Goal: Information Seeking & Learning: Learn about a topic

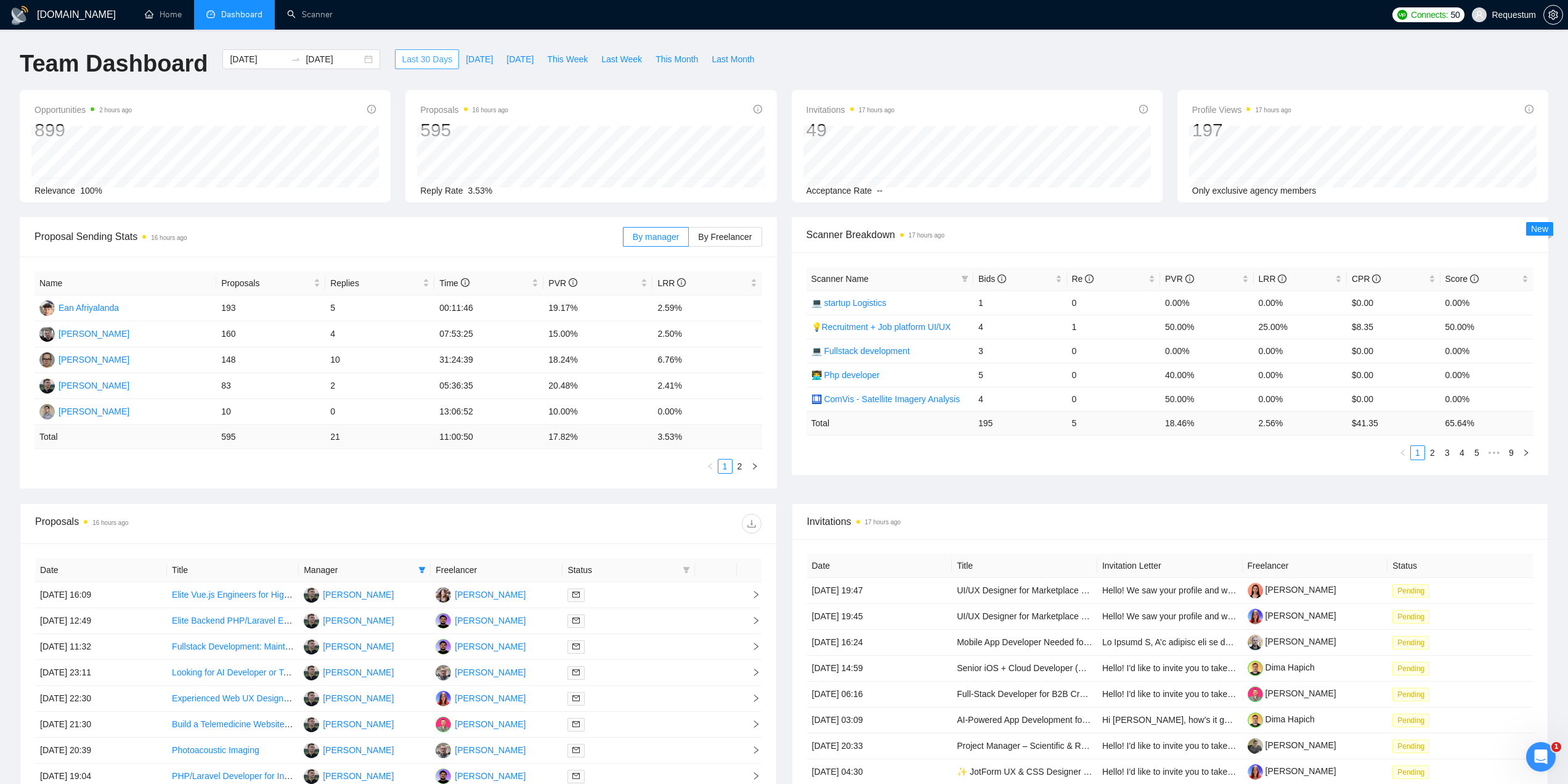
click at [420, 54] on span "Last 30 Days" at bounding box center [426, 59] width 50 height 13
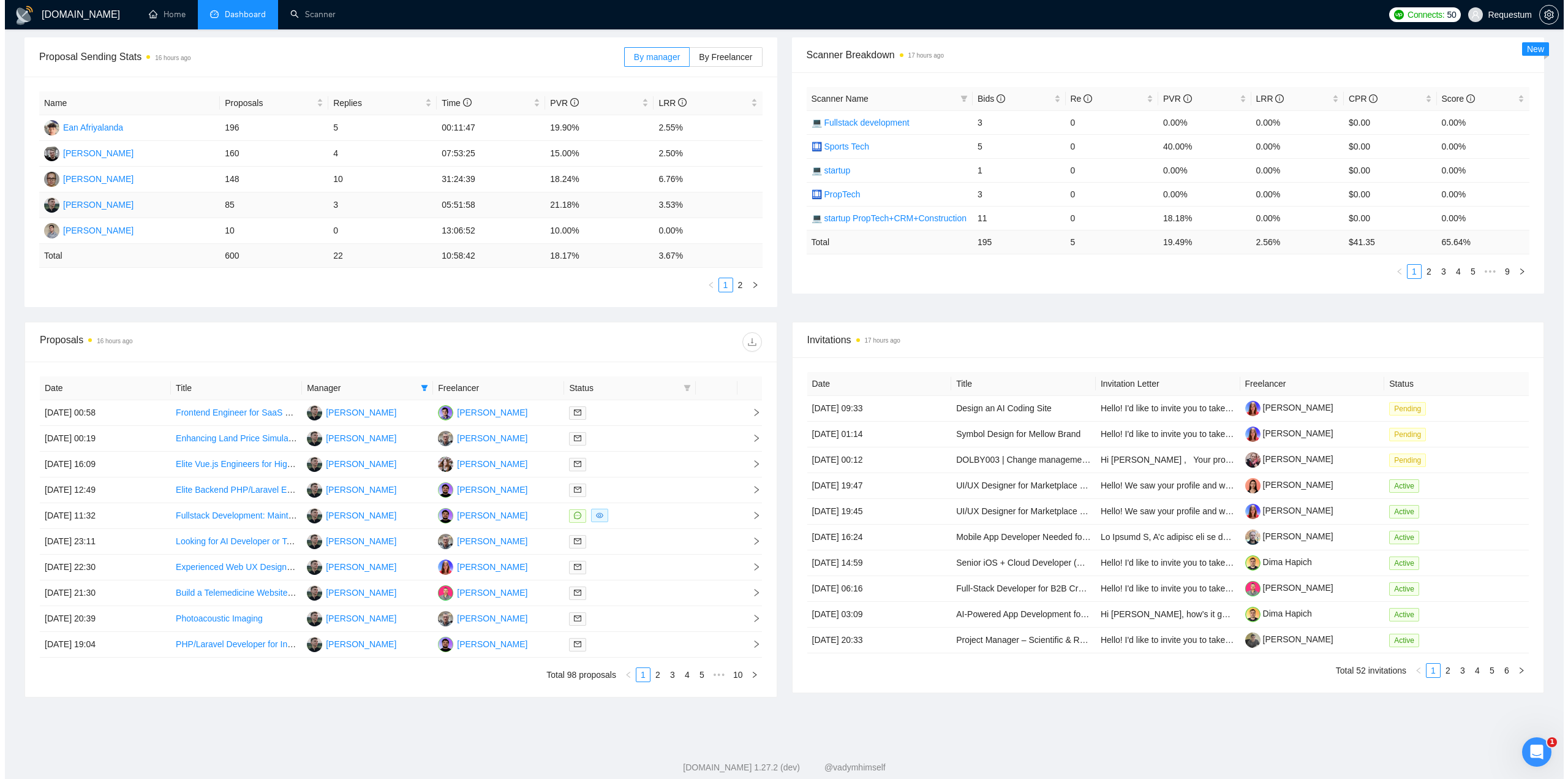
scroll to position [184, 0]
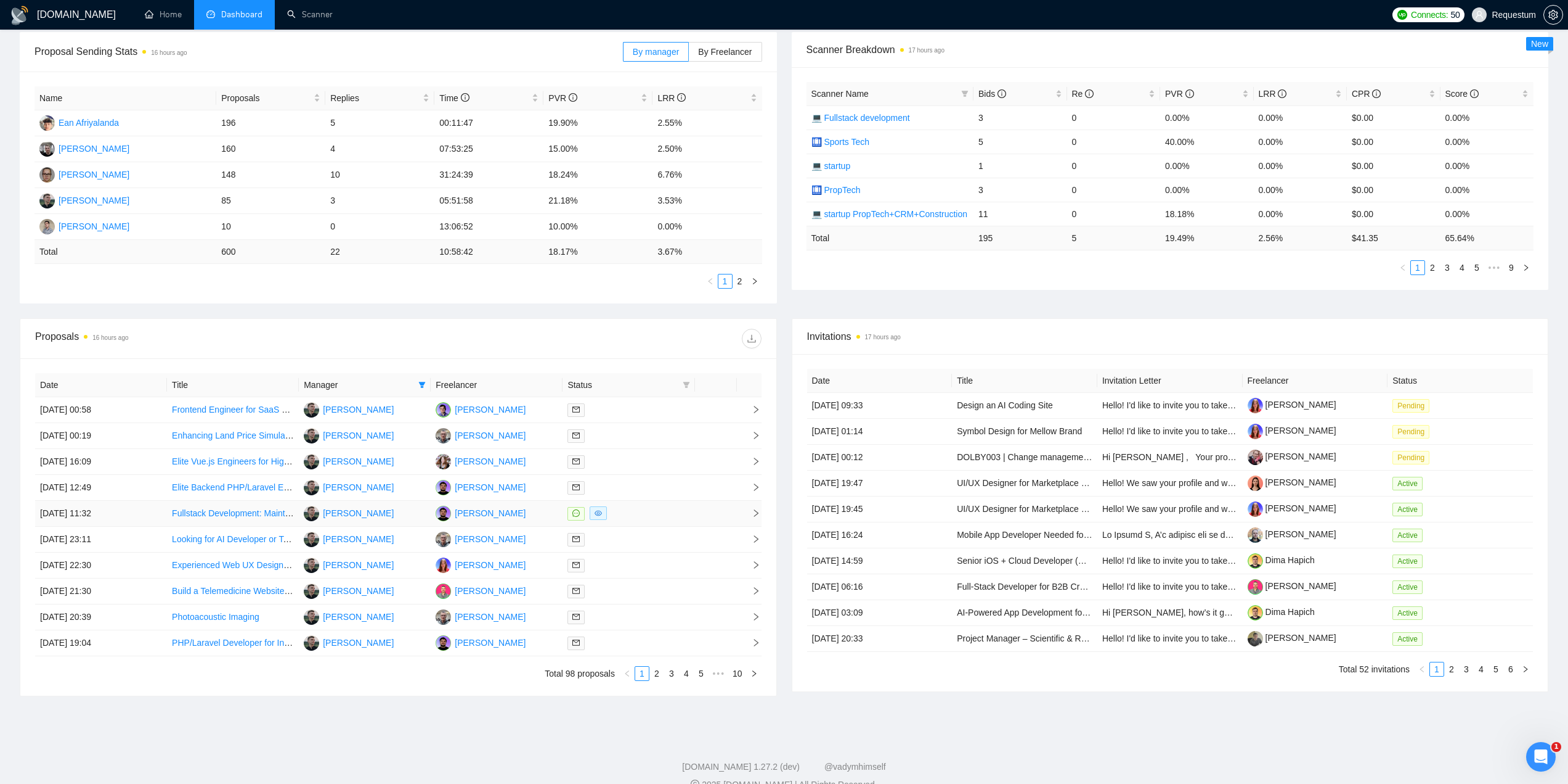
click at [644, 511] on div at bounding box center [628, 513] width 122 height 14
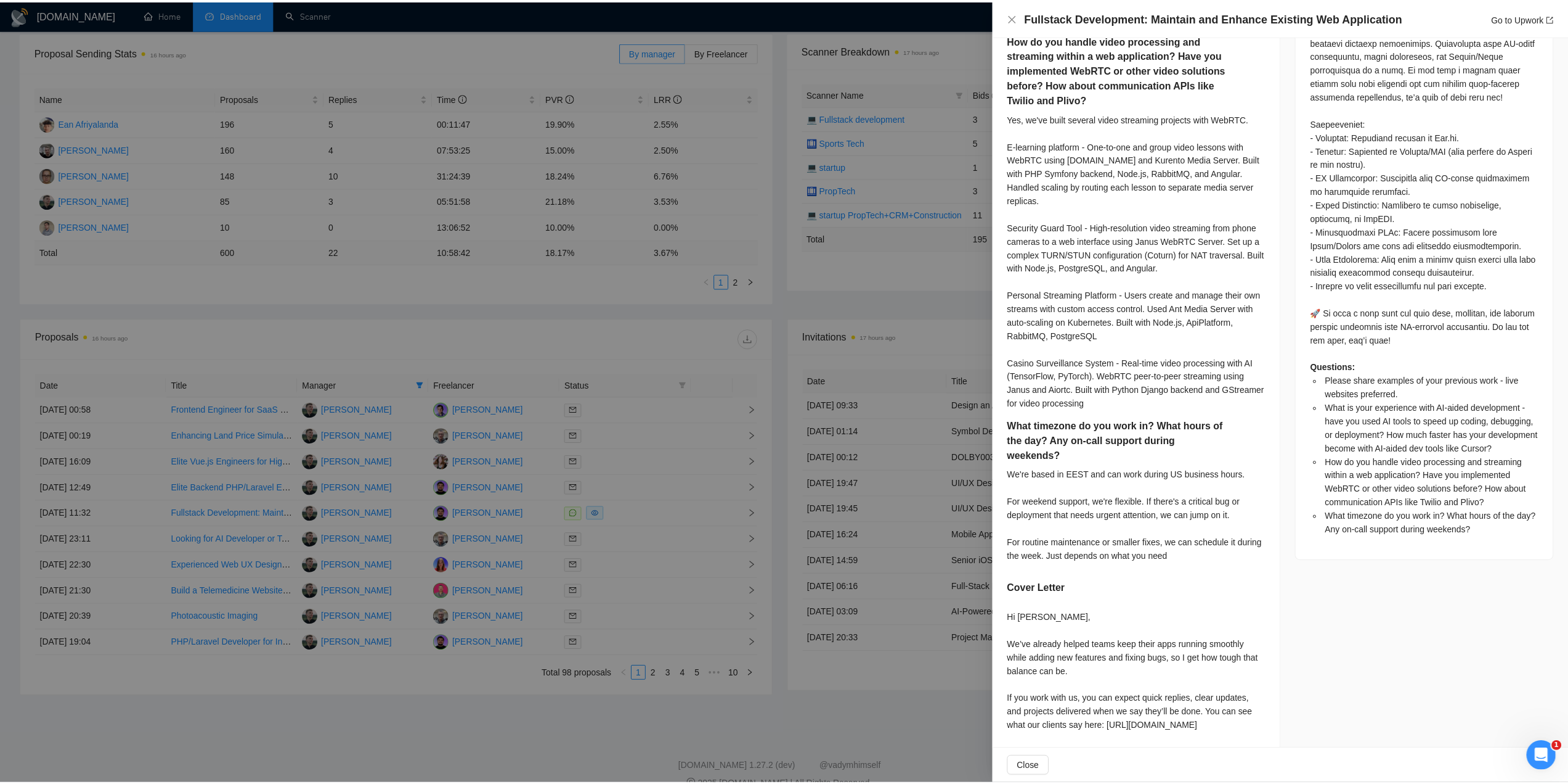
scroll to position [784, 0]
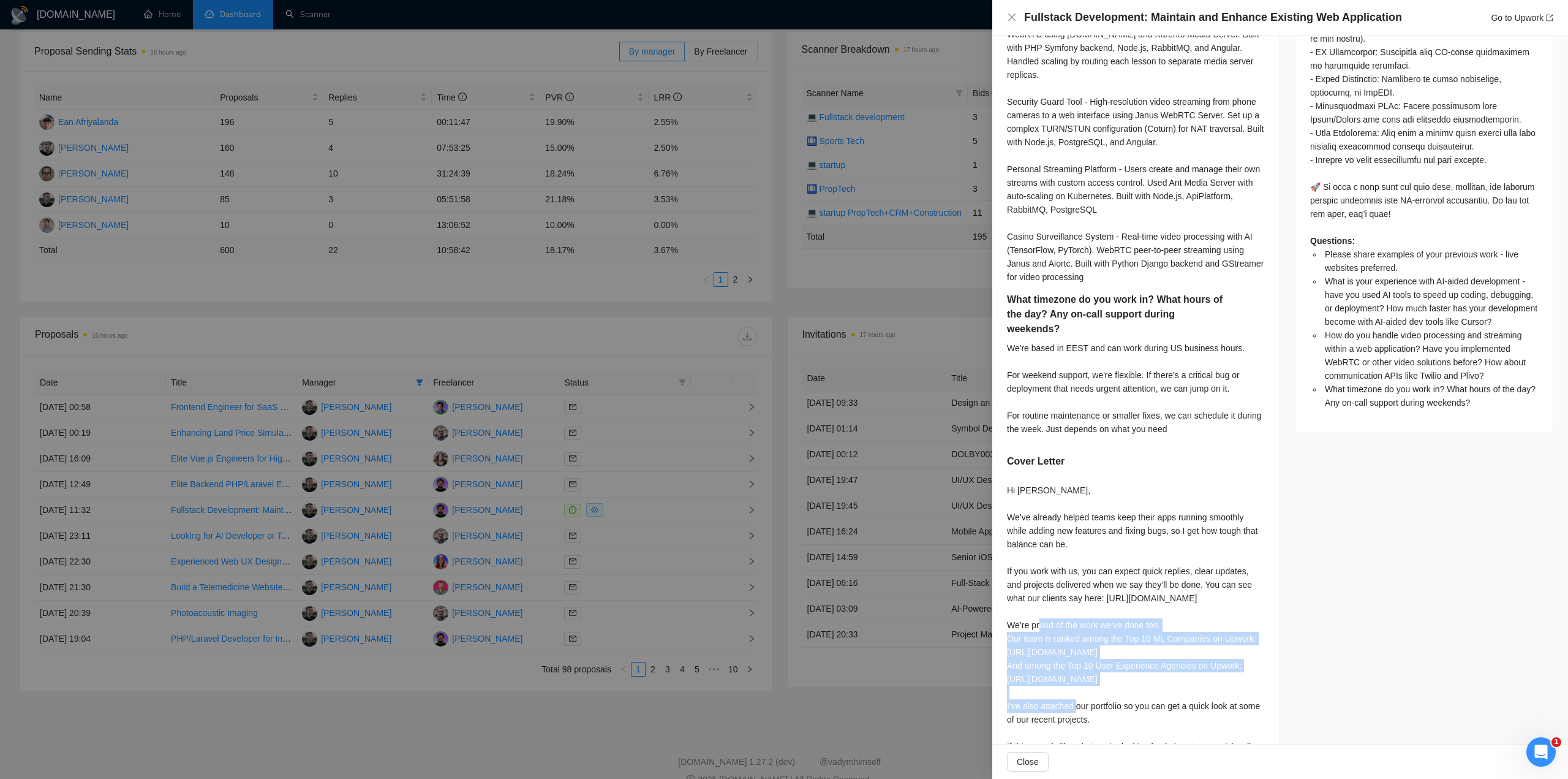
drag, startPoint x: 1010, startPoint y: 585, endPoint x: 1084, endPoint y: 634, distance: 88.8
click at [1202, 630] on div "Hi Prak, We’ve already helped teams keep their apps running smoothly while addi…" at bounding box center [1136, 625] width 258 height 284
click at [1059, 634] on div "Hi Prak, We’ve already helped teams keep their apps running smoothly while addi…" at bounding box center [1136, 625] width 258 height 284
drag, startPoint x: 1035, startPoint y: 665, endPoint x: 1159, endPoint y: 695, distance: 127.6
click at [1230, 722] on div "Hi Prak, We’ve already helped teams keep their apps running smoothly while addi…" at bounding box center [1136, 625] width 258 height 284
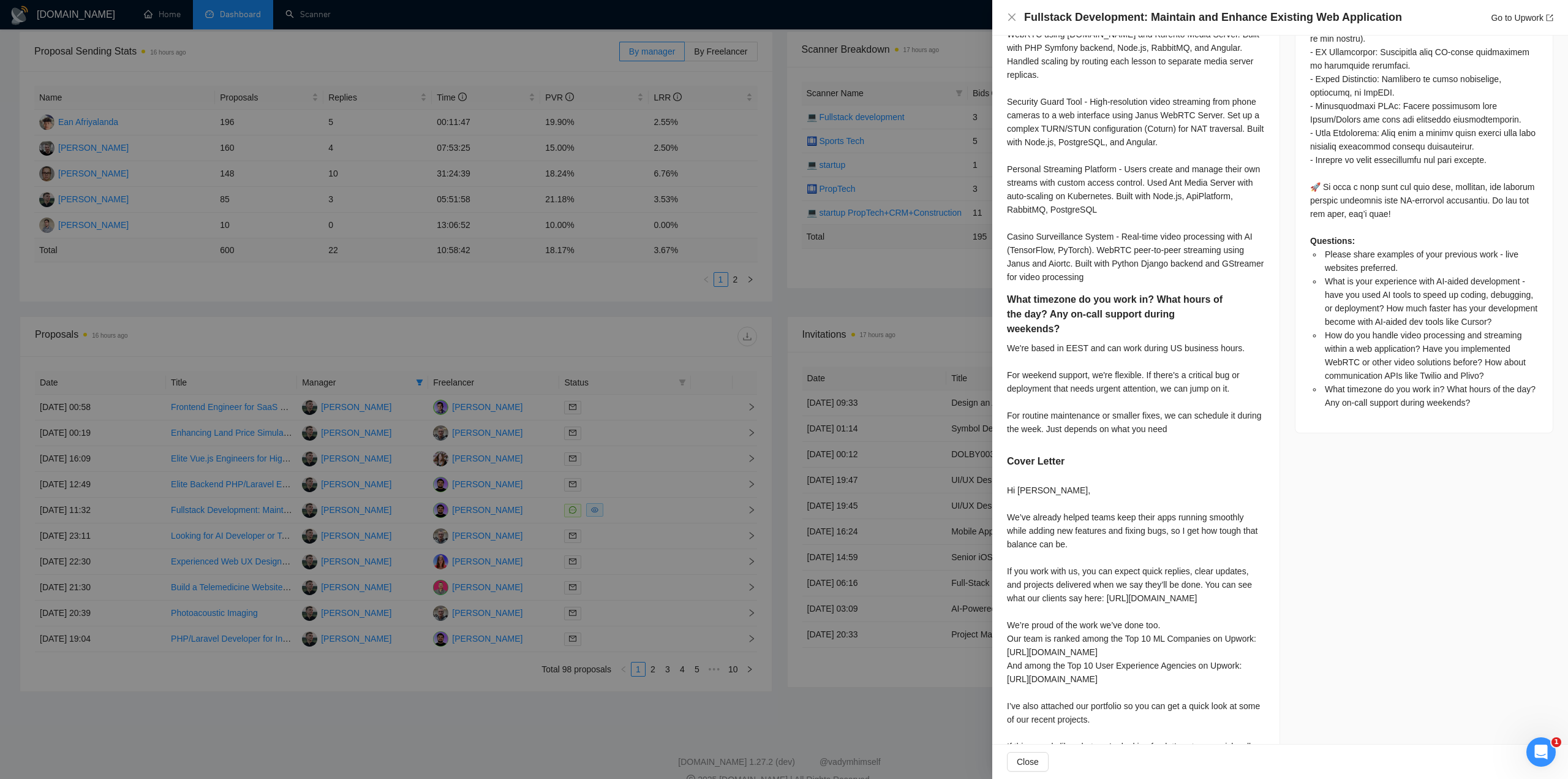
click at [940, 335] on div at bounding box center [784, 389] width 1568 height 779
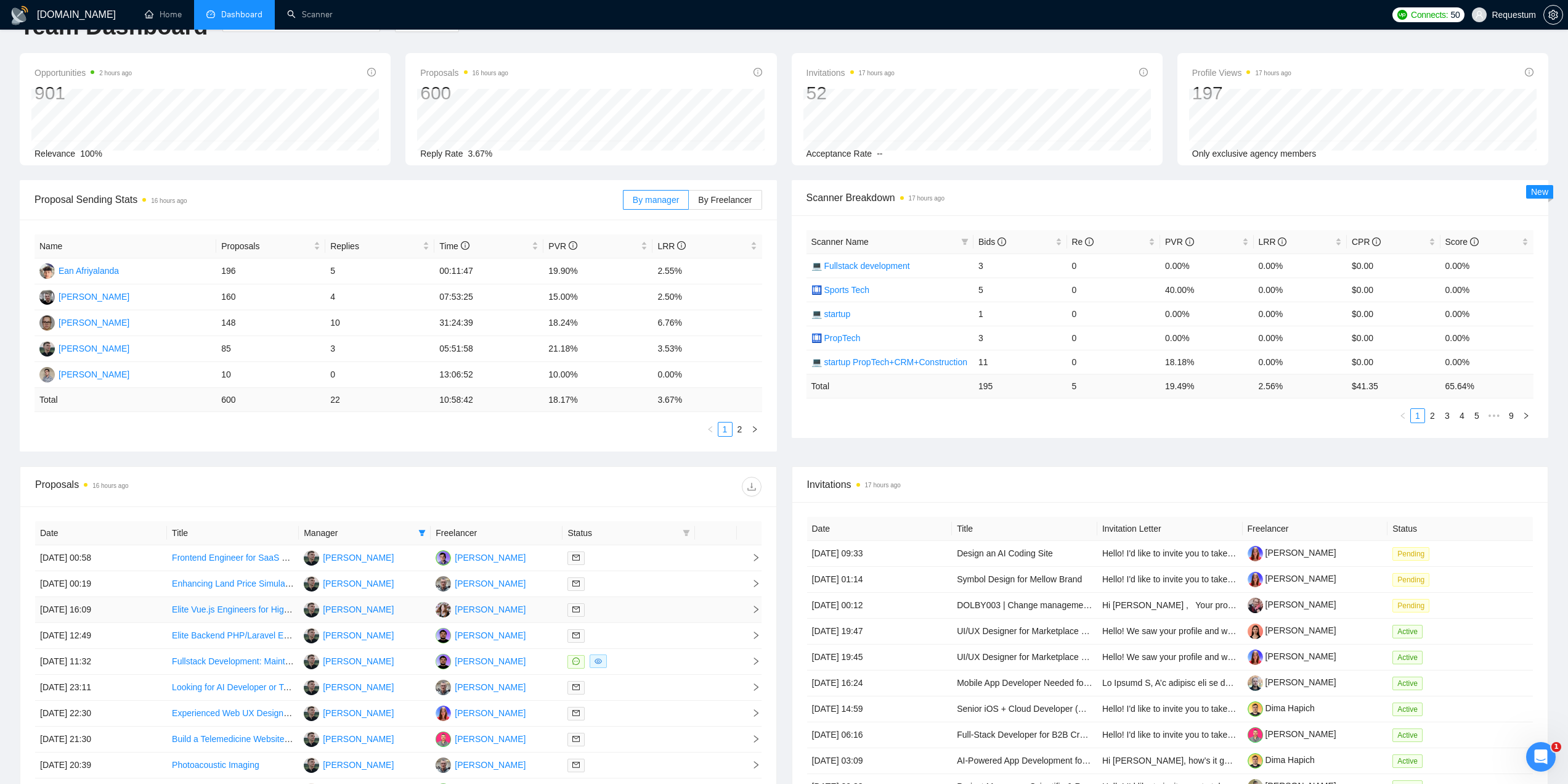
scroll to position [0, 0]
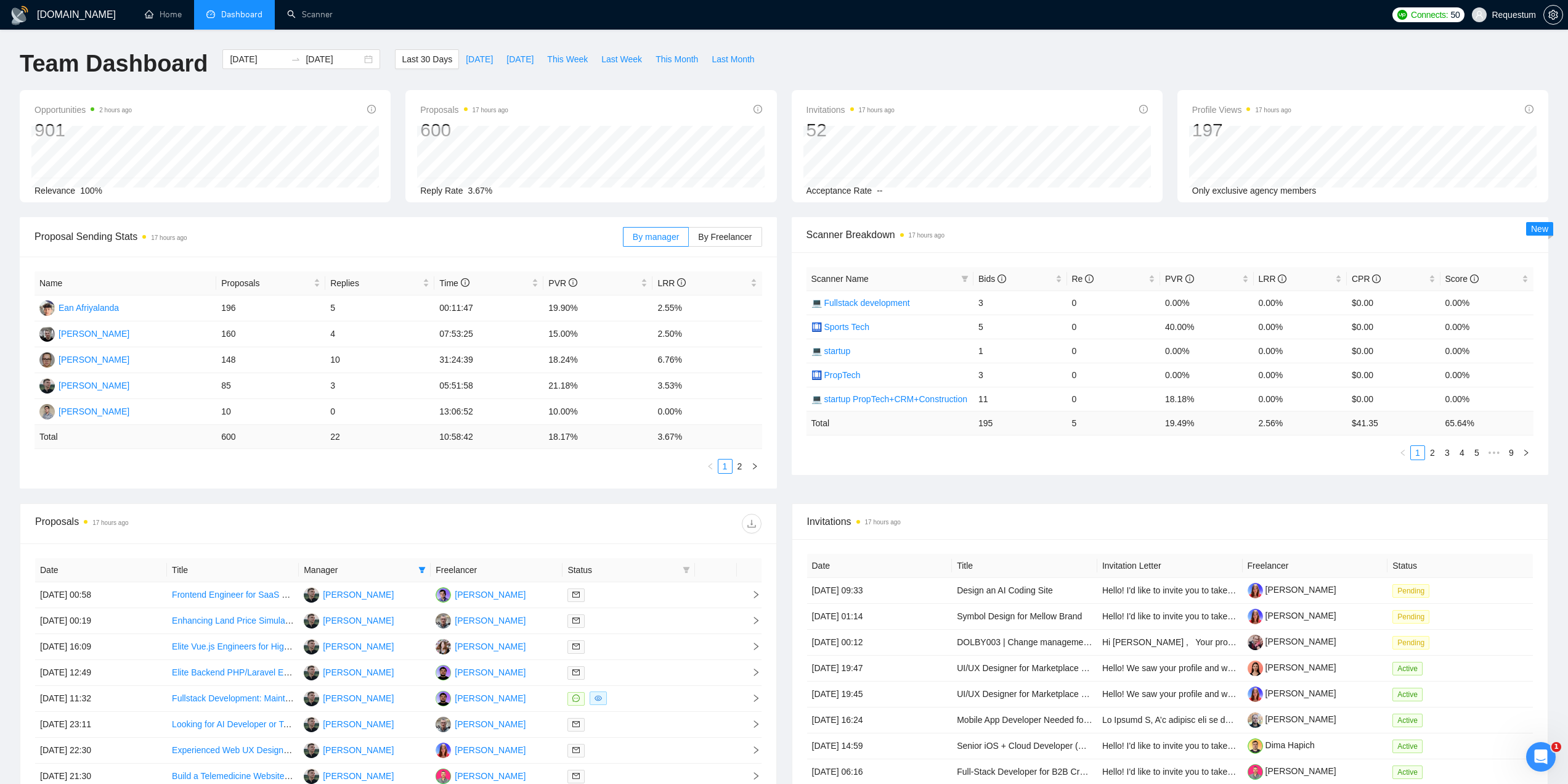
click at [527, 530] on div at bounding box center [579, 523] width 363 height 20
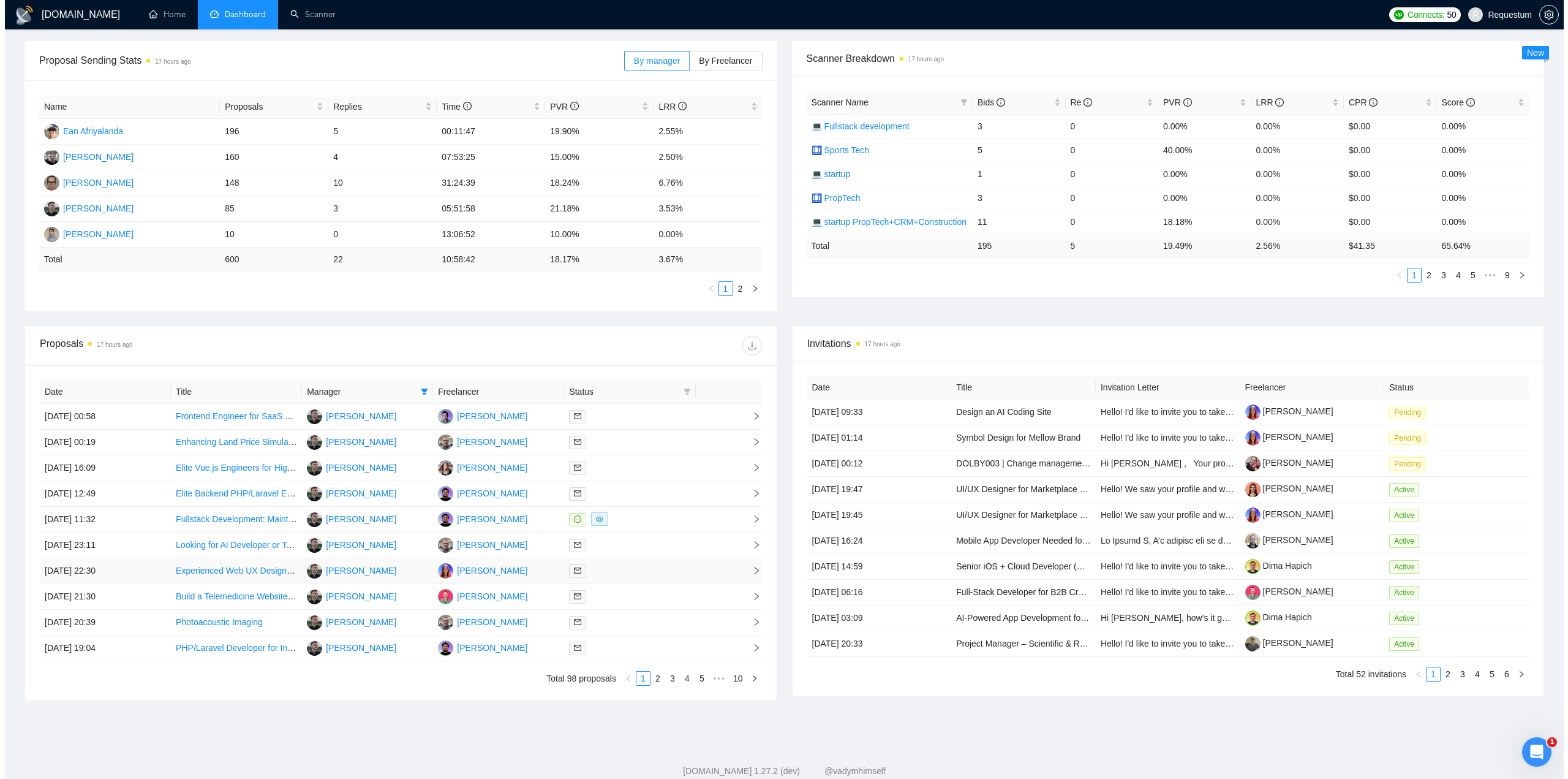
scroll to position [206, 0]
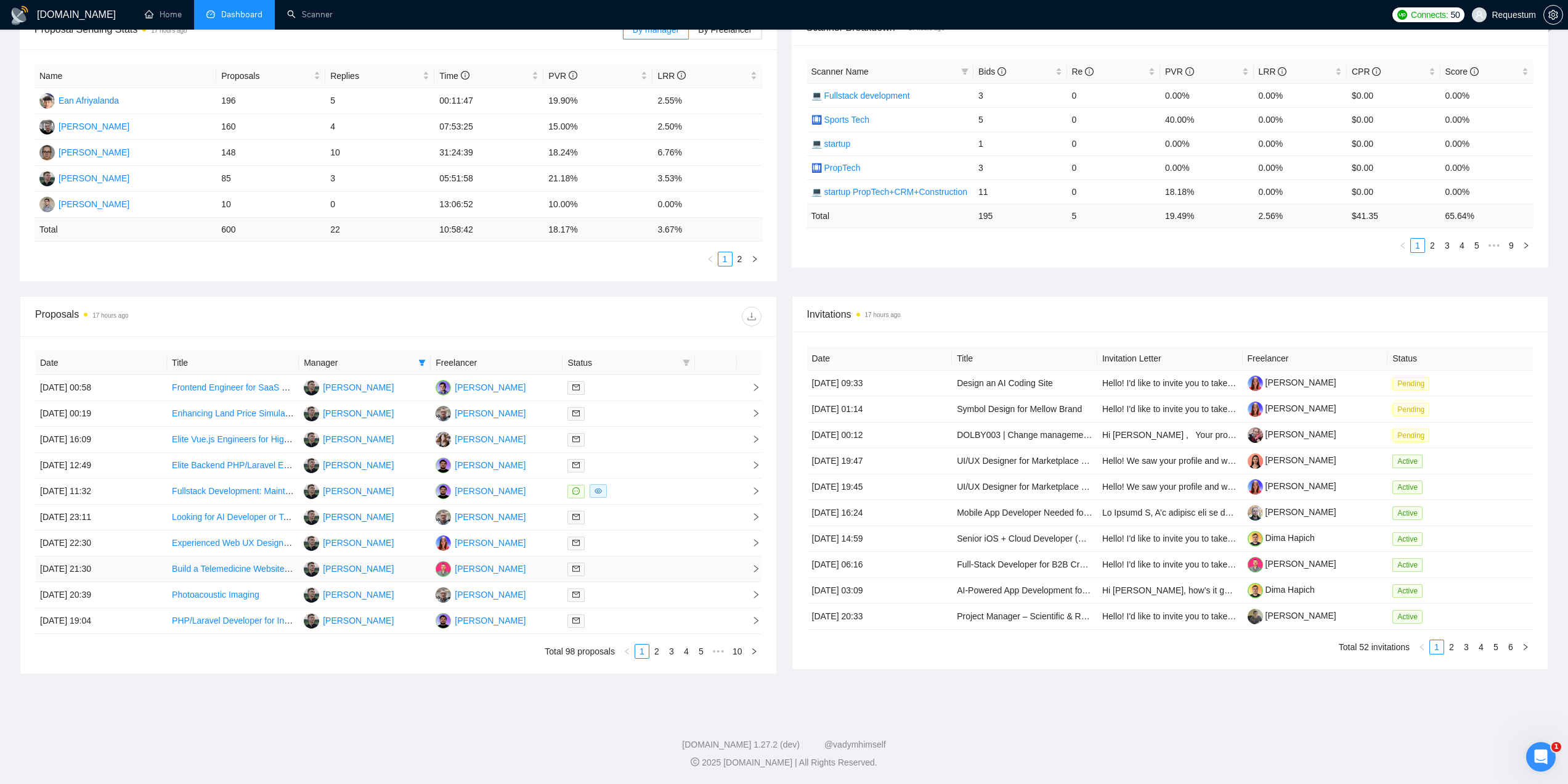
click at [684, 568] on div at bounding box center [628, 569] width 122 height 14
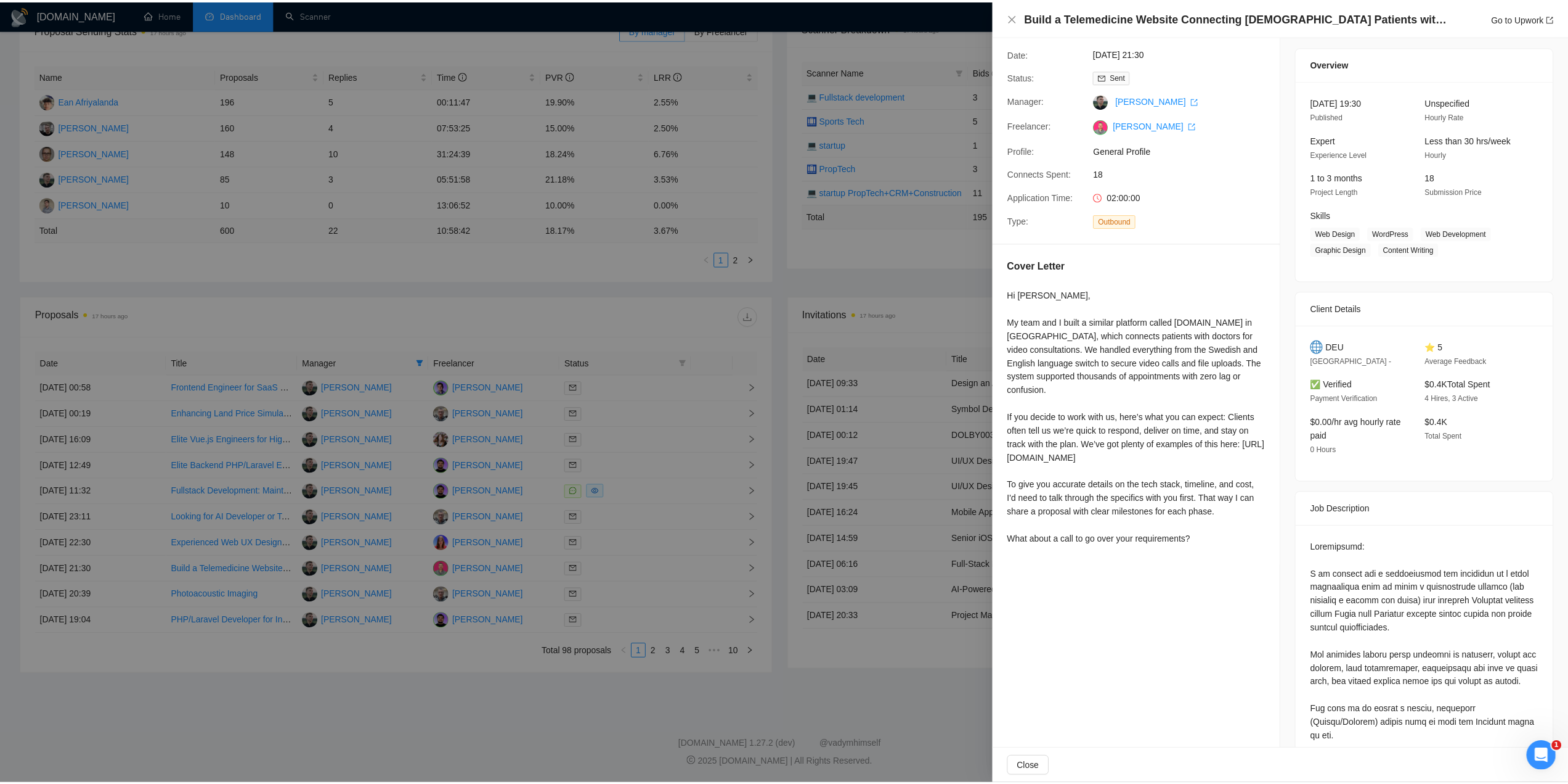
scroll to position [0, 0]
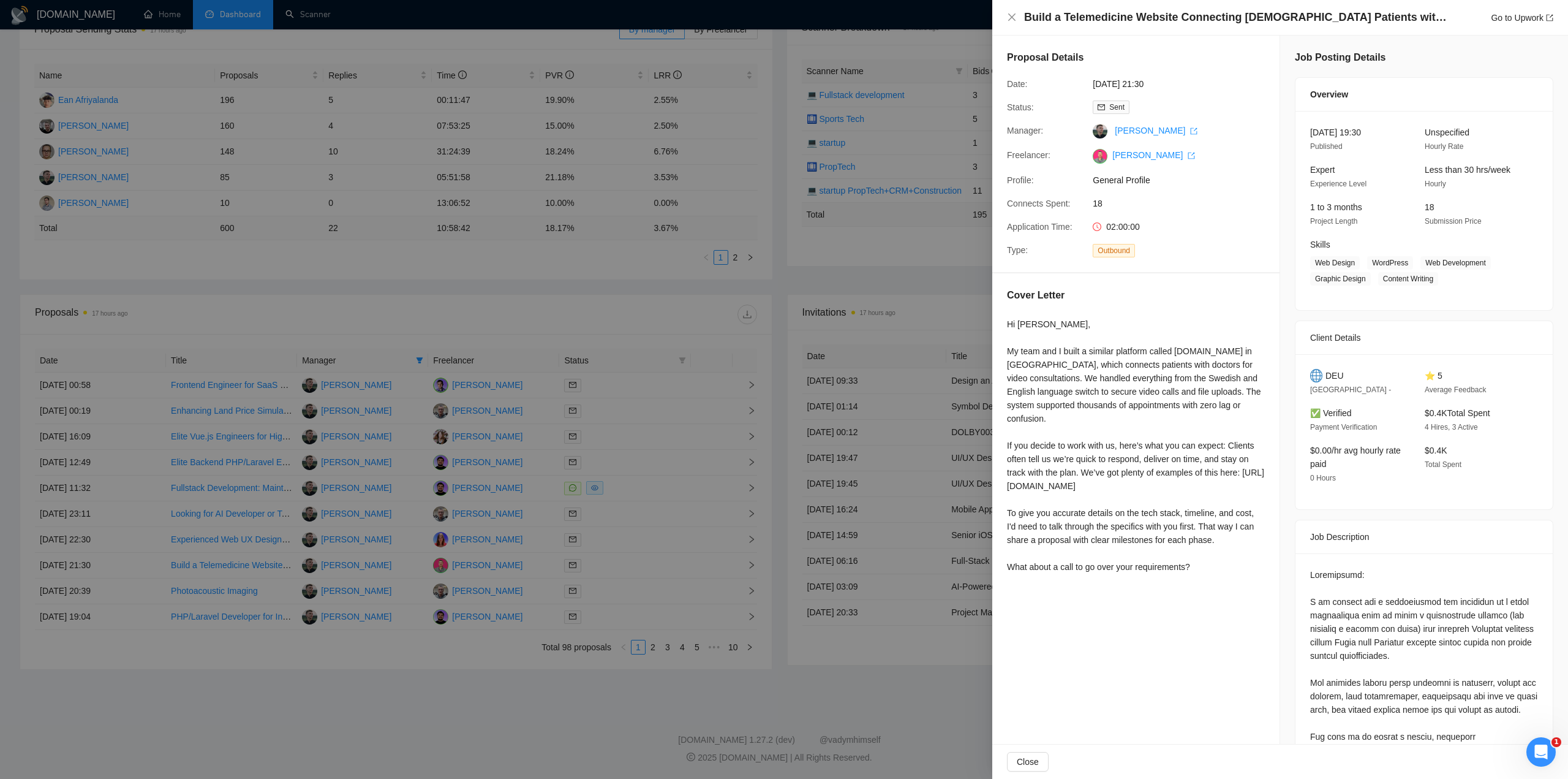
click at [547, 697] on div at bounding box center [784, 389] width 1568 height 779
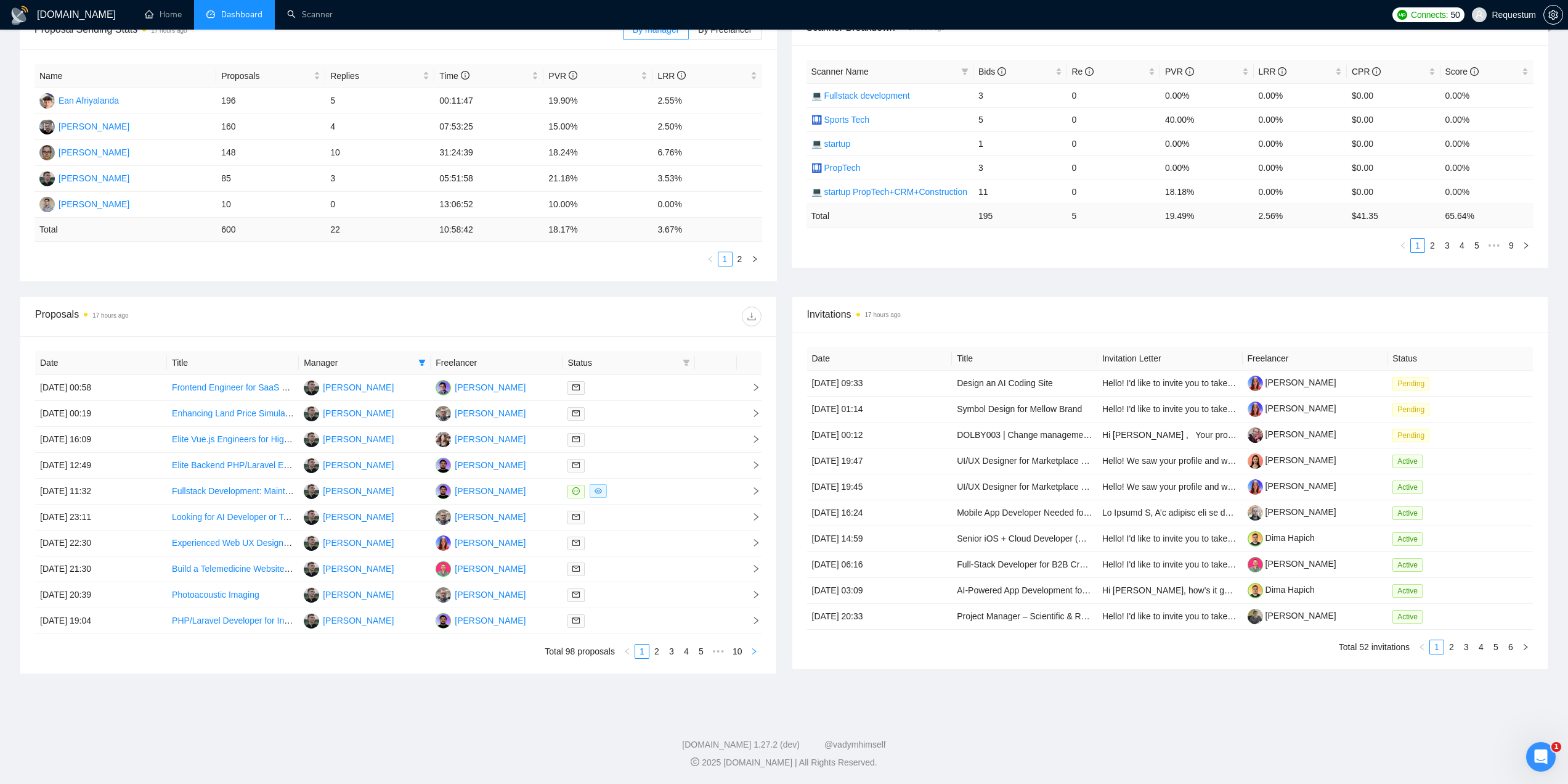
click at [758, 654] on button "button" at bounding box center [754, 651] width 15 height 15
click at [757, 652] on icon "right" at bounding box center [754, 651] width 8 height 8
click at [657, 388] on div at bounding box center [628, 387] width 122 height 14
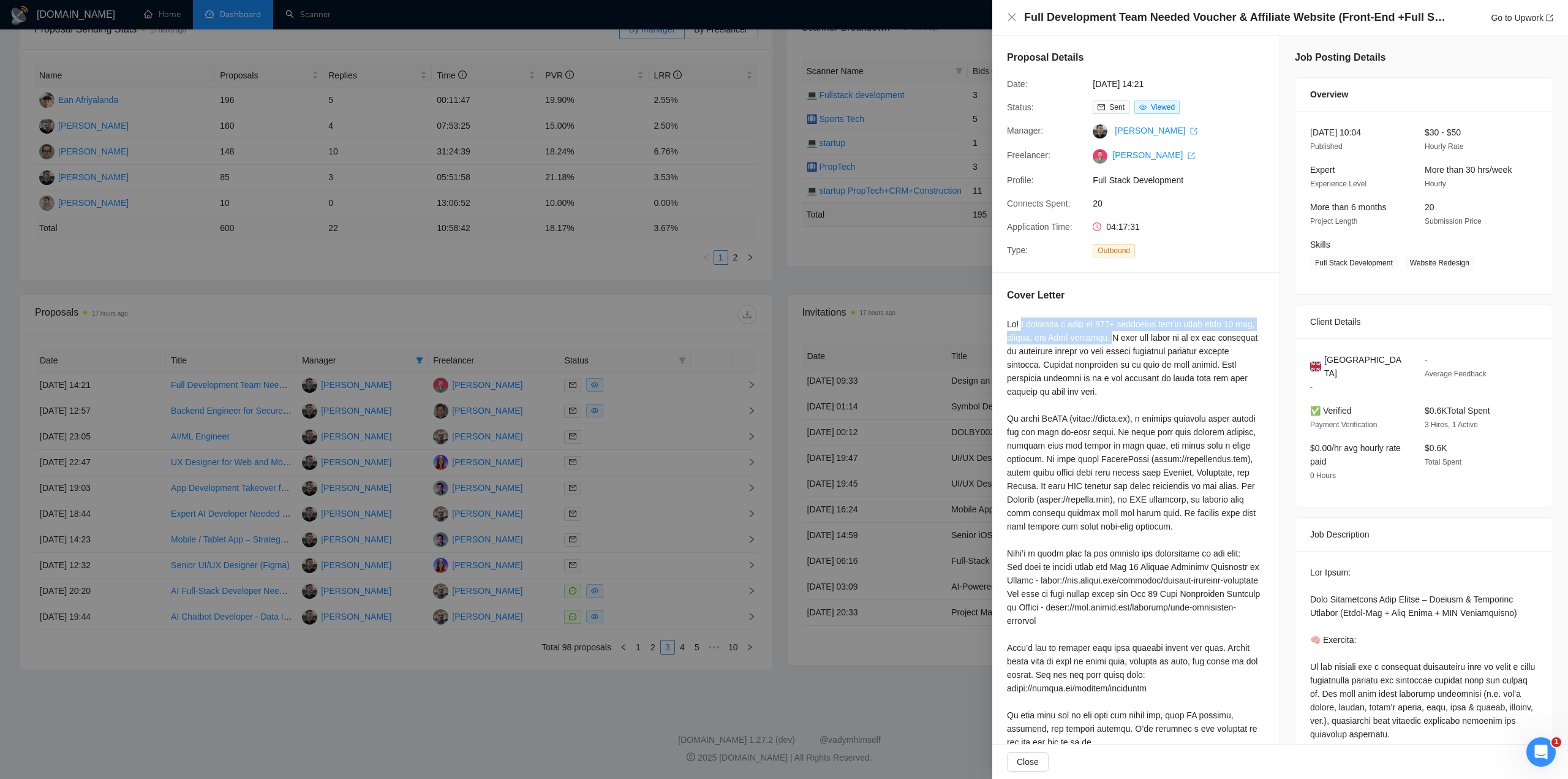
drag, startPoint x: 1021, startPoint y: 324, endPoint x: 1111, endPoint y: 343, distance: 92.0
click at [1111, 343] on div at bounding box center [1136, 553] width 258 height 472
copy div "I represent a team of 100+ engineers who’ve built over 70 web, mobile, and SaaS…"
click at [453, 255] on div at bounding box center [784, 389] width 1568 height 779
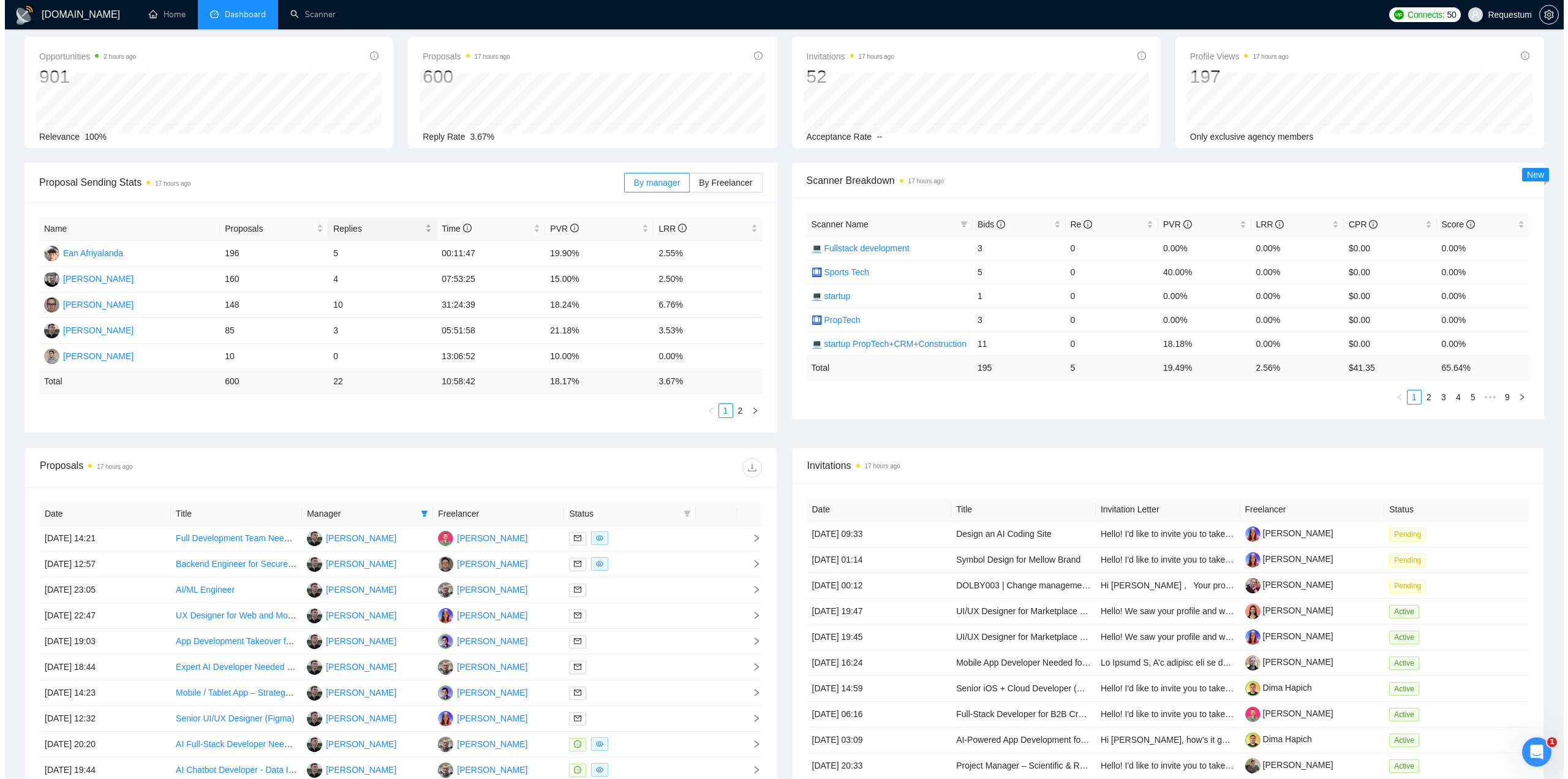
scroll to position [206, 0]
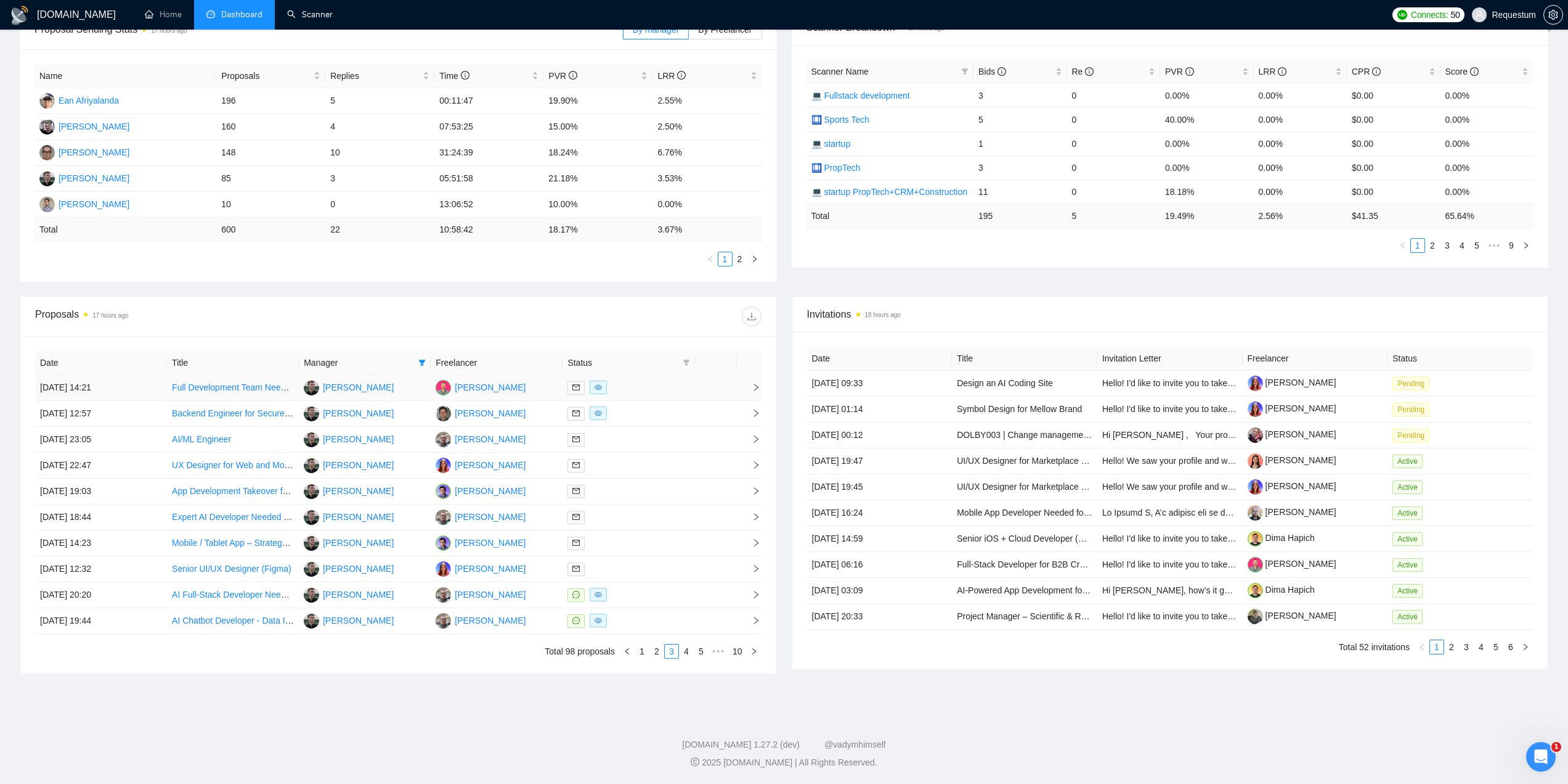
click at [659, 398] on td at bounding box center [628, 387] width 132 height 26
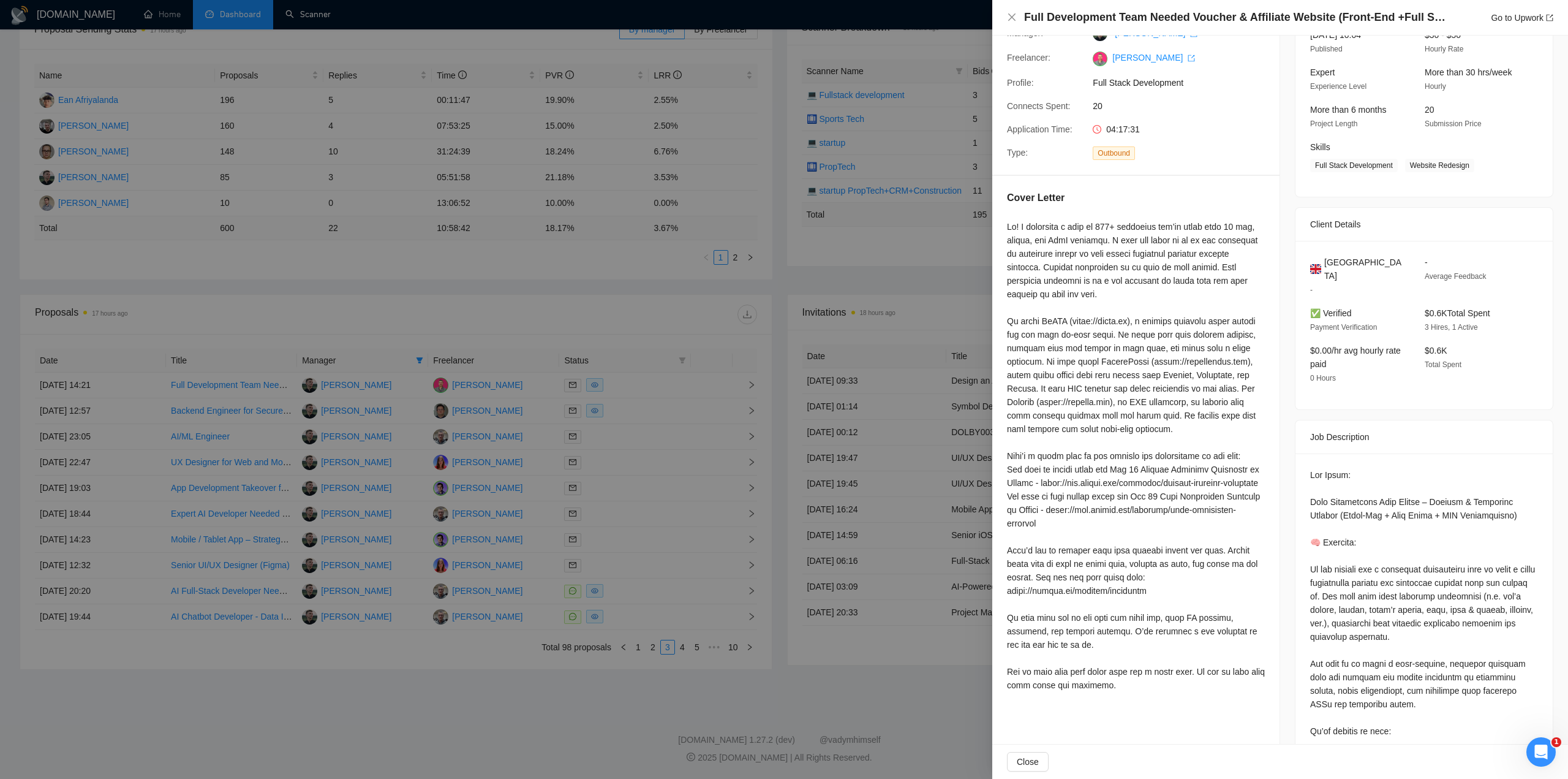
scroll to position [122, 0]
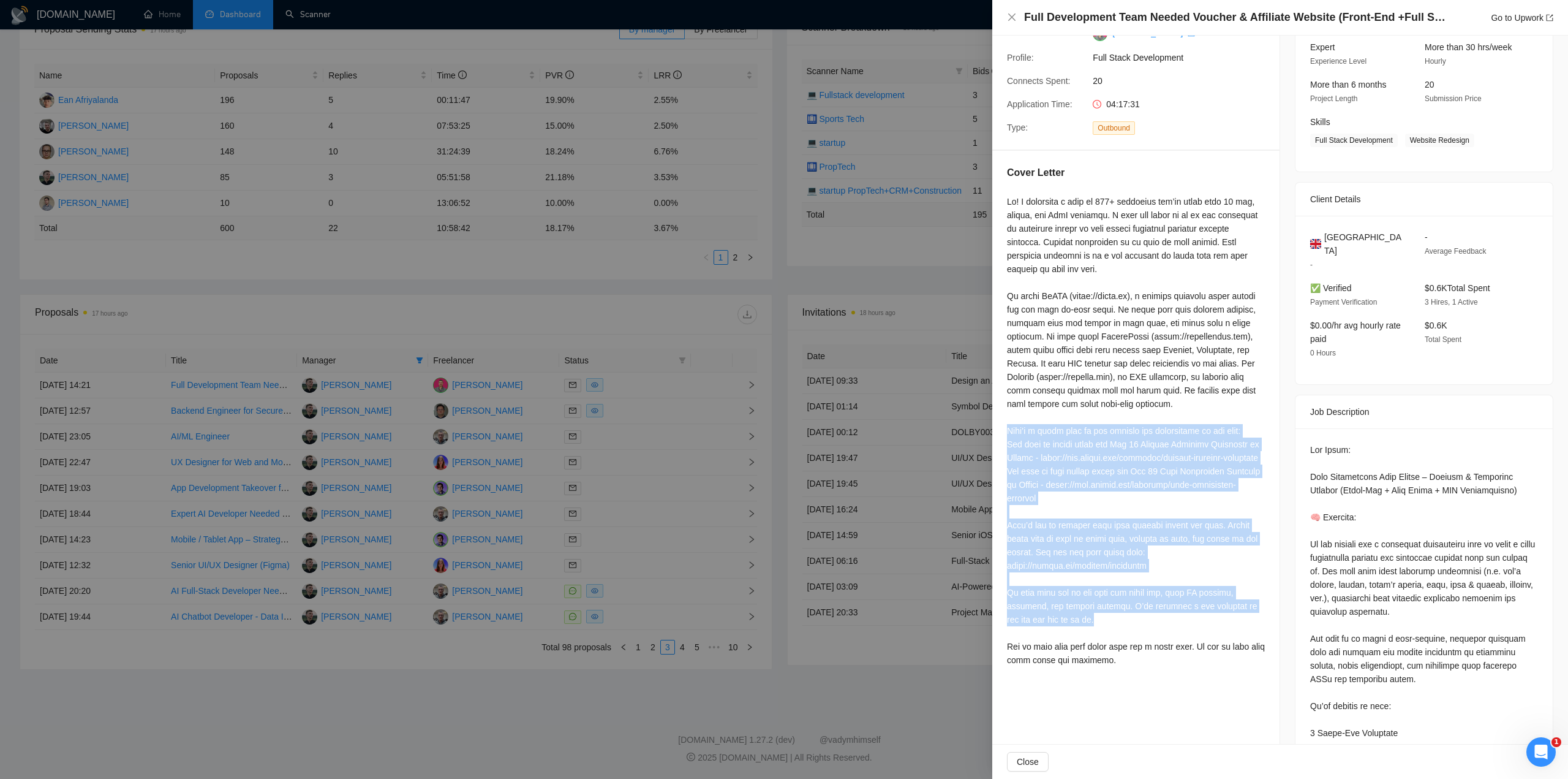
drag, startPoint x: 1006, startPoint y: 444, endPoint x: 1155, endPoint y: 641, distance: 247.0
click at [1155, 641] on div "Cover Letter" at bounding box center [1136, 418] width 287 height 536
copy div "Here’s a quick look at the quality and consistency of our work: Our team is ran…"
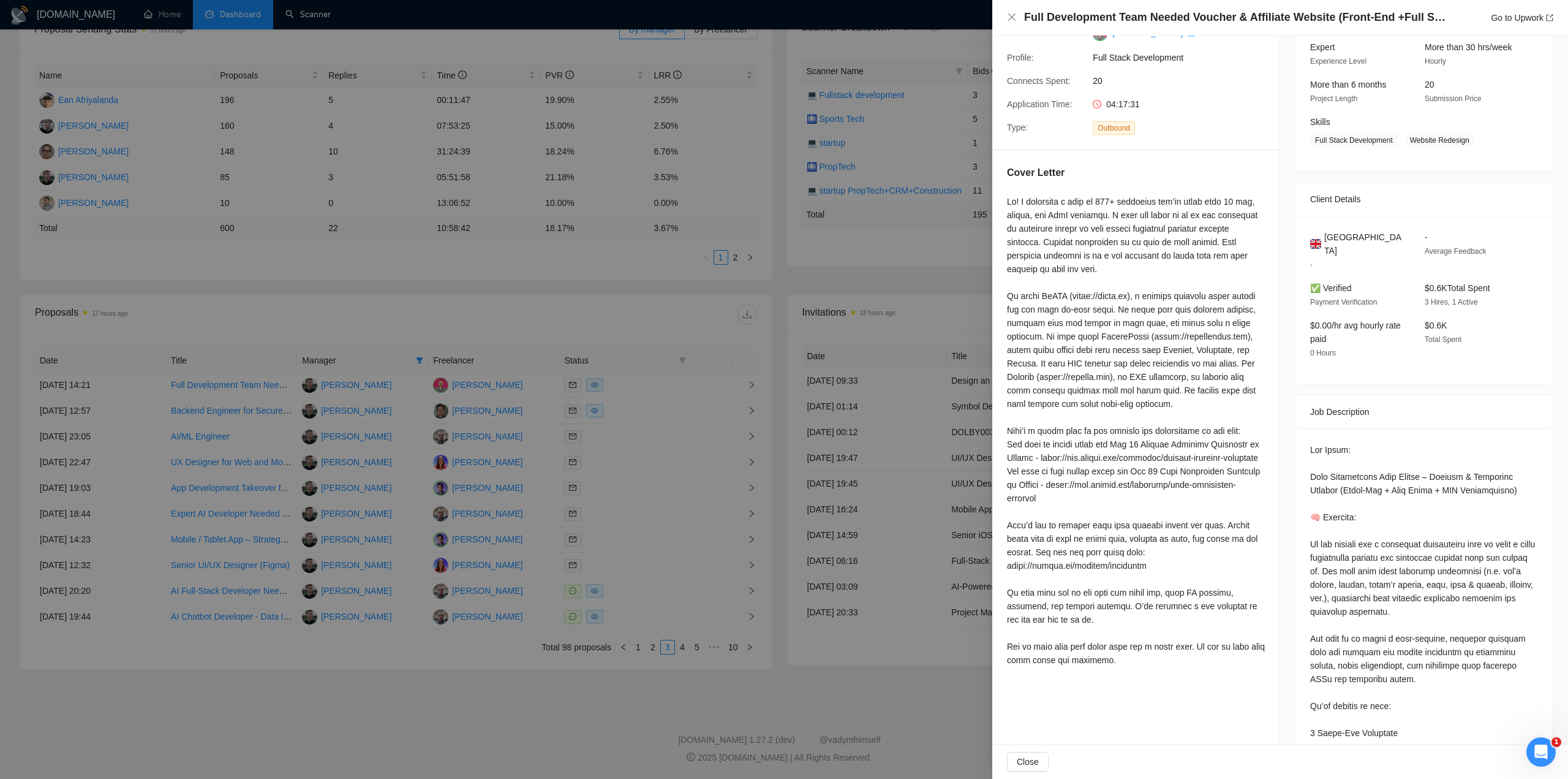
click at [620, 702] on div at bounding box center [784, 389] width 1568 height 779
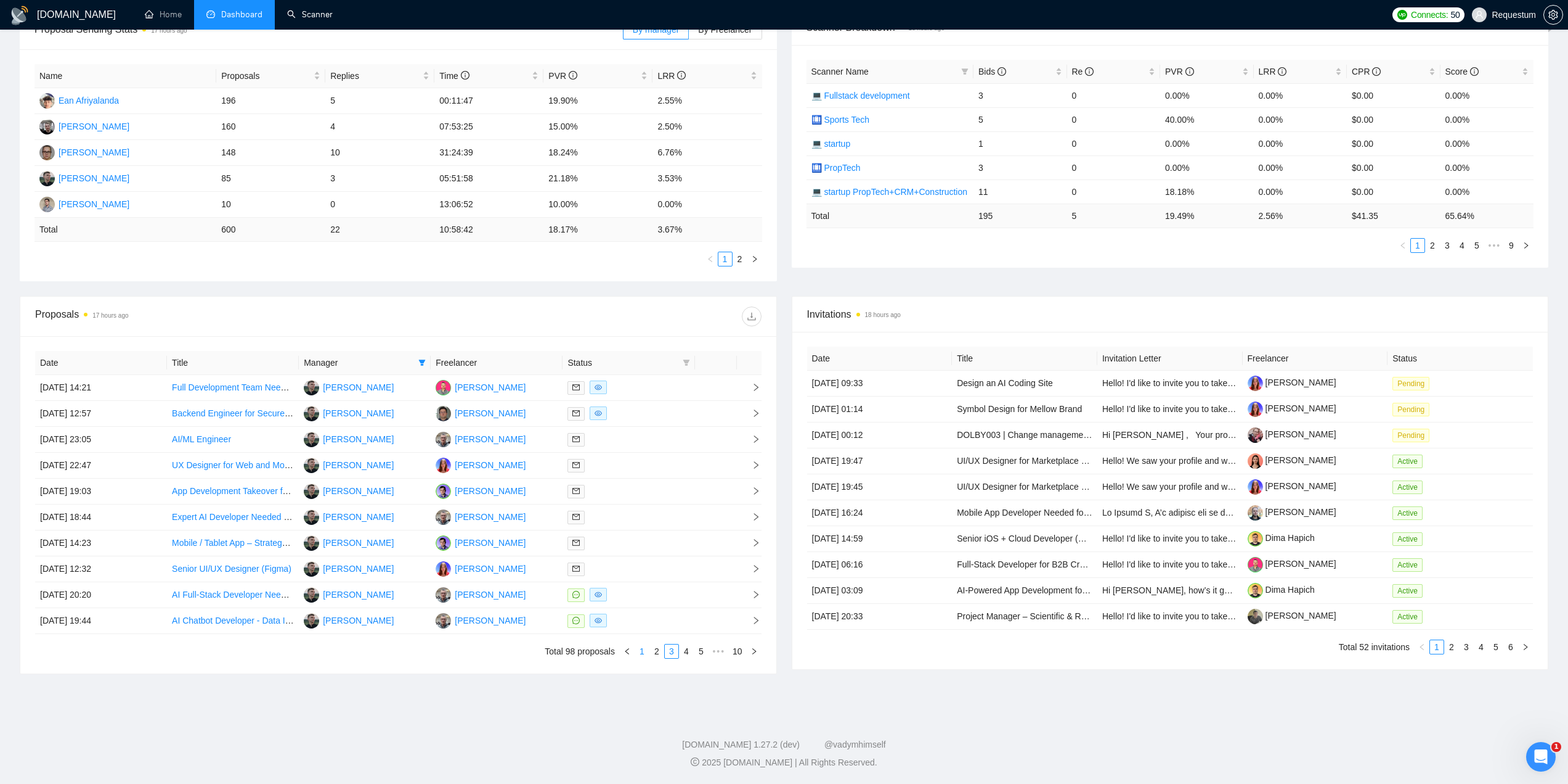
click at [641, 656] on link "1" at bounding box center [642, 651] width 13 height 13
click at [658, 382] on div at bounding box center [628, 387] width 122 height 14
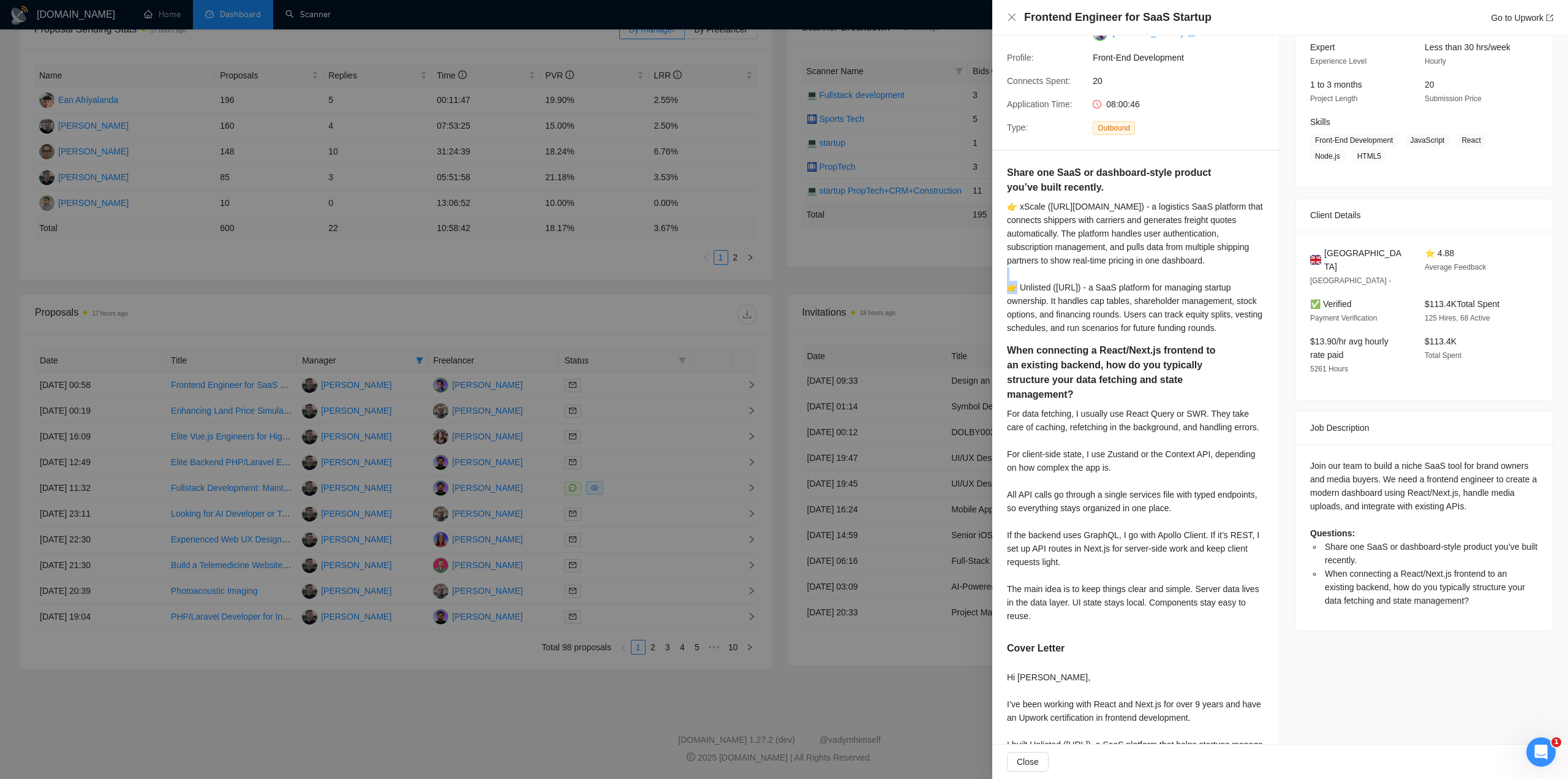
drag, startPoint x: 1007, startPoint y: 286, endPoint x: 1019, endPoint y: 286, distance: 12.0
click at [1019, 286] on div "👉 xScale (https://xscale.uk) - a logistics SaaS platform that connects shippers…" at bounding box center [1136, 267] width 258 height 135
copy div "U"
click at [559, 323] on div at bounding box center [784, 389] width 1568 height 779
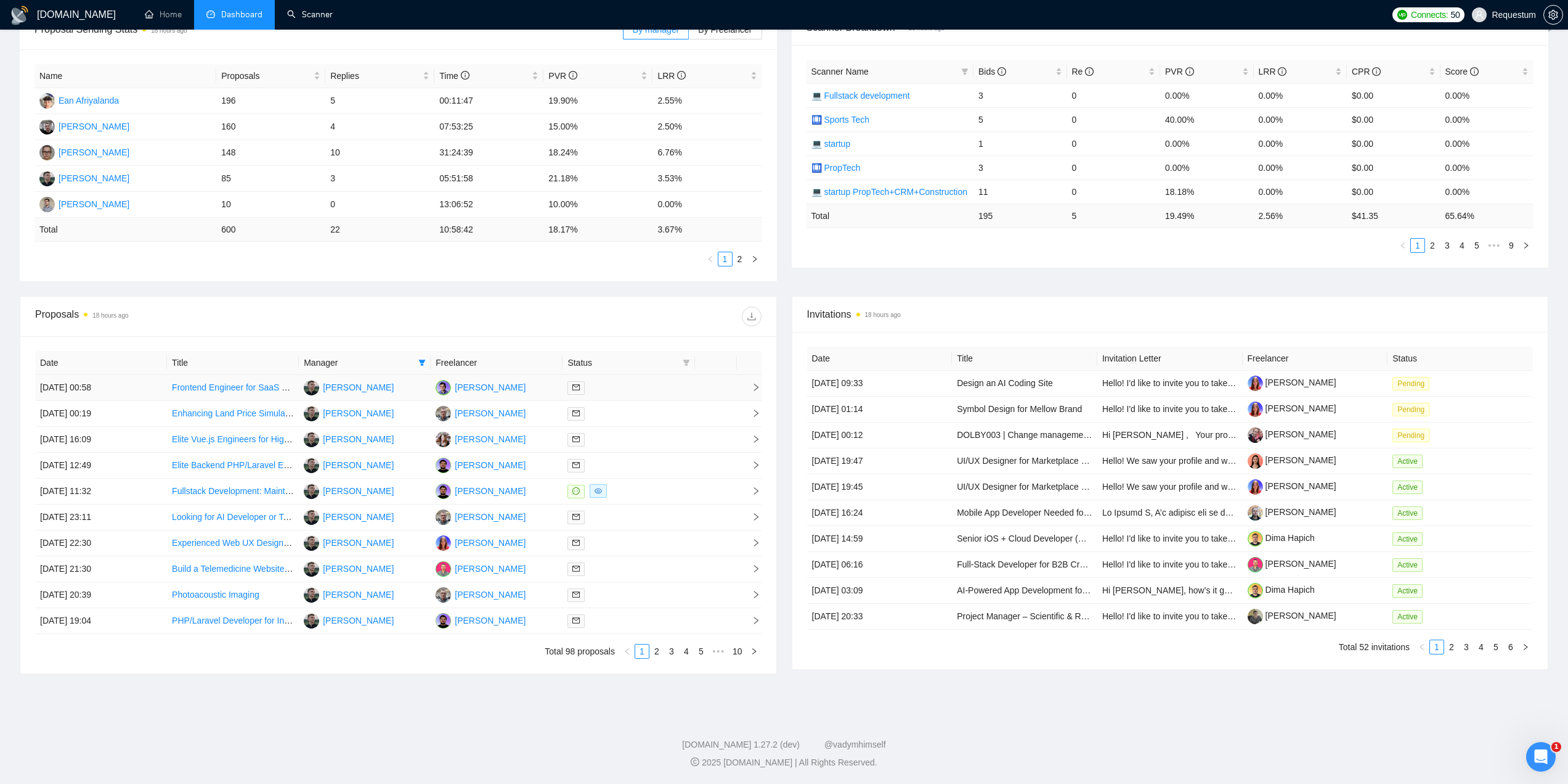
click at [641, 394] on td at bounding box center [628, 387] width 132 height 26
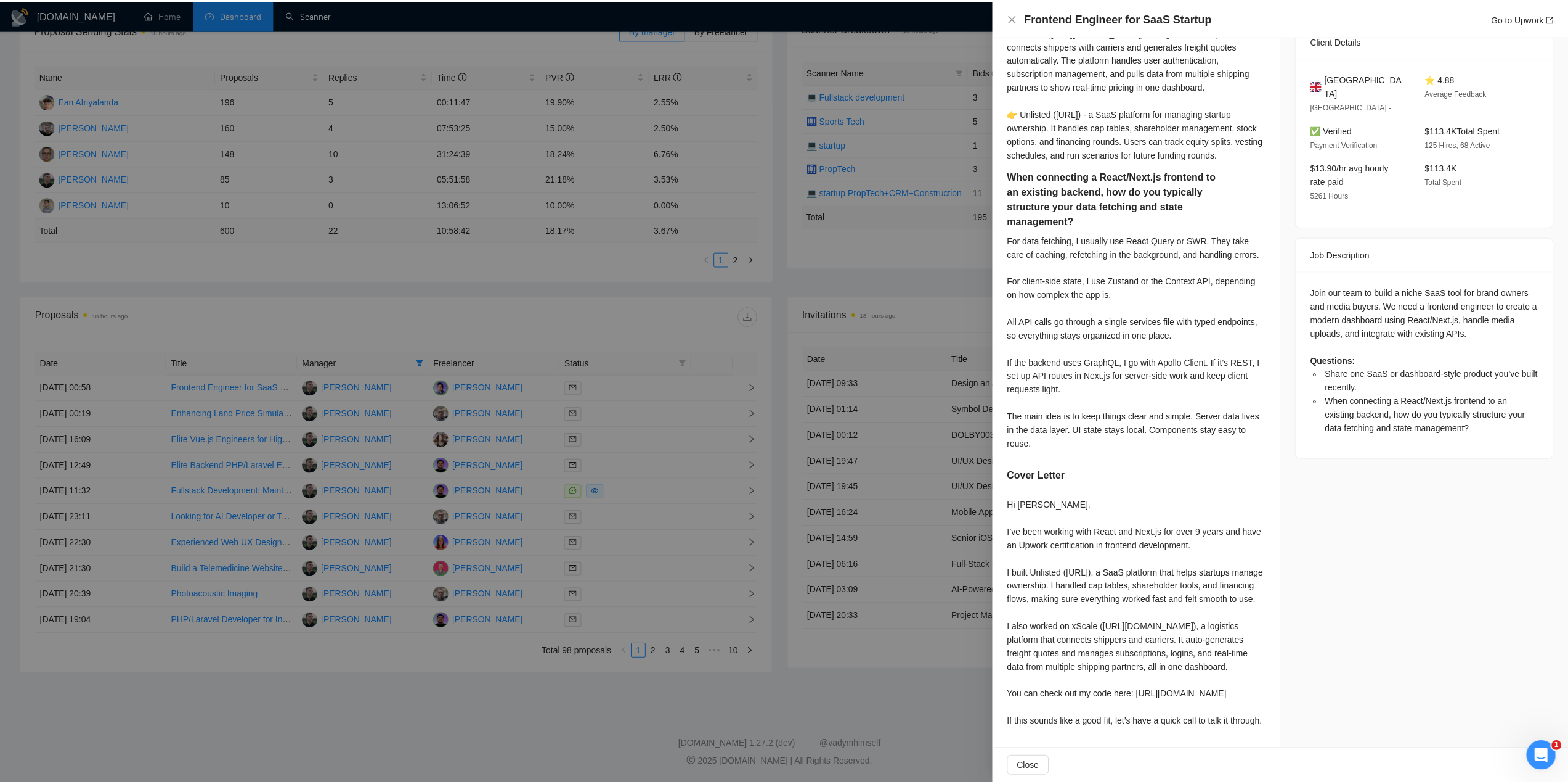
scroll to position [338, 0]
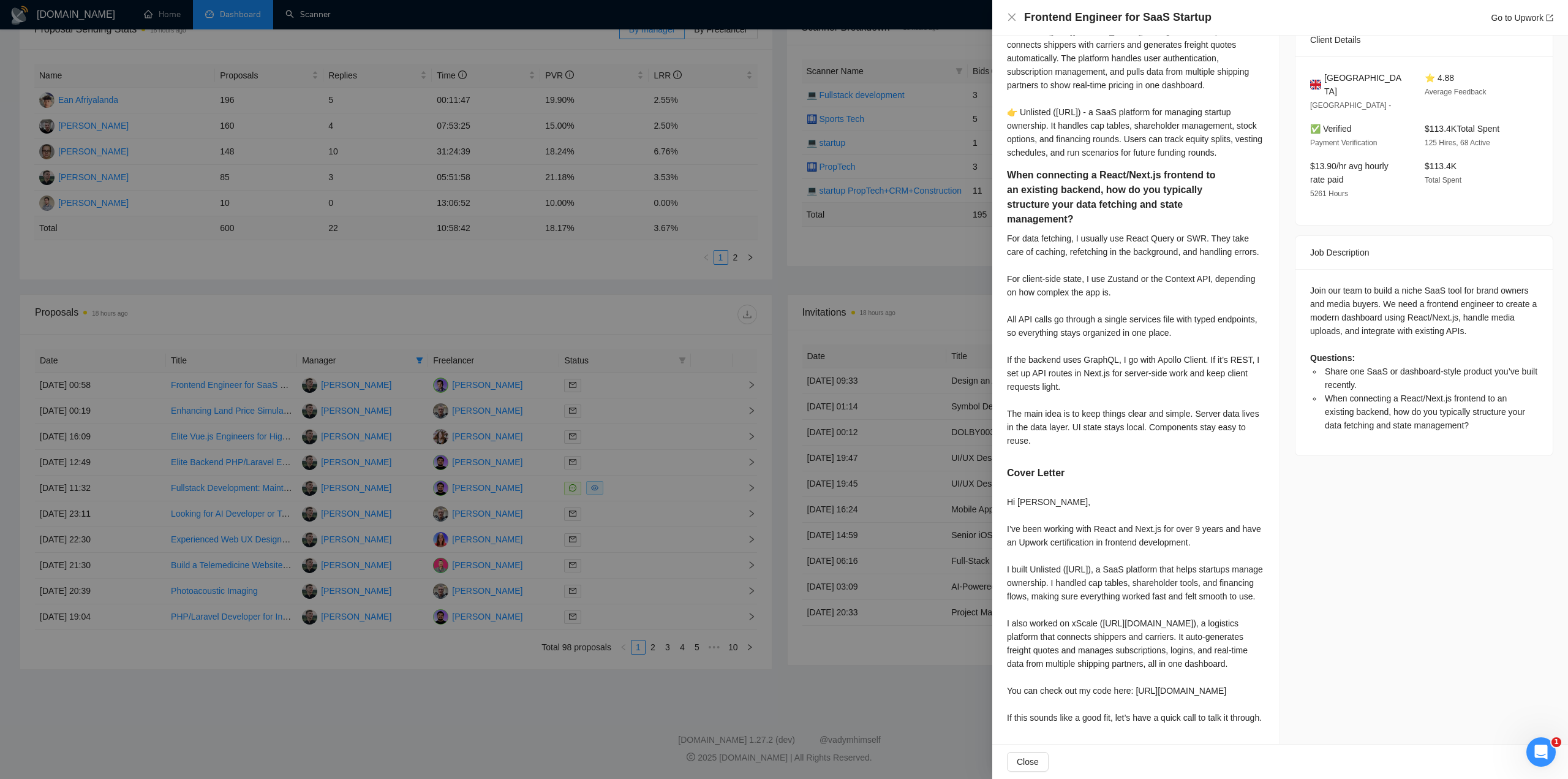
click at [640, 459] on div at bounding box center [784, 389] width 1568 height 779
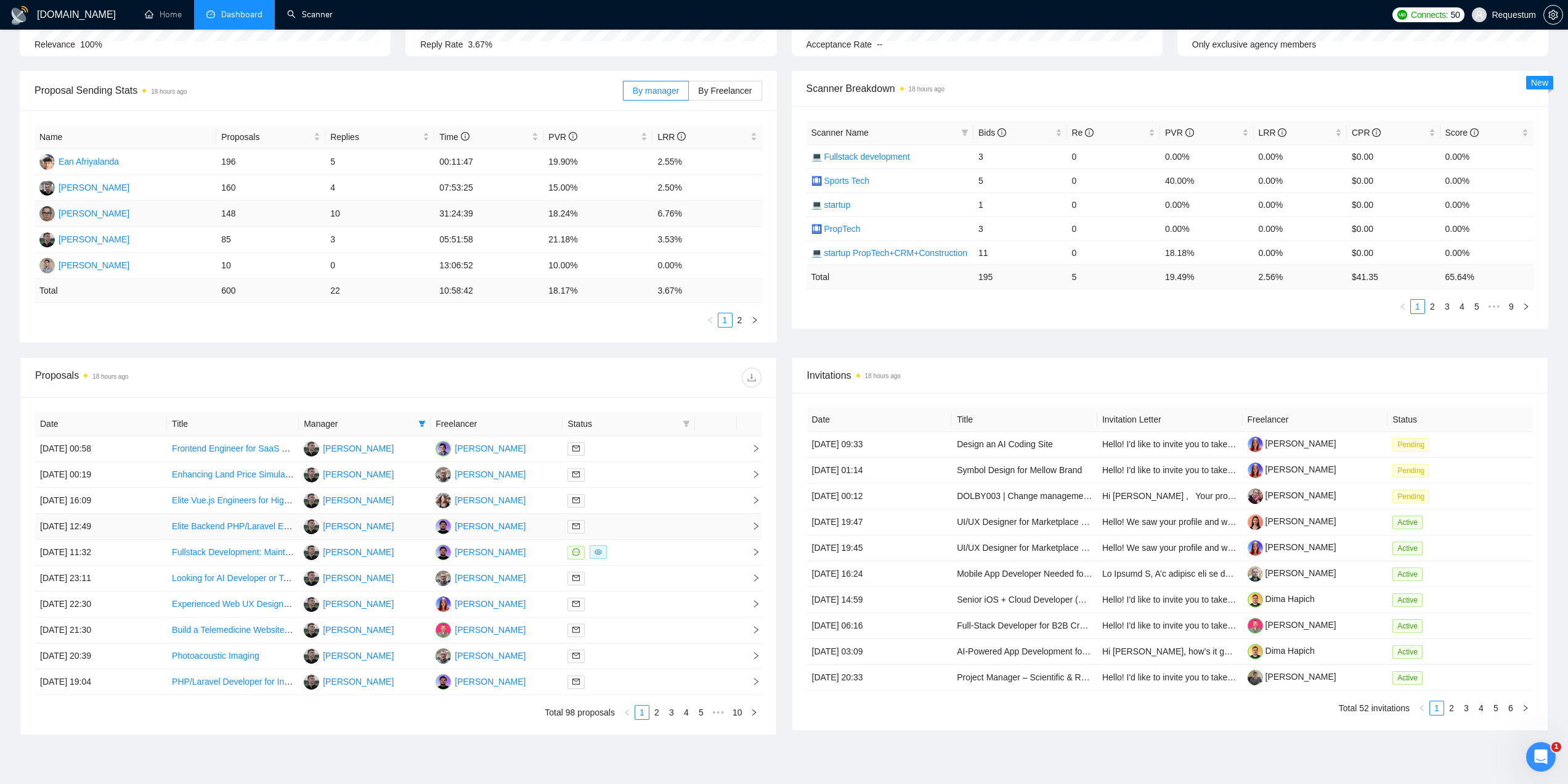
scroll to position [146, 0]
click at [743, 323] on link "2" at bounding box center [740, 320] width 13 height 13
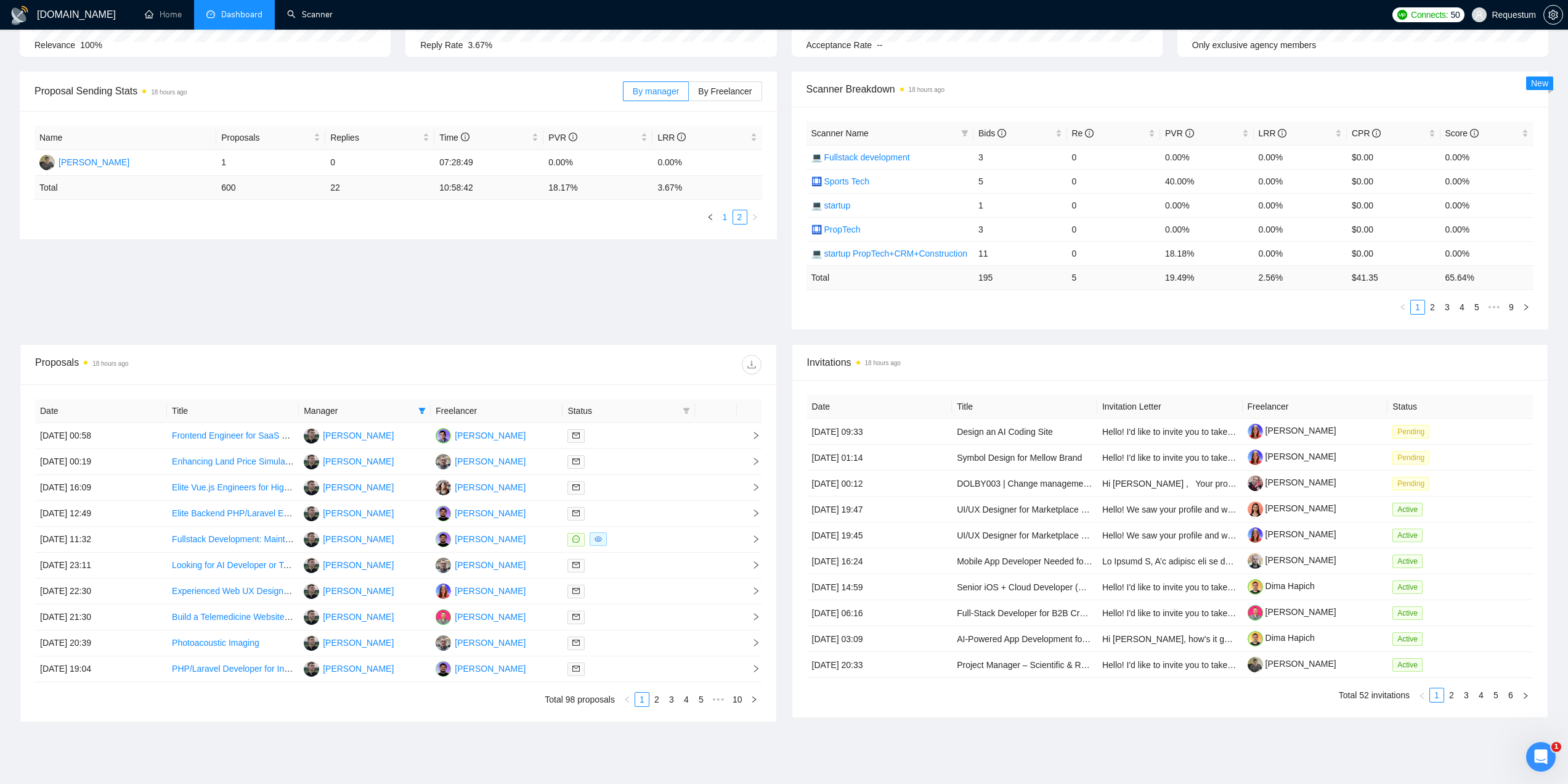
click at [720, 216] on link "1" at bounding box center [725, 217] width 13 height 13
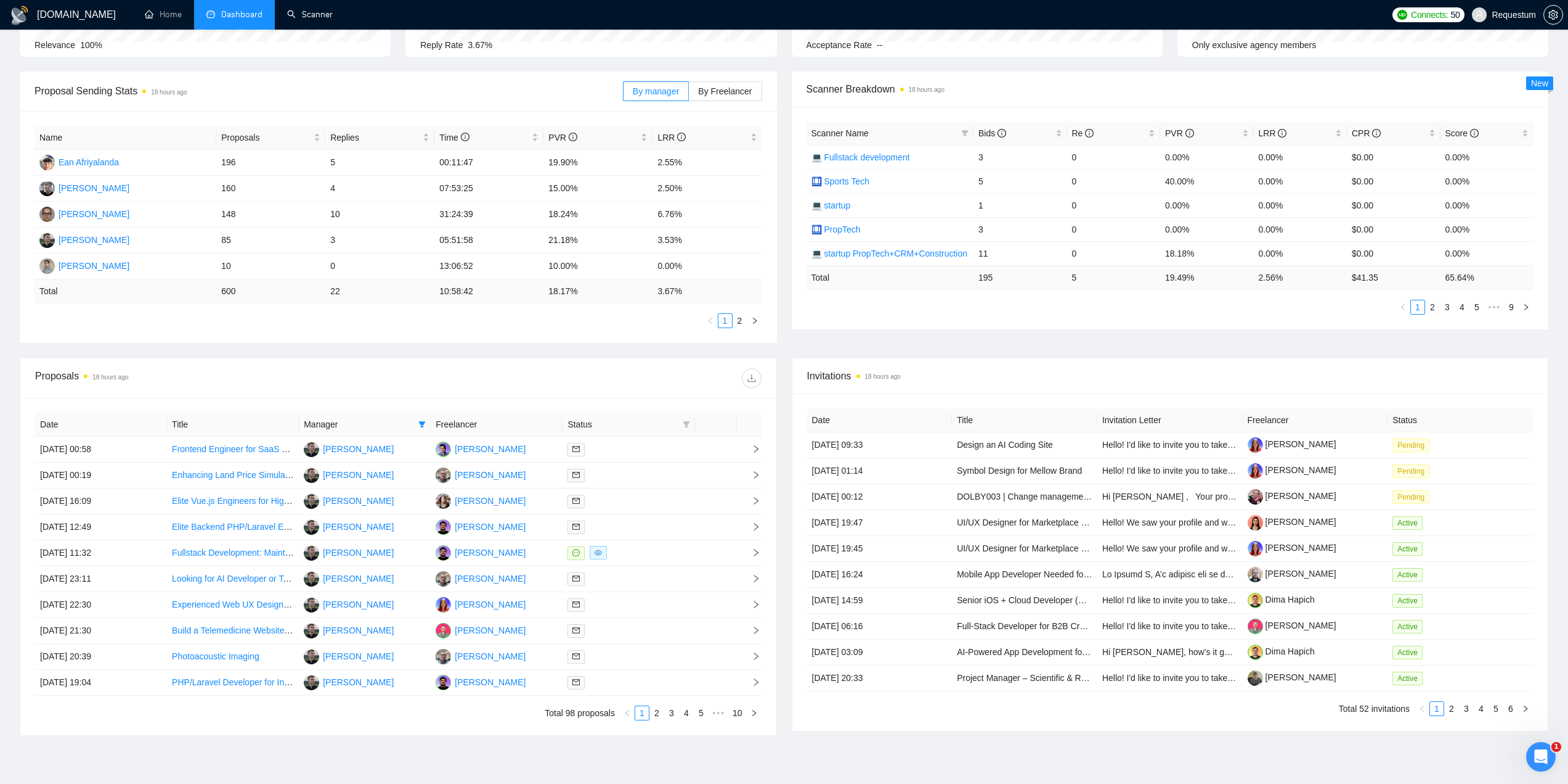
click at [1119, 339] on div "Proposal Sending Stats 18 hours ago By manager By Freelancer Name Proposals Rep…" at bounding box center [784, 214] width 1543 height 286
click at [632, 434] on th "Status" at bounding box center [628, 424] width 132 height 24
click at [637, 446] on div at bounding box center [628, 448] width 122 height 14
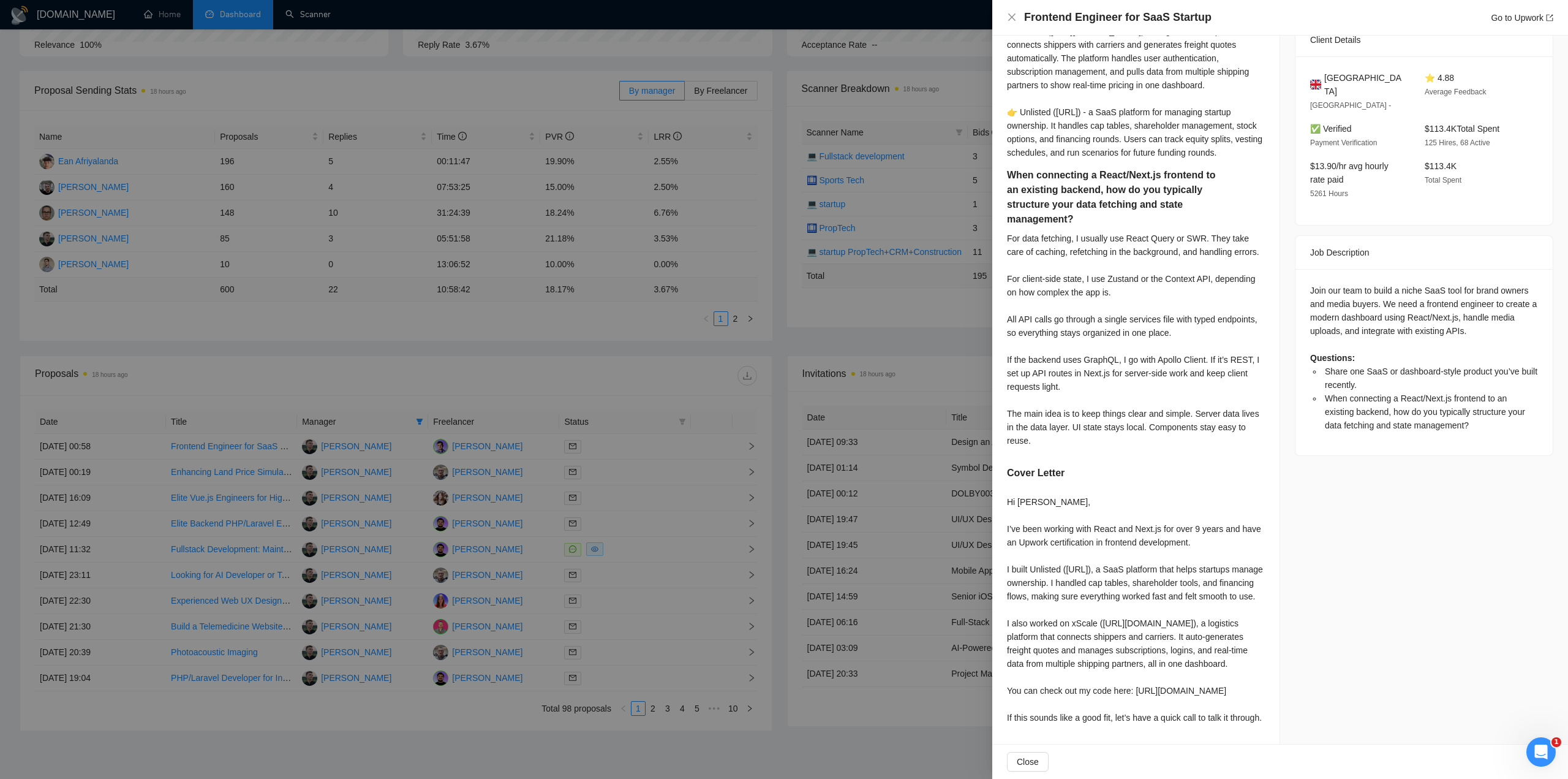
click at [590, 394] on div at bounding box center [784, 389] width 1568 height 779
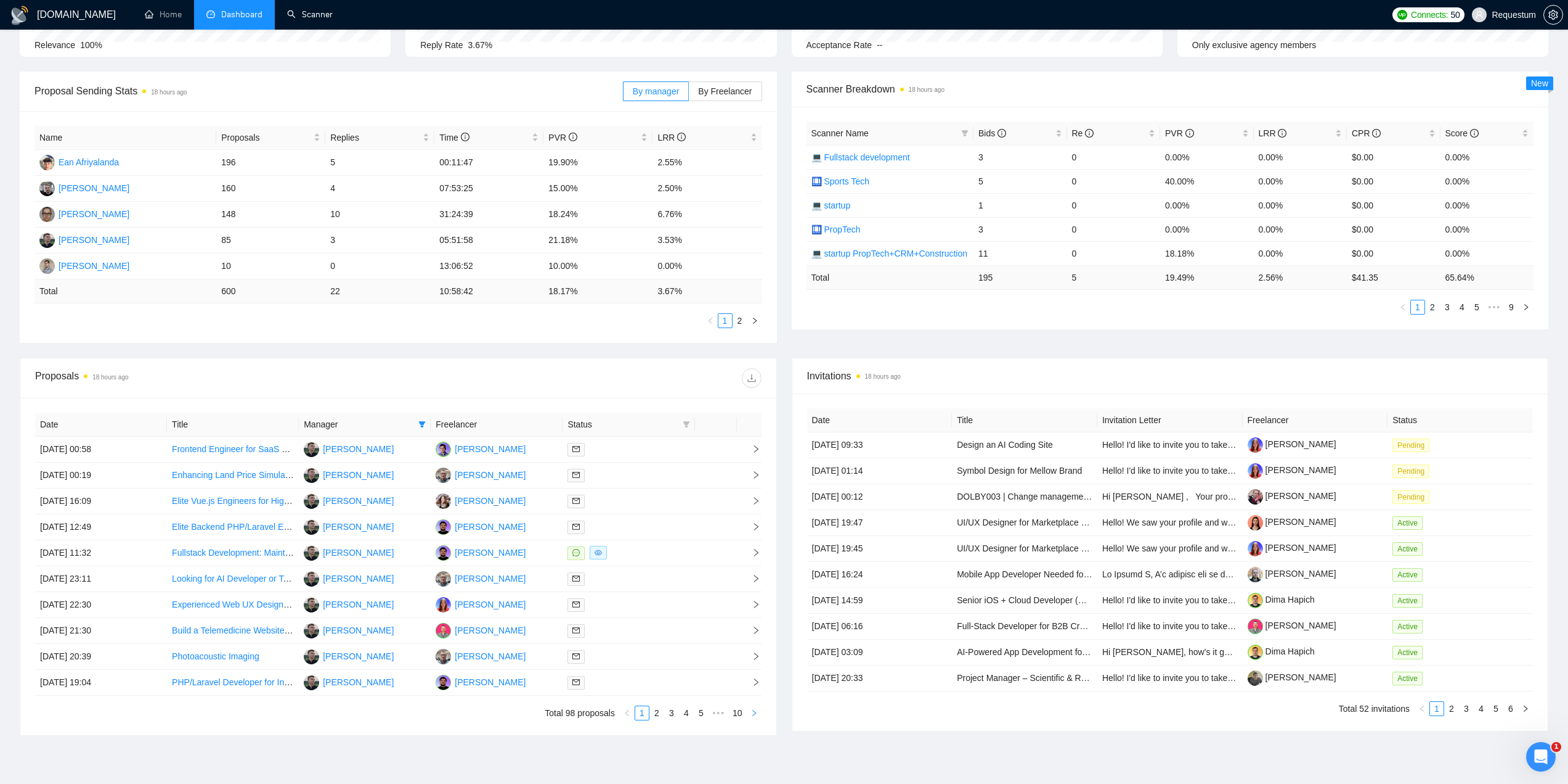
click at [759, 716] on button "button" at bounding box center [754, 713] width 15 height 15
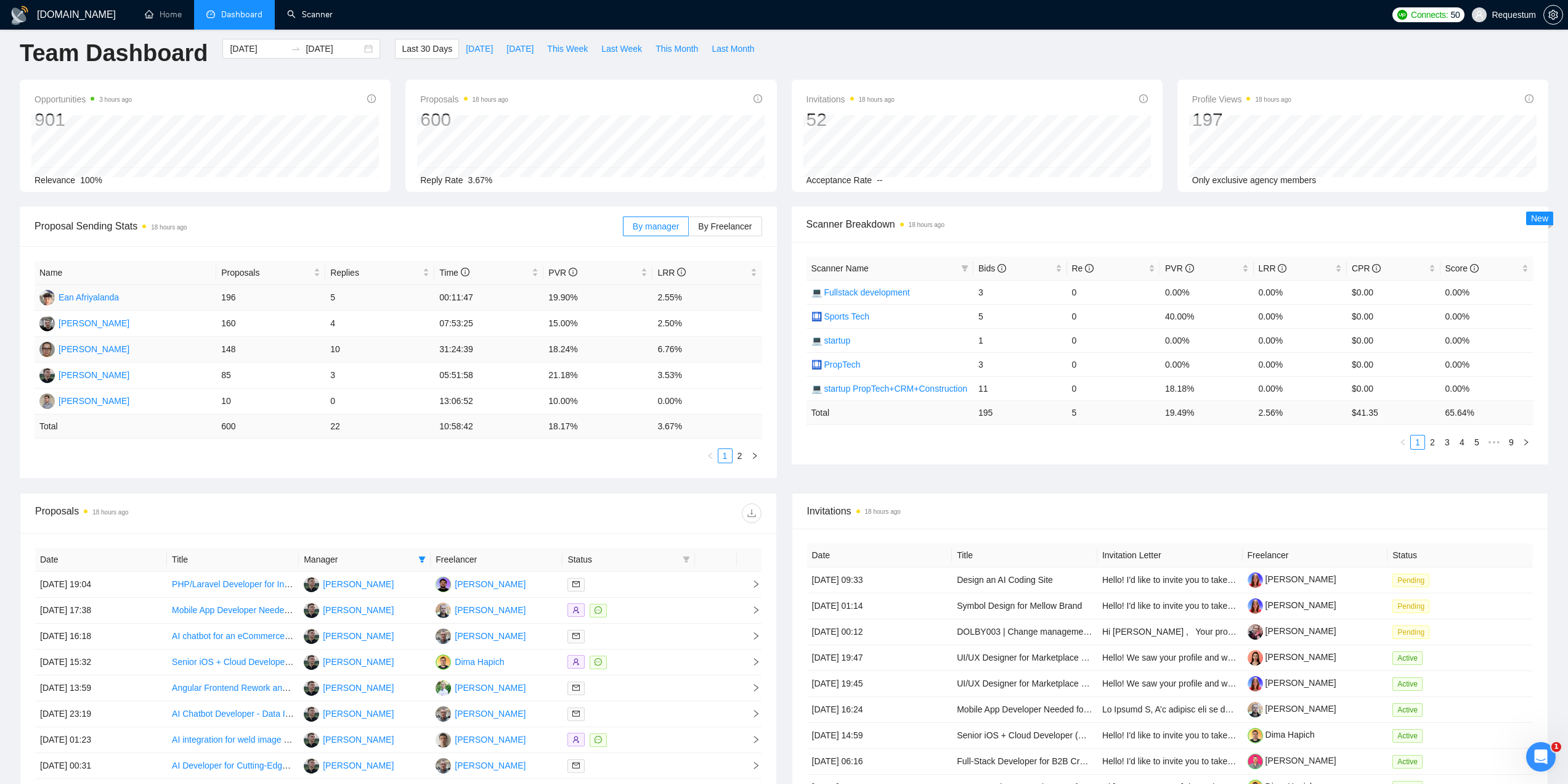
scroll to position [0, 0]
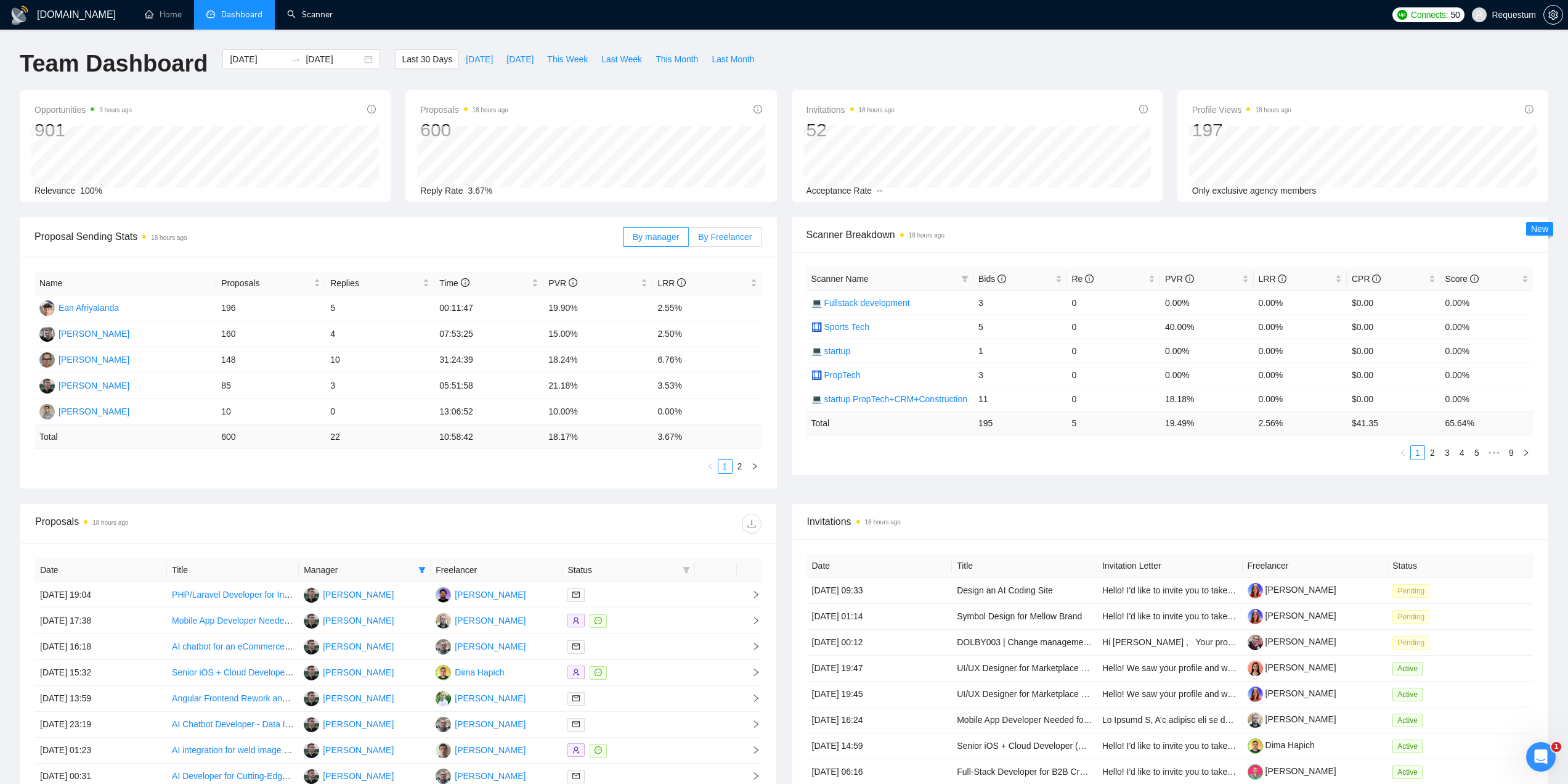
click at [728, 234] on span "By Freelancer" at bounding box center [725, 237] width 54 height 9
click at [689, 240] on input "By Freelancer" at bounding box center [689, 240] width 0 height 0
drag, startPoint x: 585, startPoint y: 386, endPoint x: 681, endPoint y: 389, distance: 96.0
click at [681, 389] on tr "Maksym Pashynov 57 0 02:10:54 7.02% 0.00%" at bounding box center [398, 386] width 728 height 26
click at [553, 389] on td "7.02%" at bounding box center [598, 386] width 109 height 26
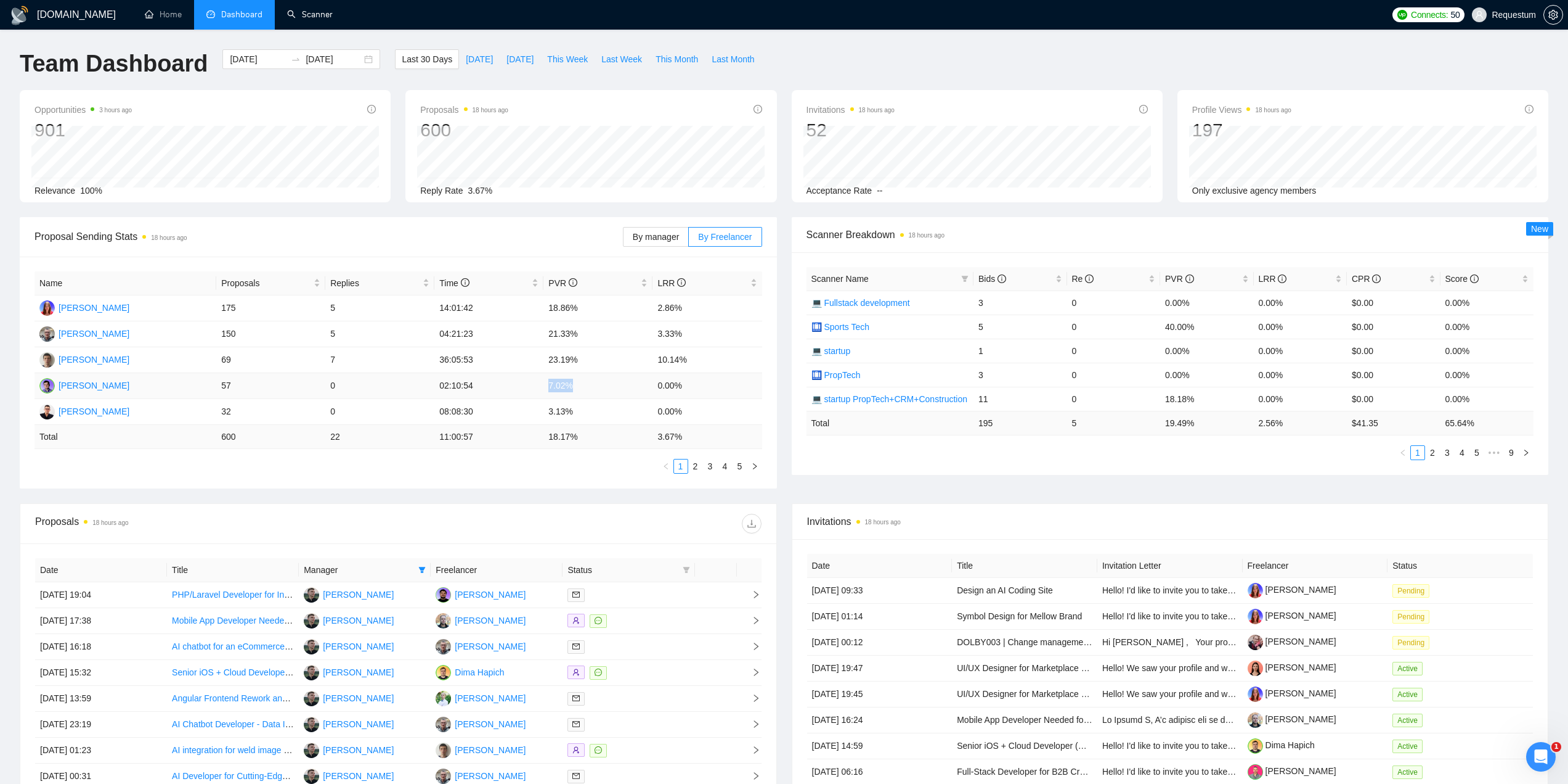
drag, startPoint x: 542, startPoint y: 389, endPoint x: 590, endPoint y: 386, distance: 48.1
click at [590, 386] on tr "Maksym Pashynov 57 0 02:10:54 7.02% 0.00%" at bounding box center [398, 386] width 728 height 26
click at [663, 253] on div "By manager By Freelancer" at bounding box center [693, 237] width 139 height 40
click at [665, 239] on span "By manager" at bounding box center [656, 237] width 46 height 9
click at [623, 240] on input "By manager" at bounding box center [623, 240] width 0 height 0
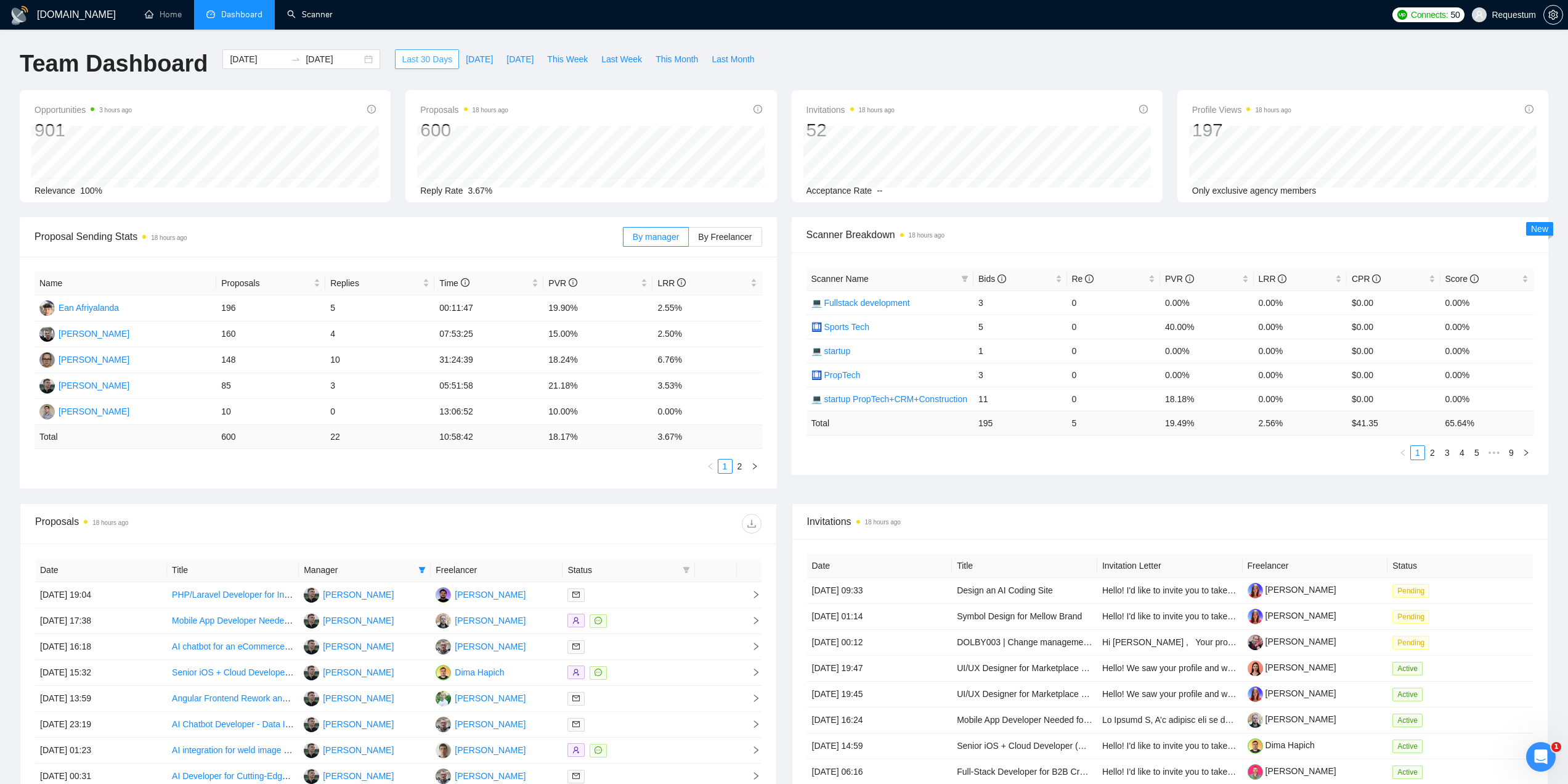
click at [421, 54] on span "Last 30 Days" at bounding box center [426, 59] width 50 height 13
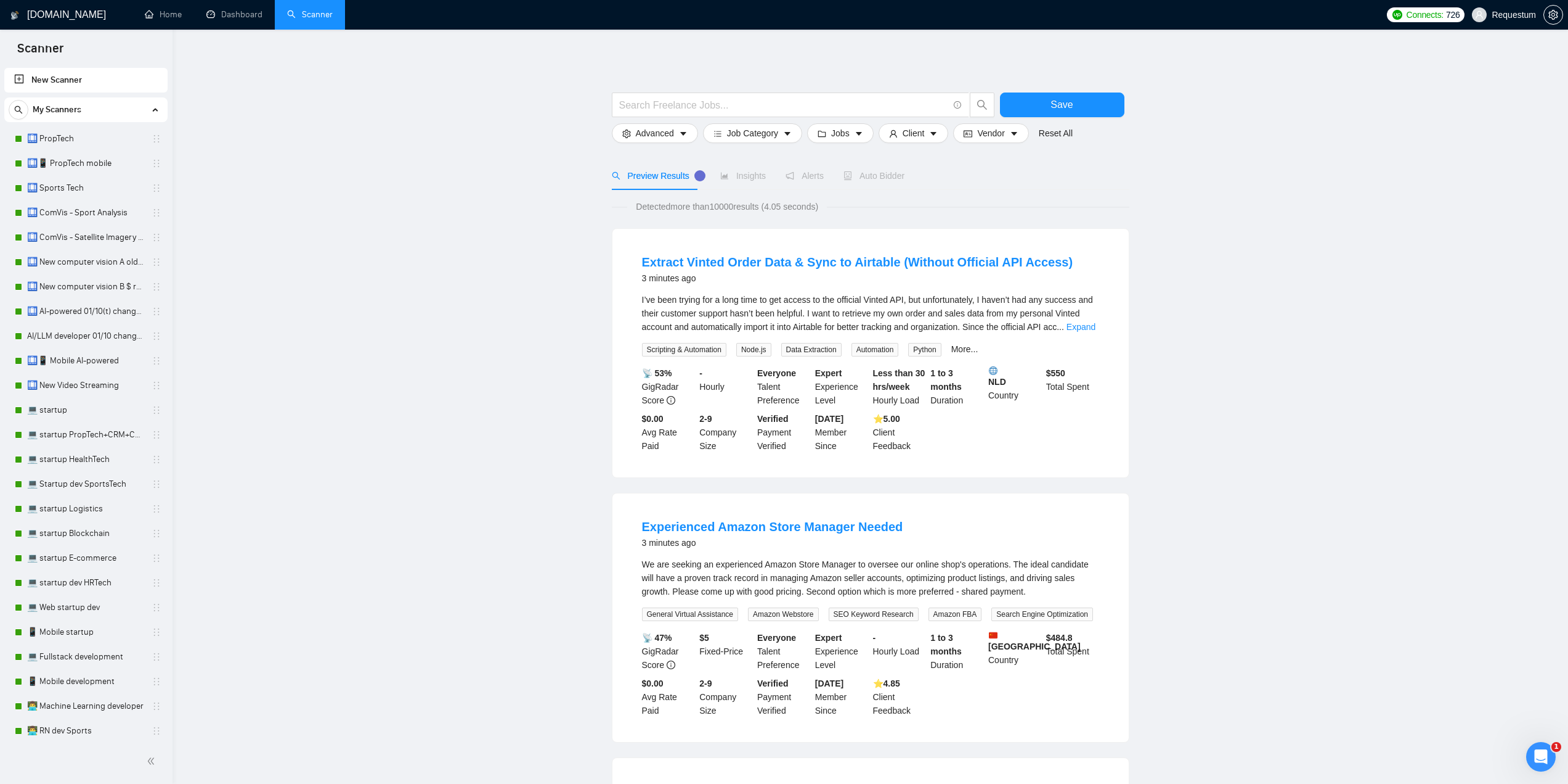
click at [107, 192] on link "🛄 Sports Tech" at bounding box center [86, 188] width 117 height 25
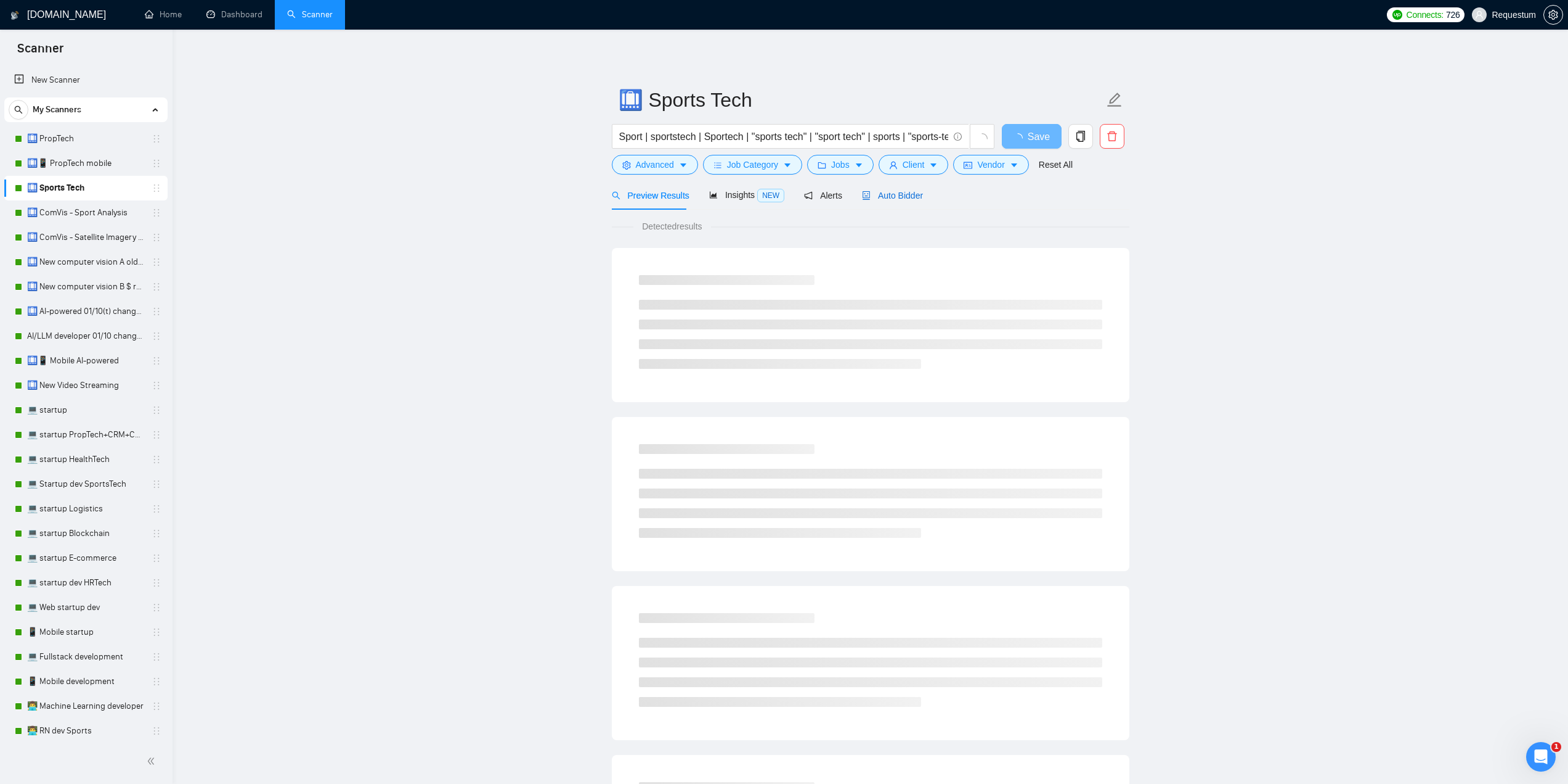
click at [902, 193] on span "Auto Bidder" at bounding box center [892, 195] width 61 height 9
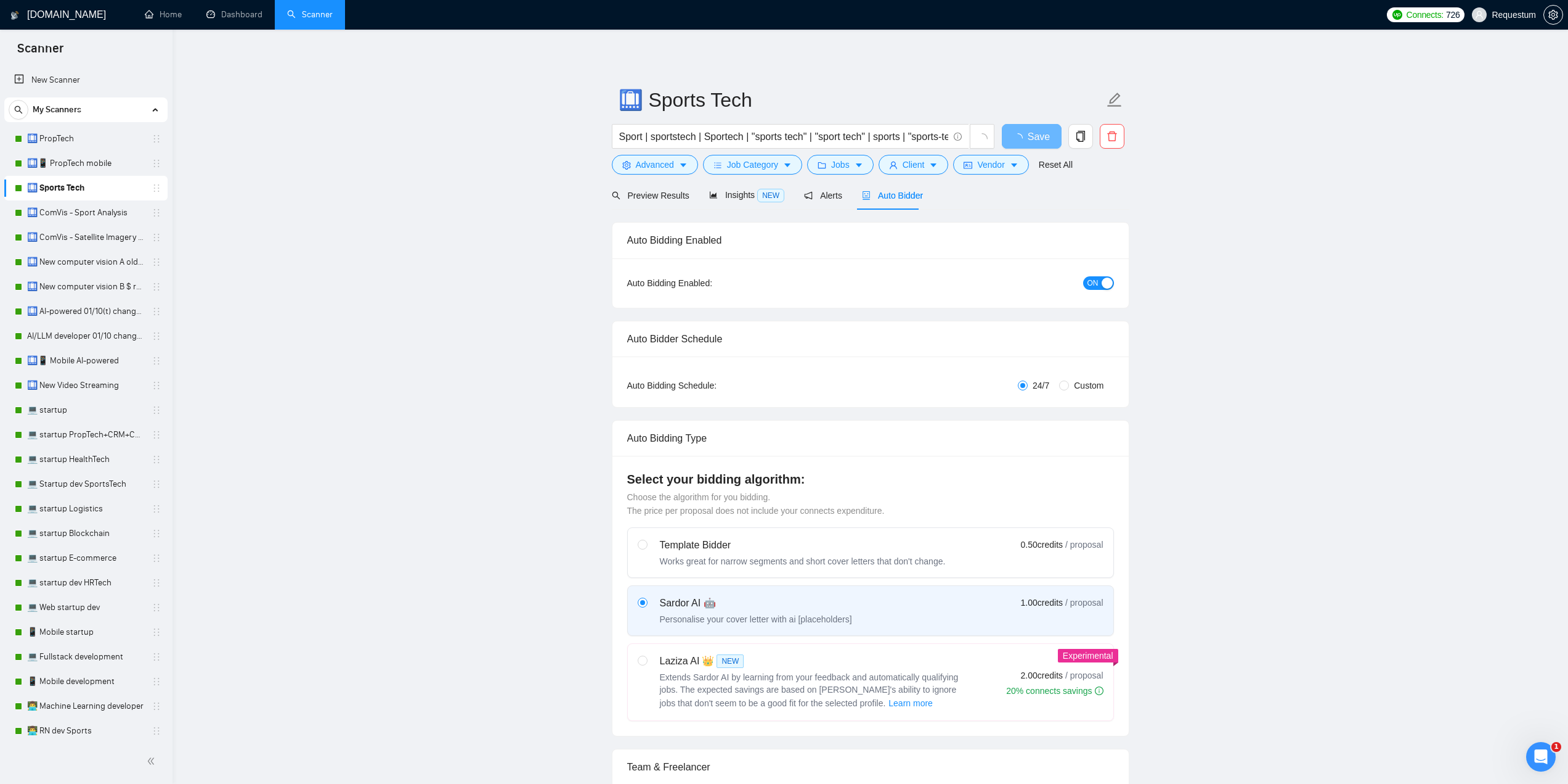
checkbox input "true"
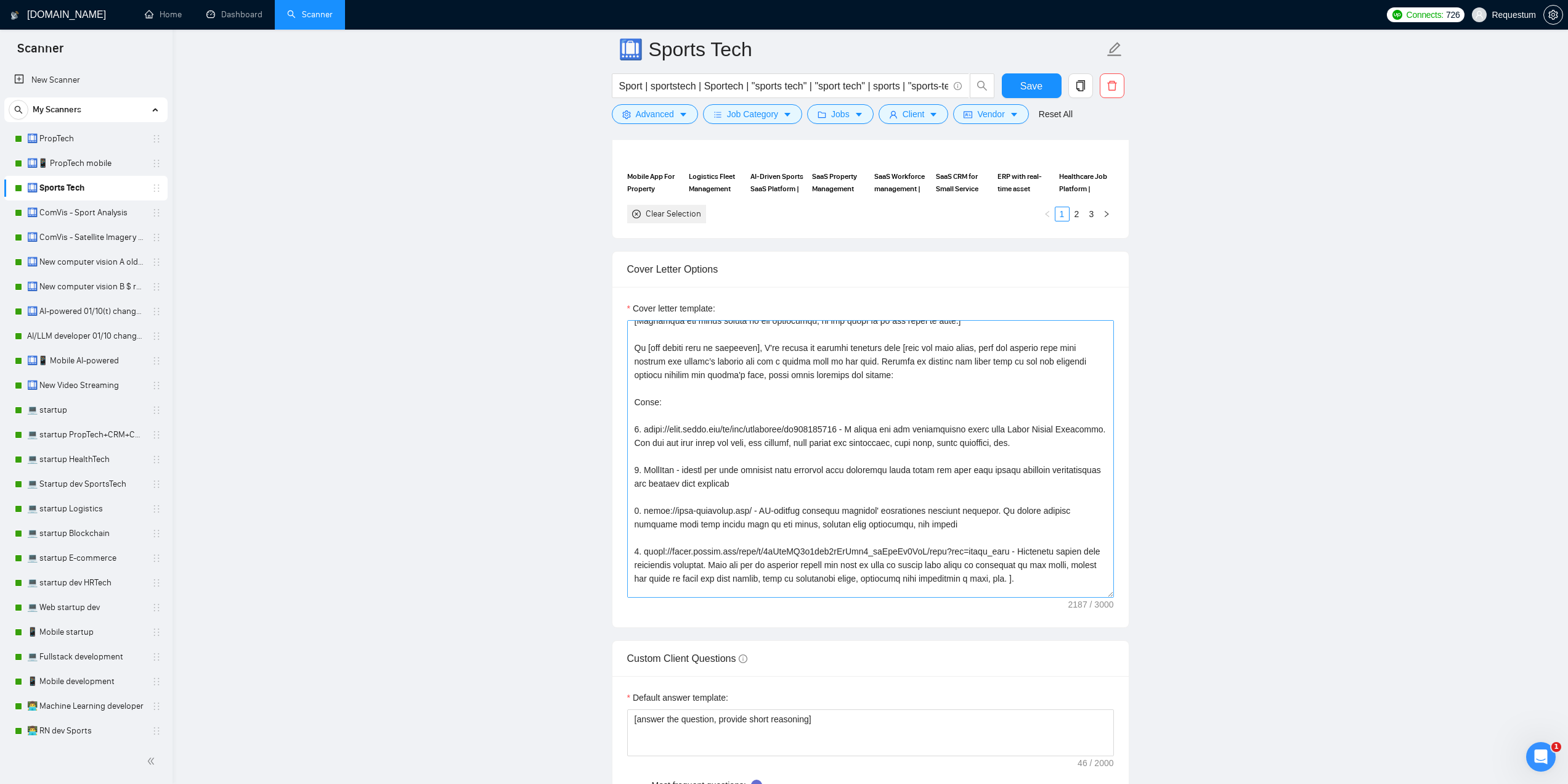
scroll to position [123, 0]
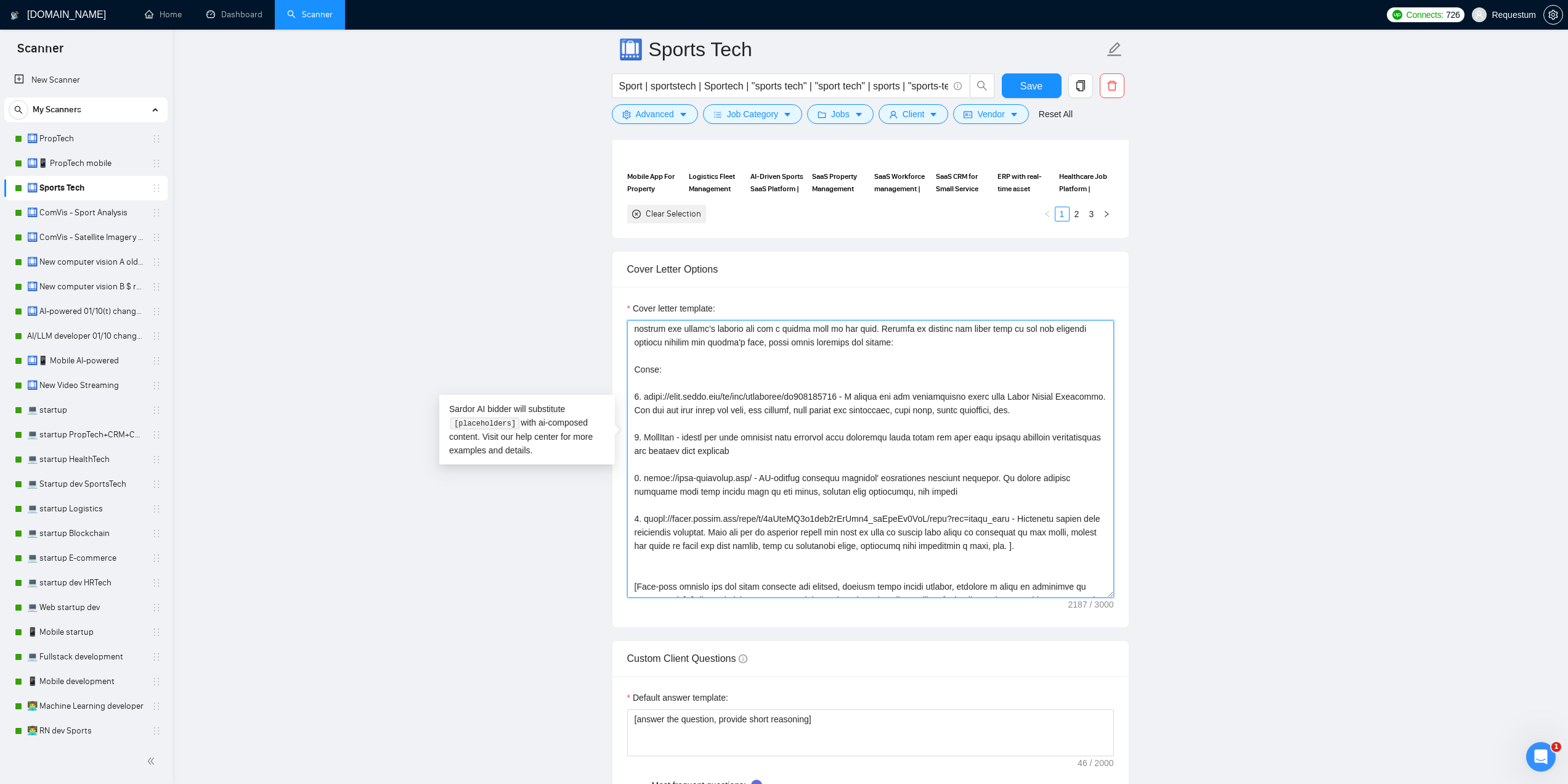
drag, startPoint x: 642, startPoint y: 417, endPoint x: 682, endPoint y: 419, distance: 40.0
click at [682, 419] on textarea "Cover letter template:" at bounding box center [871, 459] width 487 height 278
click at [776, 445] on textarea "Cover letter template:" at bounding box center [871, 459] width 487 height 278
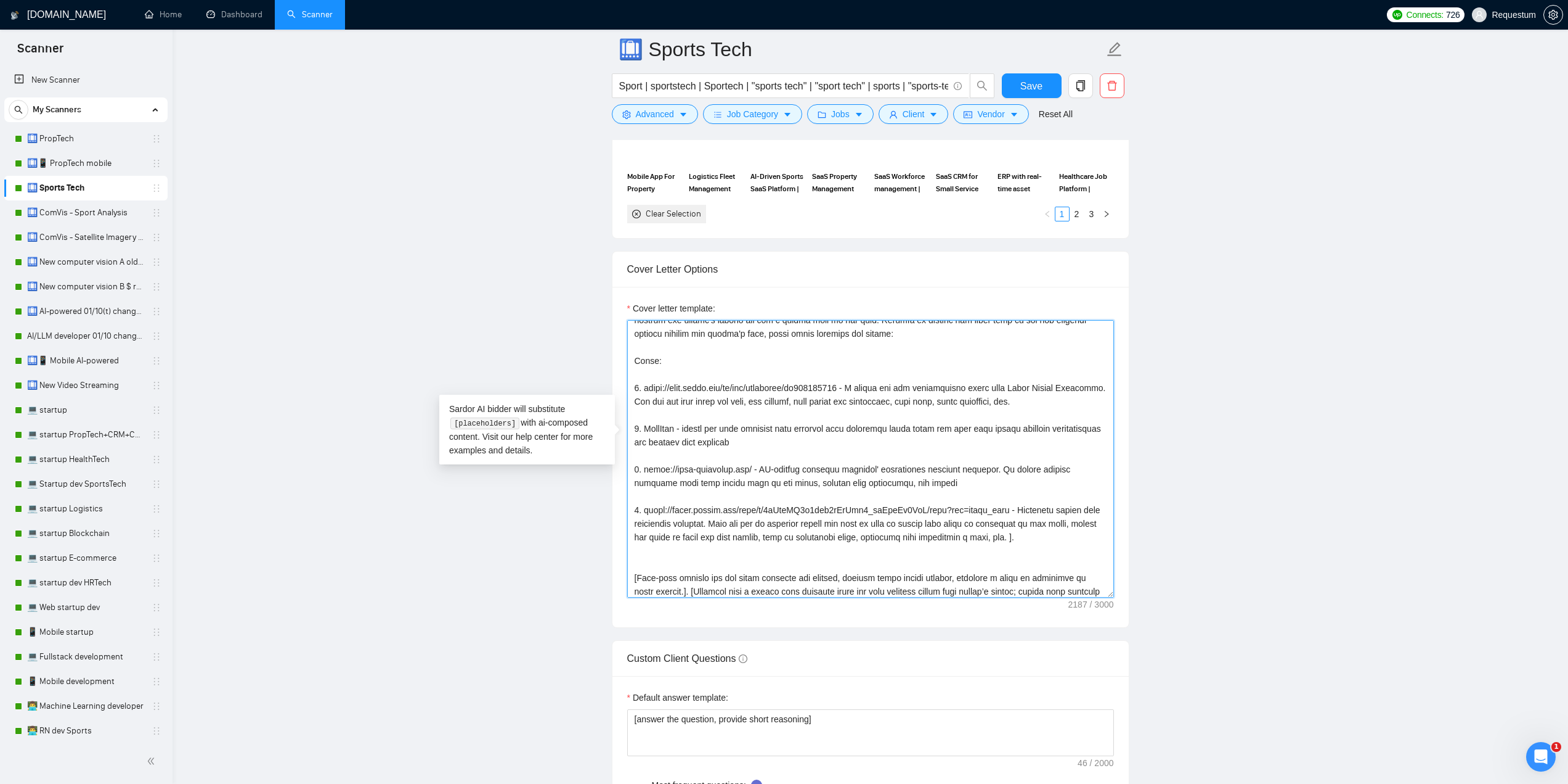
scroll to position [176, 0]
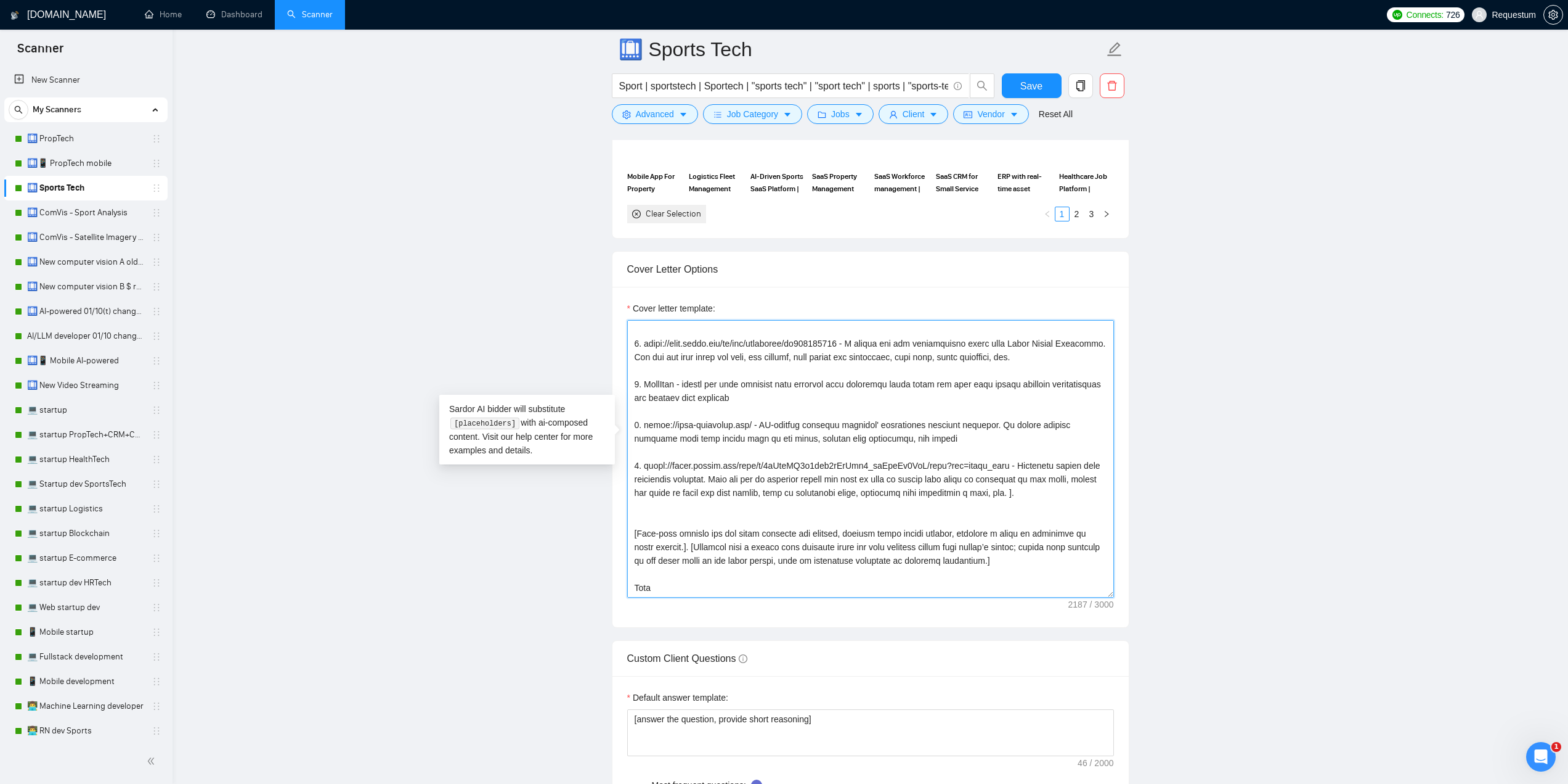
click at [695, 409] on textarea "Cover letter template:" at bounding box center [871, 459] width 487 height 278
drag, startPoint x: 642, startPoint y: 406, endPoint x: 883, endPoint y: 317, distance: 256.9
click at [738, 403] on textarea "Cover letter template:" at bounding box center [871, 459] width 487 height 278
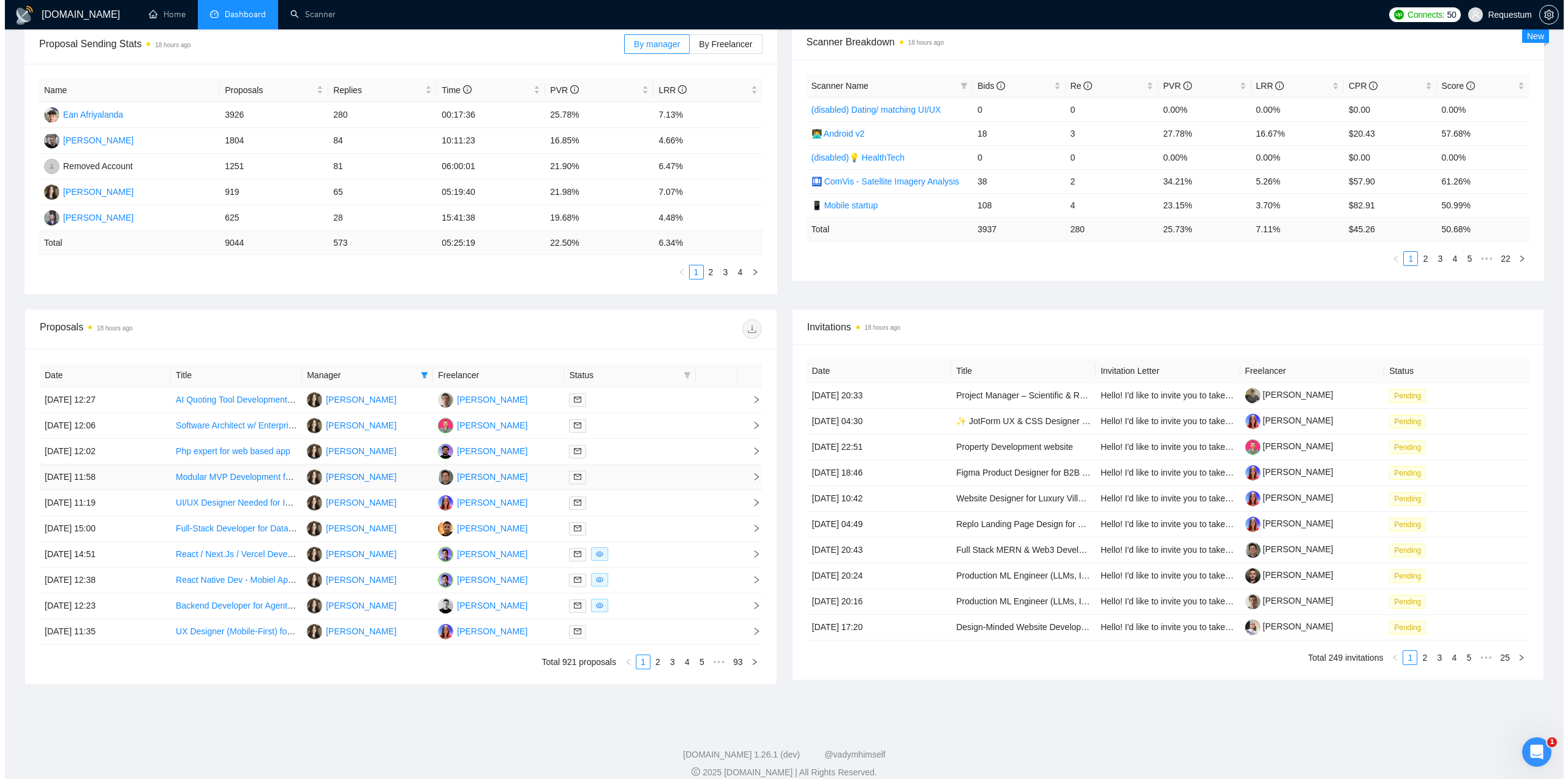
scroll to position [206, 0]
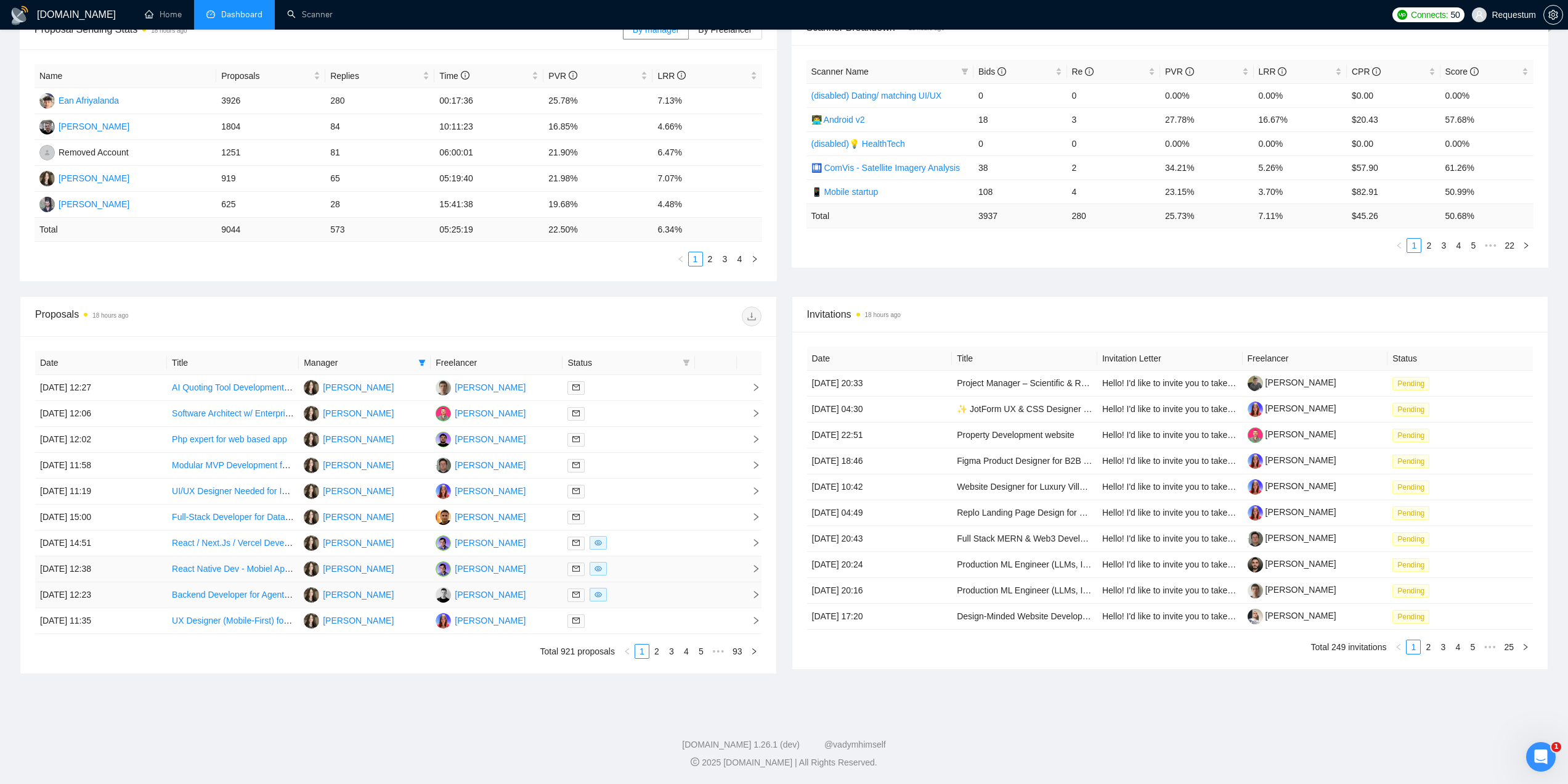
click at [642, 578] on td at bounding box center [628, 569] width 132 height 26
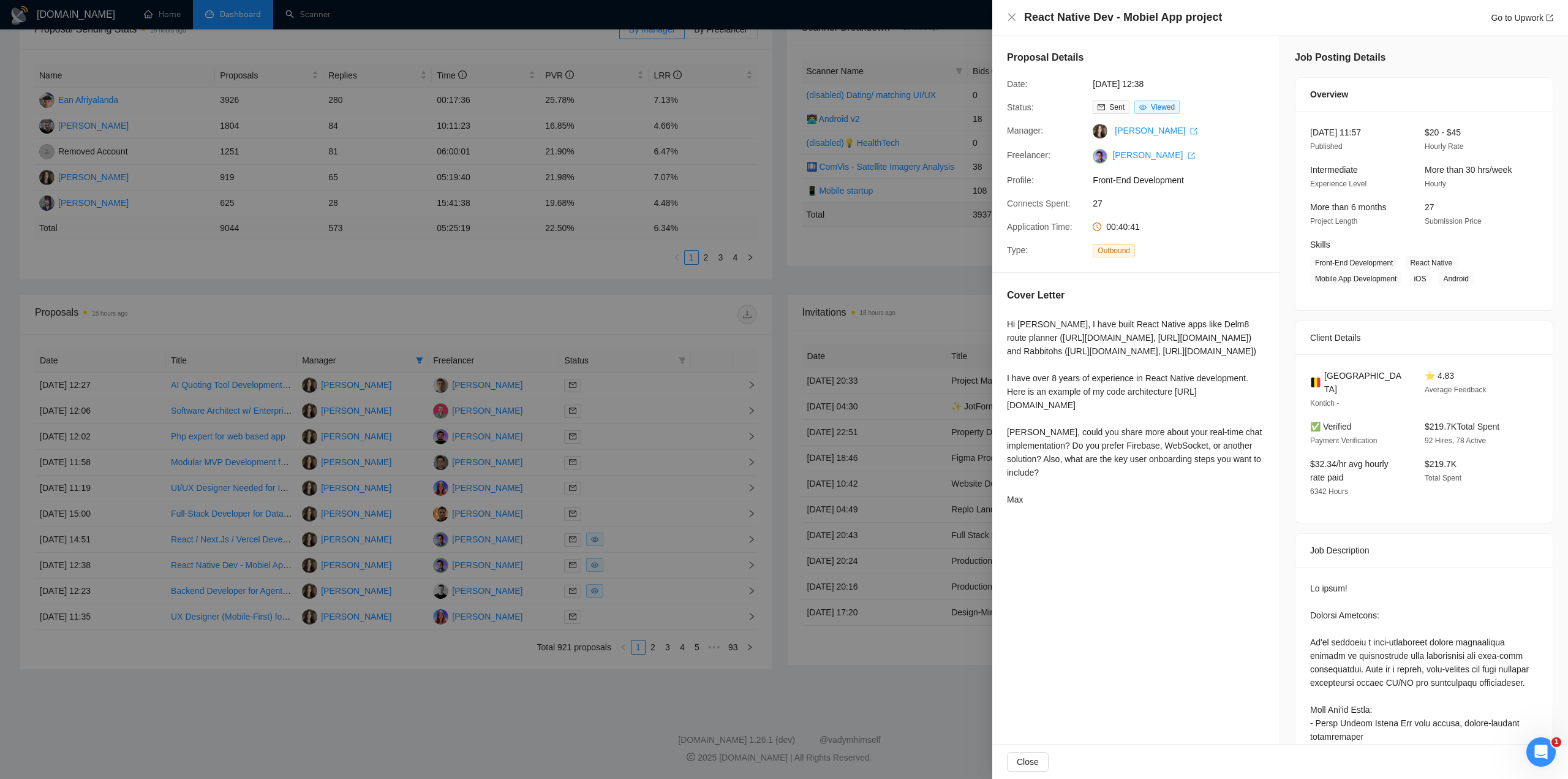
click at [609, 543] on div at bounding box center [784, 389] width 1568 height 779
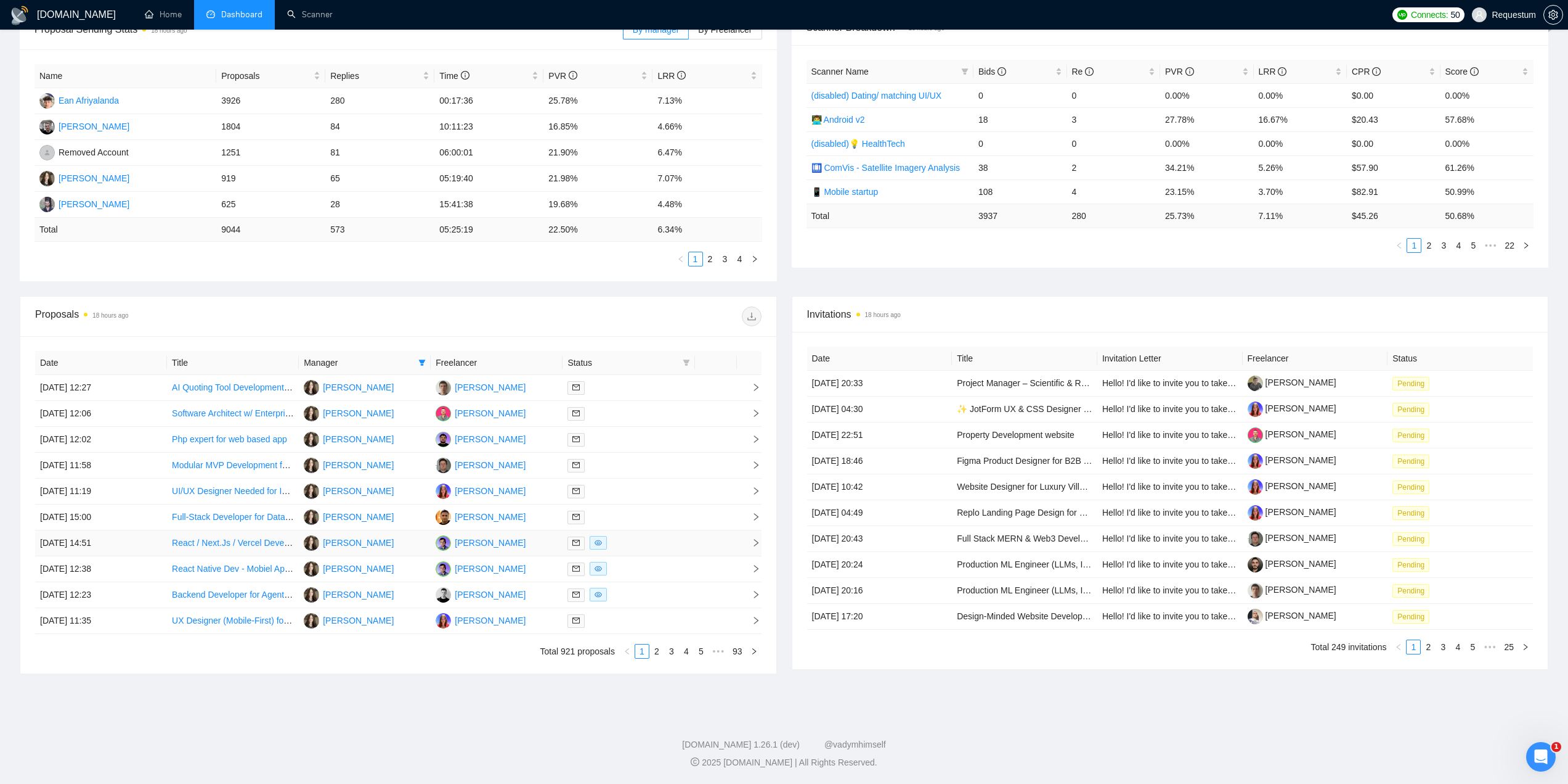
click at [666, 541] on div at bounding box center [628, 542] width 122 height 14
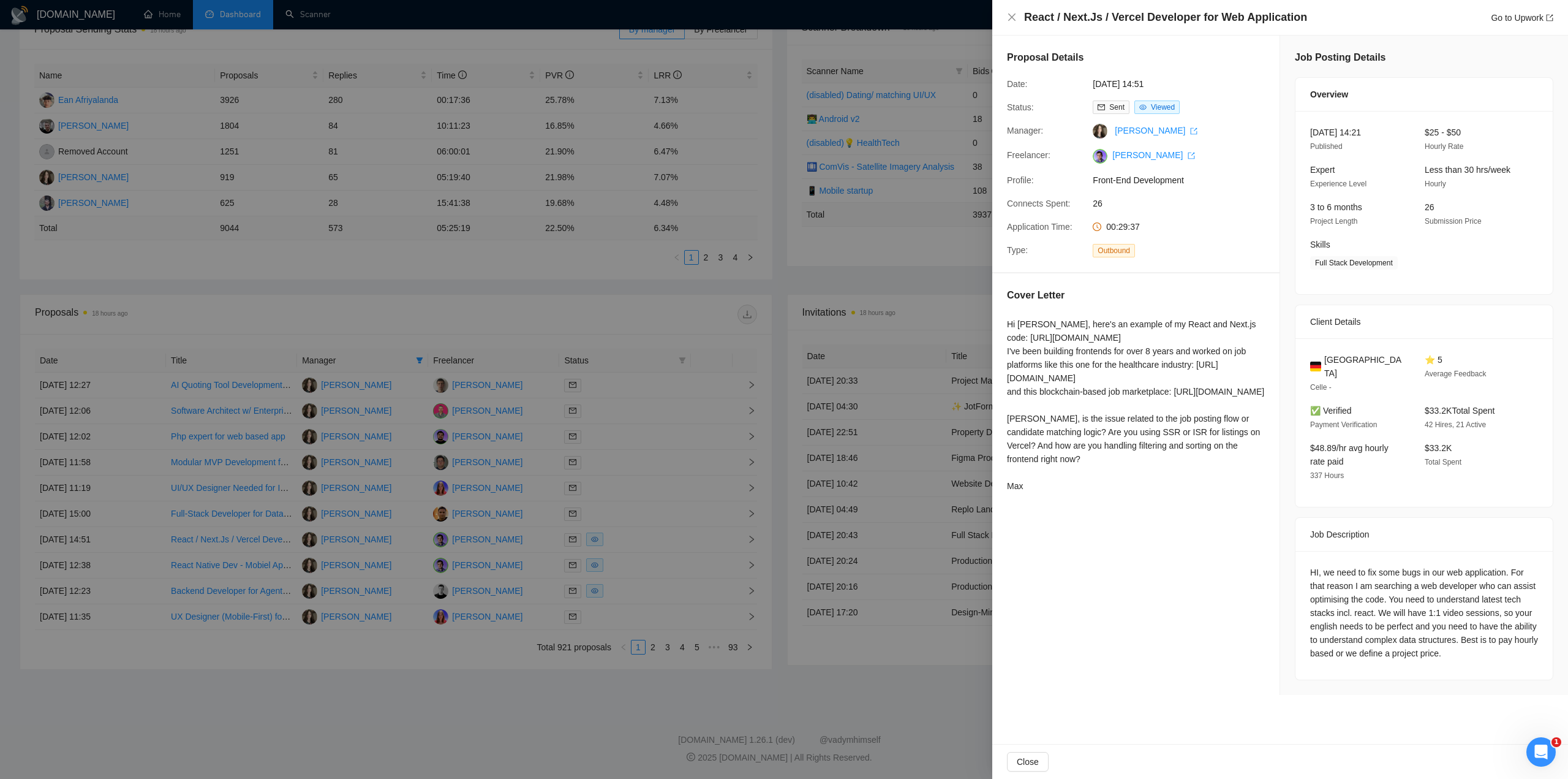
click at [623, 306] on div at bounding box center [784, 389] width 1568 height 779
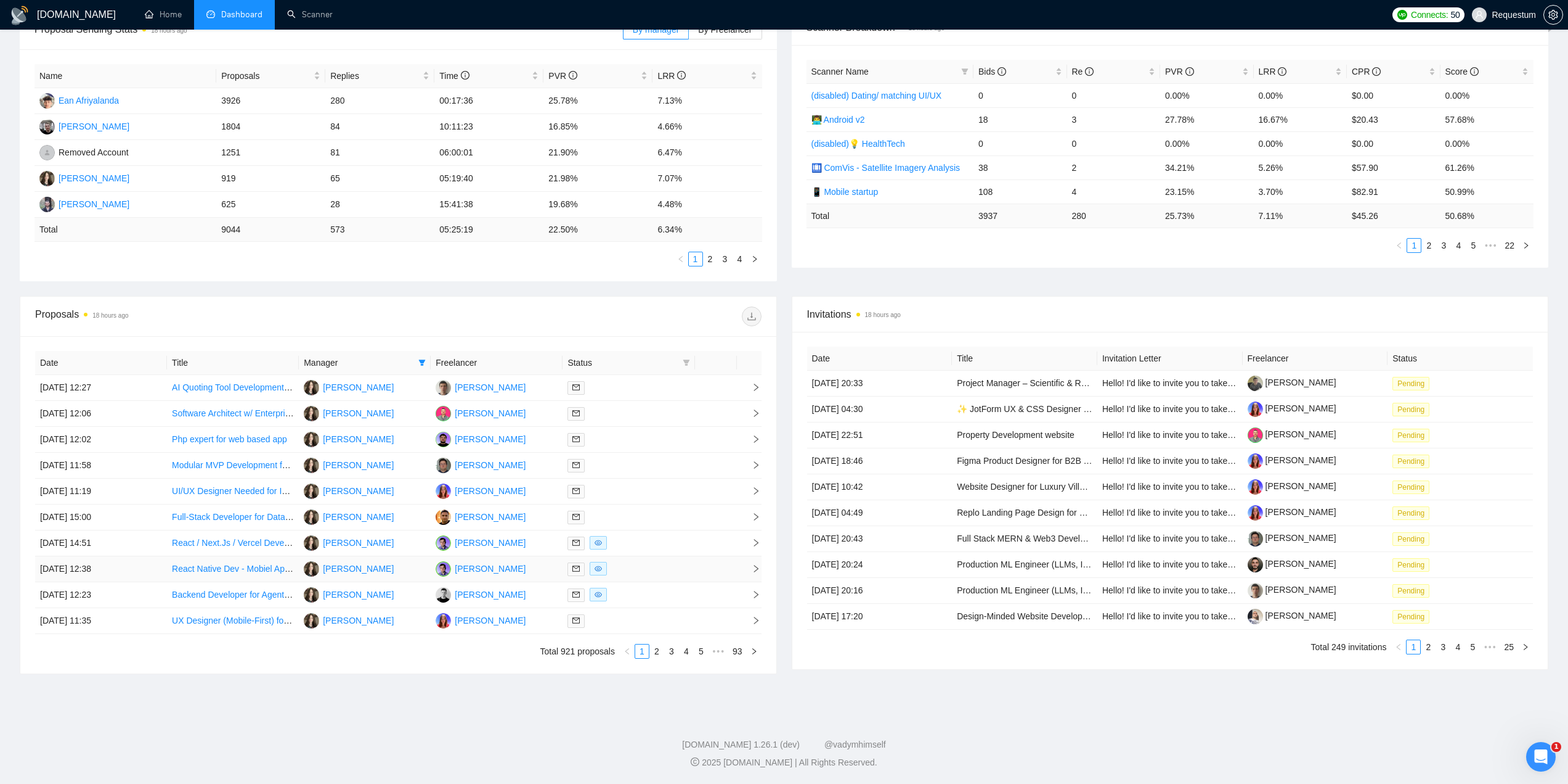
click at [662, 575] on div at bounding box center [628, 569] width 122 height 14
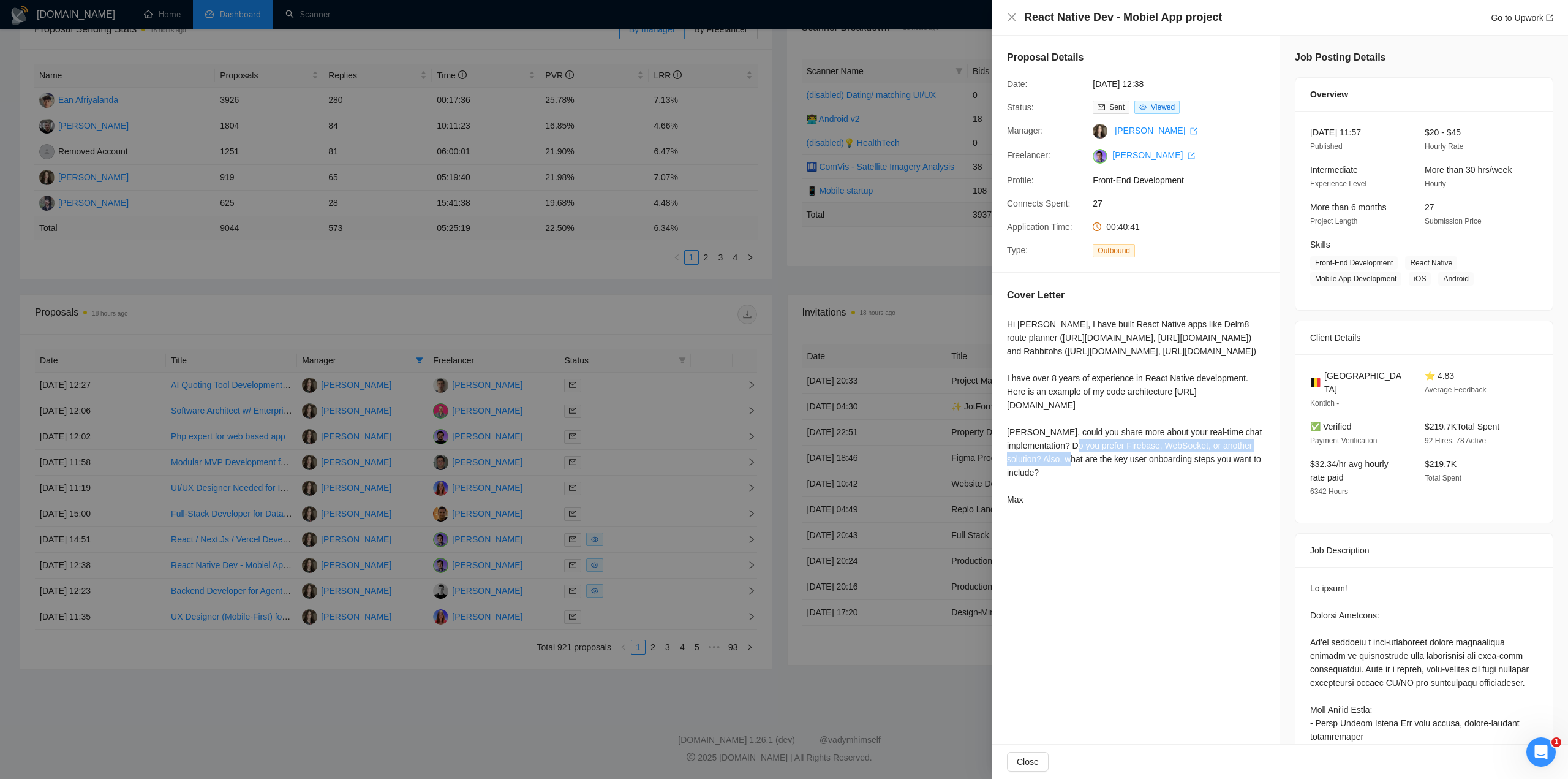
drag, startPoint x: 1002, startPoint y: 446, endPoint x: 1252, endPoint y: 441, distance: 250.0
click at [1252, 441] on div "Cover Letter Hi Laurent, I have built React Native apps like Delm8 route planne…" at bounding box center [1136, 399] width 287 height 252
copy div "I have over 8 years of experience in React Native development."
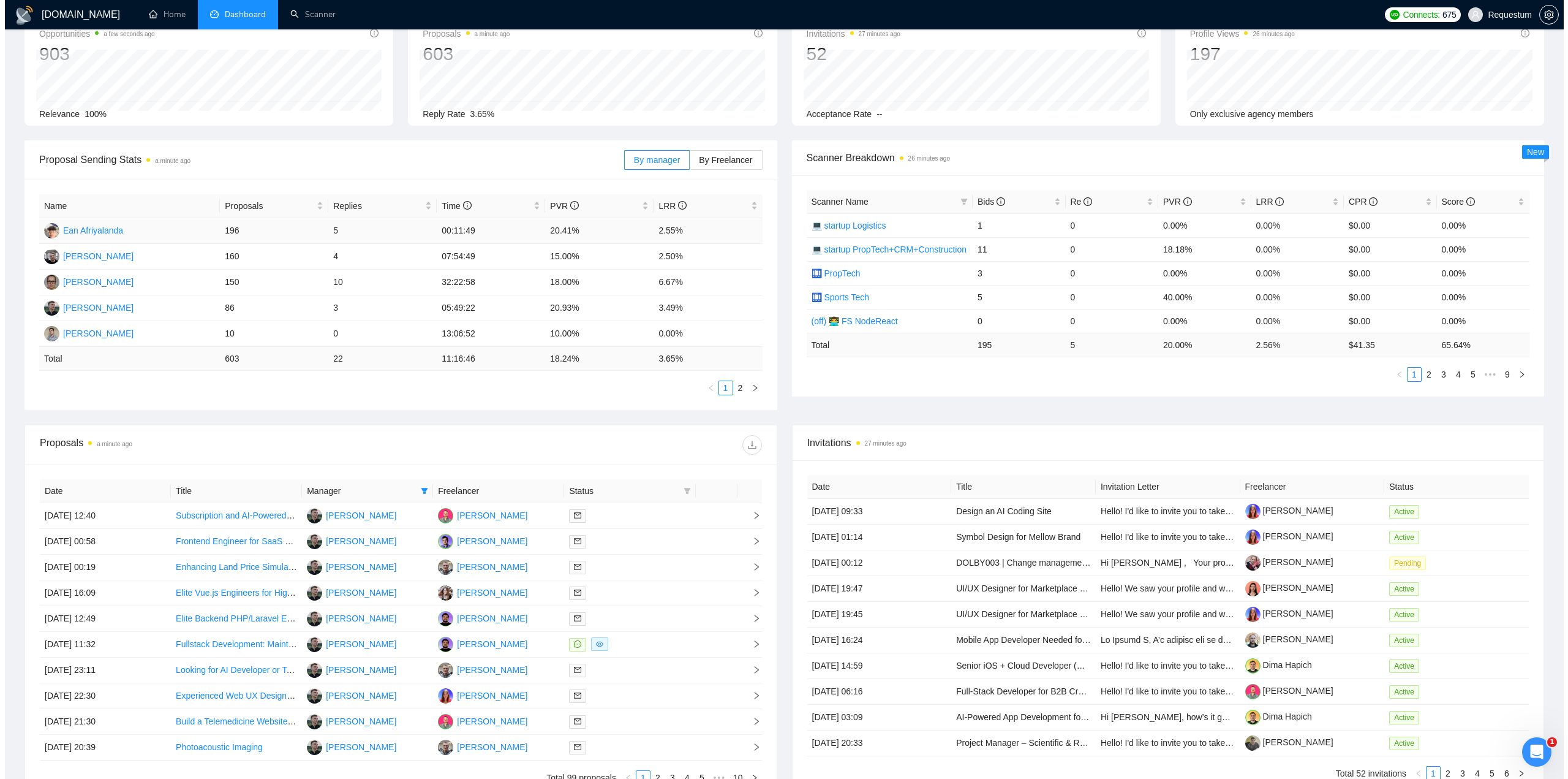
scroll to position [122, 0]
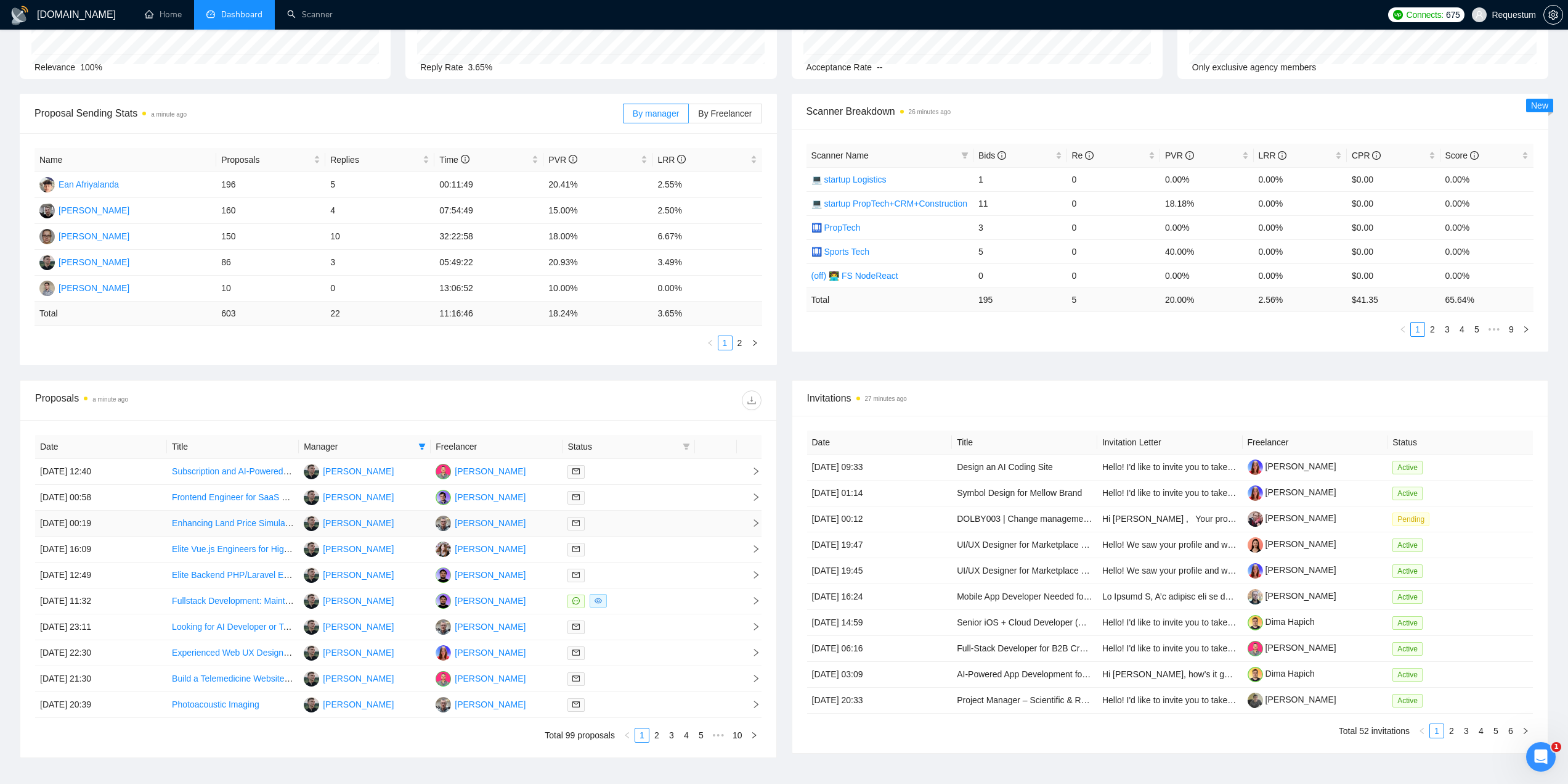
click at [640, 525] on div at bounding box center [628, 522] width 122 height 14
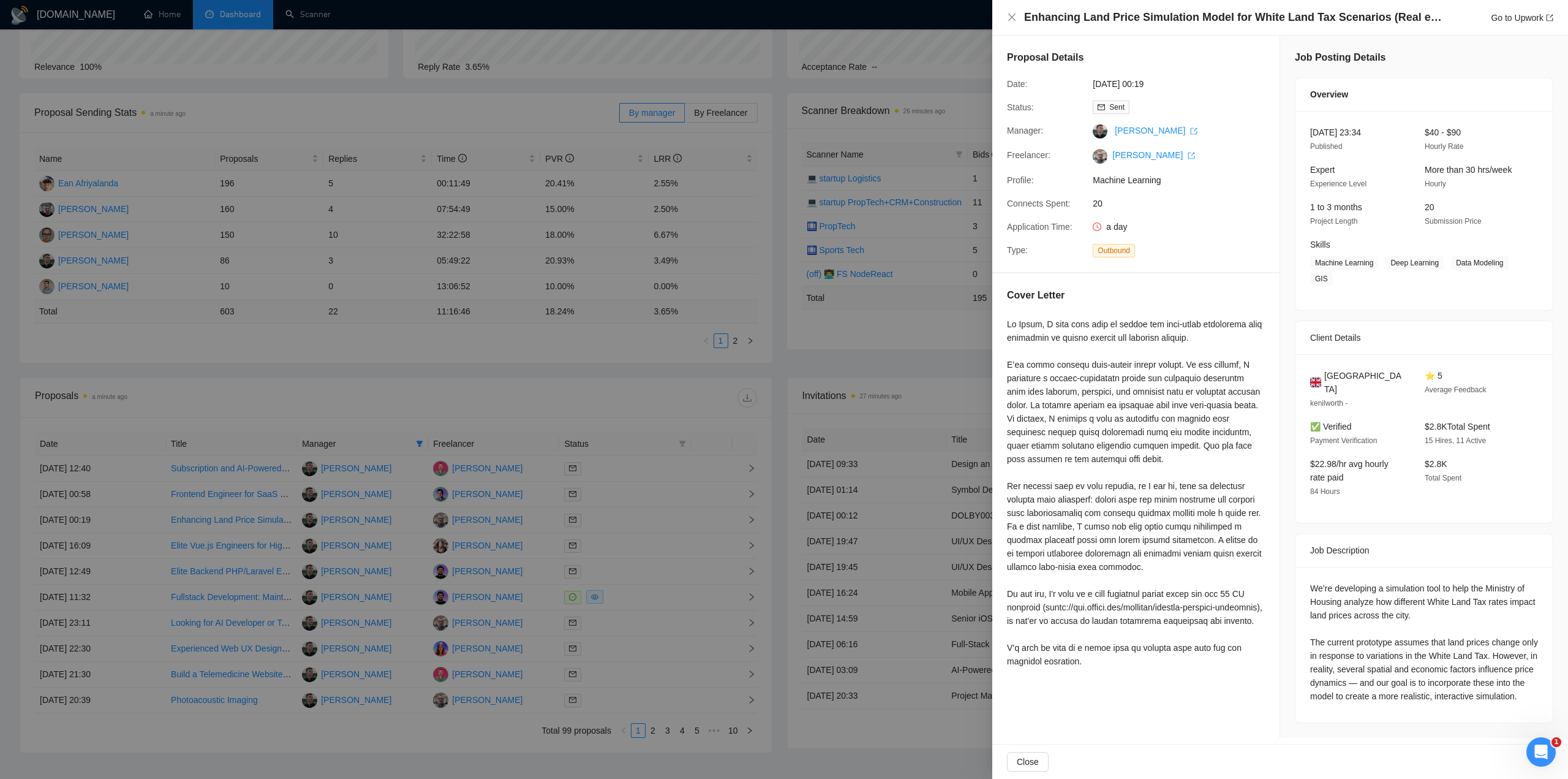
click at [645, 494] on div at bounding box center [784, 389] width 1568 height 779
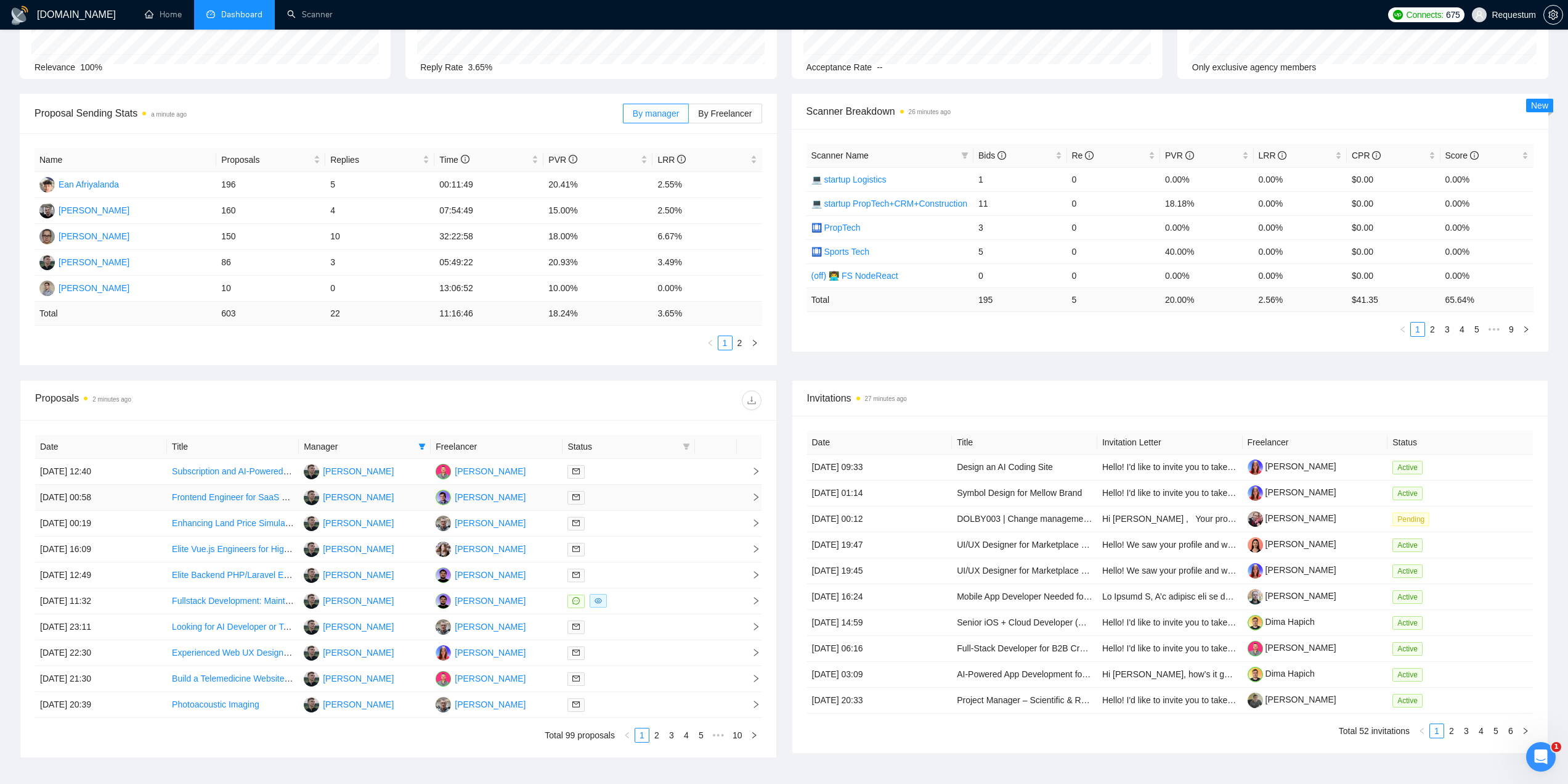
click at [645, 485] on td at bounding box center [628, 497] width 132 height 26
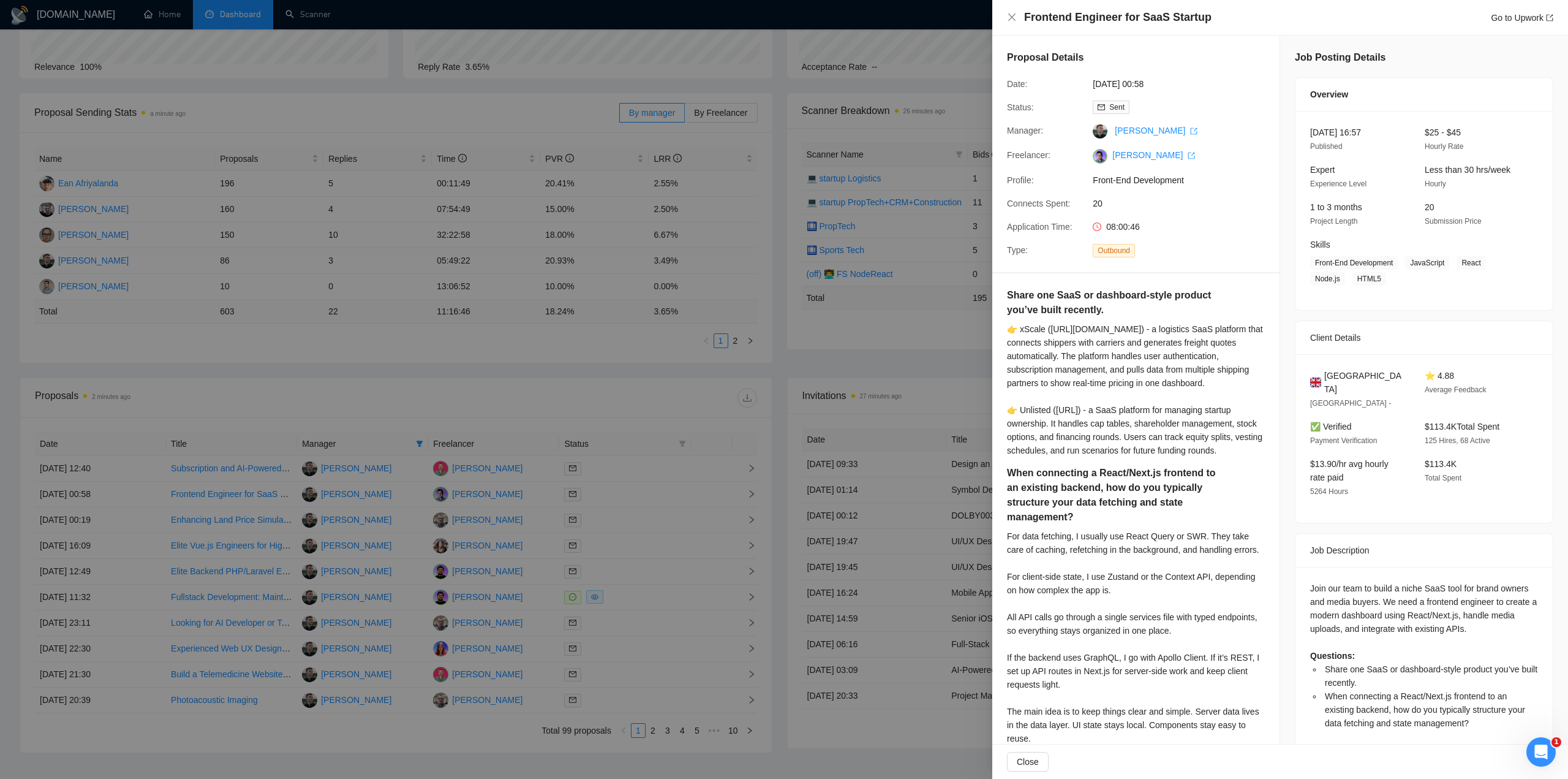
click at [635, 495] on div at bounding box center [784, 389] width 1568 height 779
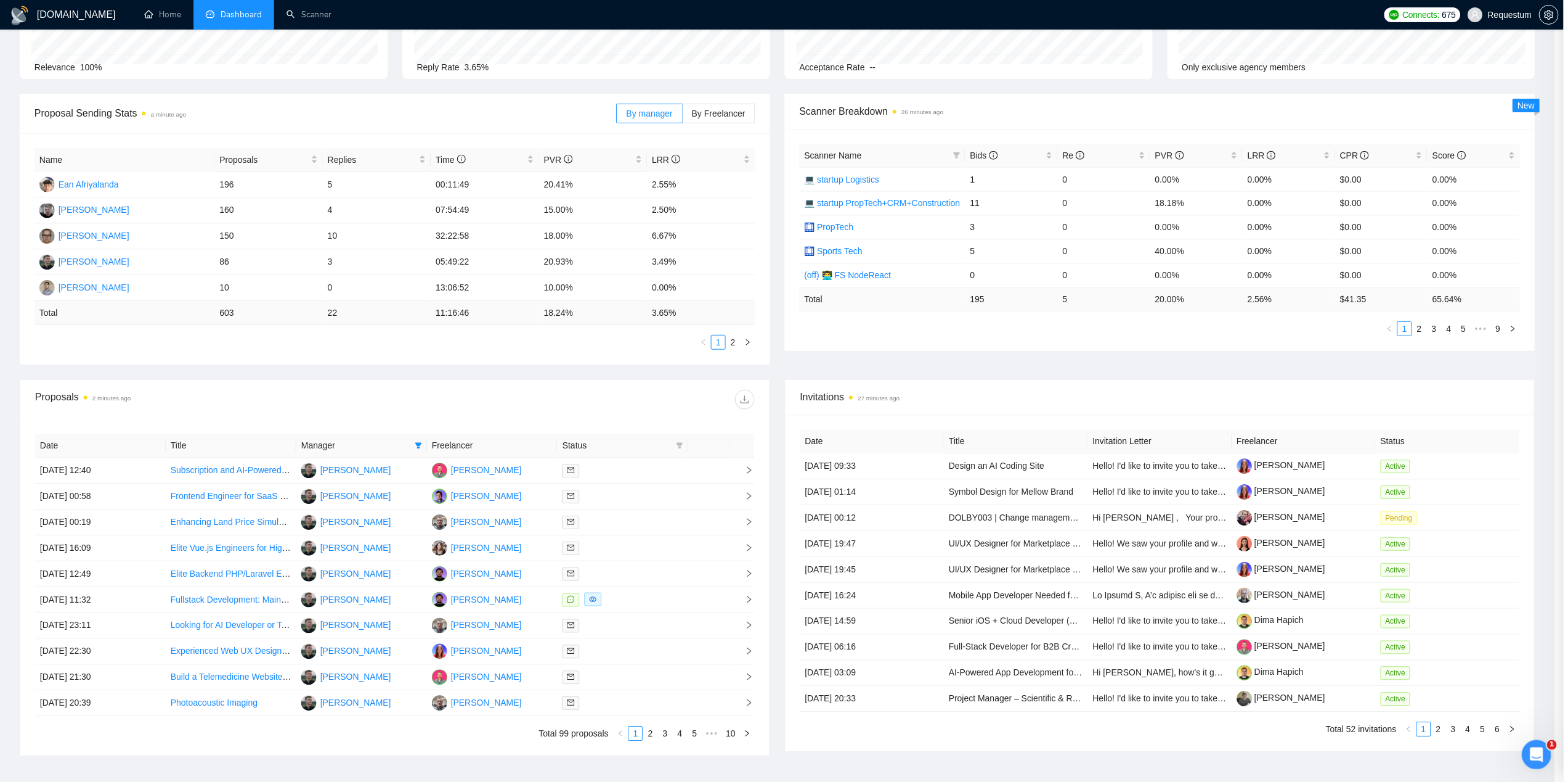
click at [620, 520] on div at bounding box center [624, 522] width 121 height 14
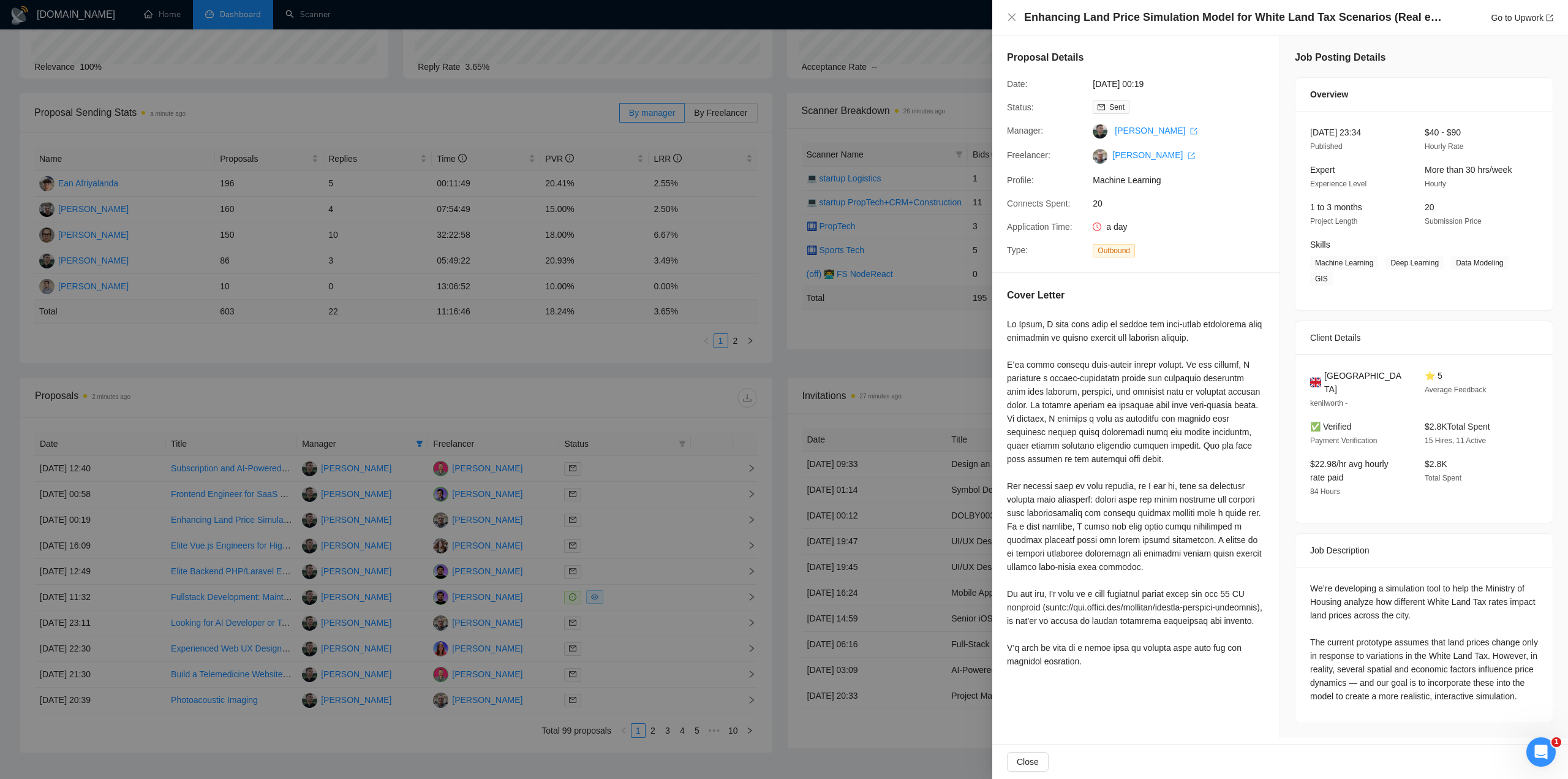
click at [616, 517] on div at bounding box center [784, 389] width 1568 height 779
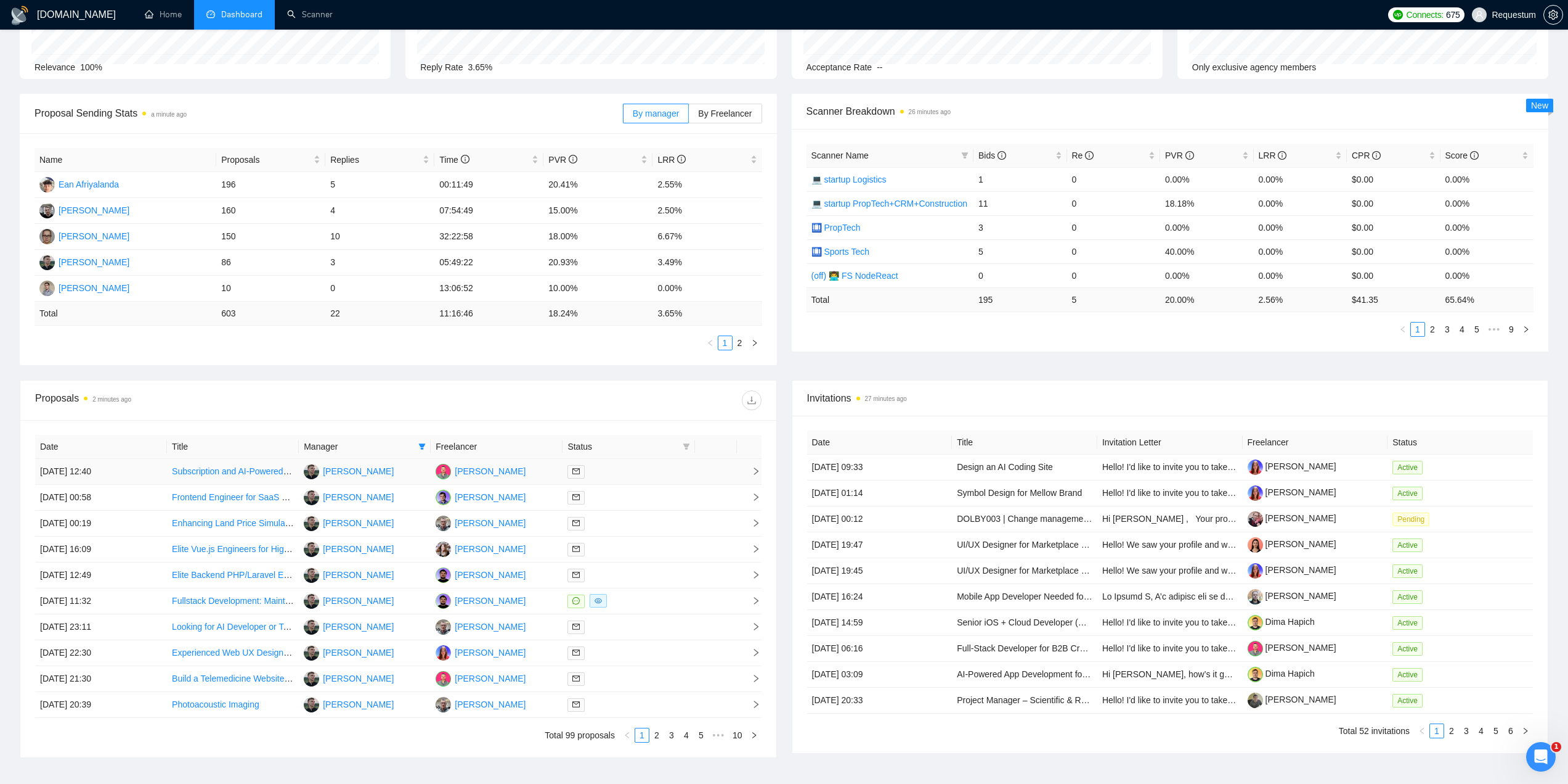
click at [626, 470] on div at bounding box center [628, 471] width 122 height 14
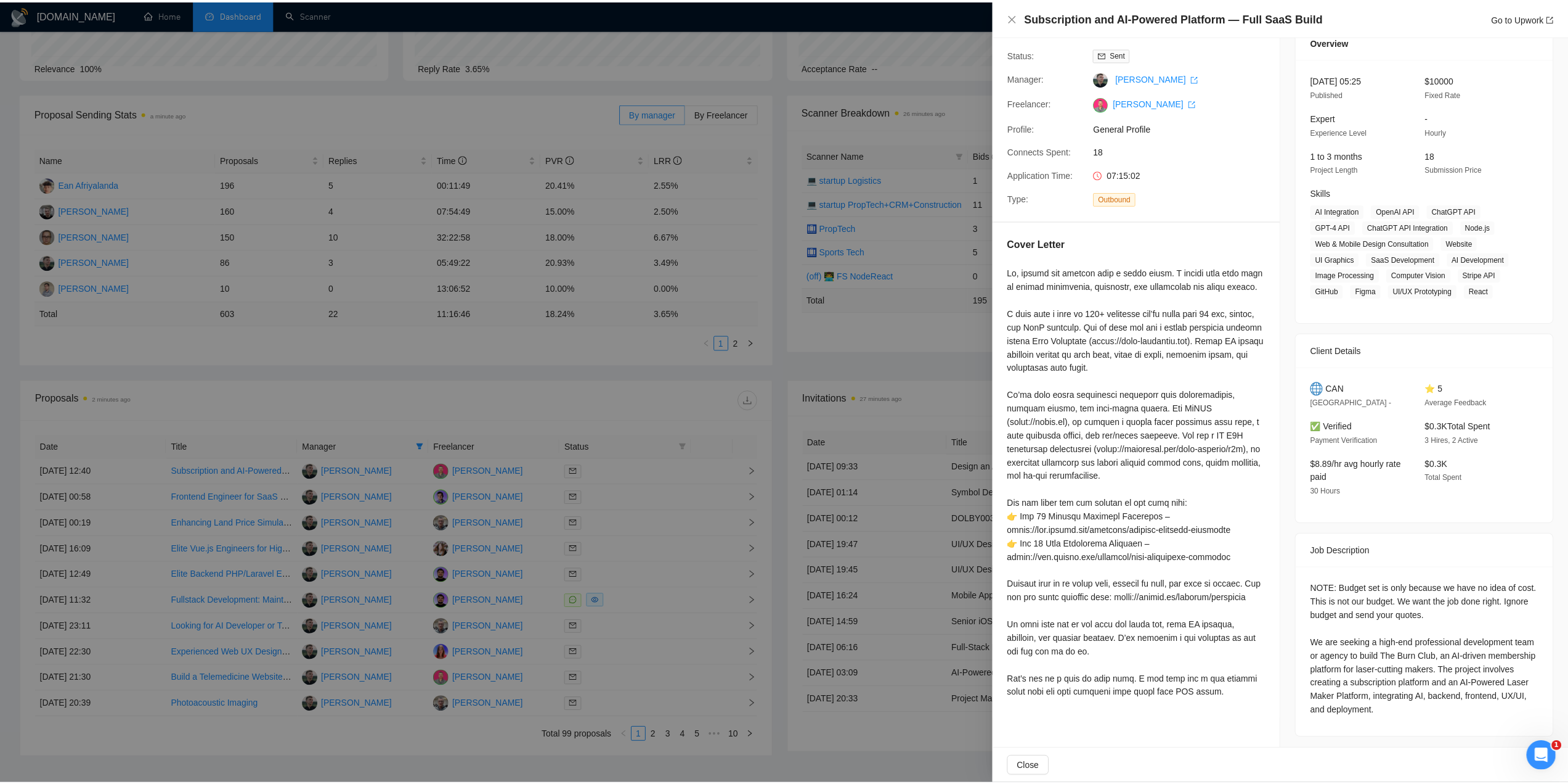
scroll to position [54, 0]
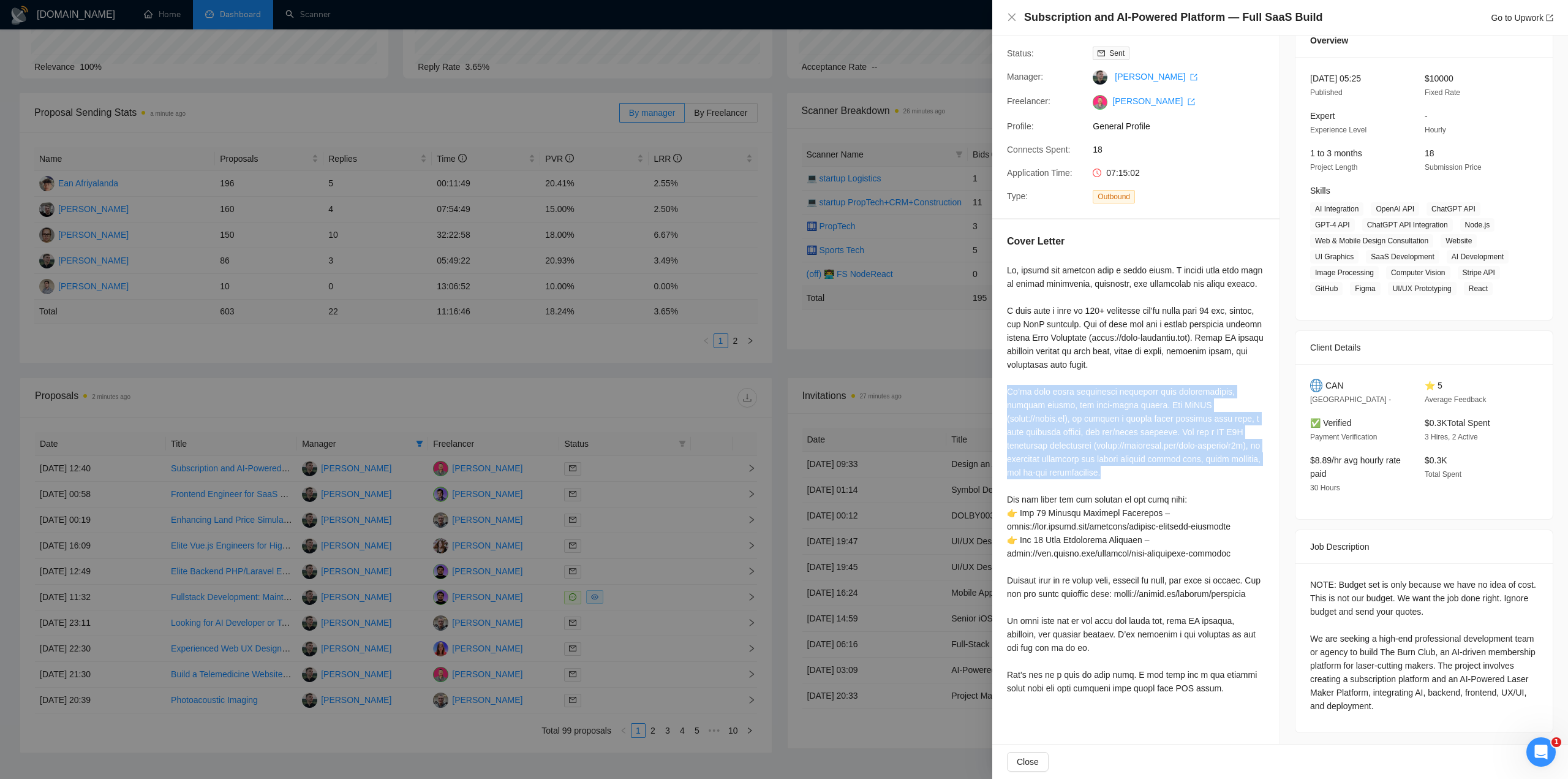
drag, startPoint x: 1013, startPoint y: 392, endPoint x: 1153, endPoint y: 477, distance: 163.8
click at [1153, 477] on div "Cover Letter" at bounding box center [1136, 467] width 287 height 495
click at [1096, 445] on div at bounding box center [1136, 479] width 258 height 431
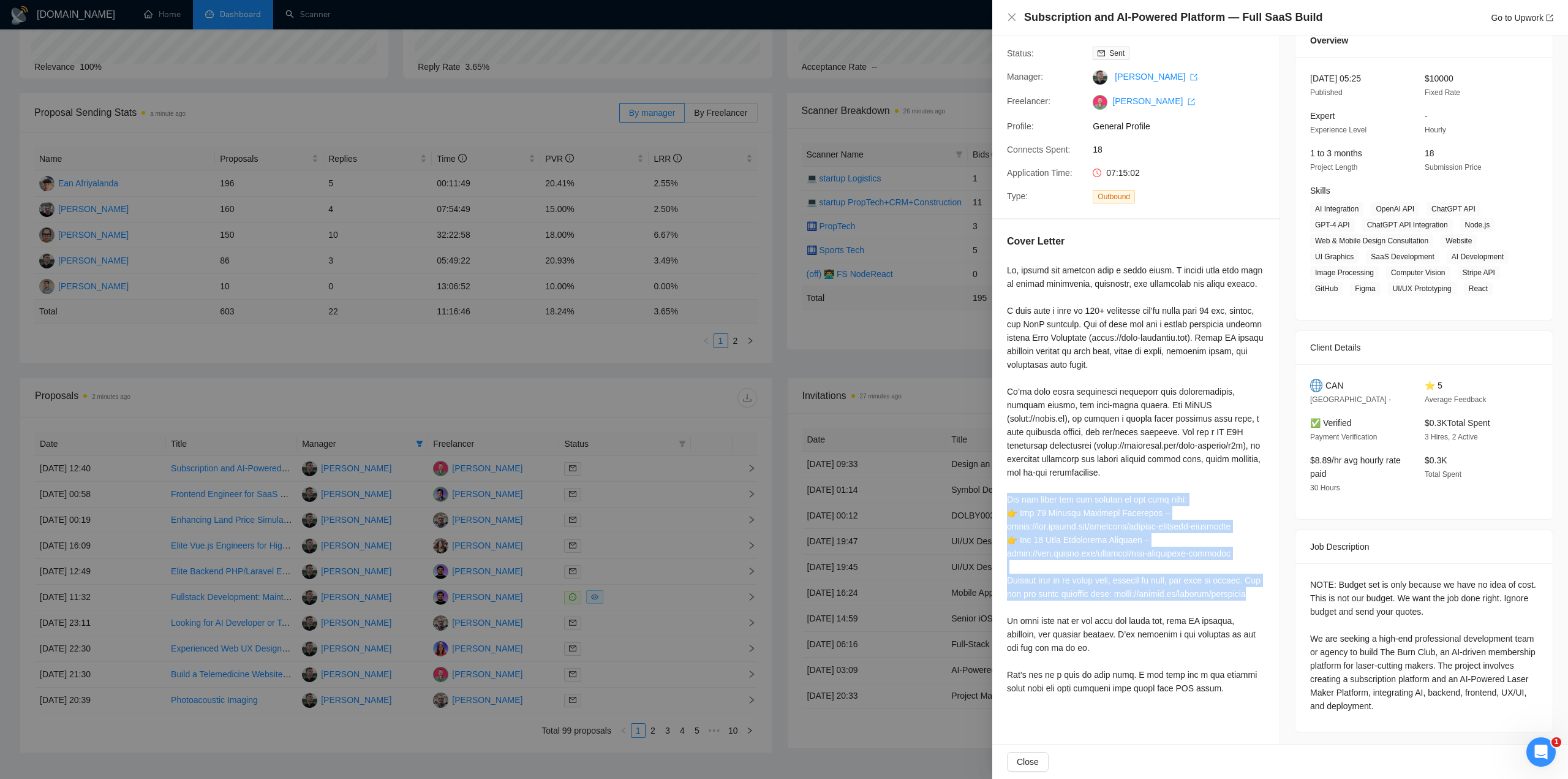
drag, startPoint x: 1005, startPoint y: 499, endPoint x: 1112, endPoint y: 608, distance: 152.7
click at [1153, 604] on div "Cover Letter" at bounding box center [1136, 467] width 287 height 495
click at [1094, 608] on div at bounding box center [1136, 479] width 258 height 431
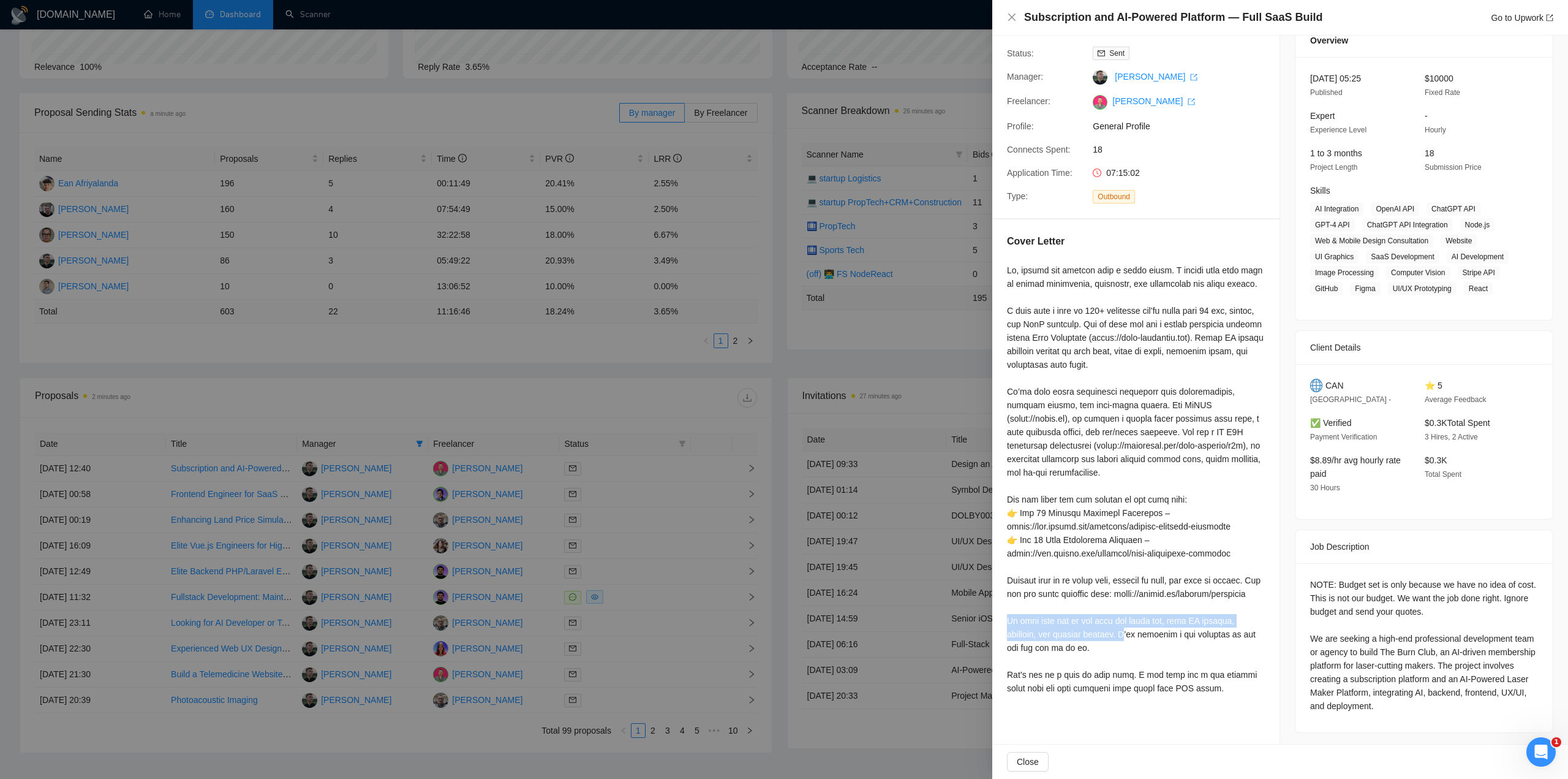
drag, startPoint x: 1011, startPoint y: 638, endPoint x: 1133, endPoint y: 653, distance: 122.9
click at [1135, 653] on div at bounding box center [1136, 479] width 258 height 431
click at [1101, 634] on div at bounding box center [1136, 479] width 258 height 431
drag, startPoint x: 1225, startPoint y: 701, endPoint x: 1000, endPoint y: 688, distance: 225.4
click at [1002, 688] on div "Cover Letter" at bounding box center [1136, 467] width 287 height 495
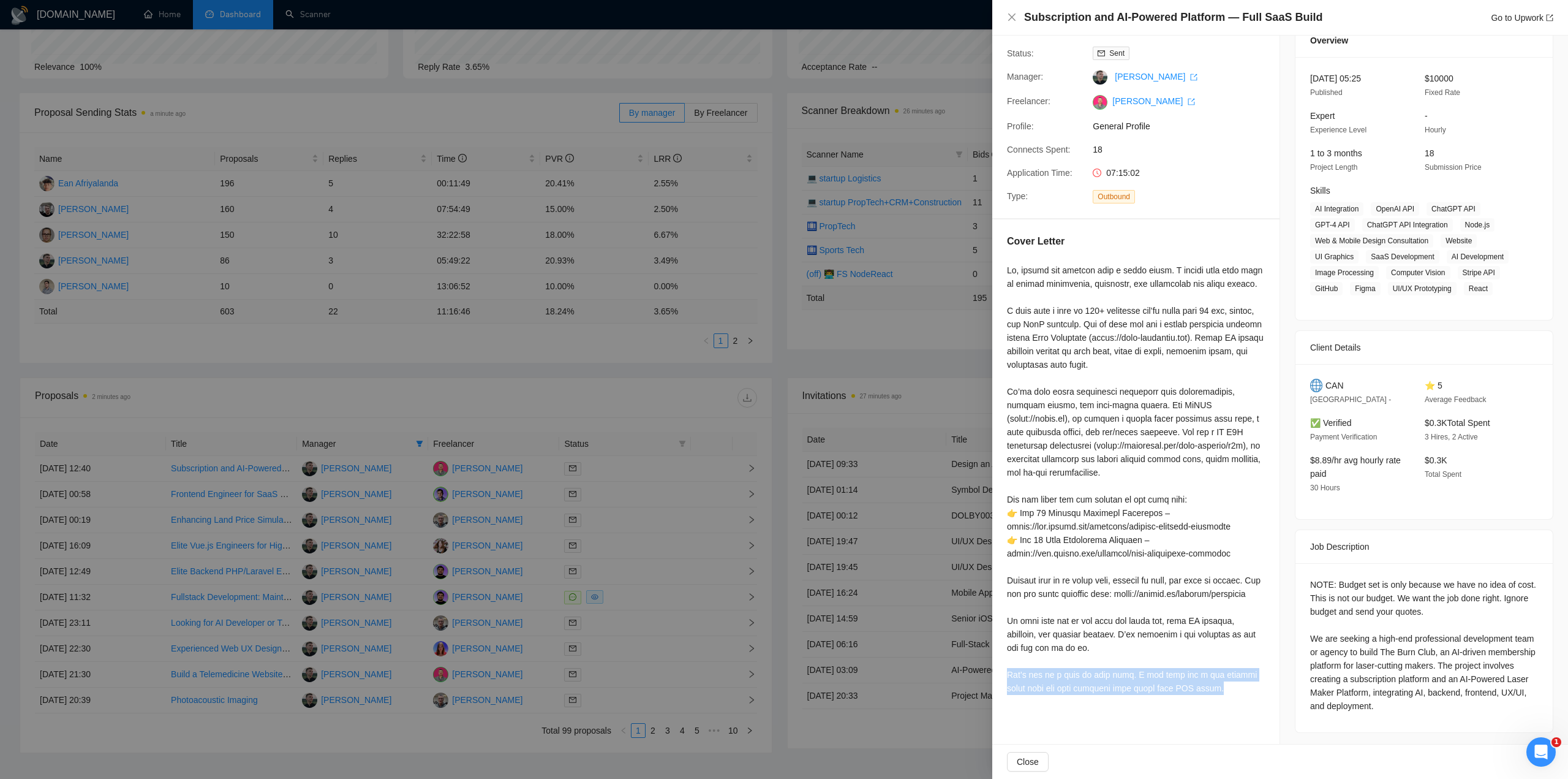
click at [1157, 690] on div at bounding box center [1136, 479] width 258 height 431
click at [830, 363] on div at bounding box center [784, 389] width 1568 height 779
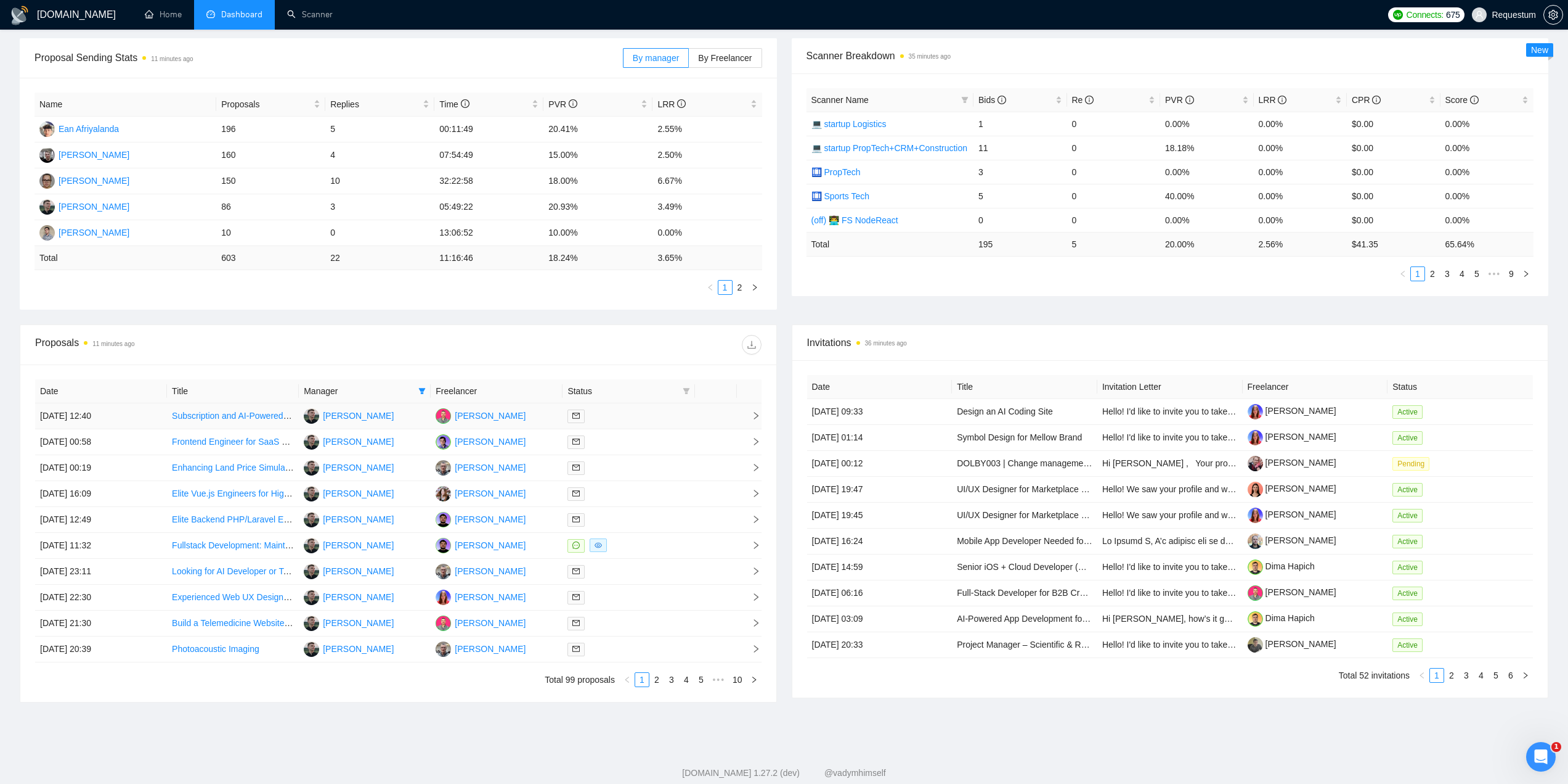
scroll to position [208, 0]
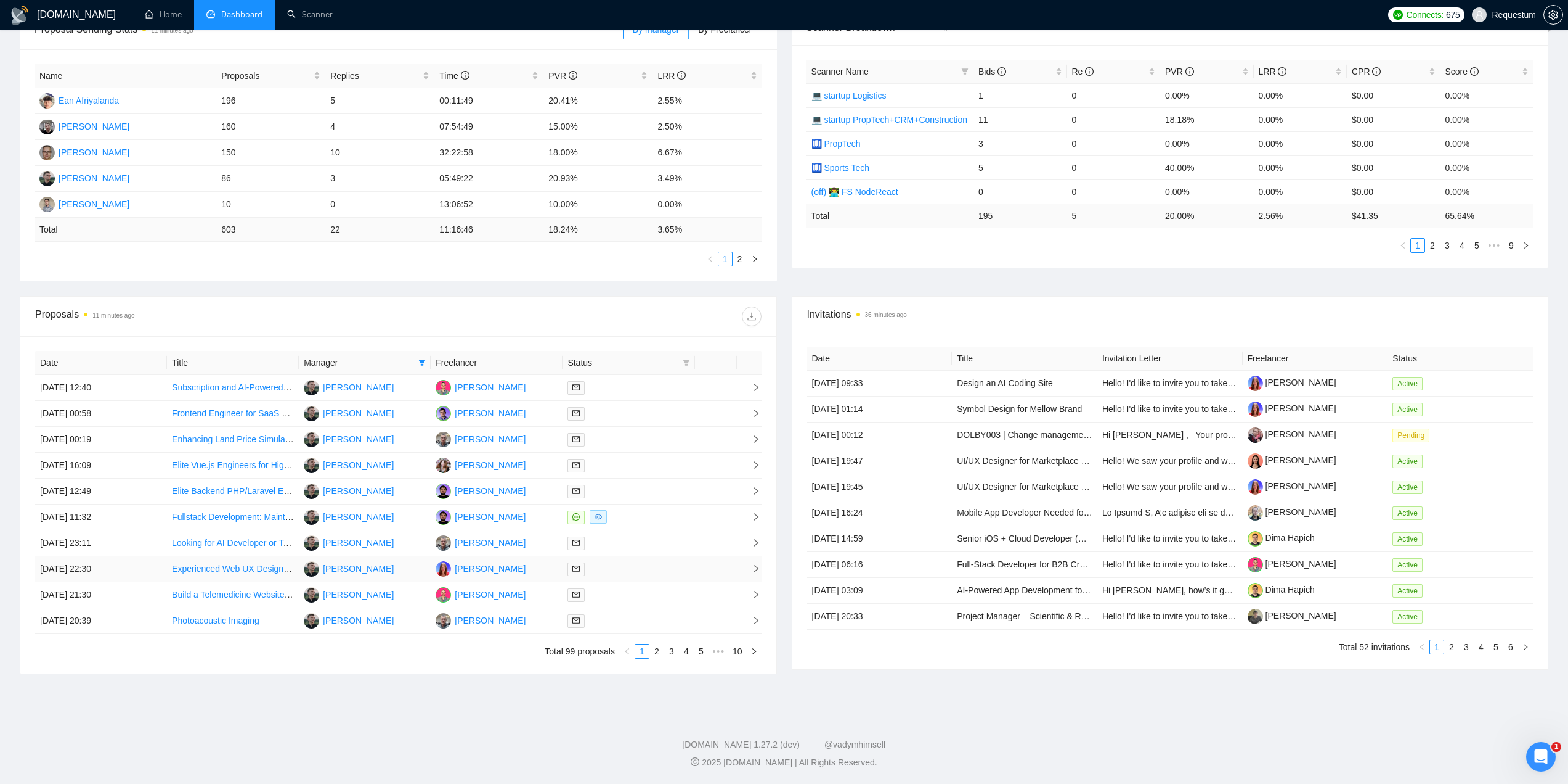
click at [643, 574] on div at bounding box center [628, 569] width 122 height 14
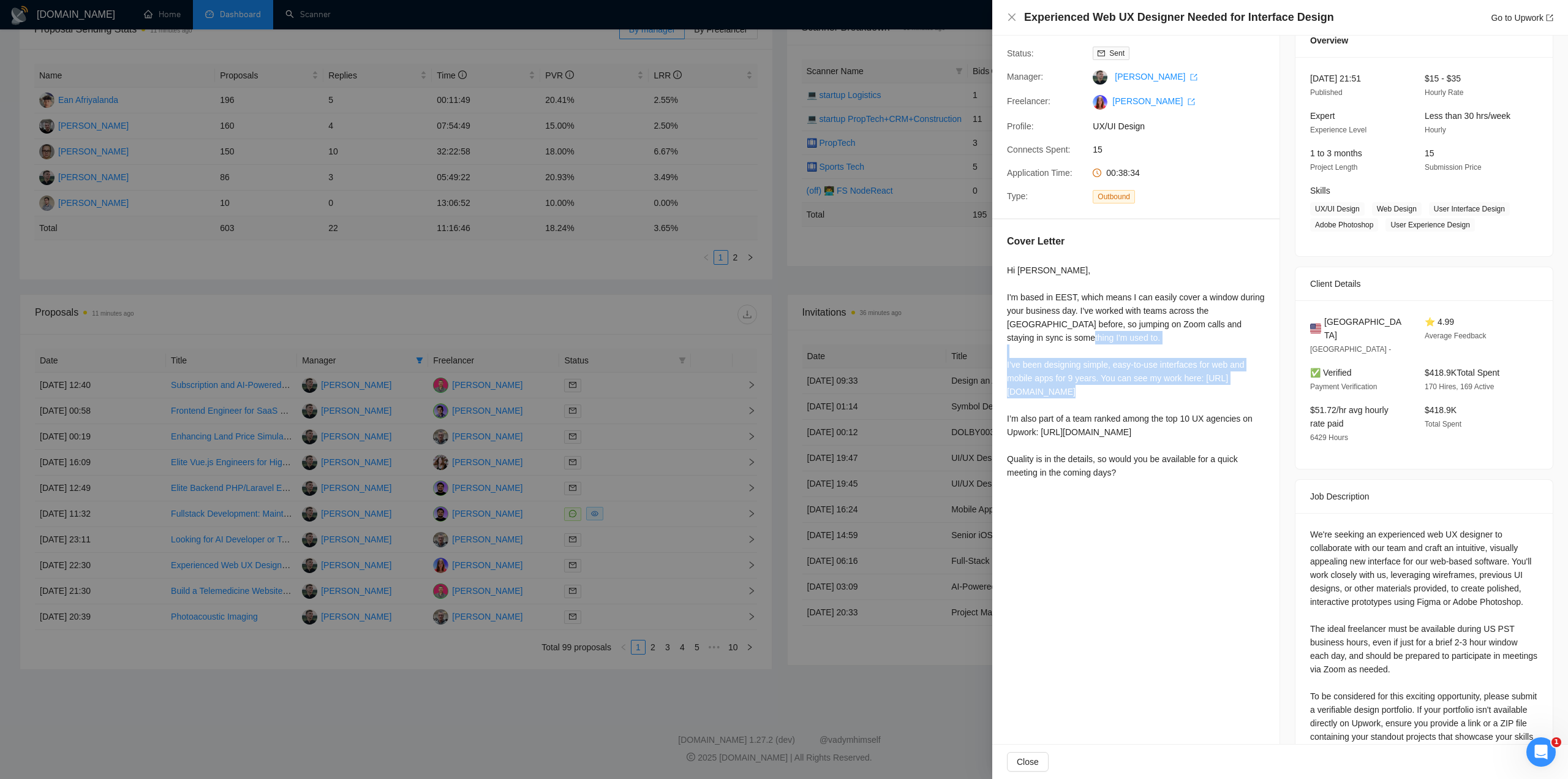
drag, startPoint x: 1004, startPoint y: 365, endPoint x: 1184, endPoint y: 389, distance: 181.6
click at [1184, 389] on div "Cover Letter Hi Matthew, I'm based in EEST, which means I can easily cover a wi…" at bounding box center [1136, 359] width 287 height 280
copy div "I’ve been designing simple, easy-to-use interfaces for web and mobile apps for …"
click at [461, 297] on div at bounding box center [784, 389] width 1568 height 779
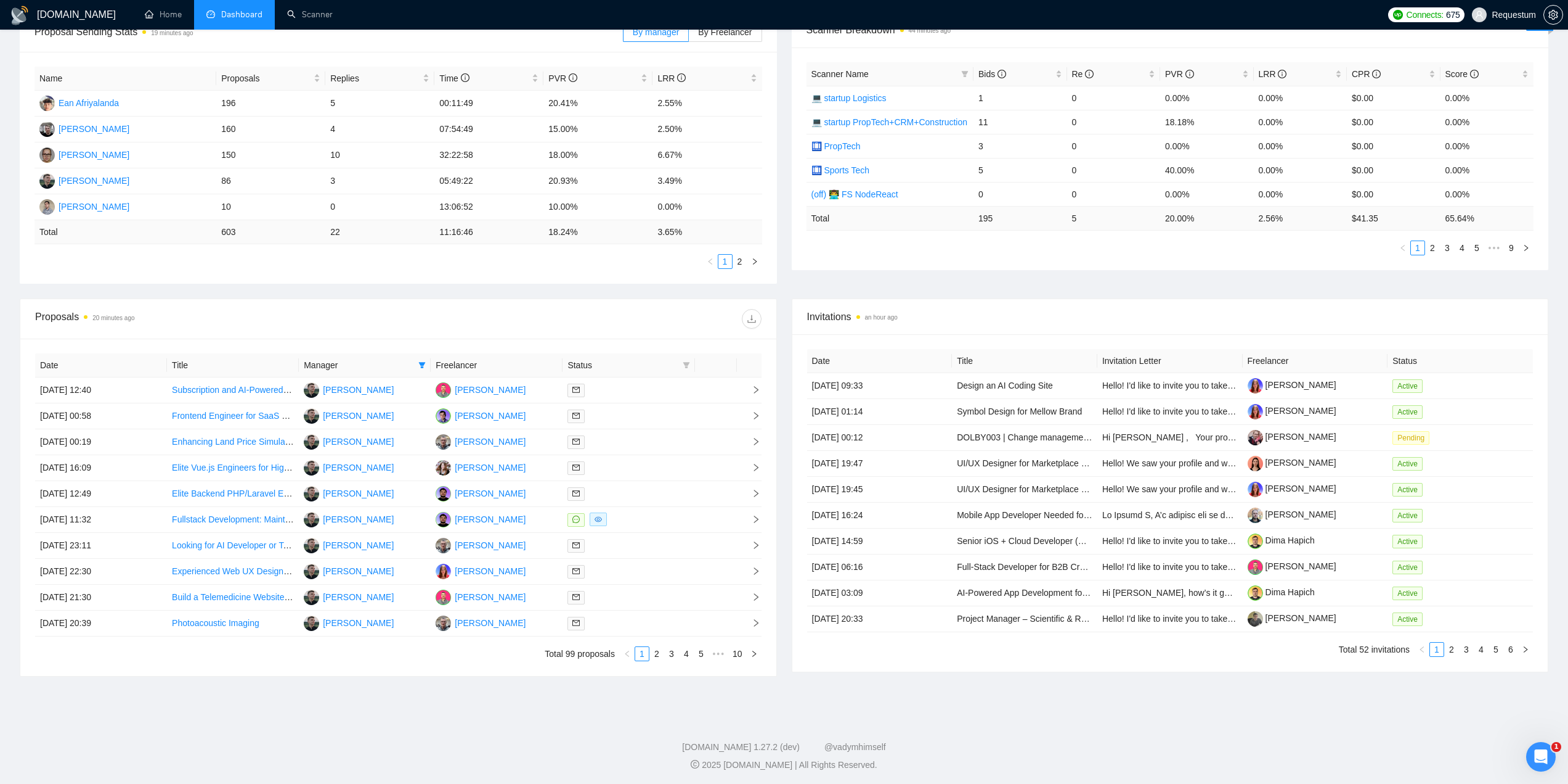
scroll to position [0, 0]
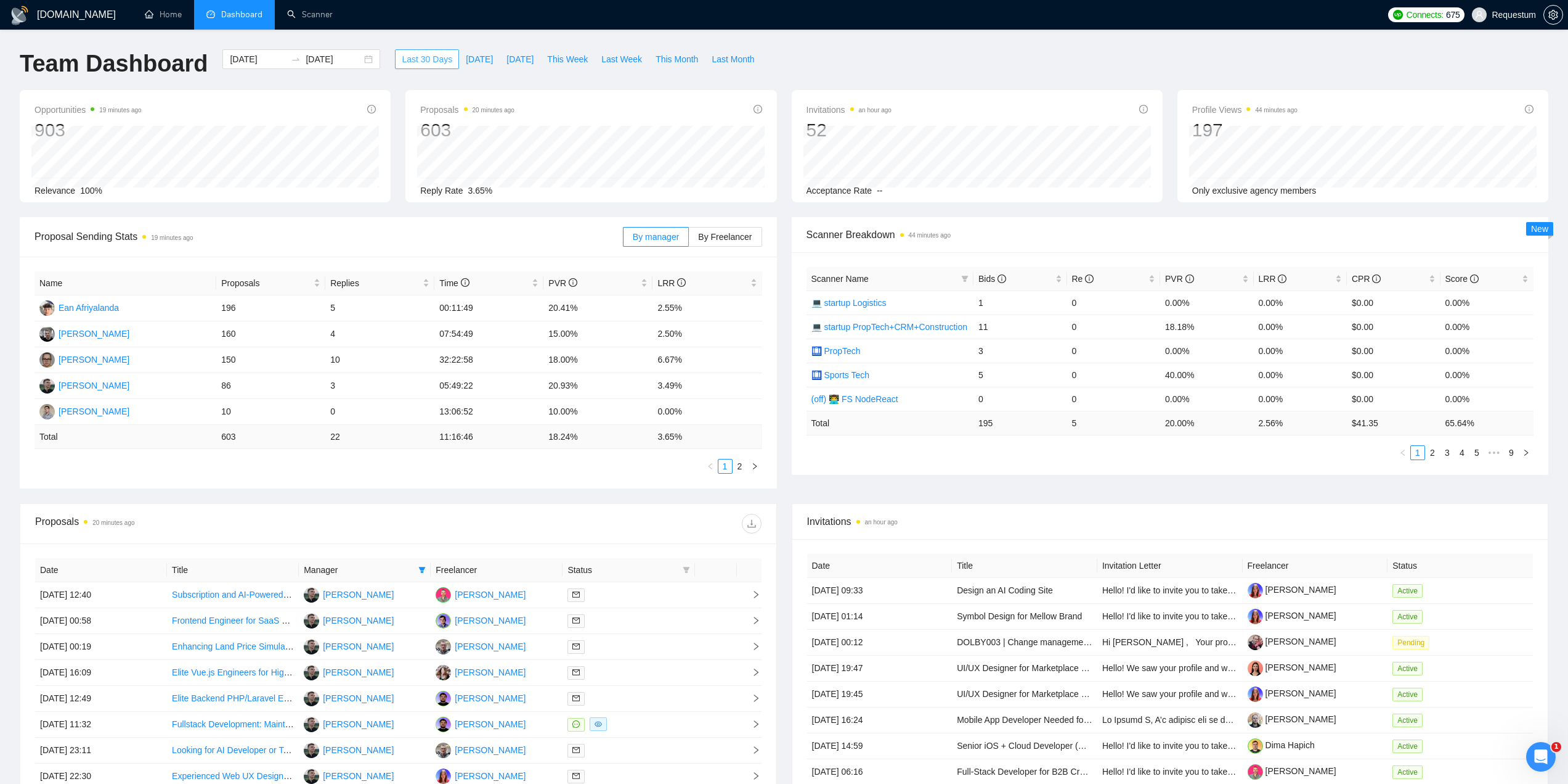
click at [413, 54] on span "Last 30 Days" at bounding box center [426, 59] width 50 height 13
click at [223, 9] on span "Dashboard" at bounding box center [243, 14] width 42 height 10
drag, startPoint x: 446, startPoint y: 384, endPoint x: 599, endPoint y: 390, distance: 153.1
click at [599, 390] on tr "[PERSON_NAME] 86 3 05:49:22 20.93% 3.49%" at bounding box center [398, 386] width 728 height 26
click at [592, 483] on div "Name Proposals Replies Time PVR LRR Ean Afriyalanda 196 5 00:11:49 20.41% 2.55%…" at bounding box center [398, 373] width 757 height 232
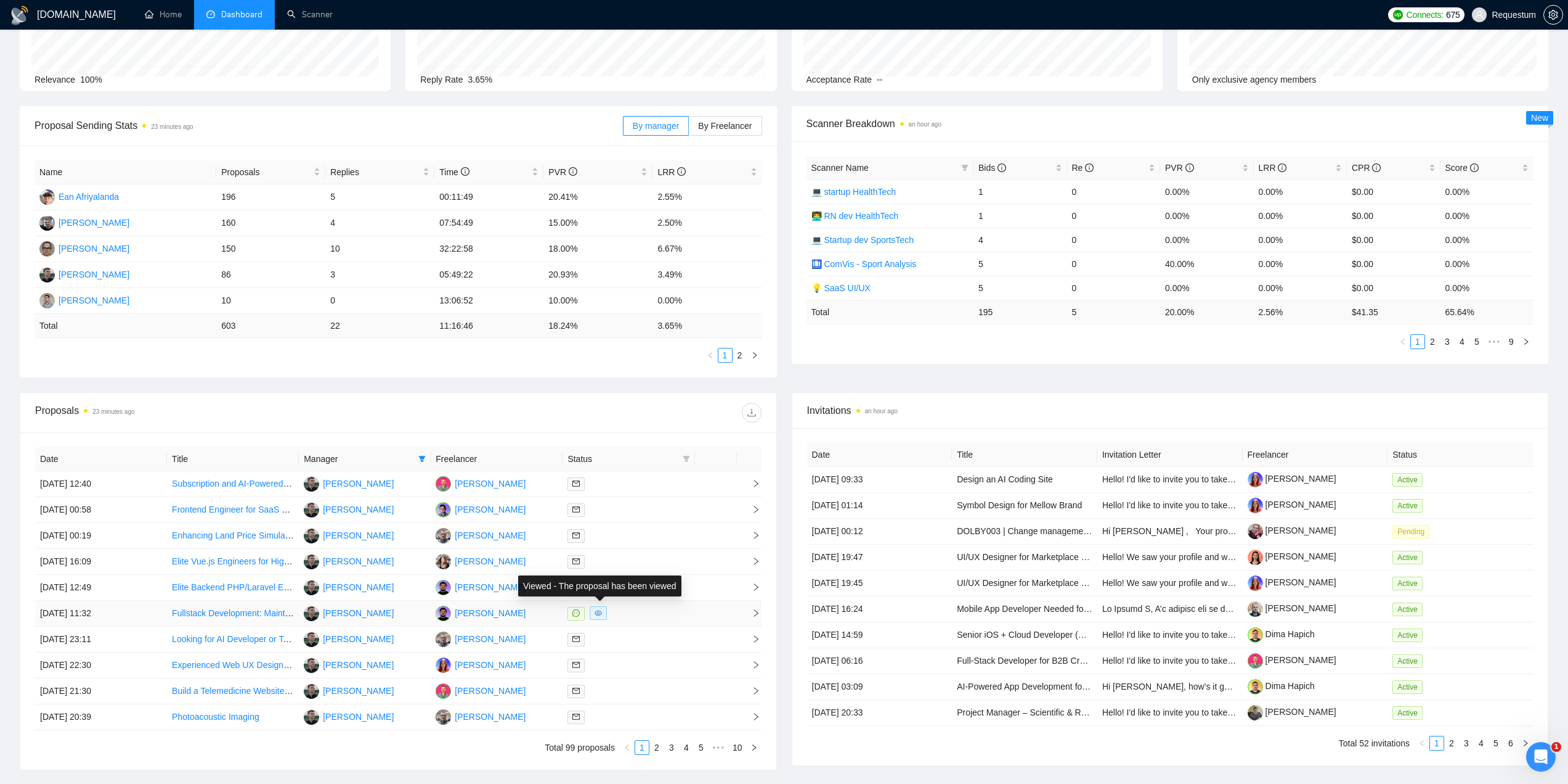
scroll to position [22, 0]
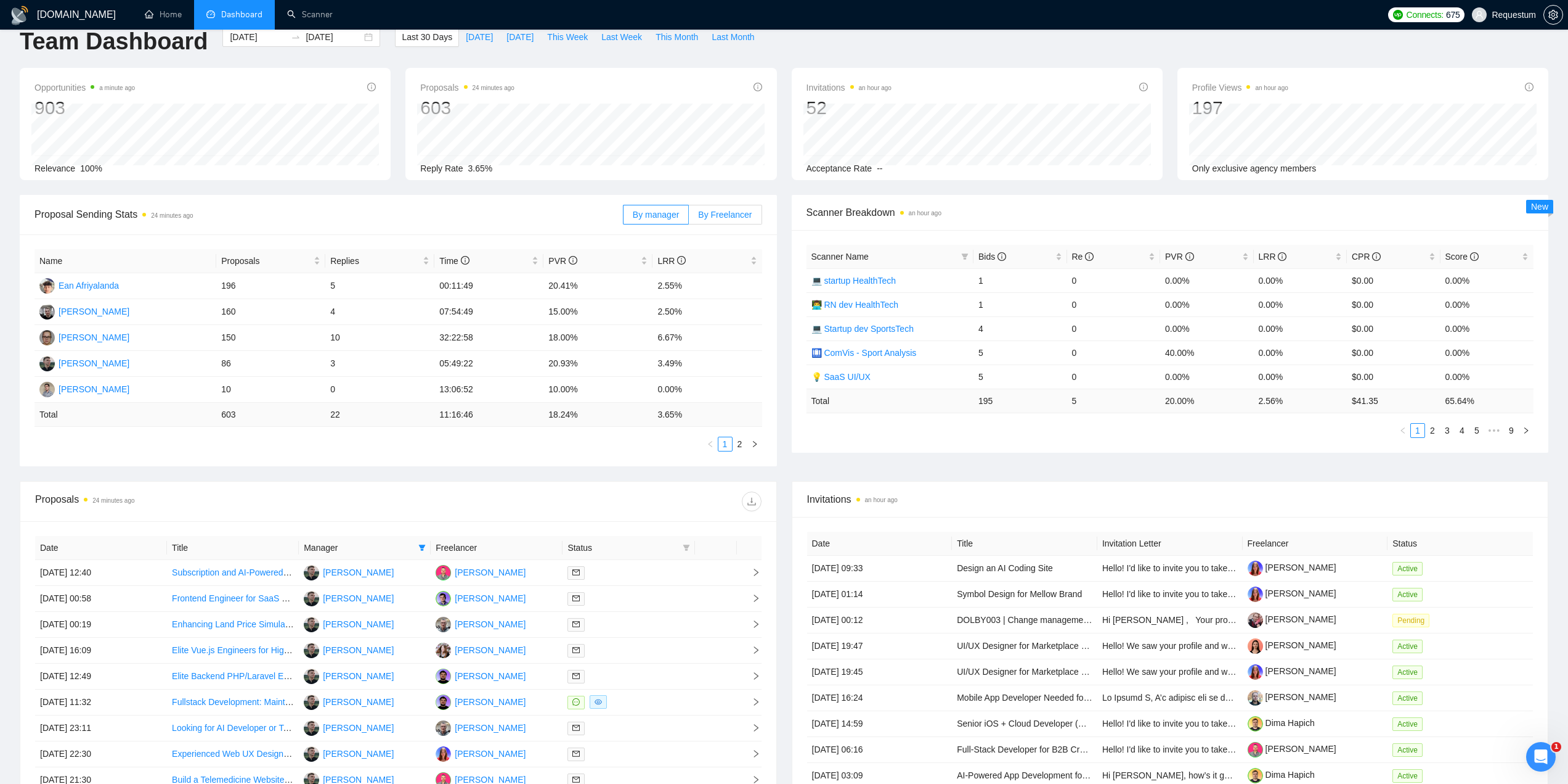
click at [730, 214] on span "By Freelancer" at bounding box center [725, 214] width 54 height 9
click at [689, 218] on input "By Freelancer" at bounding box center [689, 218] width 0 height 0
drag, startPoint x: 550, startPoint y: 283, endPoint x: 596, endPoint y: 285, distance: 46.0
click at [596, 285] on td "18.86%" at bounding box center [598, 285] width 109 height 26
click at [557, 212] on span "Proposal Sending Stats 24 minutes ago" at bounding box center [328, 214] width 588 height 15
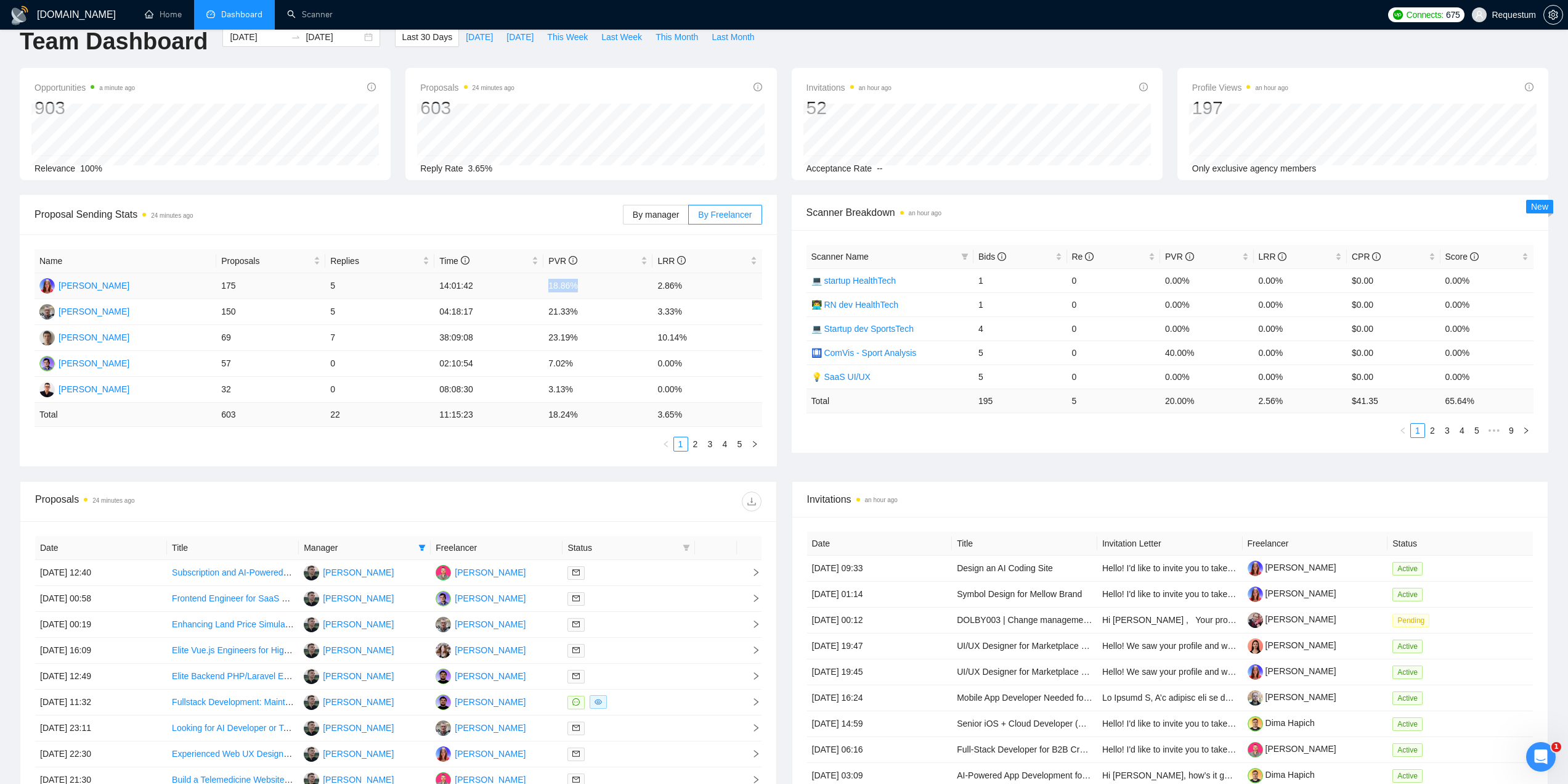
drag, startPoint x: 537, startPoint y: 283, endPoint x: 588, endPoint y: 285, distance: 51.0
click at [588, 285] on tr "[PERSON_NAME] 175 5 14:01:42 18.86% 2.86%" at bounding box center [398, 285] width 728 height 26
click at [604, 285] on td "18.86%" at bounding box center [598, 285] width 109 height 26
drag, startPoint x: 650, startPoint y: 338, endPoint x: 712, endPoint y: 342, distance: 62.1
click at [712, 342] on tr "[PERSON_NAME] 69 7 38:09:08 23.19% 10.14%" at bounding box center [398, 337] width 728 height 26
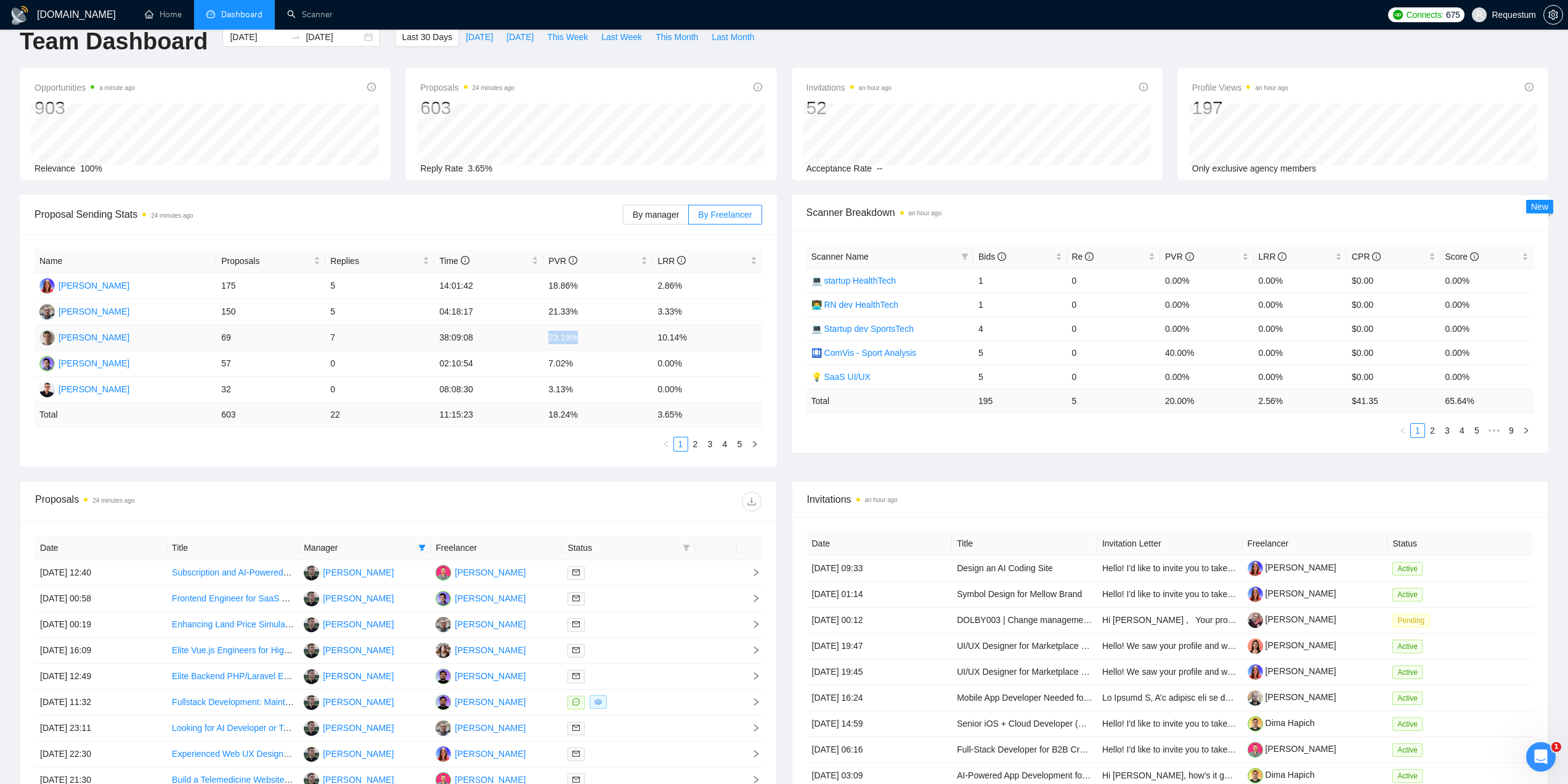
drag, startPoint x: 562, startPoint y: 337, endPoint x: 598, endPoint y: 337, distance: 36.0
click at [598, 337] on td "23.19%" at bounding box center [598, 337] width 109 height 26
click at [1103, 478] on div "Proposal Sending Stats 25 minutes ago By manager By Freelancer Name Proposals R…" at bounding box center [784, 338] width 1543 height 286
click at [537, 217] on span "Proposal Sending Stats 25 minutes ago" at bounding box center [328, 214] width 588 height 15
drag, startPoint x: 667, startPoint y: 337, endPoint x: 714, endPoint y: 343, distance: 47.4
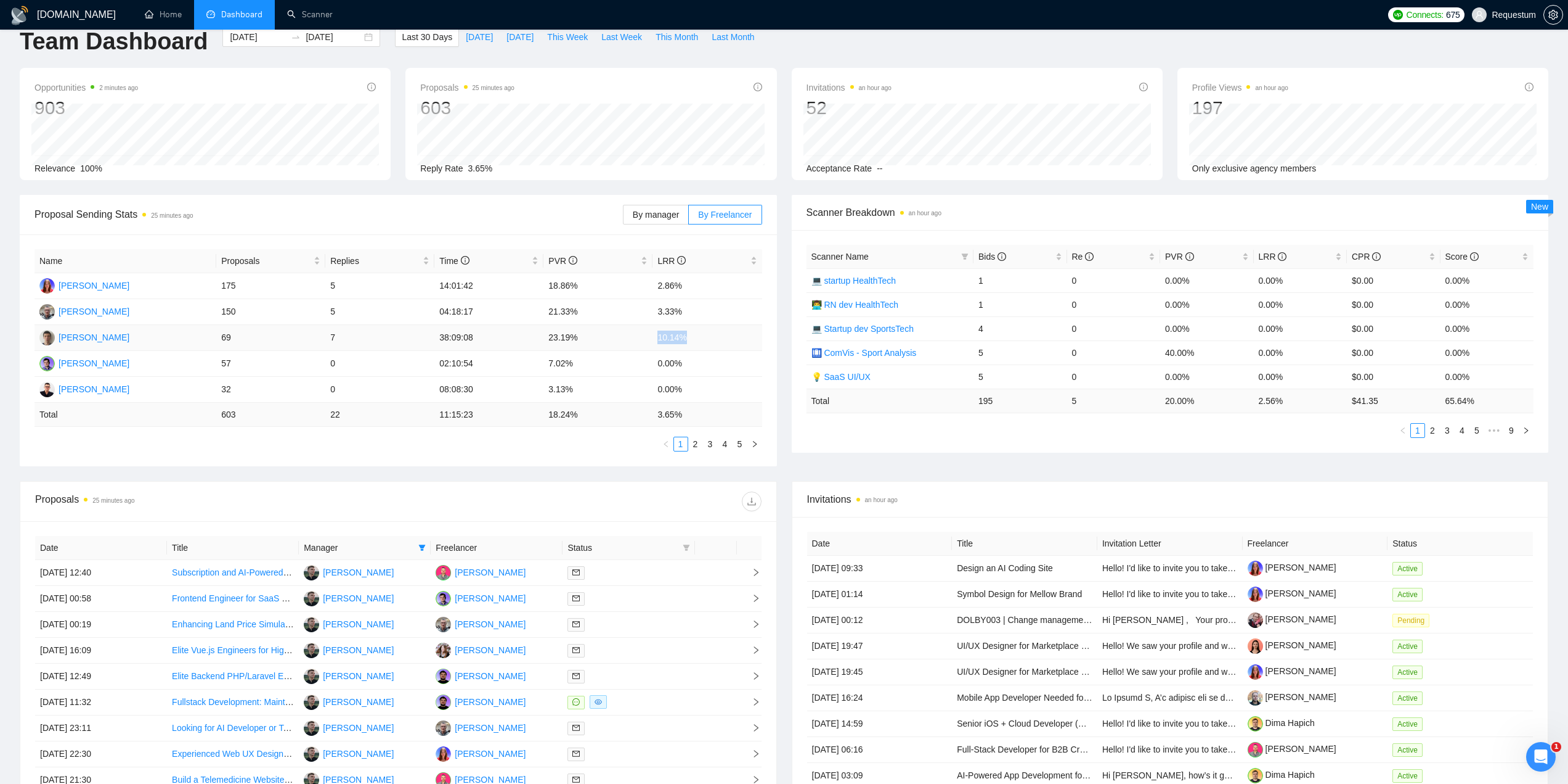
click at [714, 343] on tr "[PERSON_NAME] 69 7 38:09:08 23.19% 10.14%" at bounding box center [398, 337] width 728 height 26
click at [655, 308] on td "3.33%" at bounding box center [707, 311] width 109 height 26
drag, startPoint x: 655, startPoint y: 308, endPoint x: 706, endPoint y: 313, distance: 51.2
click at [706, 313] on td "3.33%" at bounding box center [707, 311] width 109 height 26
click at [544, 306] on td "21.33%" at bounding box center [598, 311] width 109 height 26
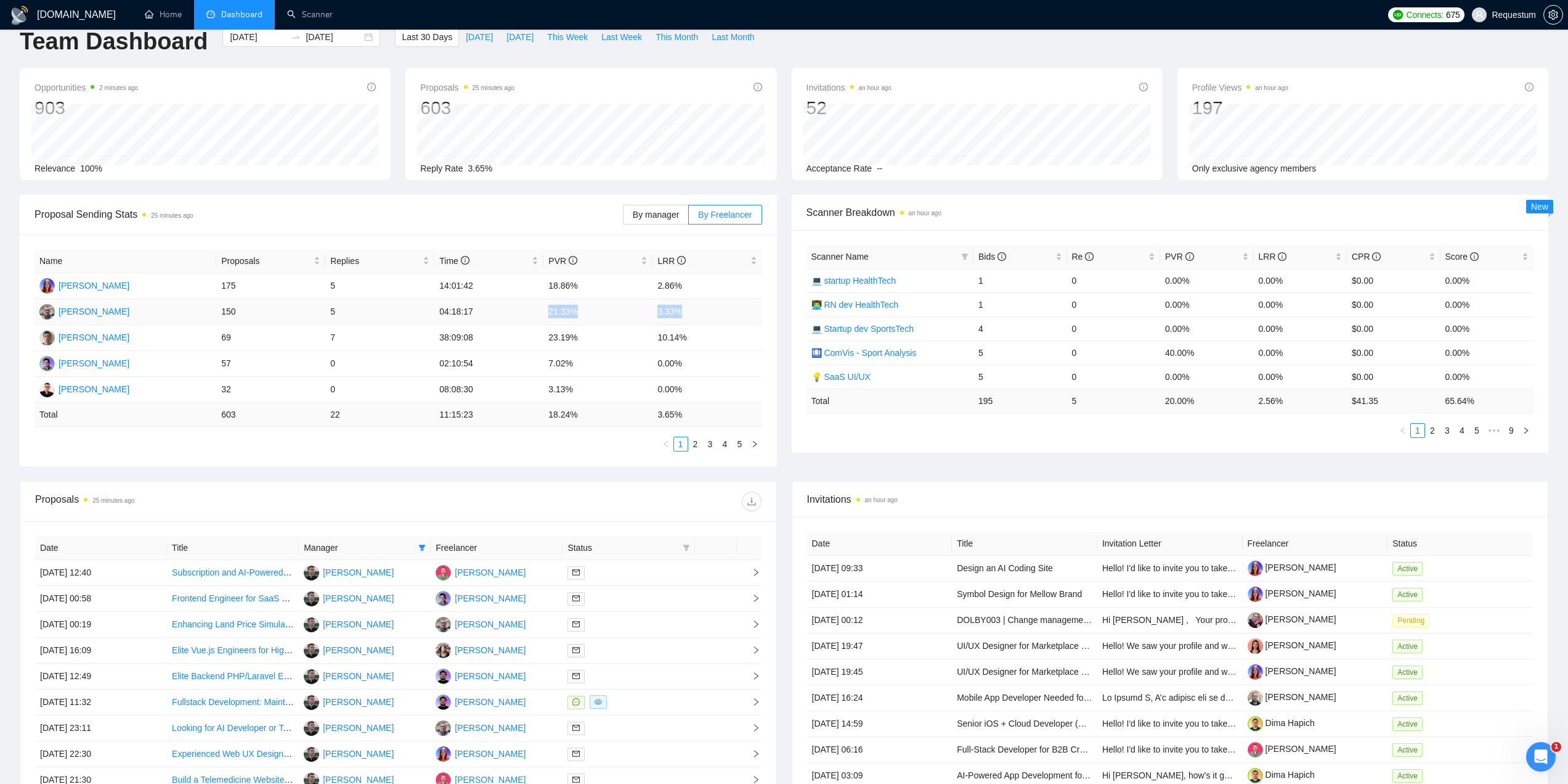
drag, startPoint x: 544, startPoint y: 306, endPoint x: 708, endPoint y: 311, distance: 164.1
click at [708, 311] on tr "[PERSON_NAME] 150 5 04:18:17 21.33% 3.33%" at bounding box center [398, 311] width 728 height 26
click at [586, 306] on td "21.33%" at bounding box center [598, 311] width 109 height 26
drag, startPoint x: 544, startPoint y: 311, endPoint x: 705, endPoint y: 332, distance: 162.4
click at [705, 332] on tbody "[PERSON_NAME] 175 5 14:01:42 18.86% 2.86% [PERSON_NAME] 150 5 04:18:17 21.33% 3…" at bounding box center [398, 337] width 728 height 130
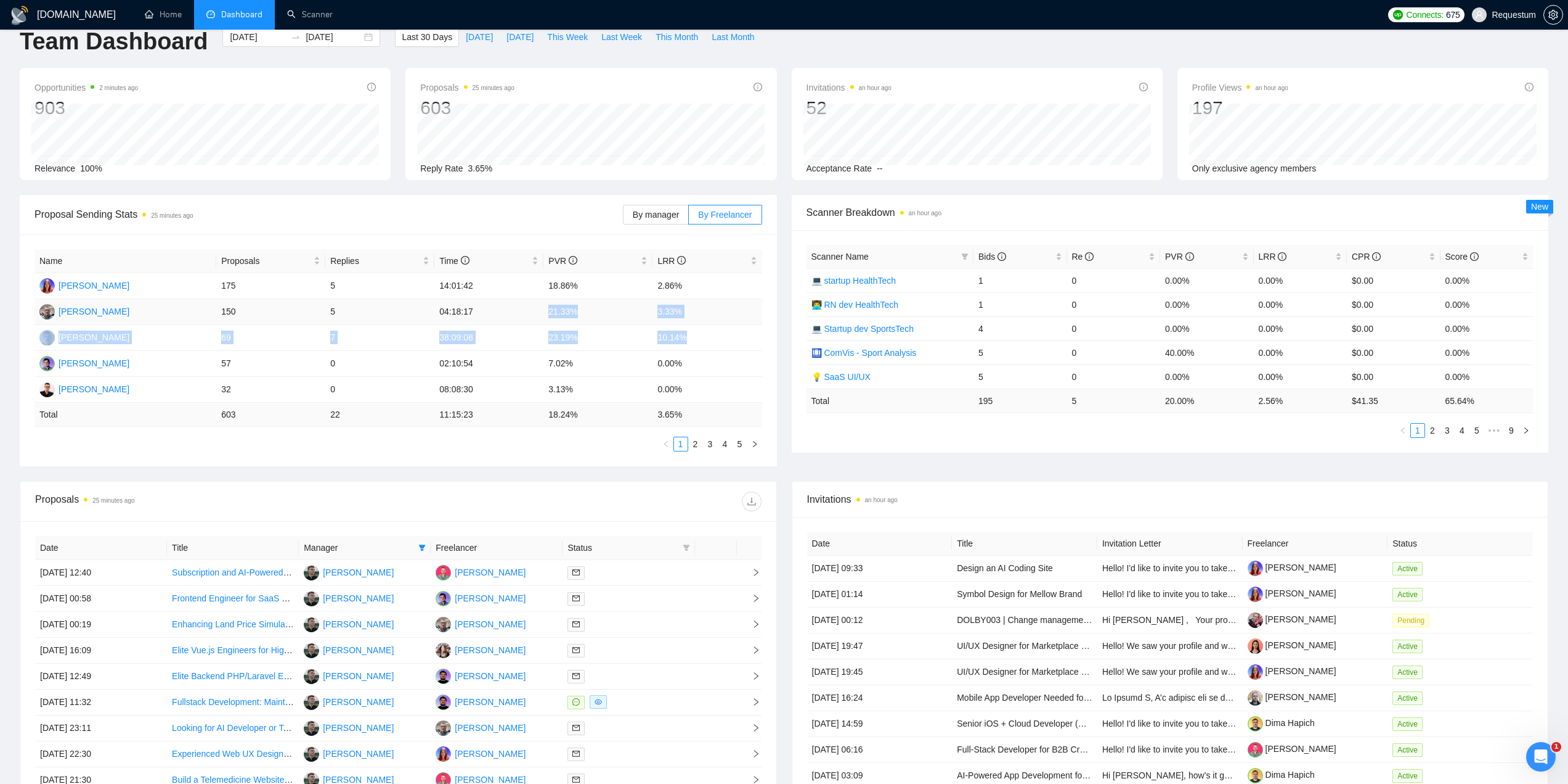
click at [588, 310] on td "21.33%" at bounding box center [598, 311] width 109 height 26
drag, startPoint x: 550, startPoint y: 312, endPoint x: 611, endPoint y: 312, distance: 61.0
click at [611, 312] on td "21.33%" at bounding box center [598, 311] width 109 height 26
drag, startPoint x: 543, startPoint y: 335, endPoint x: 613, endPoint y: 337, distance: 70.0
click at [613, 337] on tr "[PERSON_NAME] 69 7 38:09:08 23.19% 10.14%" at bounding box center [398, 337] width 728 height 26
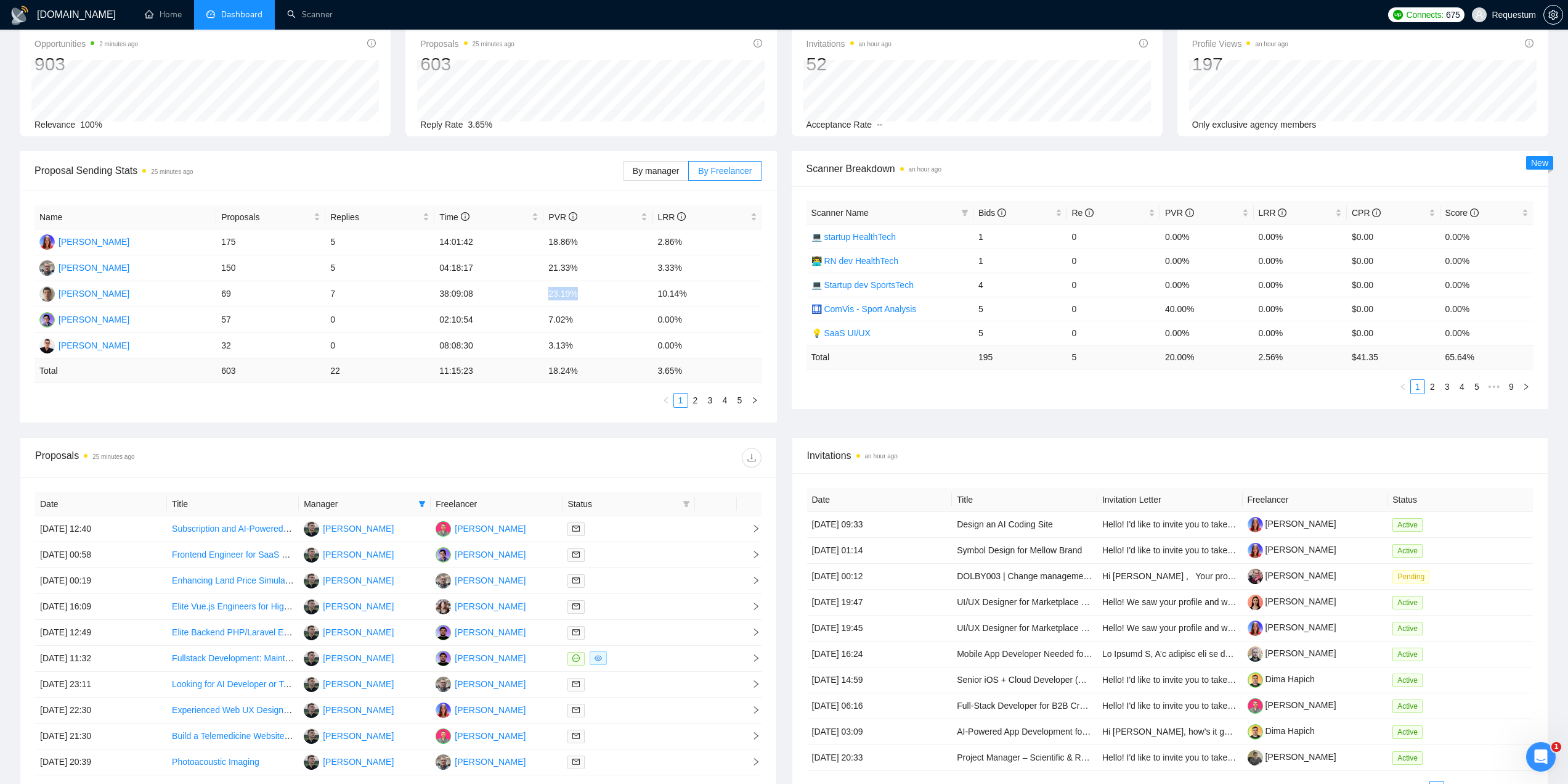
scroll to position [0, 0]
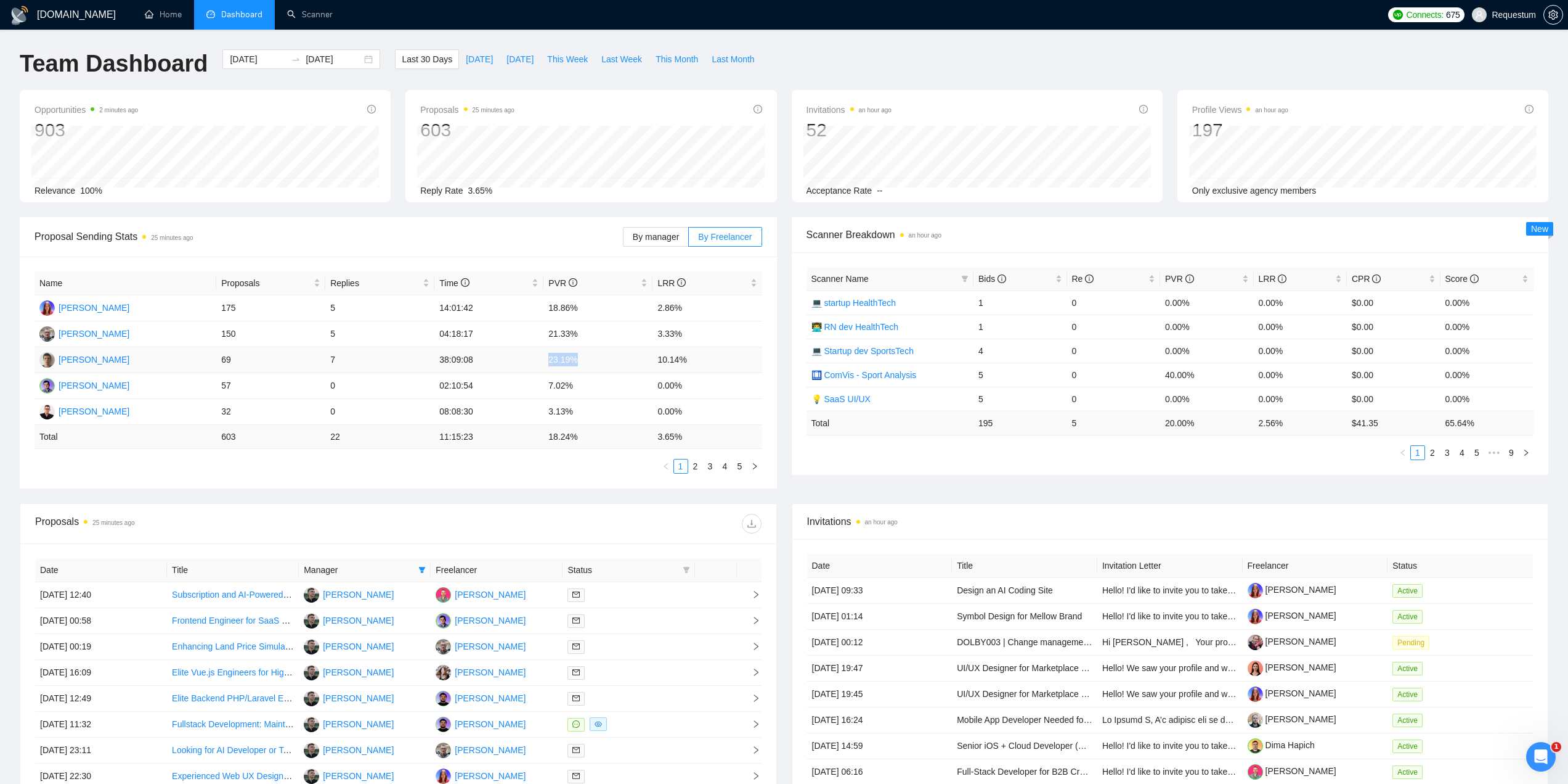
click at [544, 357] on td "23.19%" at bounding box center [598, 359] width 109 height 26
drag, startPoint x: 546, startPoint y: 359, endPoint x: 623, endPoint y: 363, distance: 77.1
click at [623, 363] on td "23.19%" at bounding box center [598, 359] width 109 height 26
click at [646, 359] on td "23.19%" at bounding box center [598, 359] width 109 height 26
drag, startPoint x: 550, startPoint y: 362, endPoint x: 599, endPoint y: 361, distance: 49.0
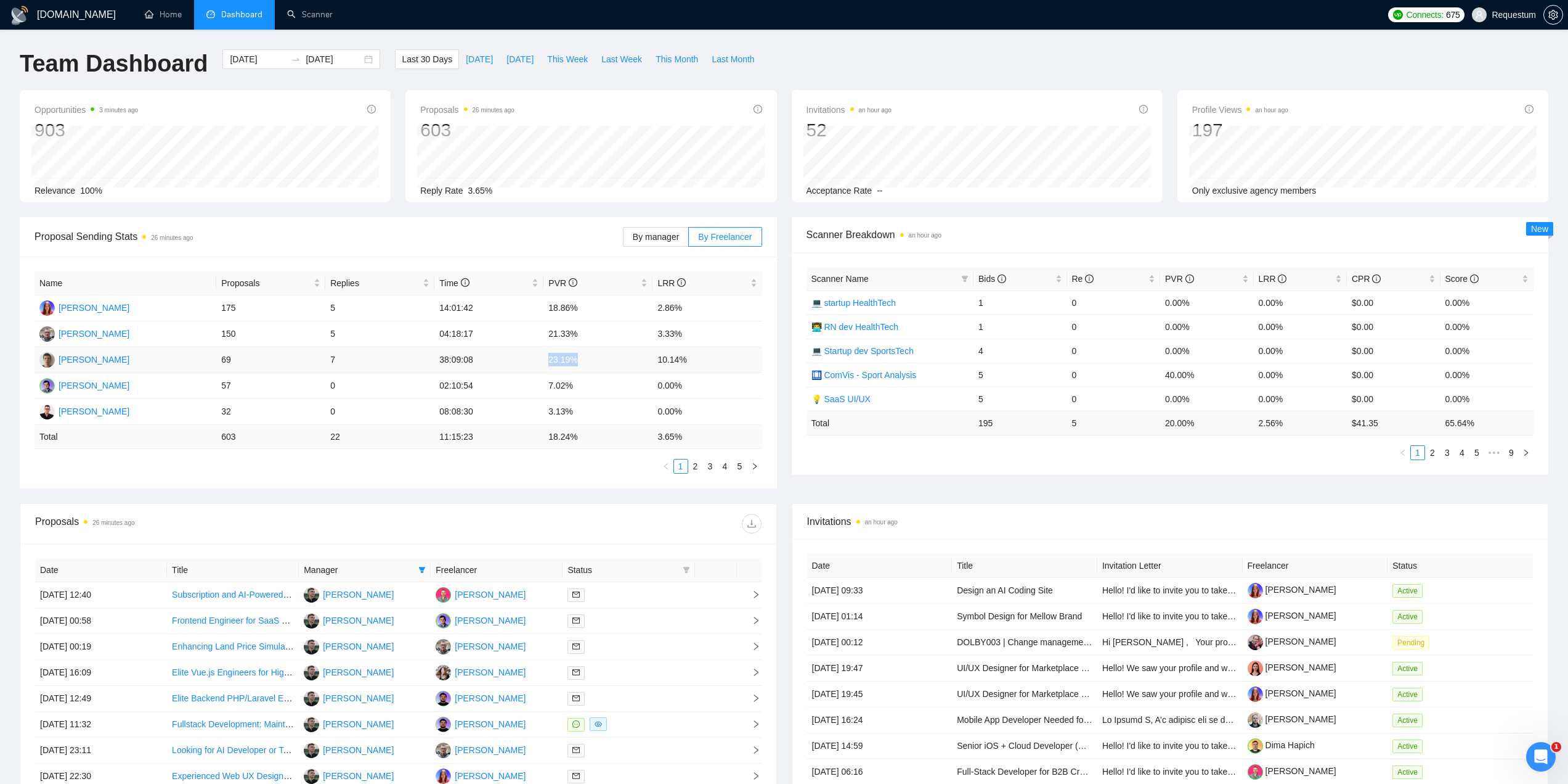
click at [599, 361] on td "23.19%" at bounding box center [598, 359] width 109 height 26
drag, startPoint x: 658, startPoint y: 361, endPoint x: 707, endPoint y: 360, distance: 49.0
click at [707, 360] on td "10.14%" at bounding box center [707, 359] width 109 height 26
click at [629, 361] on td "23.19%" at bounding box center [598, 359] width 109 height 26
click at [611, 304] on td "18.86%" at bounding box center [598, 308] width 109 height 26
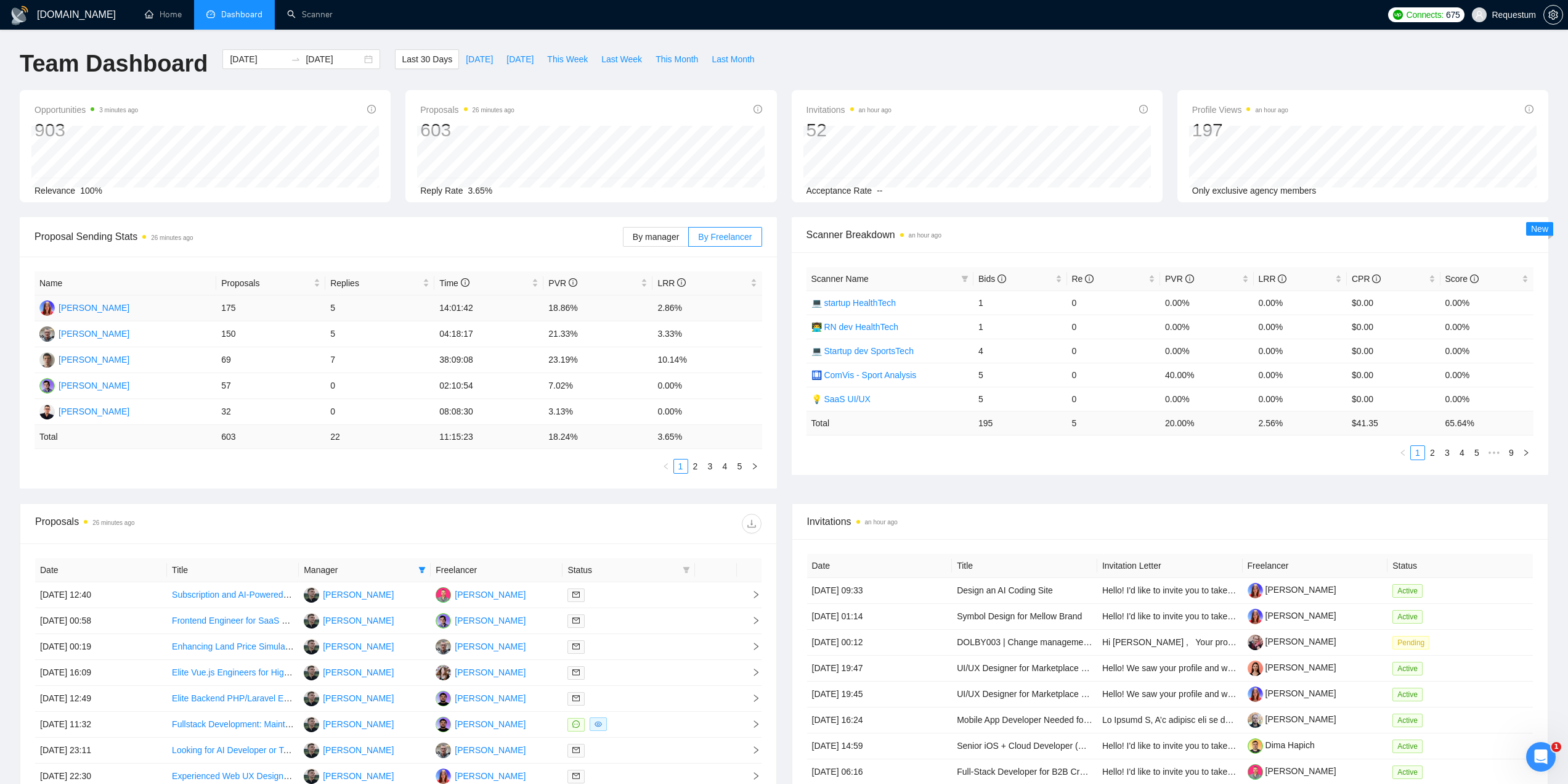
click at [141, 310] on td "[PERSON_NAME]" at bounding box center [125, 308] width 182 height 26
click at [565, 464] on ul "1 2 3 4 5" at bounding box center [398, 466] width 728 height 15
drag, startPoint x: 320, startPoint y: 359, endPoint x: 341, endPoint y: 361, distance: 21.1
click at [341, 361] on tr "[PERSON_NAME] 69 7 38:09:08 23.19% 10.14%" at bounding box center [398, 359] width 728 height 26
click at [321, 357] on td "69" at bounding box center [270, 359] width 109 height 26
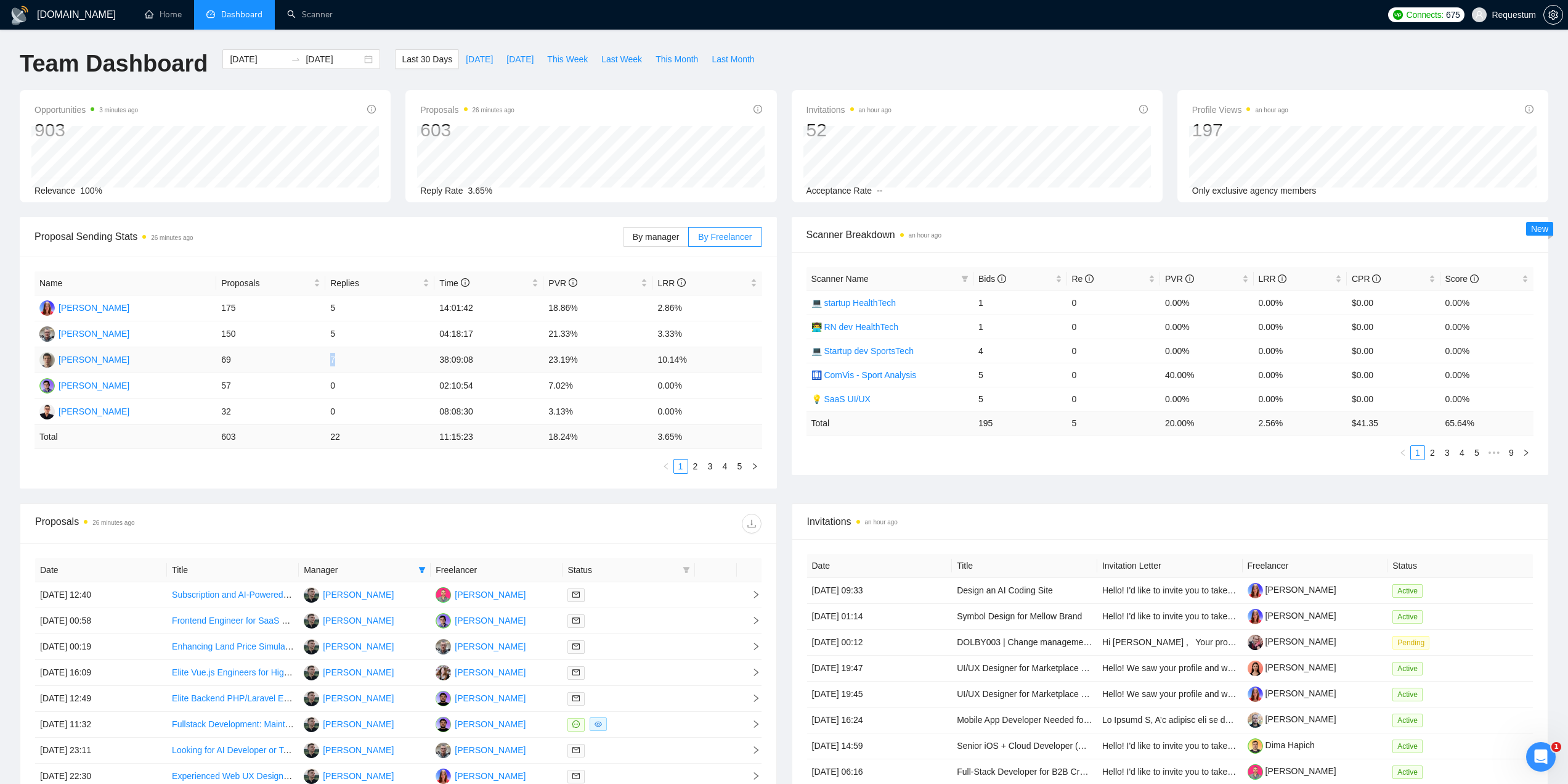
drag, startPoint x: 316, startPoint y: 359, endPoint x: 354, endPoint y: 363, distance: 38.2
click at [354, 363] on tr "[PERSON_NAME] 69 7 38:09:08 23.19% 10.14%" at bounding box center [398, 359] width 728 height 26
drag, startPoint x: 339, startPoint y: 313, endPoint x: 353, endPoint y: 315, distance: 14.1
click at [353, 315] on td "5" at bounding box center [379, 308] width 109 height 26
click at [326, 377] on td "0" at bounding box center [379, 386] width 109 height 26
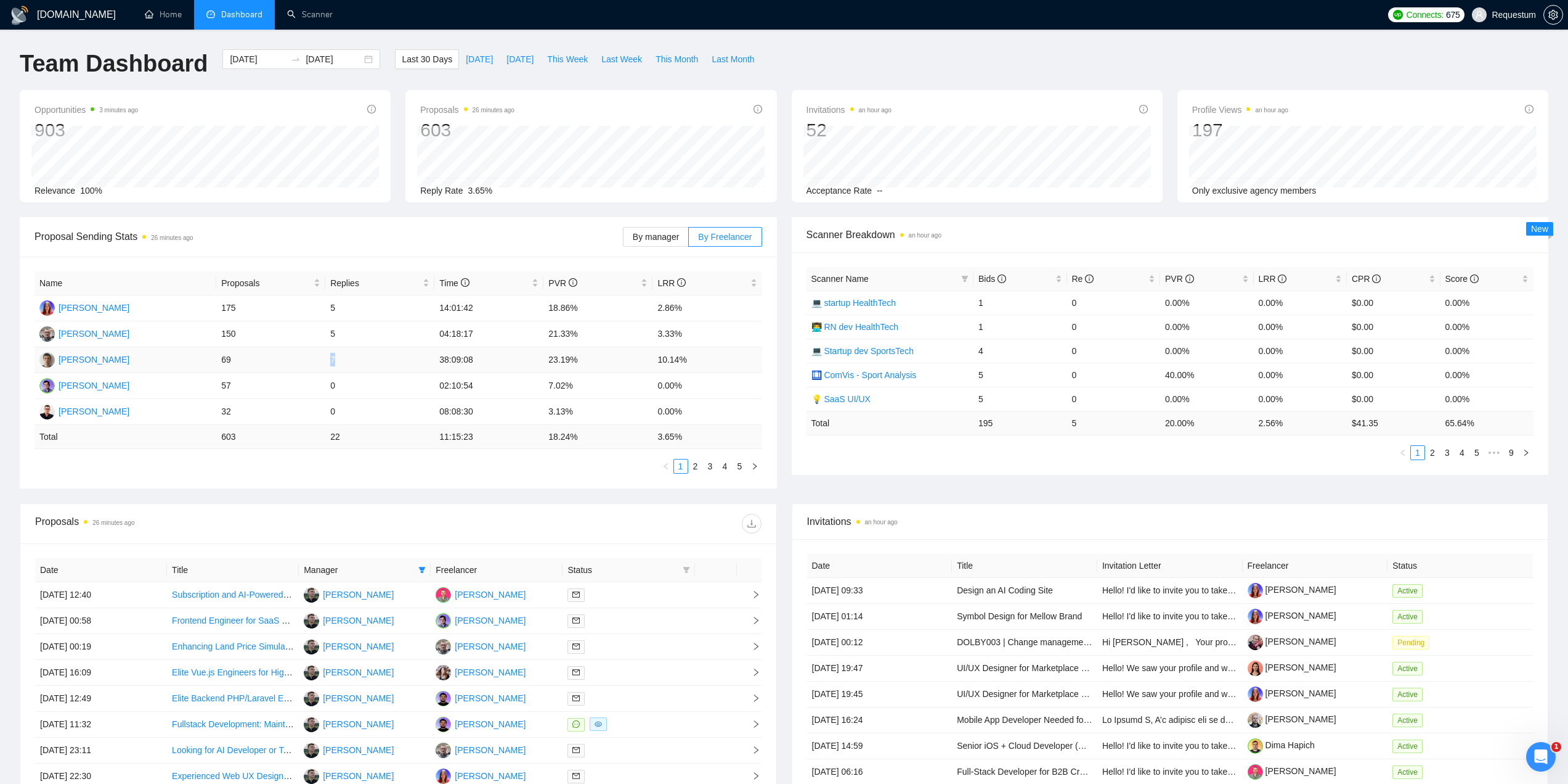
drag, startPoint x: 333, startPoint y: 362, endPoint x: 348, endPoint y: 362, distance: 15.0
click at [348, 362] on td "7" at bounding box center [379, 359] width 109 height 26
click at [221, 311] on td "175" at bounding box center [270, 308] width 109 height 26
drag, startPoint x: 220, startPoint y: 311, endPoint x: 283, endPoint y: 318, distance: 63.4
click at [283, 318] on td "175" at bounding box center [270, 308] width 109 height 26
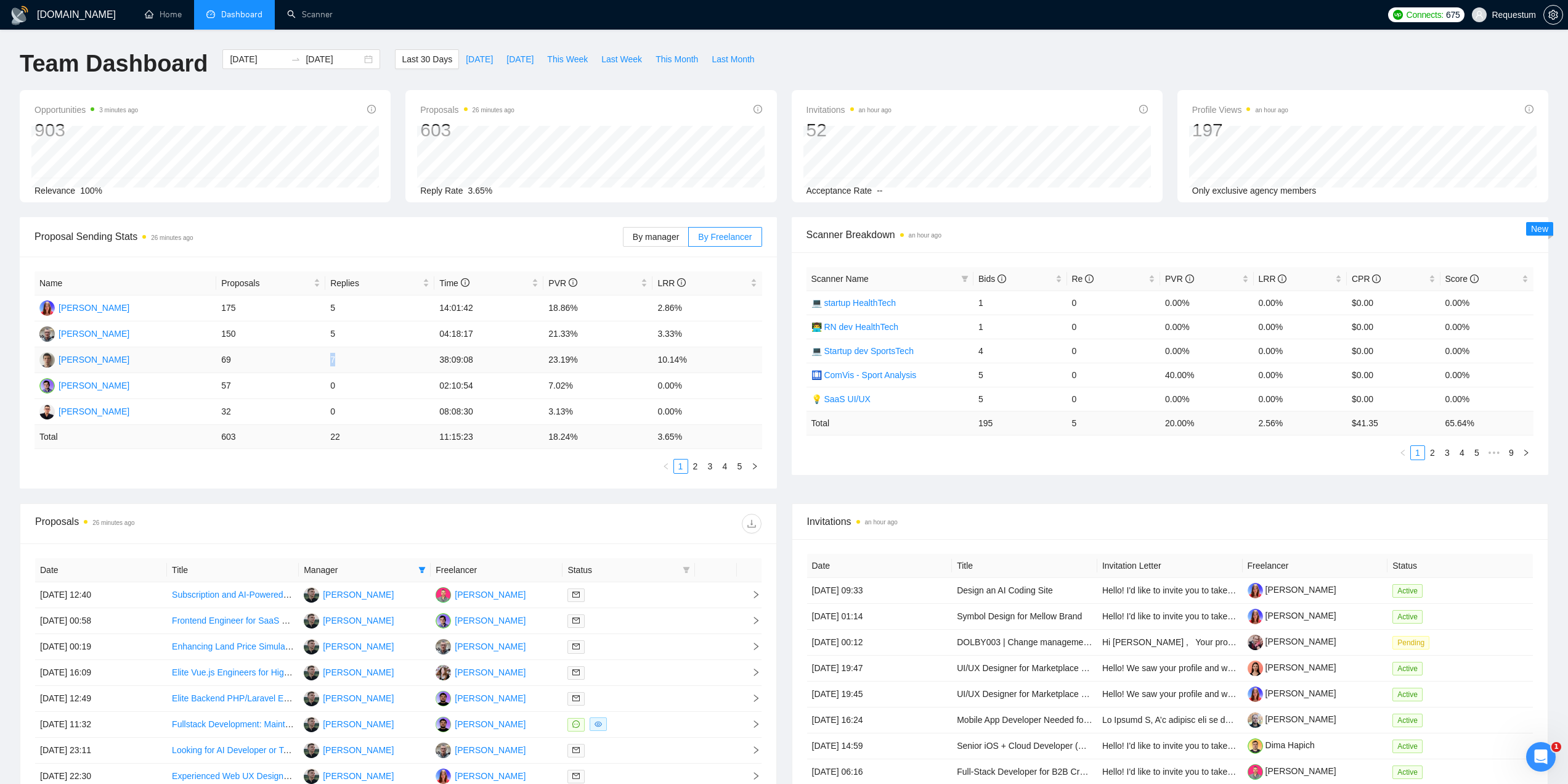
drag, startPoint x: 330, startPoint y: 359, endPoint x: 340, endPoint y: 361, distance: 10.2
click at [345, 361] on td "7" at bounding box center [379, 359] width 109 height 26
drag, startPoint x: 226, startPoint y: 304, endPoint x: 257, endPoint y: 308, distance: 31.3
click at [257, 308] on tr "[PERSON_NAME] 175 5 14:01:42 18.86% 2.86%" at bounding box center [398, 308] width 728 height 26
drag, startPoint x: 325, startPoint y: 361, endPoint x: 351, endPoint y: 364, distance: 26.2
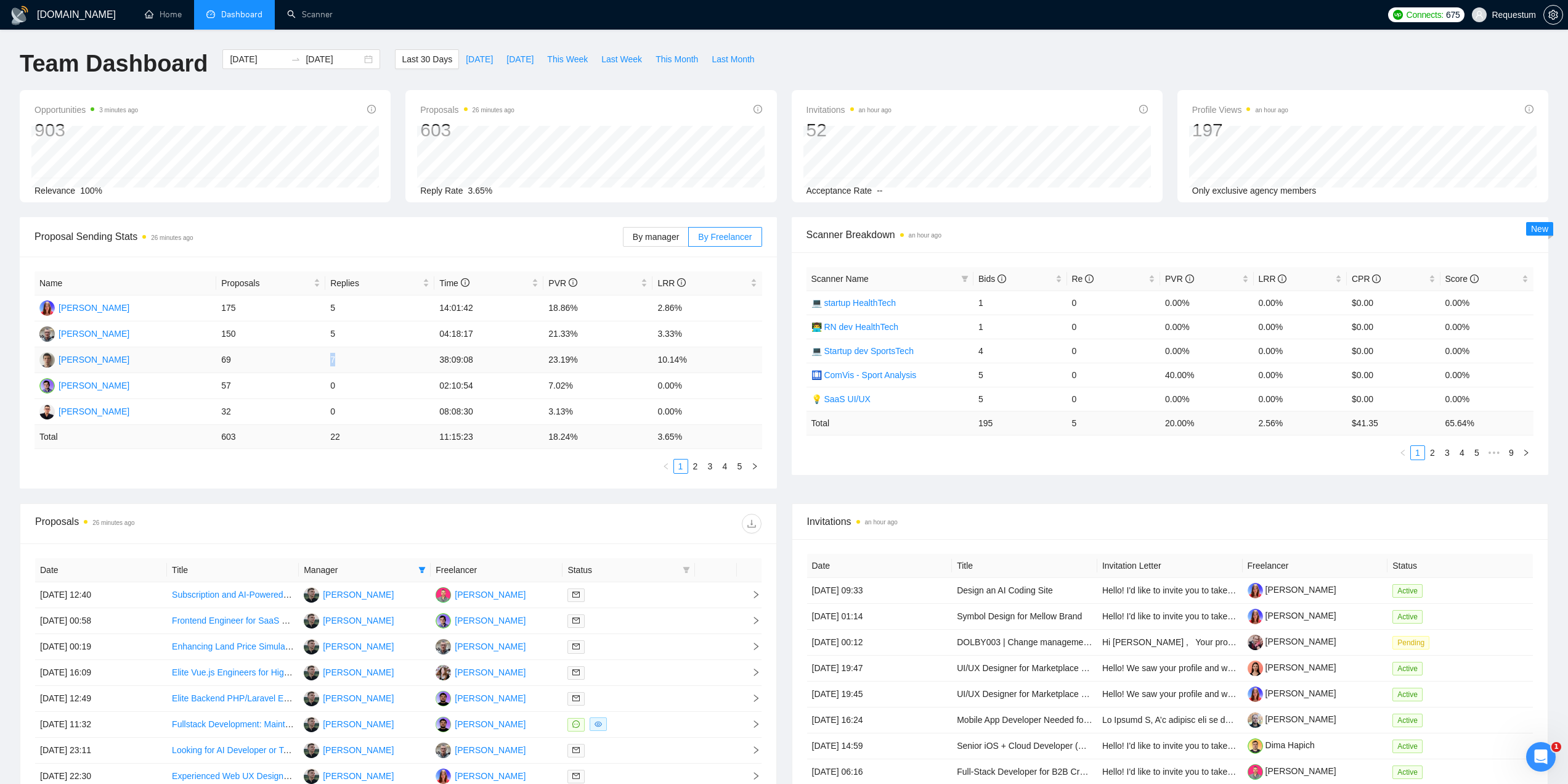
click at [351, 364] on tr "Vadym Stavychenko 69 7 38:09:08 23.19% 10.14%" at bounding box center [398, 359] width 728 height 26
drag, startPoint x: 214, startPoint y: 308, endPoint x: 263, endPoint y: 312, distance: 49.2
click at [263, 311] on tr "Iryna Pichka 175 5 14:01:42 18.86% 2.86%" at bounding box center [398, 308] width 728 height 26
click at [350, 365] on tr "Vadym Stavychenko 69 7 38:09:08 23.19% 10.14%" at bounding box center [398, 359] width 728 height 26
drag, startPoint x: 221, startPoint y: 305, endPoint x: 267, endPoint y: 316, distance: 47.3
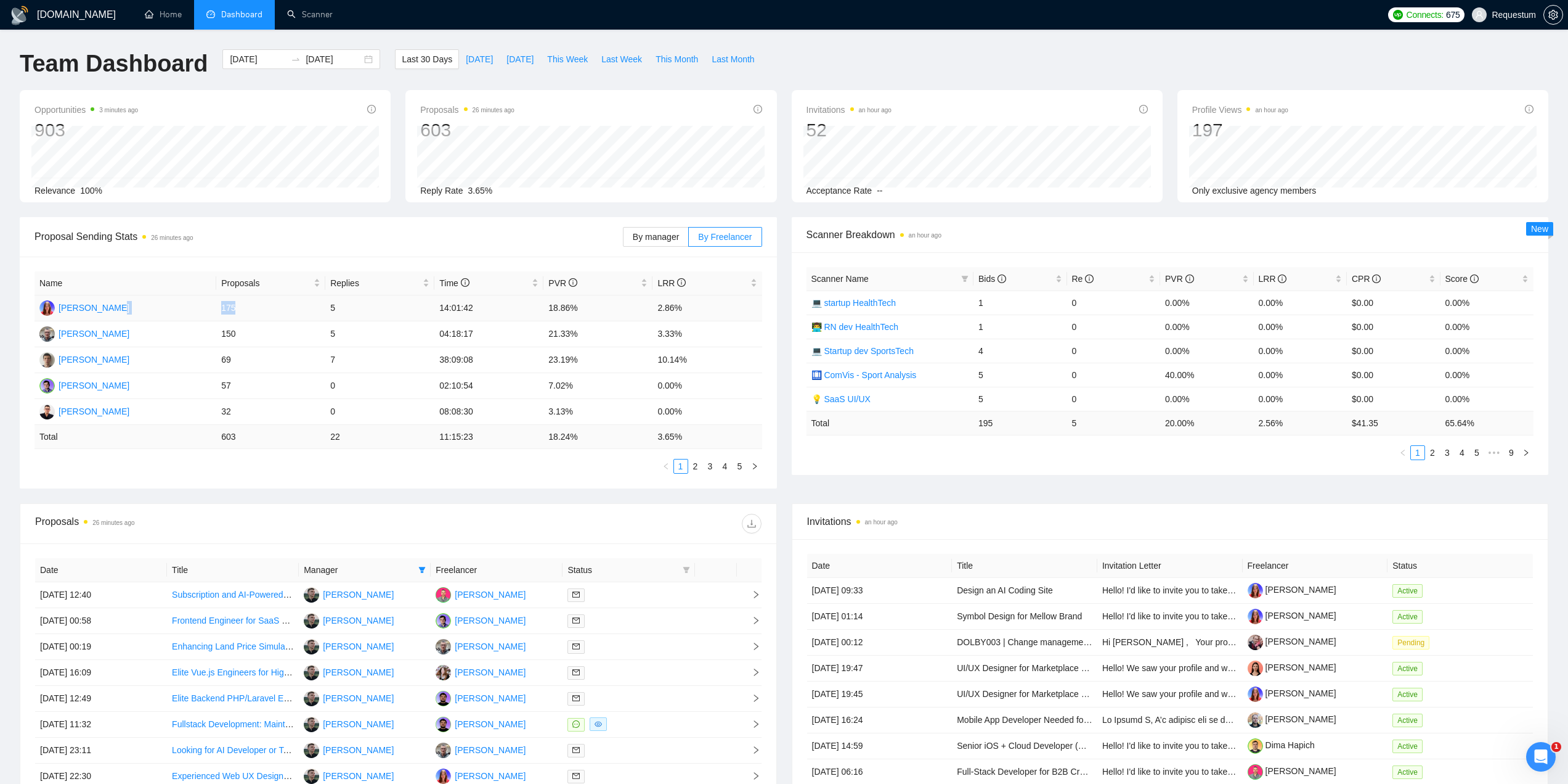
click at [265, 310] on tr "Iryna Pichka 175 5 14:01:42 18.86% 2.86%" at bounding box center [398, 308] width 728 height 26
drag, startPoint x: 313, startPoint y: 359, endPoint x: 346, endPoint y: 362, distance: 33.1
click at [346, 362] on tr "Vadym Stavychenko 69 7 38:09:08 23.19% 10.14%" at bounding box center [398, 359] width 728 height 26
drag, startPoint x: 214, startPoint y: 308, endPoint x: 276, endPoint y: 315, distance: 62.4
click at [273, 313] on tr "Iryna Pichka 175 5 14:01:42 18.86% 2.86%" at bounding box center [398, 308] width 728 height 26
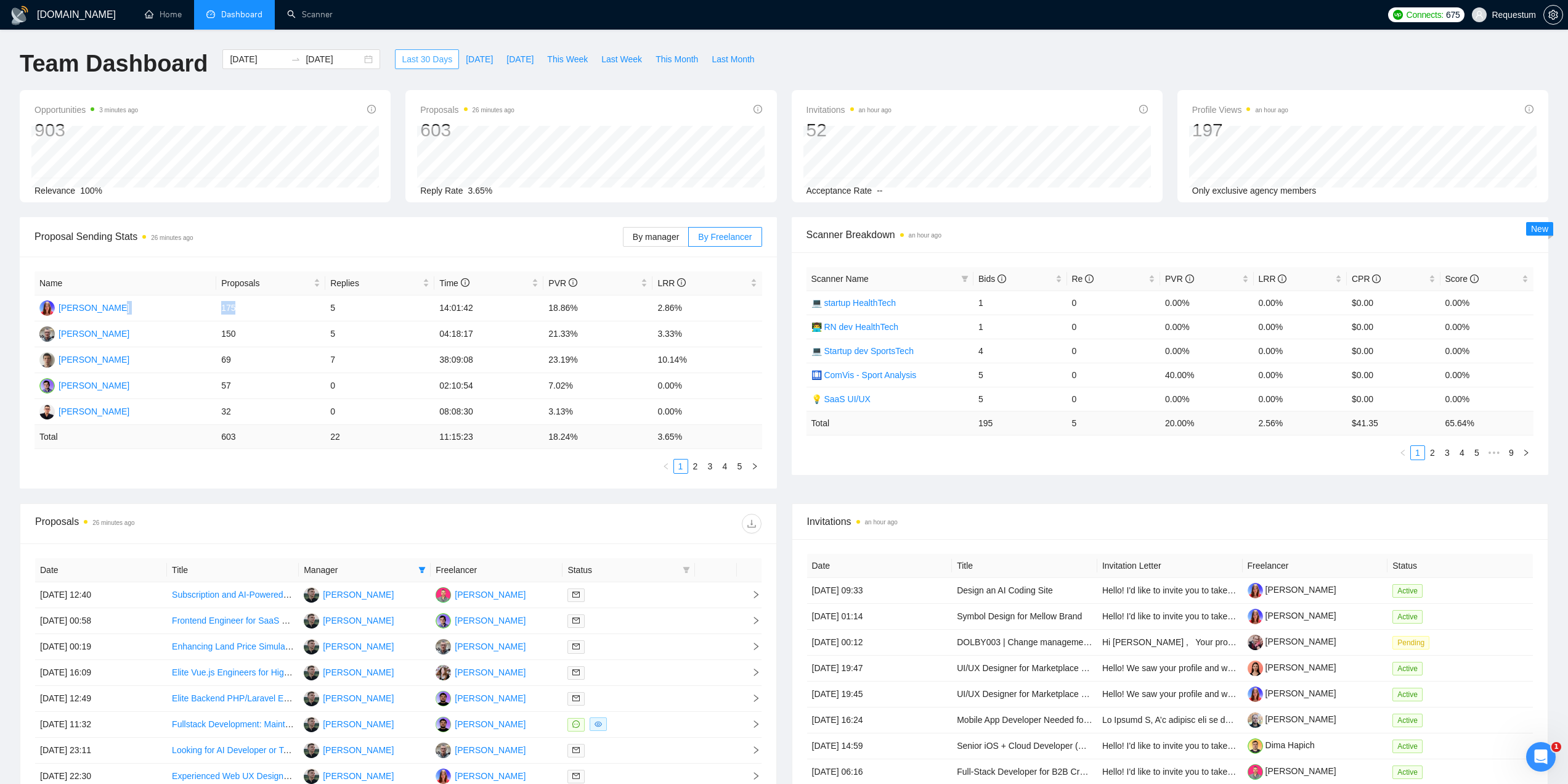
click at [413, 57] on span "Last 30 Days" at bounding box center [426, 59] width 50 height 13
click at [784, 349] on div "Scanner Breakdown an hour ago Scanner Name Bids Re PVR LRR CPR Score 💻 startup …" at bounding box center [1170, 346] width 772 height 258
click at [549, 465] on ul "1 2 3 4 5" at bounding box center [398, 466] width 728 height 15
drag, startPoint x: 24, startPoint y: 241, endPoint x: 222, endPoint y: 232, distance: 198.2
click at [222, 232] on div "Proposal Sending Stats 33 minutes ago By manager By Freelancer" at bounding box center [398, 237] width 757 height 40
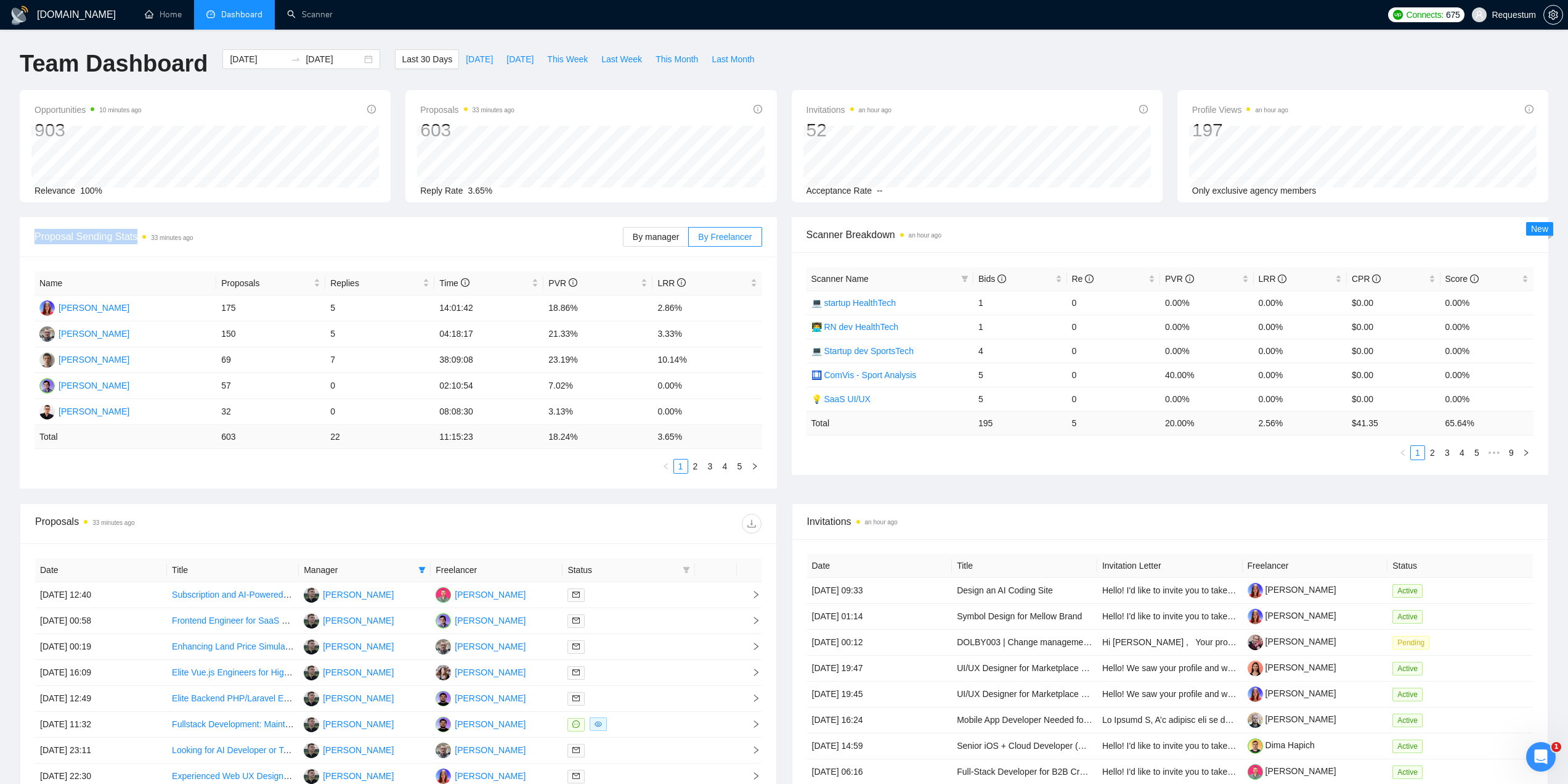
click at [261, 228] on div "Proposal Sending Stats 33 minutes ago" at bounding box center [328, 236] width 588 height 35
click at [643, 236] on span "By manager" at bounding box center [656, 237] width 46 height 9
click at [623, 240] on input "By manager" at bounding box center [623, 240] width 0 height 0
click at [733, 243] on label "By Freelancer" at bounding box center [725, 236] width 73 height 20
click at [689, 240] on input "By Freelancer" at bounding box center [689, 240] width 0 height 0
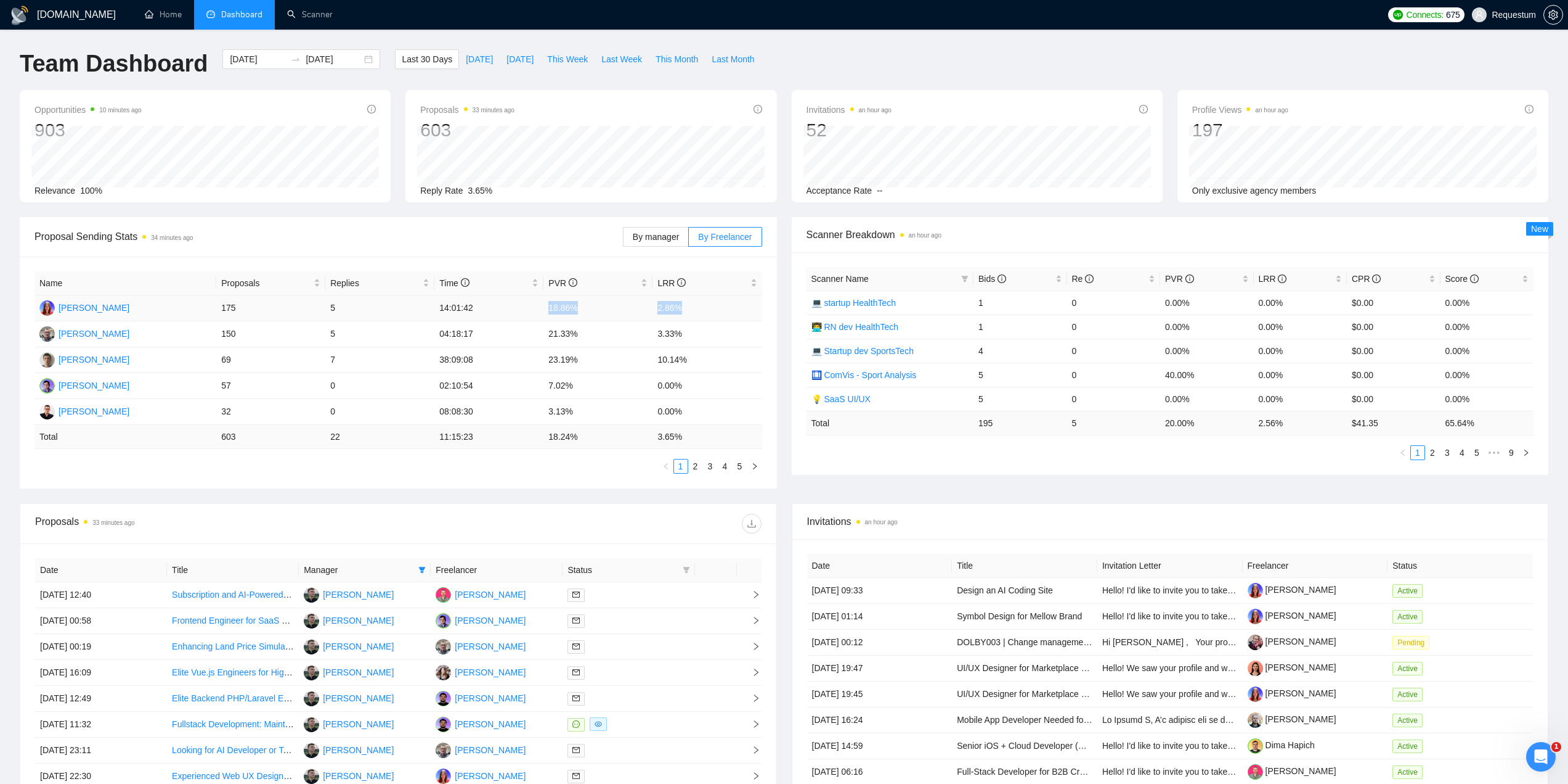
drag, startPoint x: 551, startPoint y: 309, endPoint x: 693, endPoint y: 308, distance: 142.0
click at [693, 308] on tr "Iryna Pichka 175 5 14:01:42 18.86% 2.86%" at bounding box center [398, 308] width 728 height 26
click at [531, 225] on div "Proposal Sending Stats 34 minutes ago" at bounding box center [328, 236] width 588 height 35
drag, startPoint x: 206, startPoint y: 382, endPoint x: 692, endPoint y: 378, distance: 486.0
click at [692, 378] on tr "Maksym Pashynov 57 0 02:10:54 7.02% 0.00%" at bounding box center [398, 386] width 728 height 26
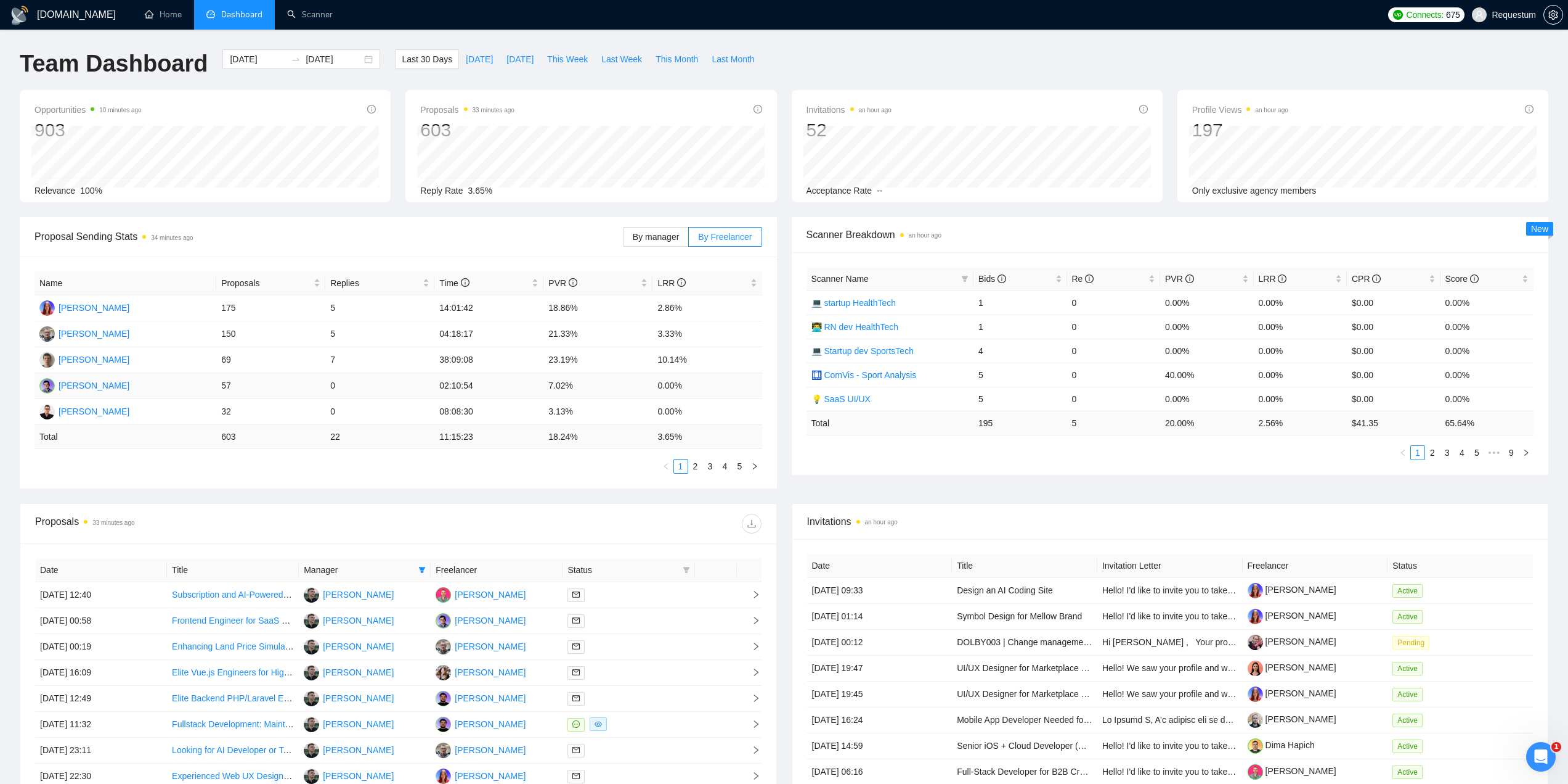
click at [566, 382] on td "7.02%" at bounding box center [598, 386] width 109 height 26
drag, startPoint x: 540, startPoint y: 385, endPoint x: 602, endPoint y: 385, distance: 62.0
click at [602, 385] on tr "Maksym Pashynov 57 0 02:10:54 7.02% 0.00%" at bounding box center [398, 386] width 728 height 26
click at [611, 385] on td "7.02%" at bounding box center [598, 386] width 109 height 26
drag, startPoint x: 212, startPoint y: 388, endPoint x: 720, endPoint y: 389, distance: 508.0
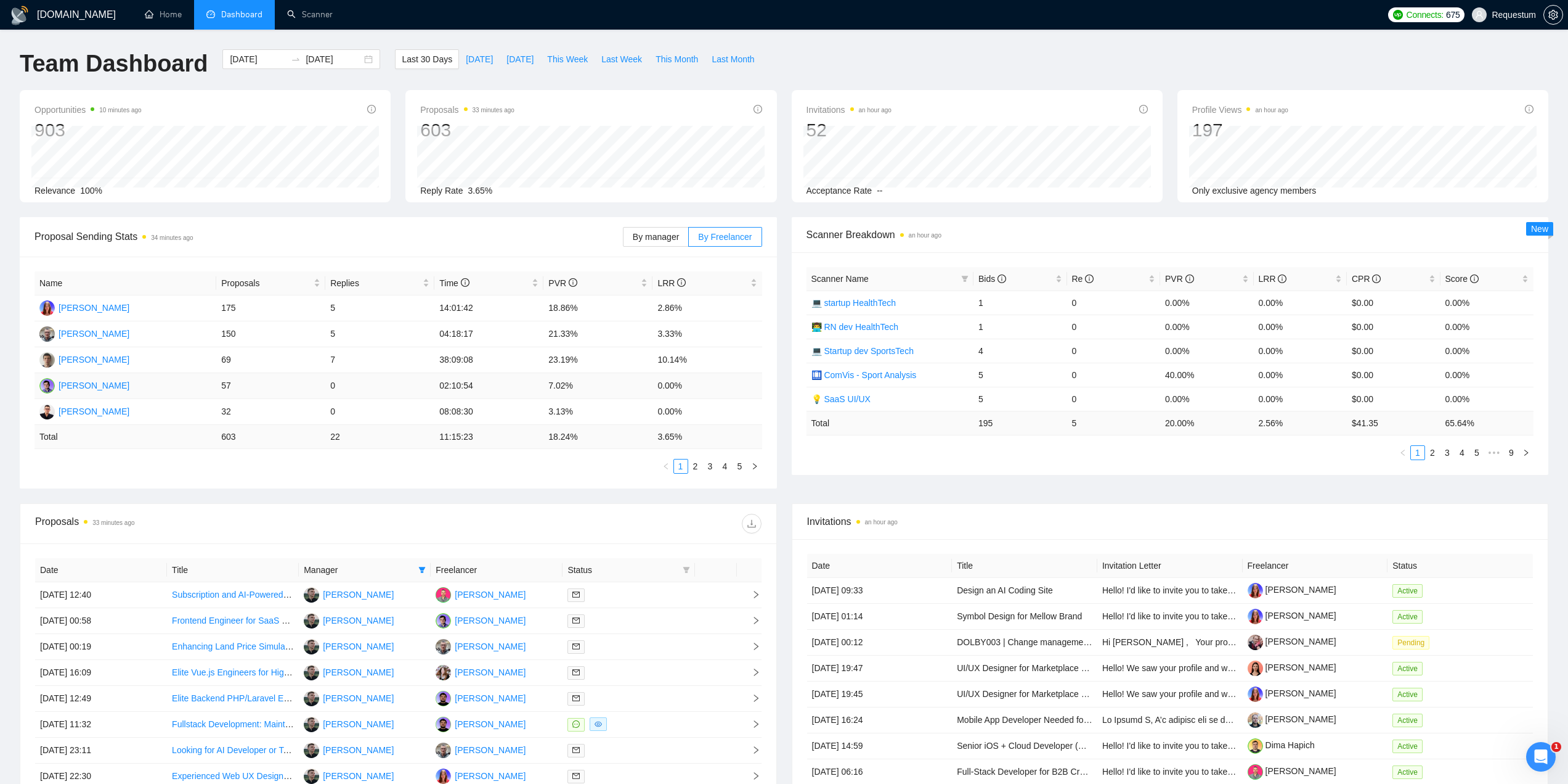
click at [720, 389] on tr "Maksym Pashynov 57 0 02:10:54 7.02% 0.00%" at bounding box center [398, 386] width 728 height 26
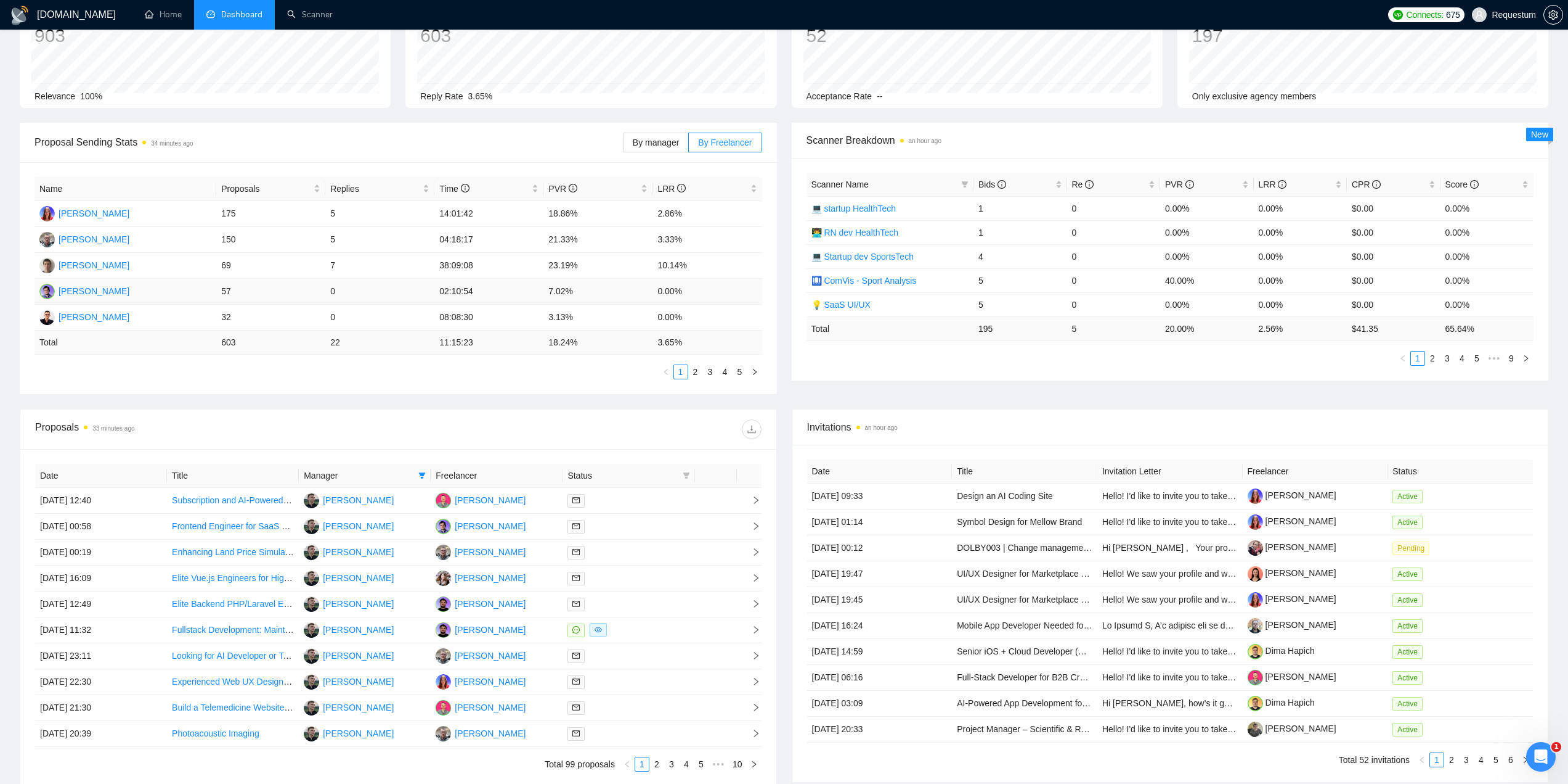
scroll to position [123, 0]
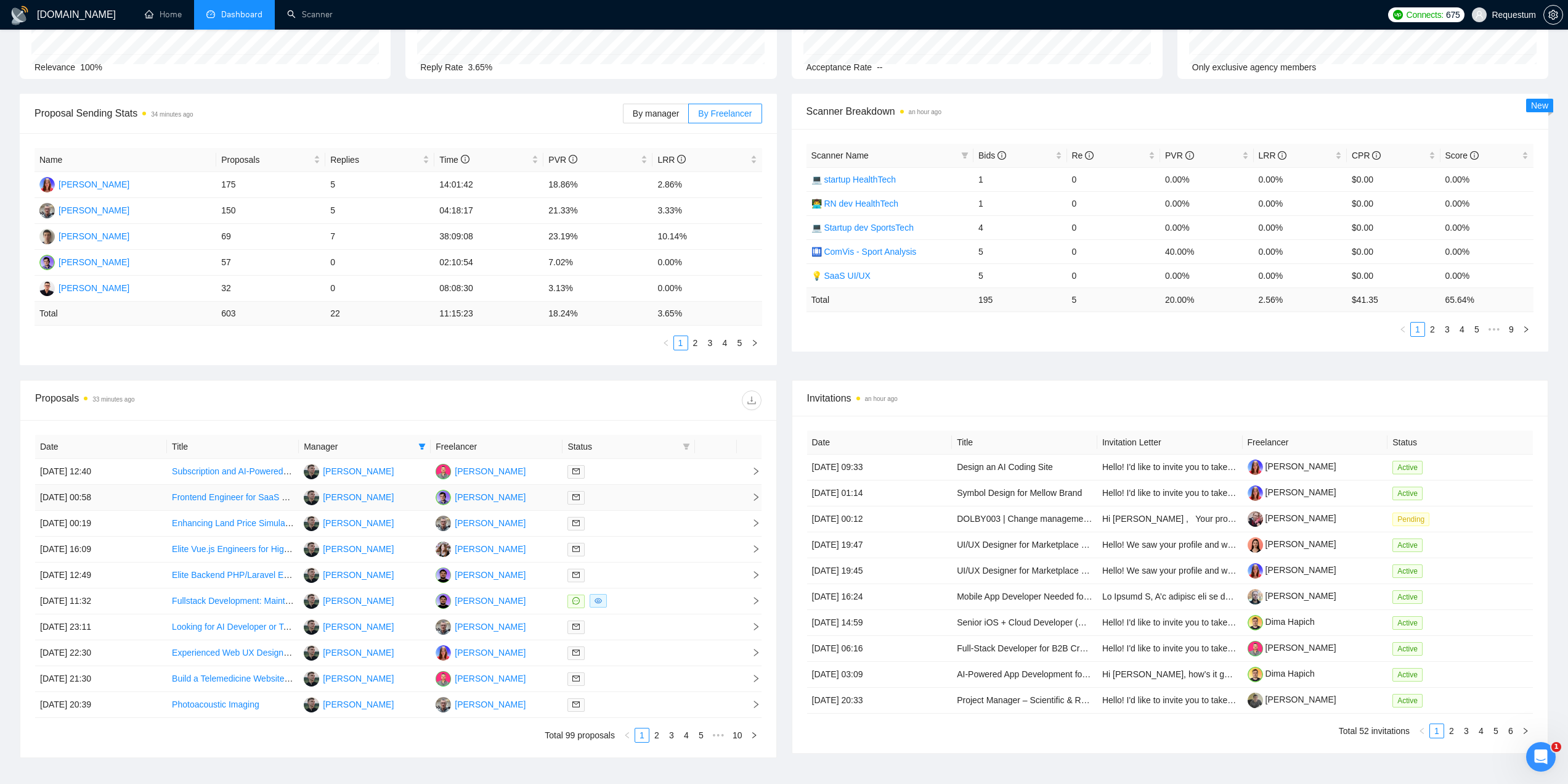
click at [636, 491] on div at bounding box center [628, 497] width 122 height 14
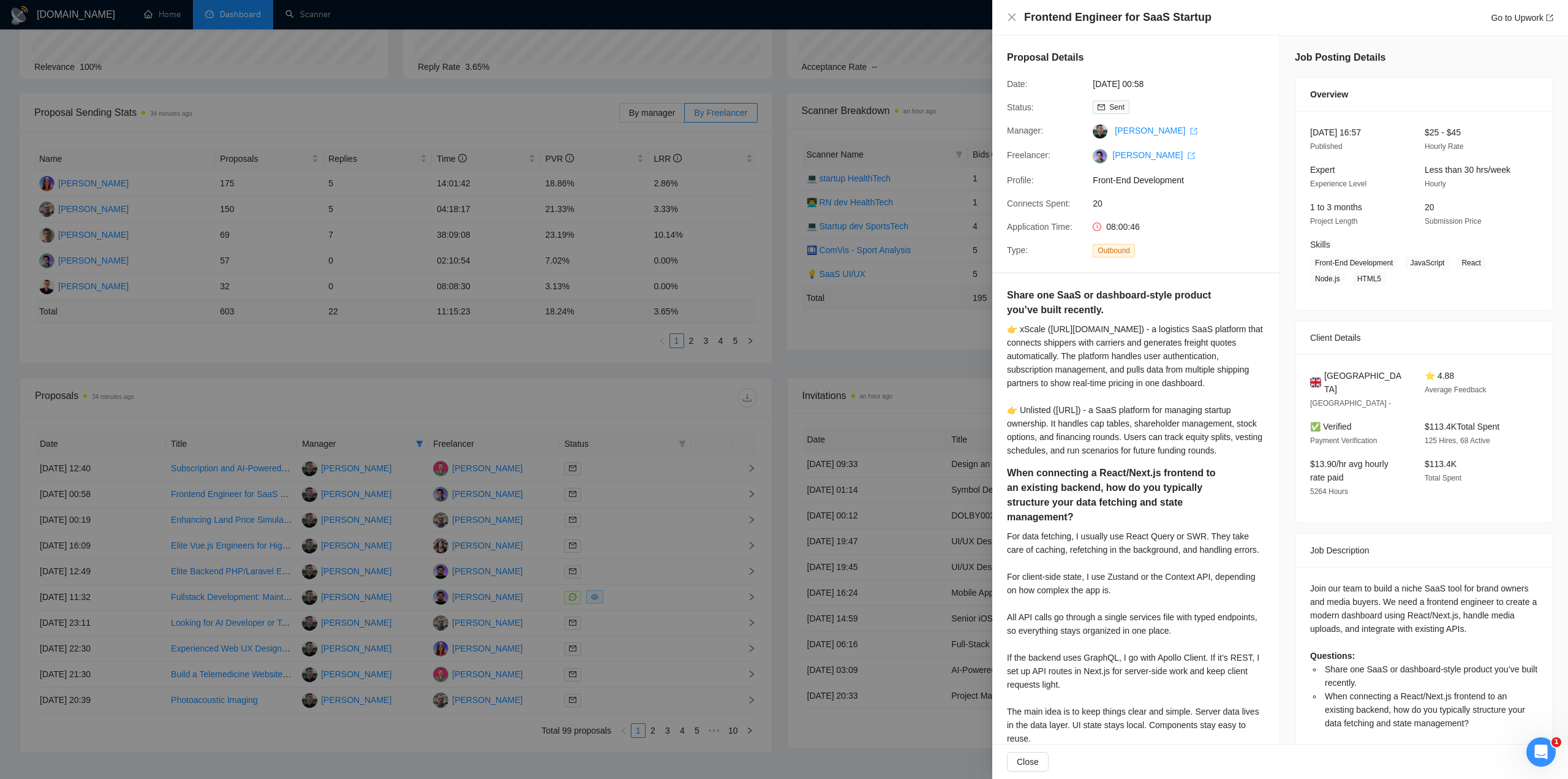
click at [631, 400] on div at bounding box center [784, 389] width 1568 height 779
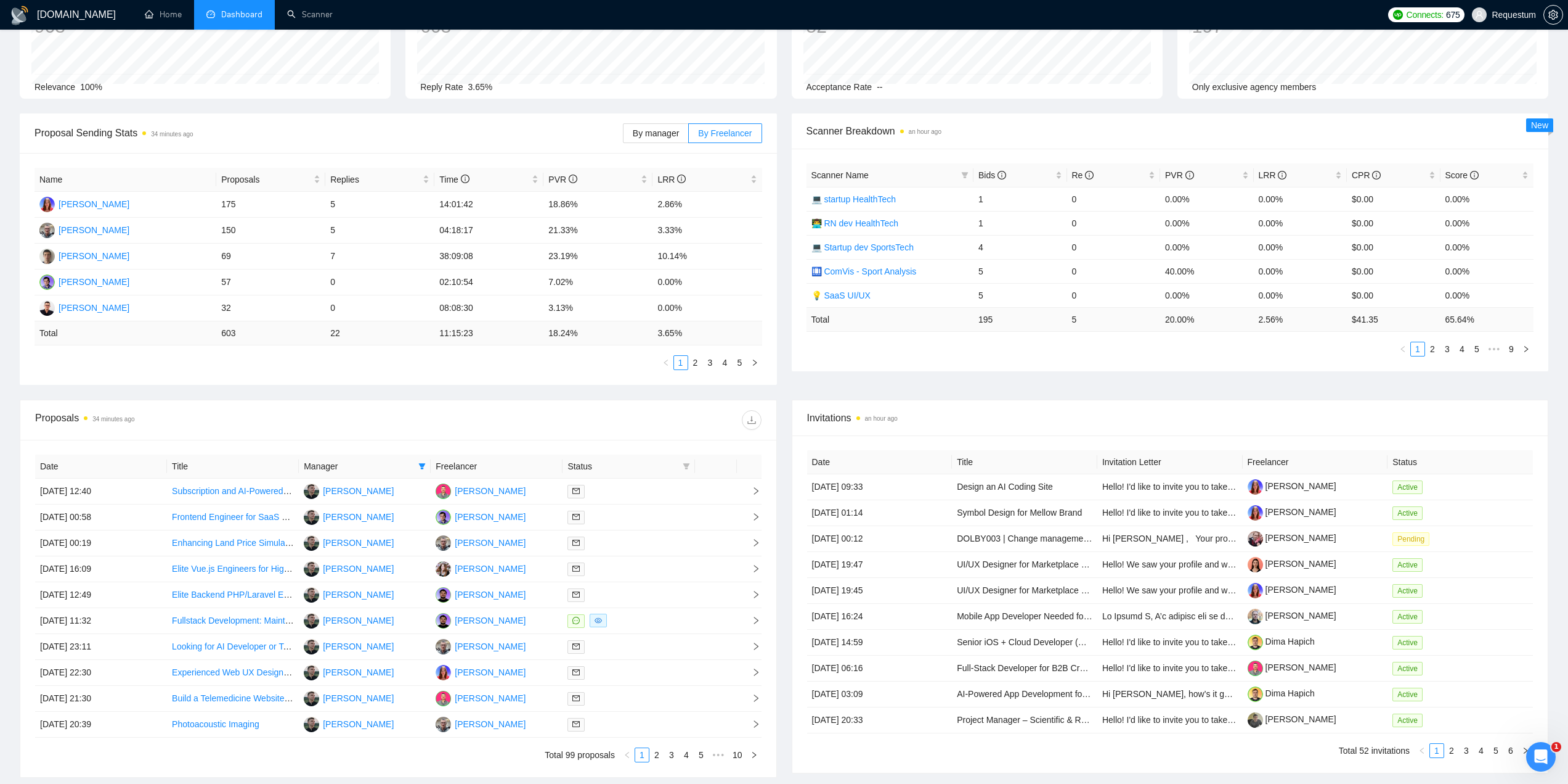
scroll to position [62, 0]
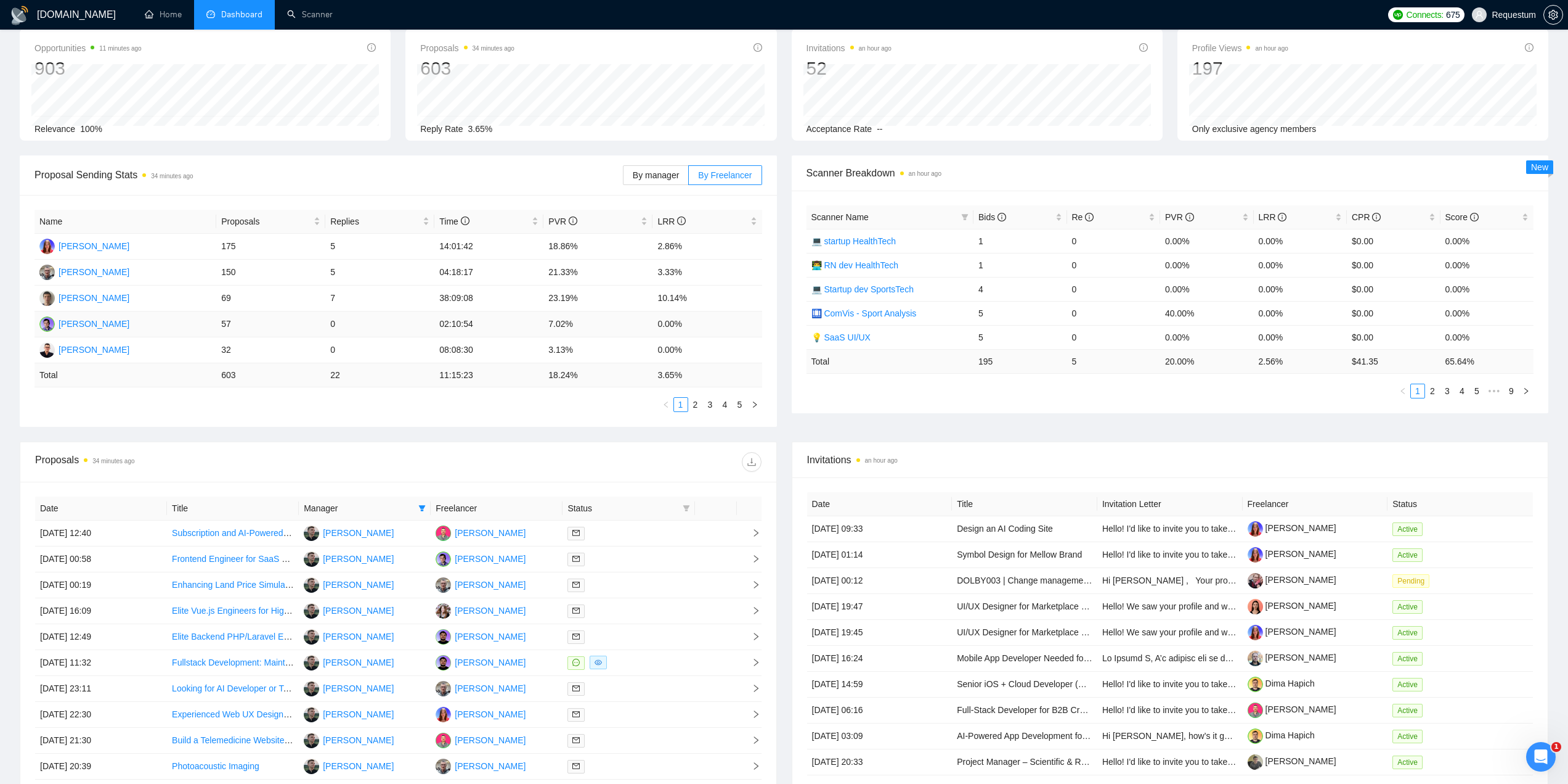
drag, startPoint x: 207, startPoint y: 327, endPoint x: 691, endPoint y: 329, distance: 484.0
click at [689, 326] on tr "Maksym Pashynov 57 0 02:10:54 7.02% 0.00%" at bounding box center [398, 323] width 728 height 26
click at [696, 330] on td "0.00%" at bounding box center [707, 323] width 109 height 26
drag, startPoint x: 684, startPoint y: 324, endPoint x: 165, endPoint y: 321, distance: 519.0
click at [165, 321] on tr "Maksym Pashynov 57 0 02:10:54 7.02% 0.00%" at bounding box center [398, 323] width 728 height 26
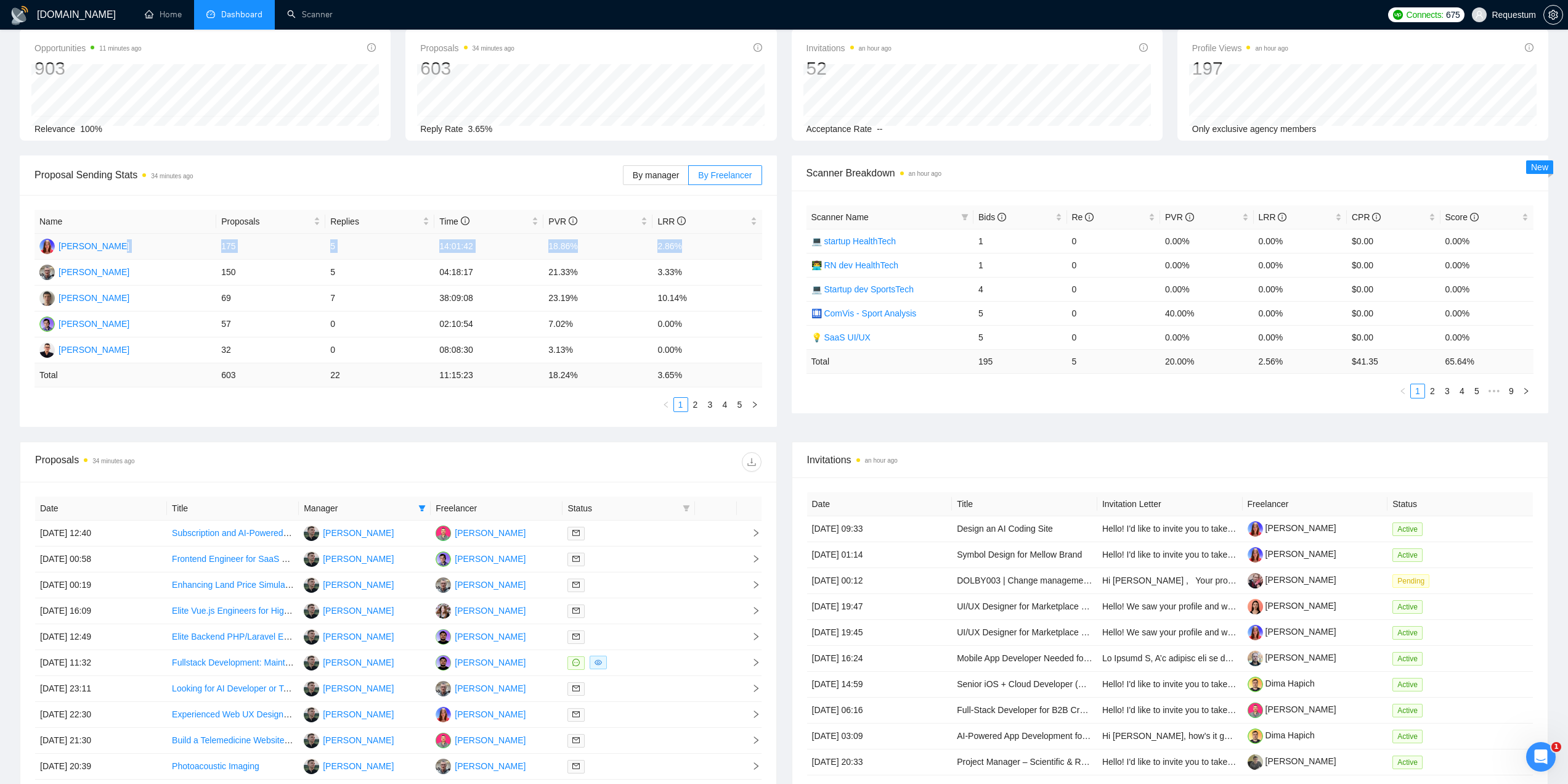
drag, startPoint x: 232, startPoint y: 237, endPoint x: 695, endPoint y: 236, distance: 463.0
click at [695, 236] on tr "Iryna Pichka 175 5 14:01:42 18.86% 2.86%" at bounding box center [398, 246] width 728 height 26
click at [464, 181] on span "Proposal Sending Stats 34 minutes ago" at bounding box center [328, 174] width 588 height 15
drag, startPoint x: 239, startPoint y: 242, endPoint x: 607, endPoint y: 266, distance: 368.8
click at [607, 266] on tbody "Iryna Pichka 175 5 14:01:42 18.86% 2.86% Pavlo Gagauz 150 5 04:18:17 21.33% 3.3…" at bounding box center [398, 299] width 728 height 130
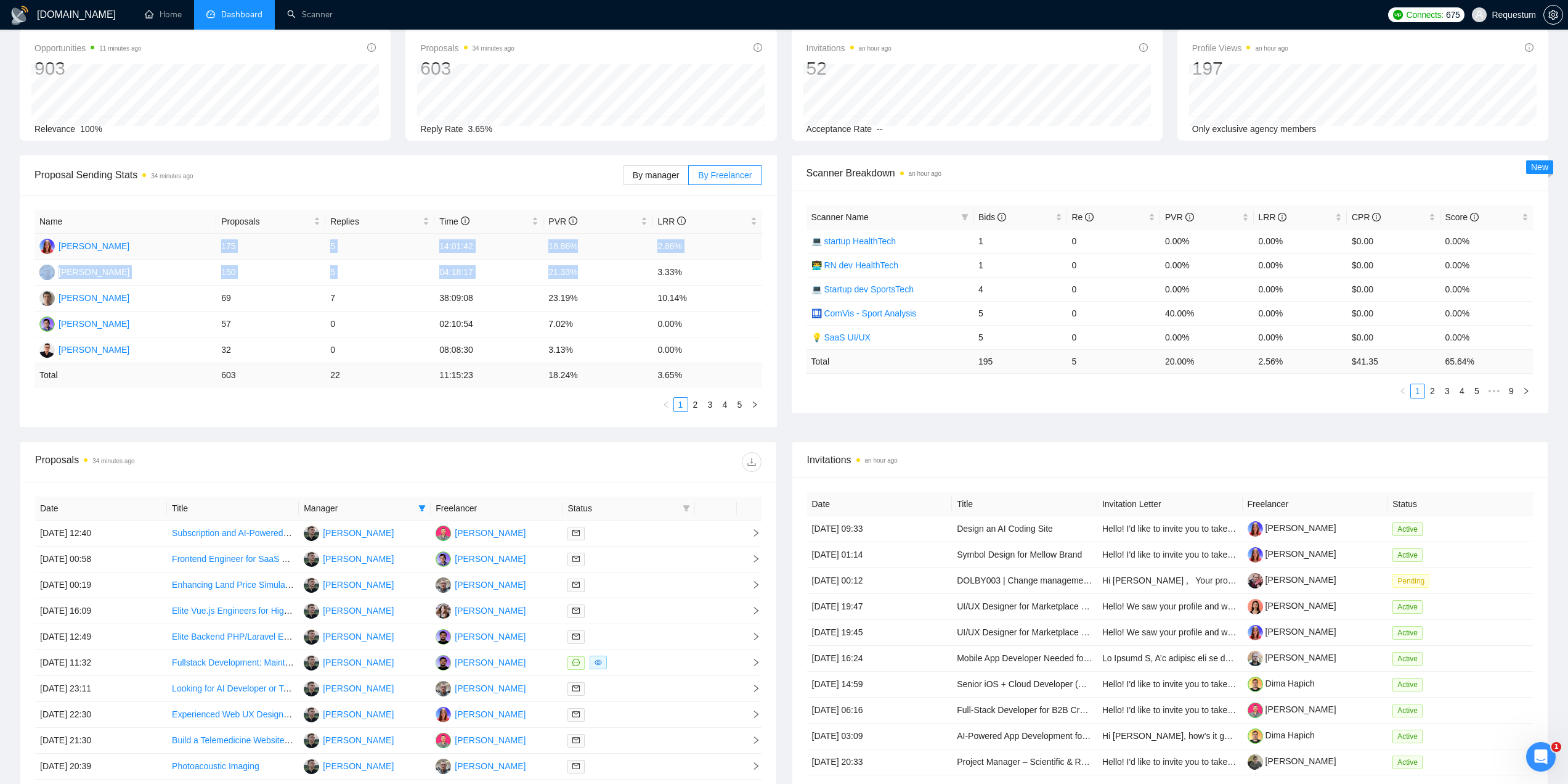
click at [609, 259] on td "18.86%" at bounding box center [598, 246] width 109 height 26
drag, startPoint x: 540, startPoint y: 239, endPoint x: 724, endPoint y: 248, distance: 184.2
click at [724, 248] on tr "Iryna Pichka 175 5 14:01:42 18.86% 2.86%" at bounding box center [398, 246] width 728 height 26
click at [709, 251] on td "2.86%" at bounding box center [707, 246] width 109 height 26
drag, startPoint x: 645, startPoint y: 243, endPoint x: 715, endPoint y: 241, distance: 70.0
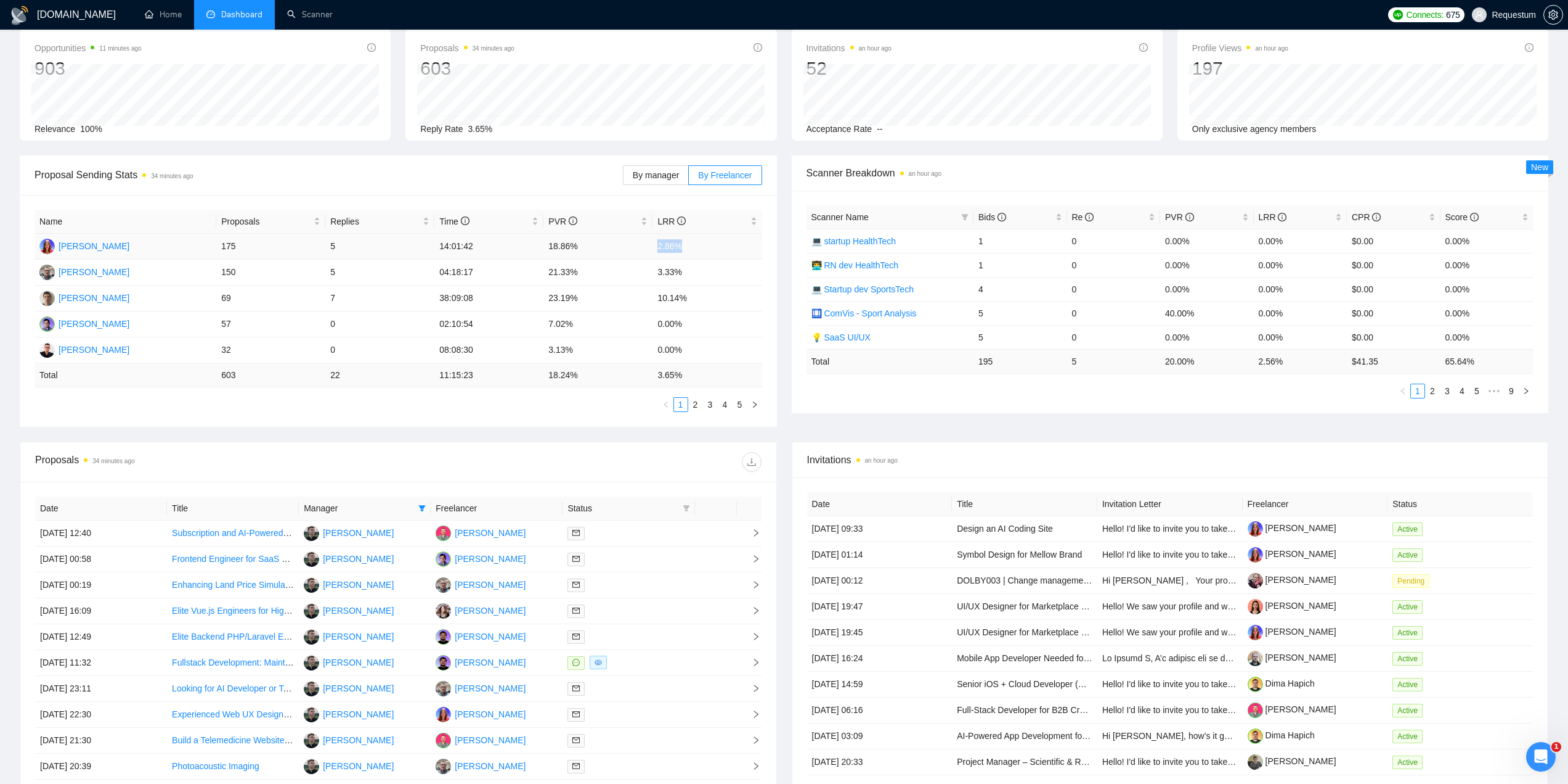
click at [715, 247] on tr "Iryna Pichka 175 5 14:01:42 18.86% 2.86%" at bounding box center [398, 246] width 728 height 26
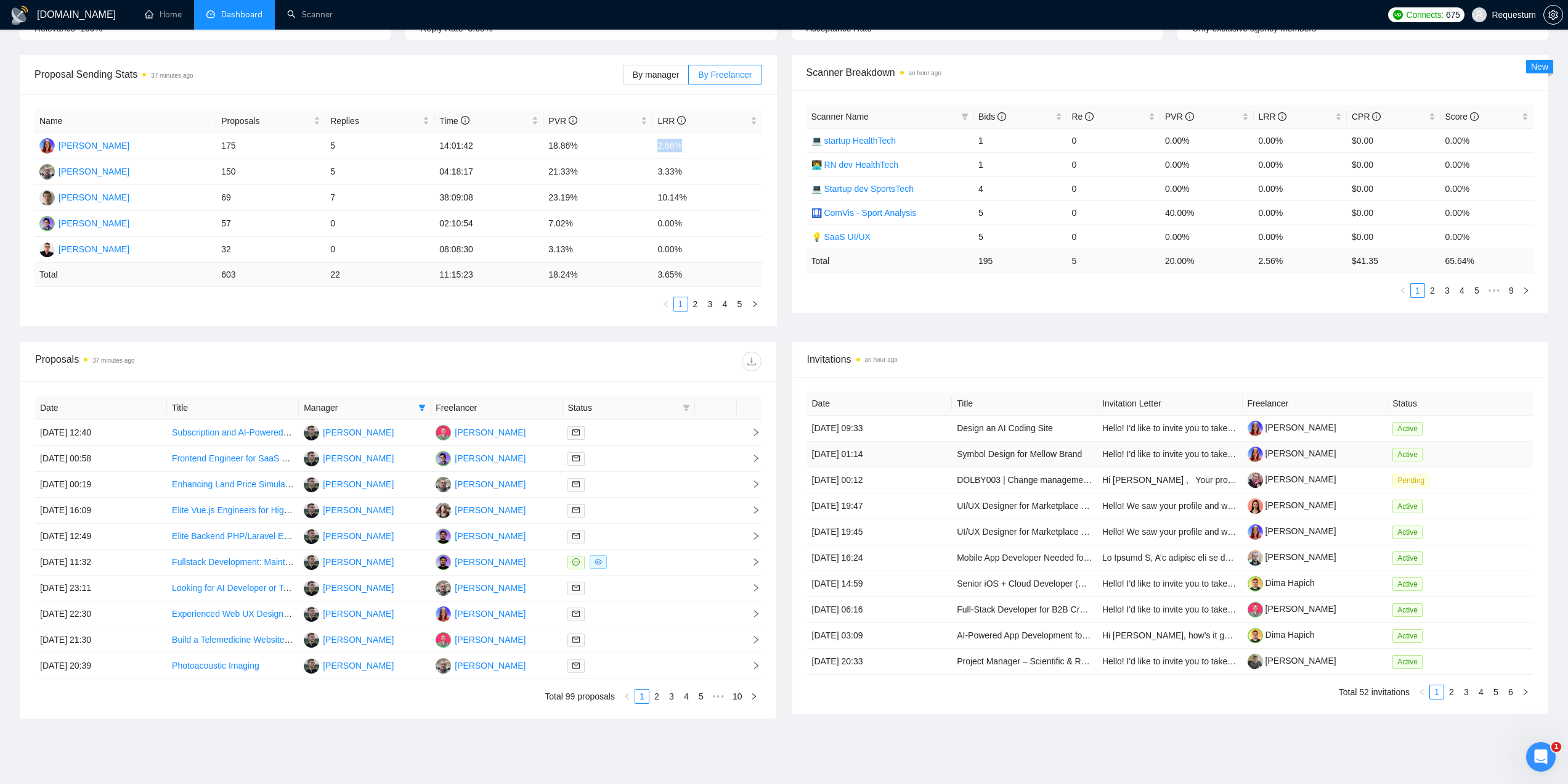
scroll to position [208, 0]
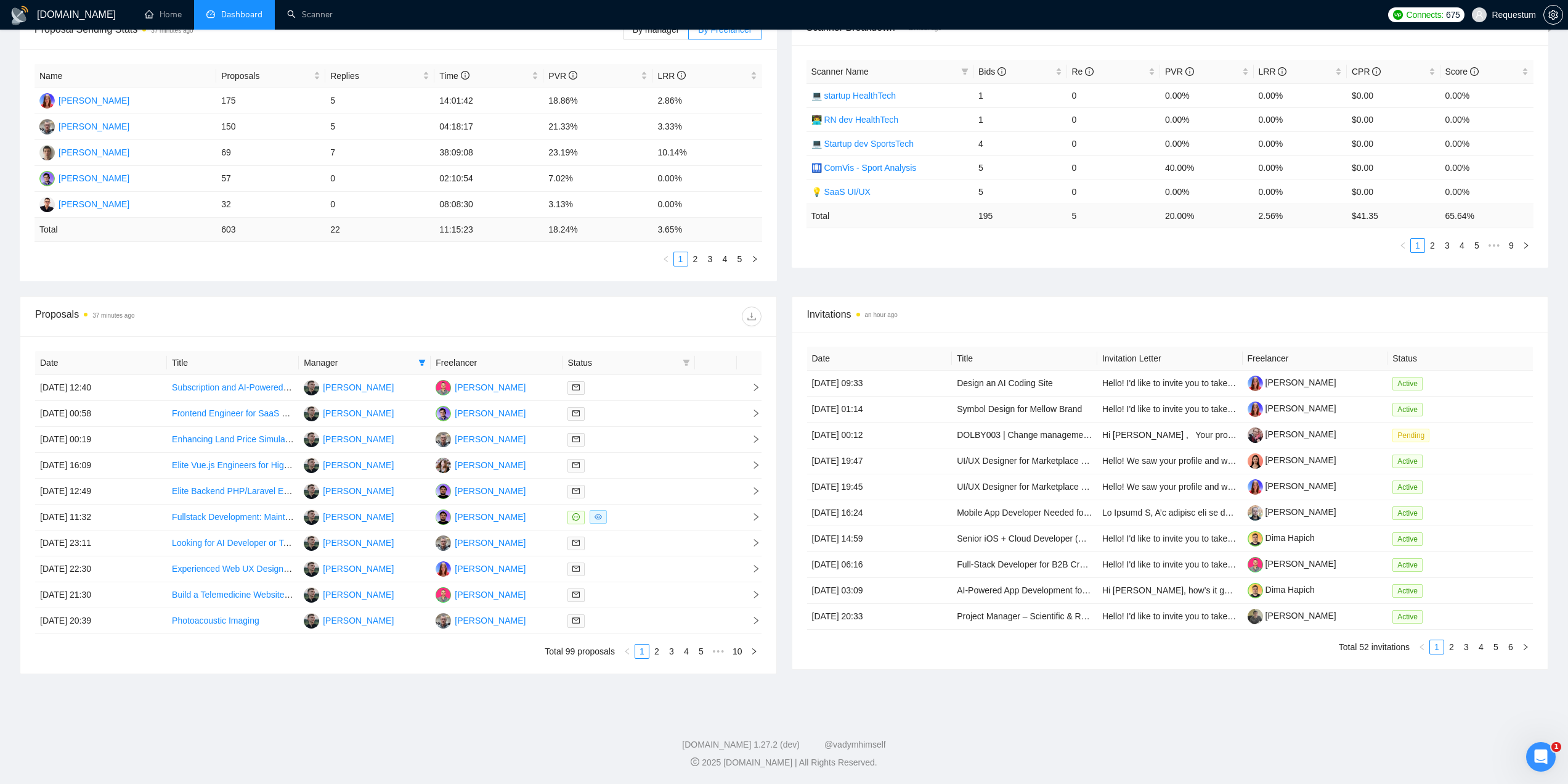
click at [683, 303] on div "Proposals 37 minutes ago" at bounding box center [398, 317] width 727 height 40
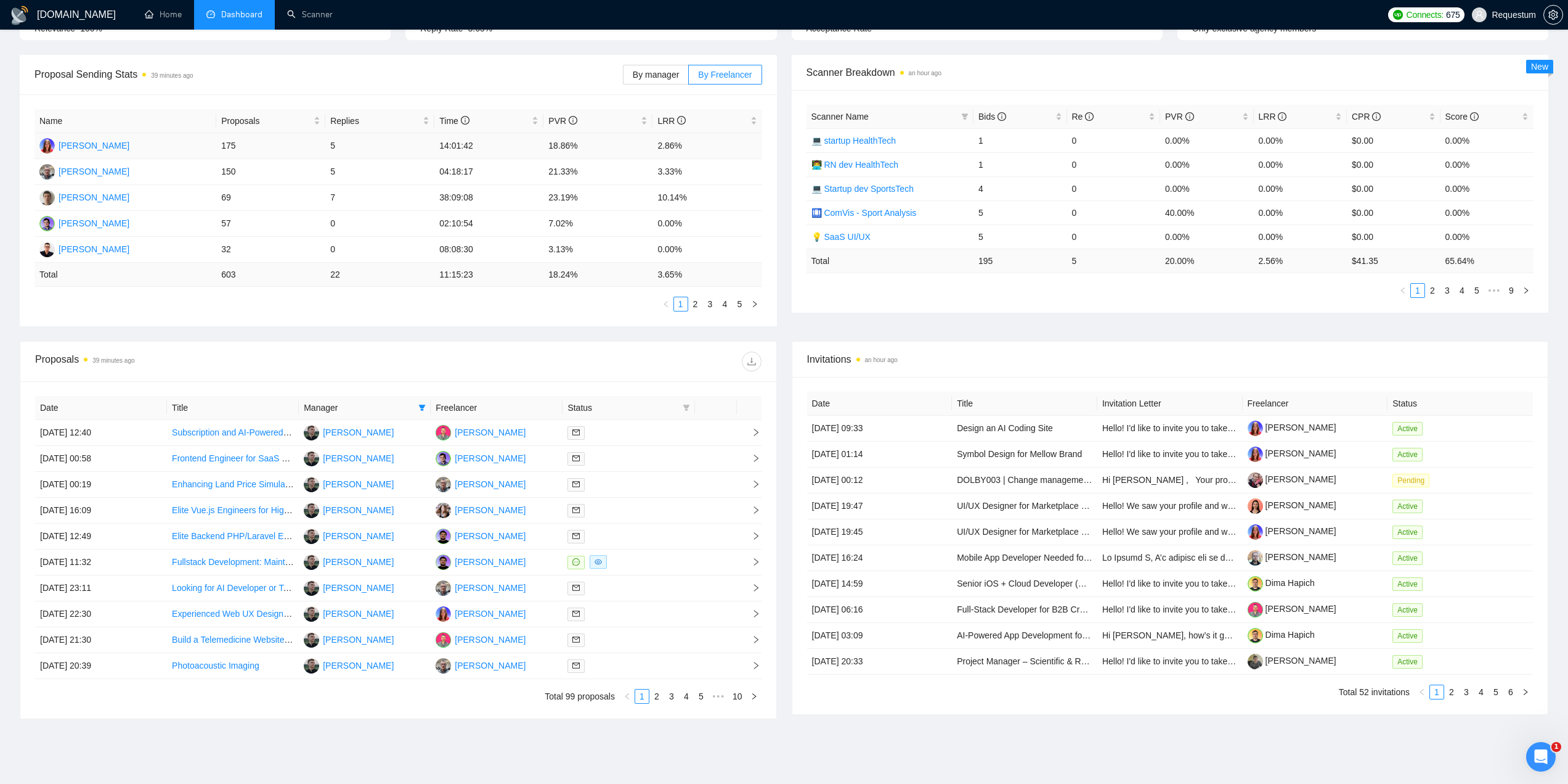
scroll to position [0, 0]
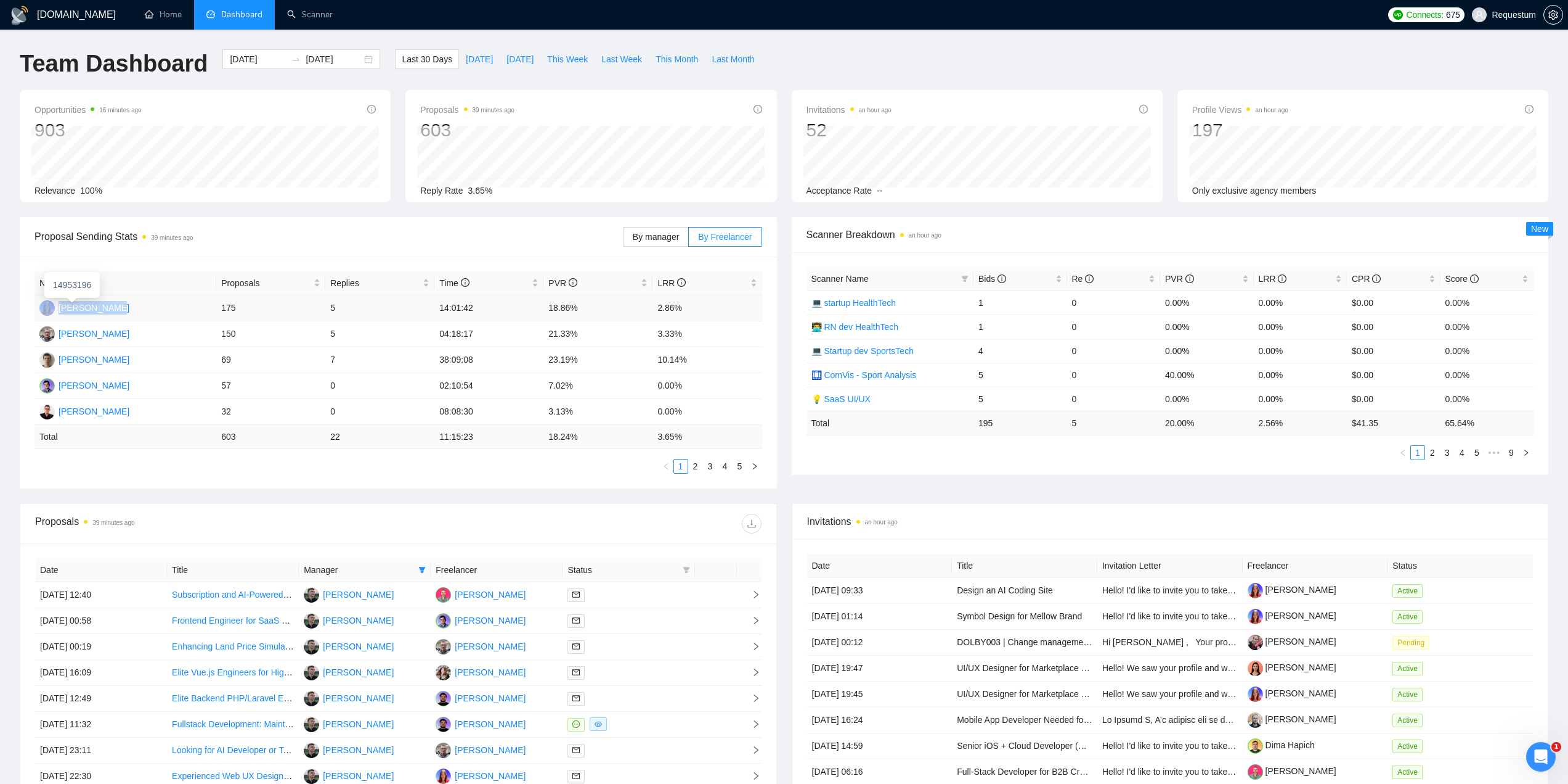
drag, startPoint x: 124, startPoint y: 308, endPoint x: 44, endPoint y: 311, distance: 80.1
click at [44, 311] on td "[PERSON_NAME]" at bounding box center [125, 308] width 182 height 26
click at [13, 309] on div "Proposal Sending Stats 39 minutes ago By manager By Freelancer Name Proposals R…" at bounding box center [398, 353] width 772 height 271
drag, startPoint x: 17, startPoint y: 307, endPoint x: 127, endPoint y: 311, distance: 110.1
click at [127, 311] on div "Proposal Sending Stats 39 minutes ago By manager By Freelancer Name Proposals R…" at bounding box center [398, 353] width 772 height 271
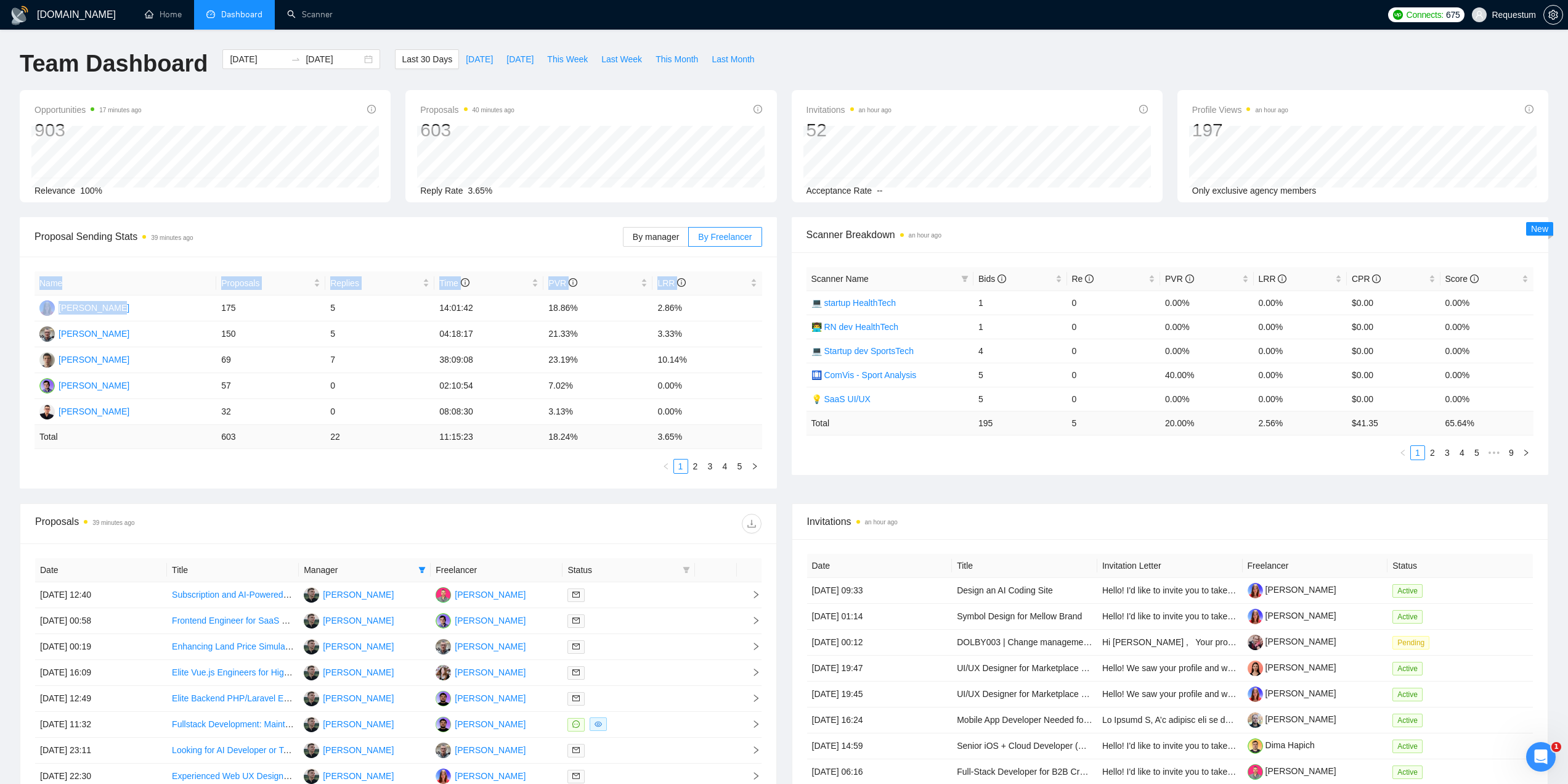
click at [8, 269] on div "GigRadar.io Home Dashboard Scanner Connects: 675 Requestum Team Dashboard 2025-…" at bounding box center [784, 495] width 1568 height 991
click at [9, 266] on div "GigRadar.io Home Dashboard Scanner Connects: 675 Requestum Team Dashboard 2025-…" at bounding box center [784, 495] width 1568 height 991
drag, startPoint x: 25, startPoint y: 304, endPoint x: 138, endPoint y: 313, distance: 113.4
click at [138, 313] on div "Name Proposals Replies Time PVR LRR Iryna Pichka 175 5 14:01:42 18.86% 2.86% Pa…" at bounding box center [398, 373] width 757 height 232
click at [9, 272] on div "GigRadar.io Home Dashboard Scanner Connects: 675 Requestum Team Dashboard 2025-…" at bounding box center [784, 495] width 1568 height 991
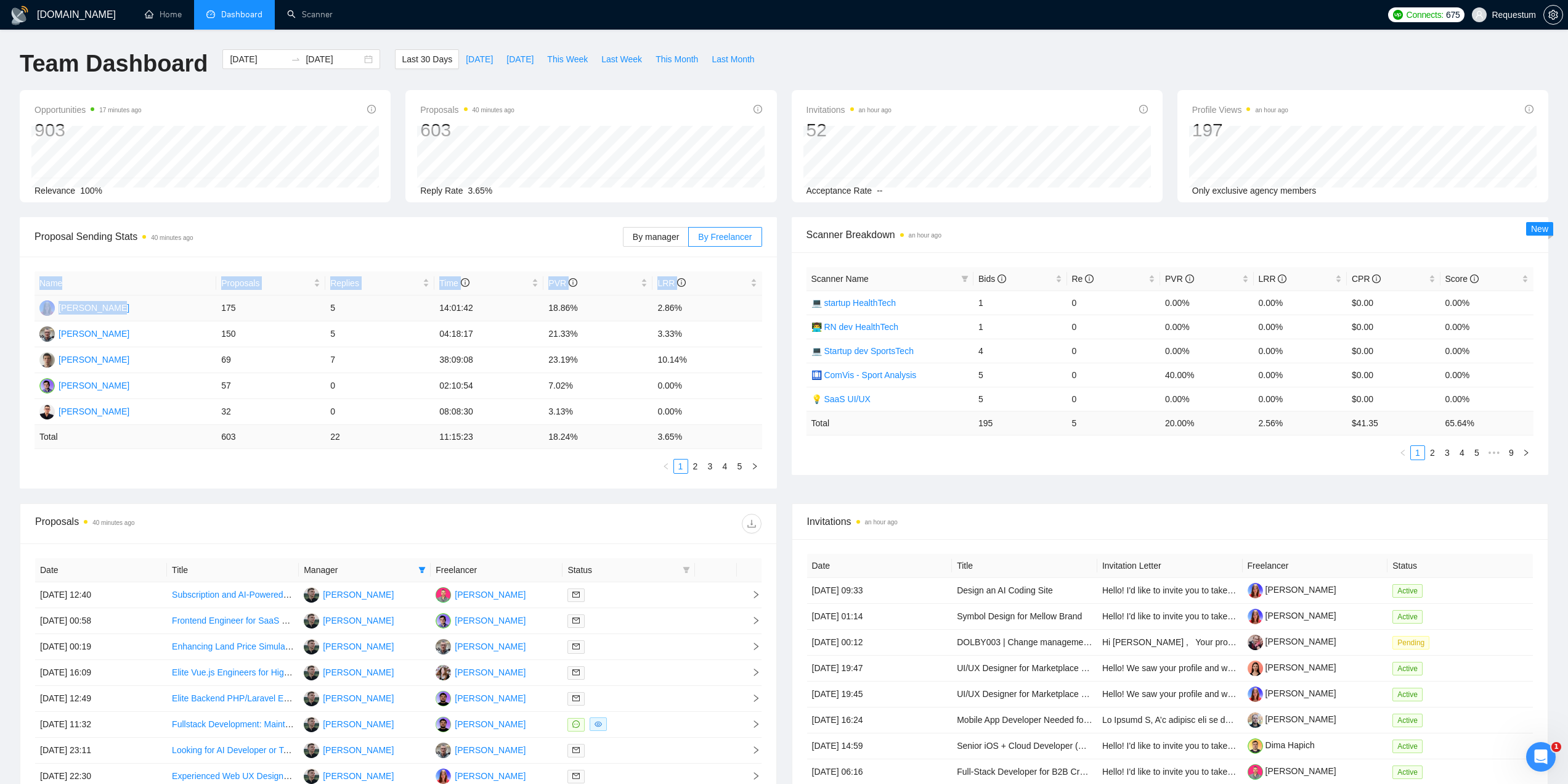
drag, startPoint x: 9, startPoint y: 272, endPoint x: 134, endPoint y: 301, distance: 128.3
click at [134, 301] on div "GigRadar.io Home Dashboard Scanner Connects: 675 Requestum Team Dashboard 2025-…" at bounding box center [784, 495] width 1568 height 991
click at [25, 261] on div "Name Proposals Replies Time PVR LRR Iryna Pichka 175 5 14:01:42 18.86% 2.86% Pa…" at bounding box center [398, 373] width 757 height 232
drag, startPoint x: 21, startPoint y: 261, endPoint x: 142, endPoint y: 310, distance: 130.5
click at [142, 310] on div "Name Proposals Replies Time PVR LRR Iryna Pichka 175 5 14:01:42 18.86% 2.86% Pa…" at bounding box center [398, 373] width 757 height 232
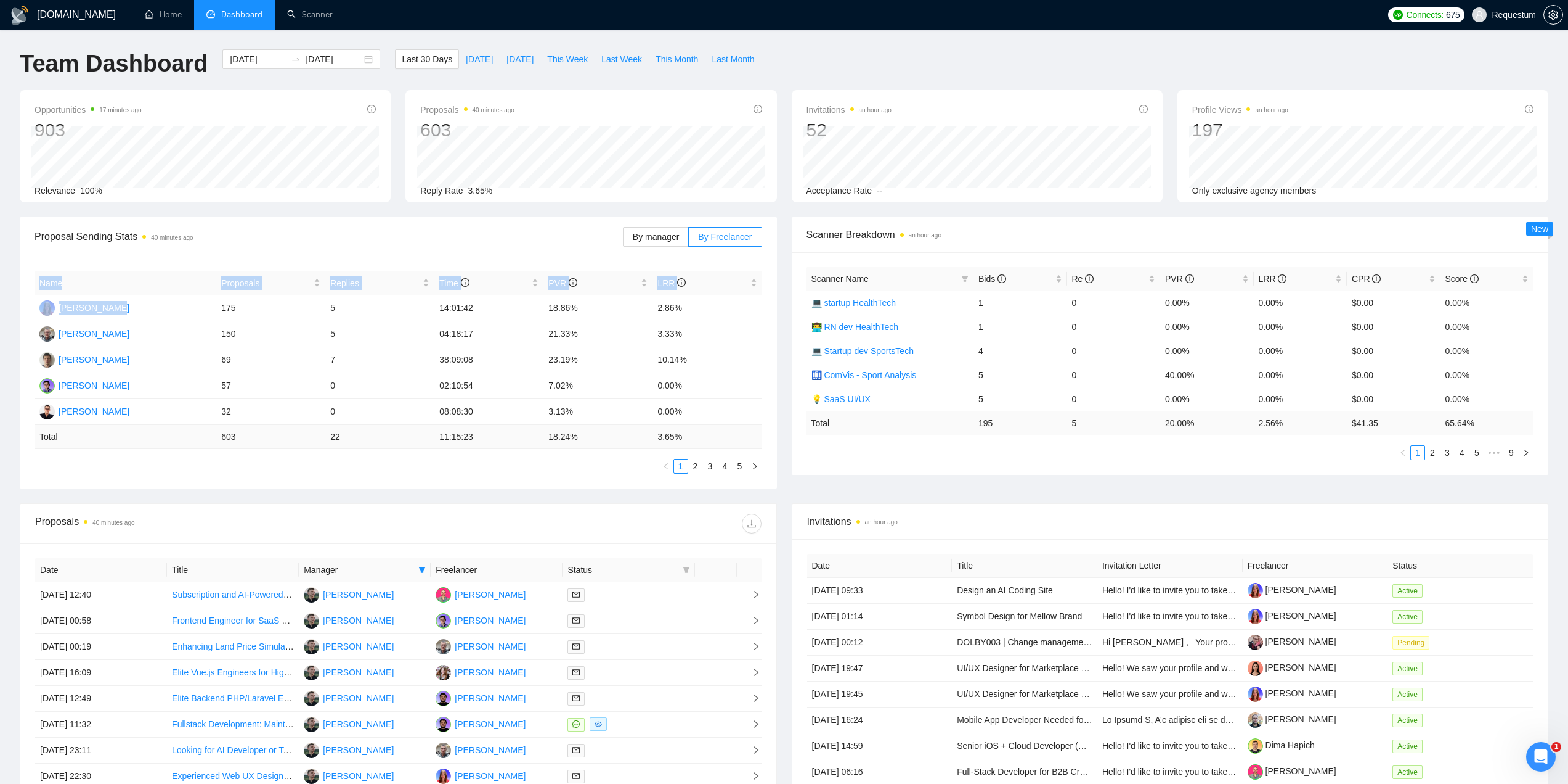
click at [110, 273] on th "Name" at bounding box center [125, 283] width 182 height 24
drag, startPoint x: 32, startPoint y: 302, endPoint x: 219, endPoint y: 306, distance: 187.0
click at [219, 306] on div "Name Proposals Replies Time PVR LRR Iryna Pichka 175 5 14:01:42 18.86% 2.86% Pa…" at bounding box center [398, 373] width 757 height 232
click at [184, 246] on div "Proposal Sending Stats 40 minutes ago" at bounding box center [328, 236] width 588 height 35
click at [307, 235] on span "Proposal Sending Stats 40 minutes ago" at bounding box center [328, 236] width 588 height 15
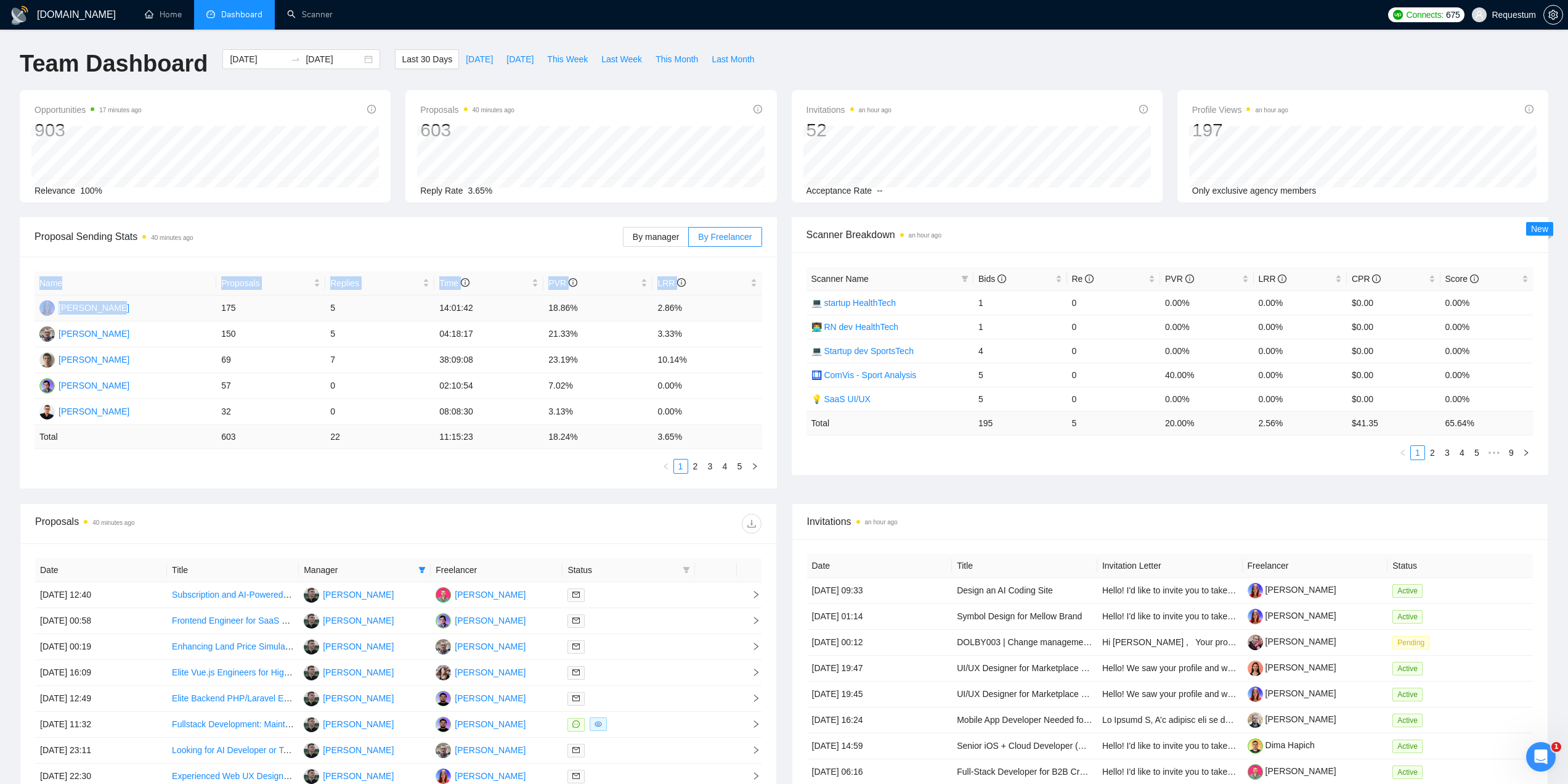
drag, startPoint x: 26, startPoint y: 302, endPoint x: 120, endPoint y: 305, distance: 94.0
click at [120, 305] on div "Name Proposals Replies Time PVR LRR Iryna Pichka 175 5 14:01:42 18.86% 2.86% Pa…" at bounding box center [398, 373] width 757 height 232
click at [283, 238] on span "Proposal Sending Stats 40 minutes ago" at bounding box center [328, 236] width 588 height 15
drag, startPoint x: 24, startPoint y: 301, endPoint x: 139, endPoint y: 298, distance: 115.0
click at [132, 319] on div "Name Proposals Replies Time PVR LRR Iryna Pichka 175 5 14:01:42 18.86% 2.86% Pa…" at bounding box center [398, 373] width 757 height 232
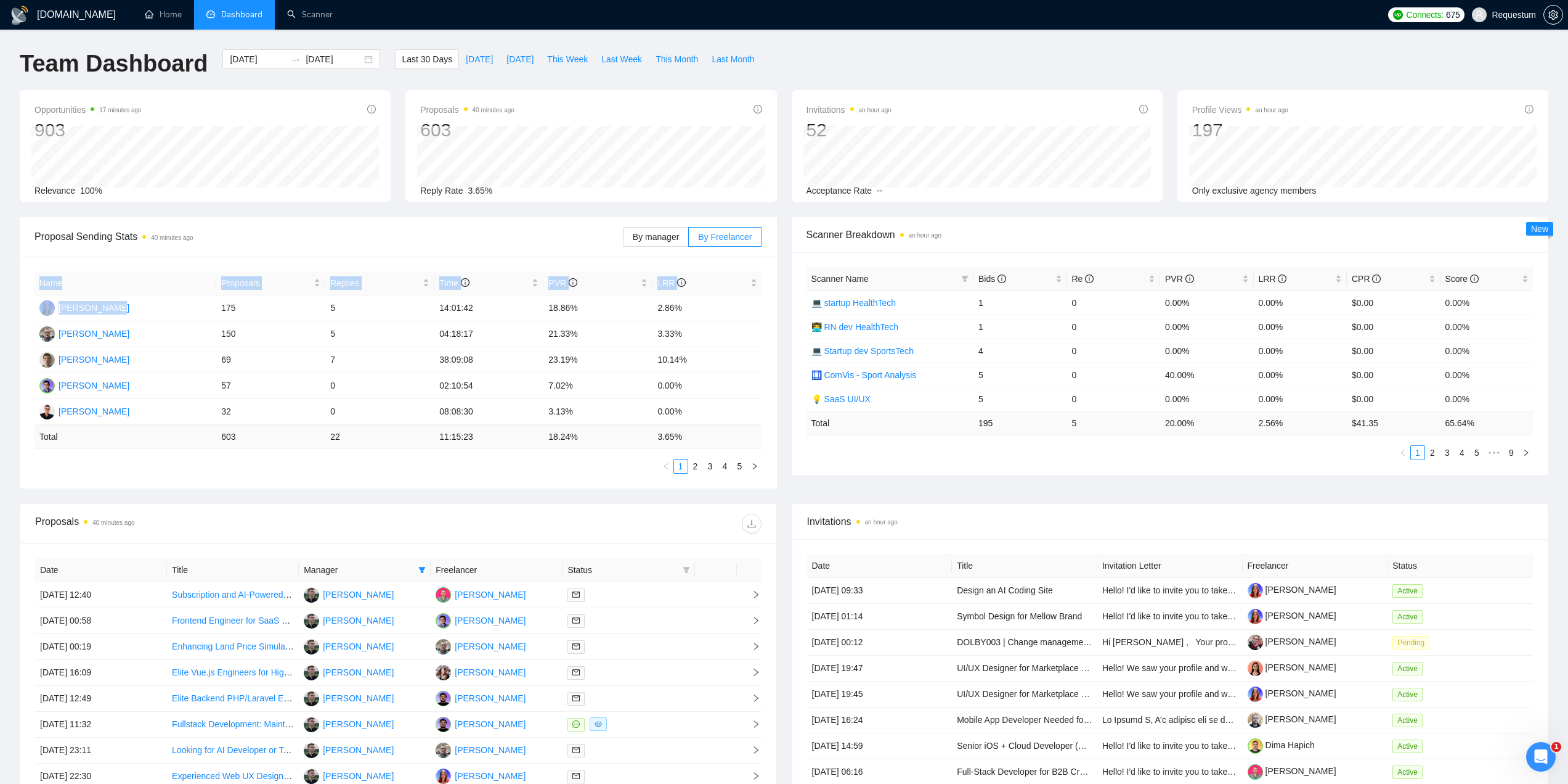
click at [163, 274] on th "Name" at bounding box center [125, 283] width 182 height 24
drag, startPoint x: 25, startPoint y: 298, endPoint x: 138, endPoint y: 306, distance: 113.3
click at [138, 306] on div "Name Proposals Replies Time PVR LRR Iryna Pichka 175 5 14:01:42 18.86% 2.86% Pa…" at bounding box center [398, 373] width 757 height 232
click at [141, 270] on div "Name Proposals Replies Time PVR LRR Iryna Pichka 175 5 14:01:42 18.86% 2.86% Pa…" at bounding box center [398, 373] width 757 height 232
drag, startPoint x: 26, startPoint y: 276, endPoint x: 132, endPoint y: 307, distance: 110.4
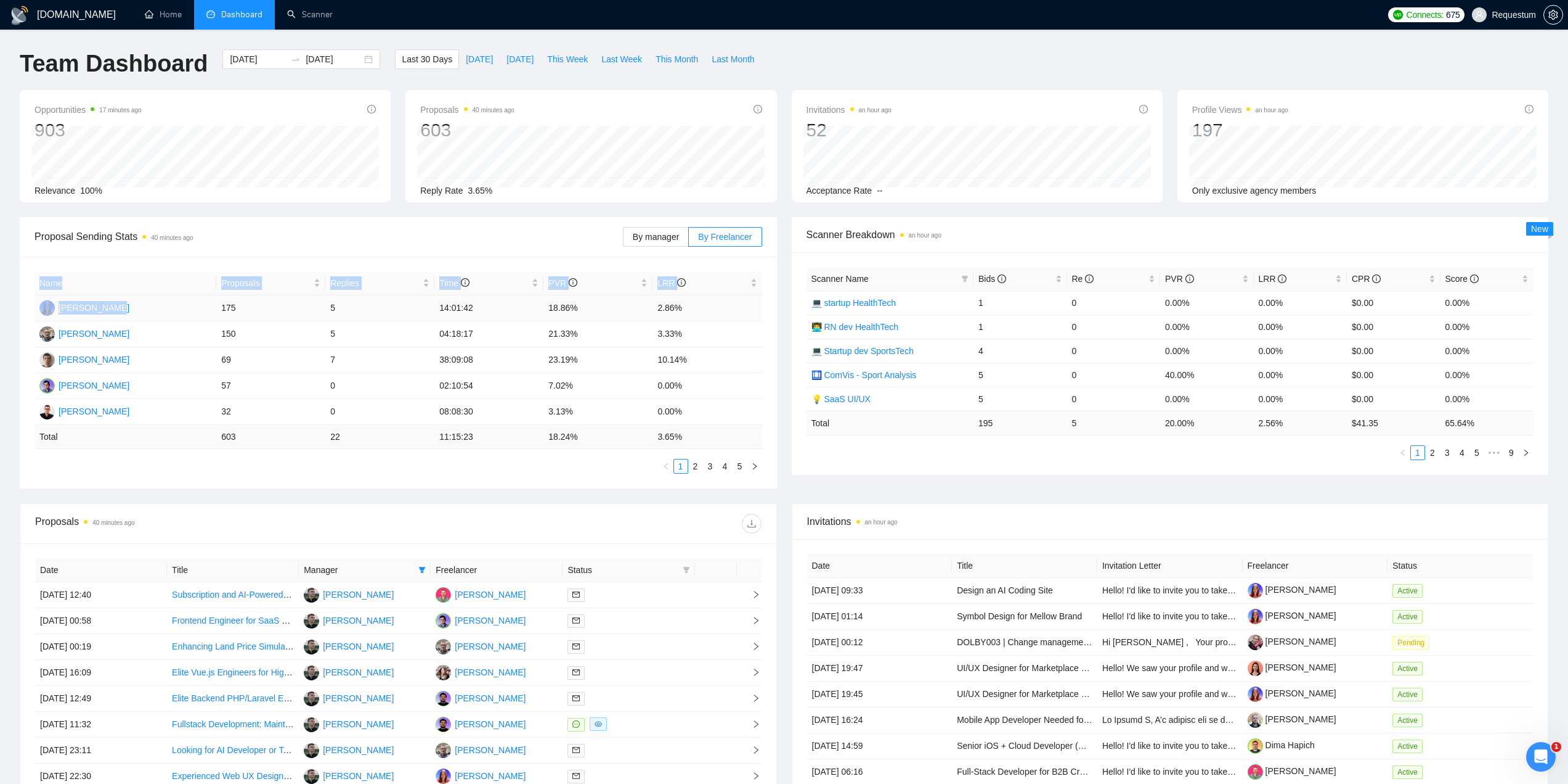
click at [132, 307] on div "Name Proposals Replies Time PVR LRR Iryna Pichka 175 5 14:01:42 18.86% 2.86% Pa…" at bounding box center [398, 373] width 757 height 232
click at [95, 274] on th "Name" at bounding box center [125, 283] width 182 height 24
drag, startPoint x: 27, startPoint y: 275, endPoint x: 124, endPoint y: 307, distance: 102.1
click at [124, 307] on div "Name Proposals Replies Time PVR LRR Iryna Pichka 175 5 14:01:42 18.86% 2.86% Pa…" at bounding box center [398, 373] width 757 height 232
click at [98, 266] on div "Name Proposals Replies Time PVR LRR Iryna Pichka 175 5 14:01:42 18.86% 2.86% Pa…" at bounding box center [398, 373] width 757 height 232
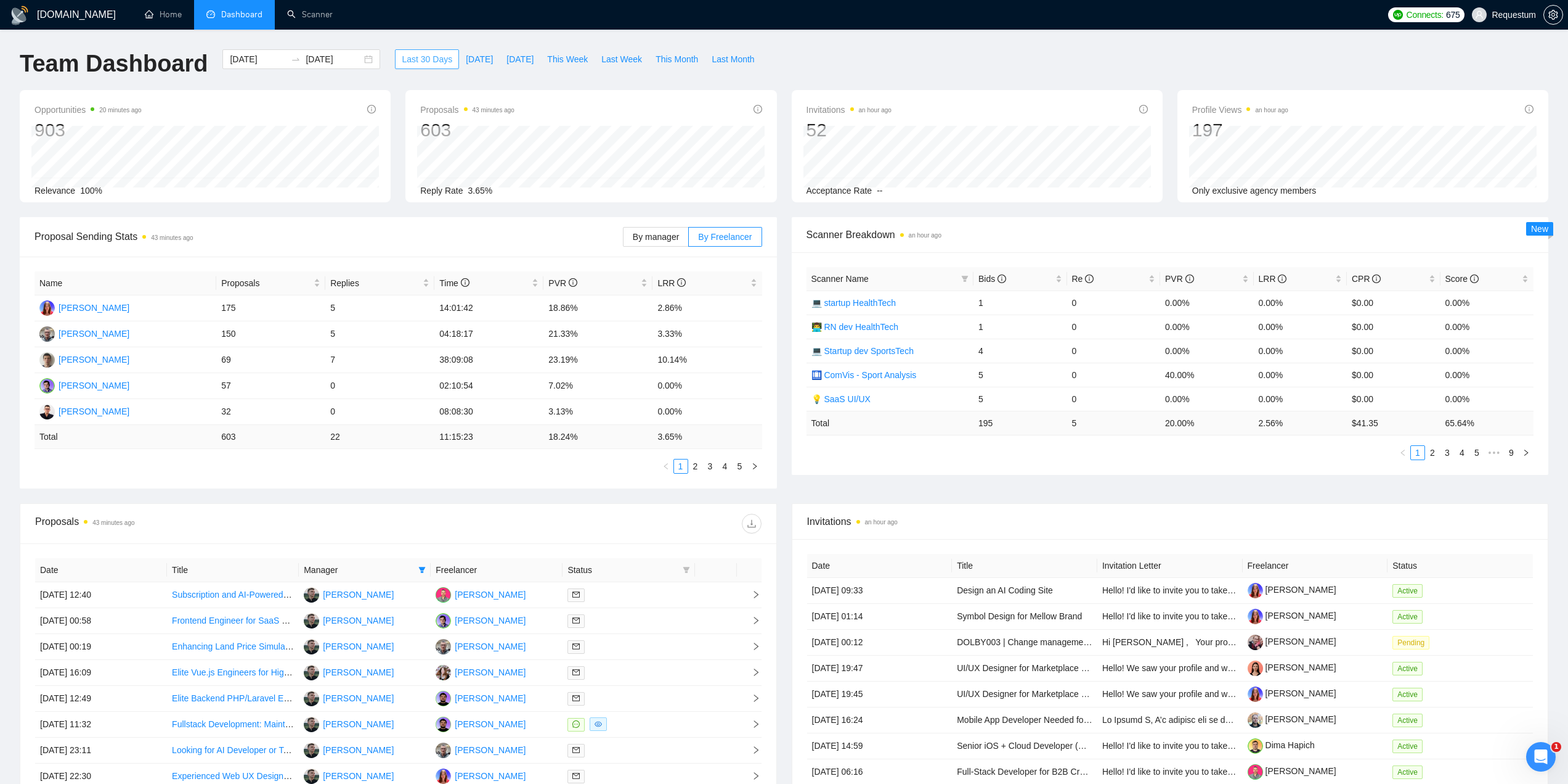
click at [413, 55] on span "Last 30 Days" at bounding box center [426, 59] width 50 height 13
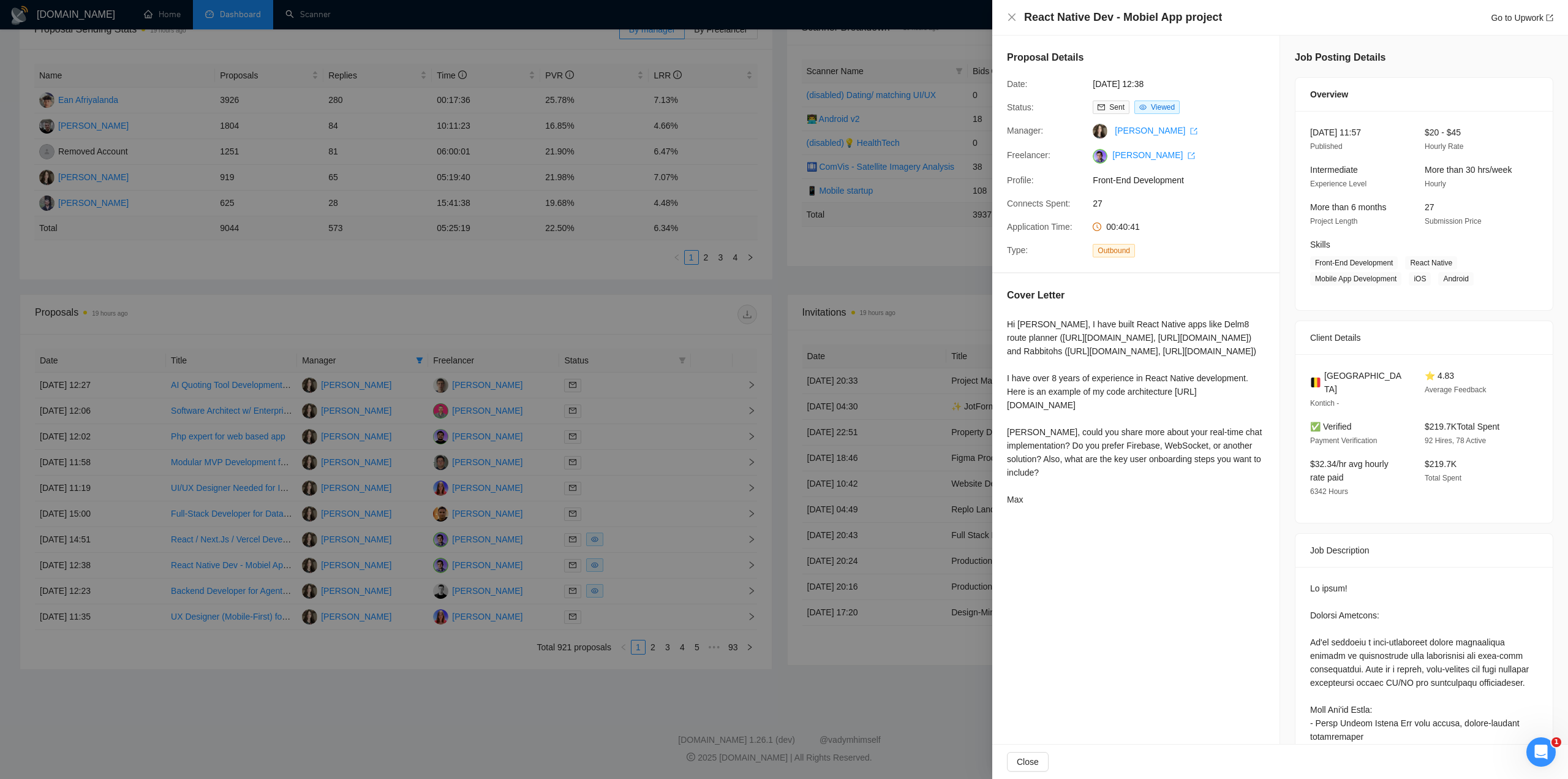
drag, startPoint x: 542, startPoint y: 292, endPoint x: 534, endPoint y: 294, distance: 8.2
click at [541, 292] on div at bounding box center [784, 389] width 1568 height 779
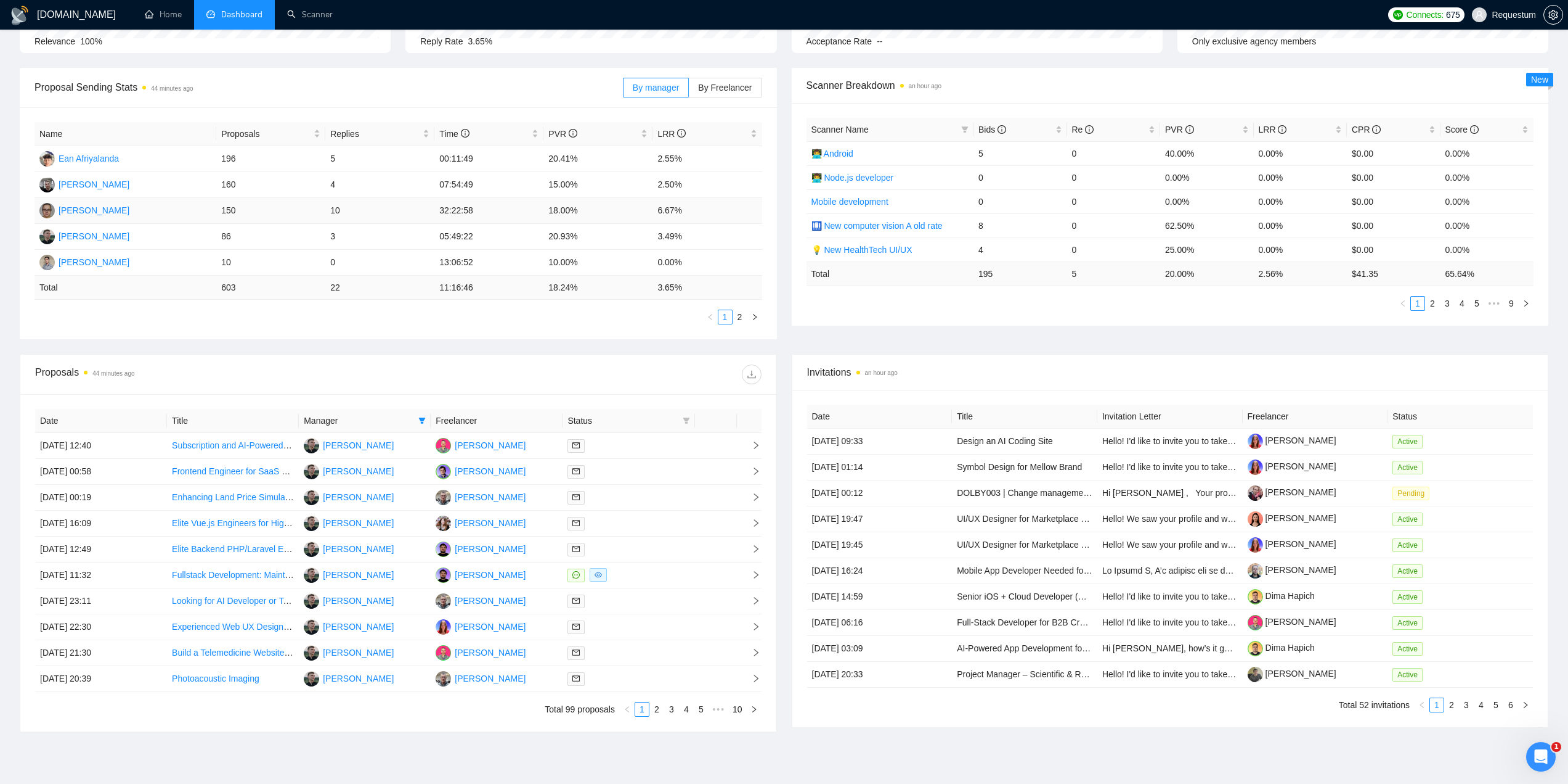
scroll to position [185, 0]
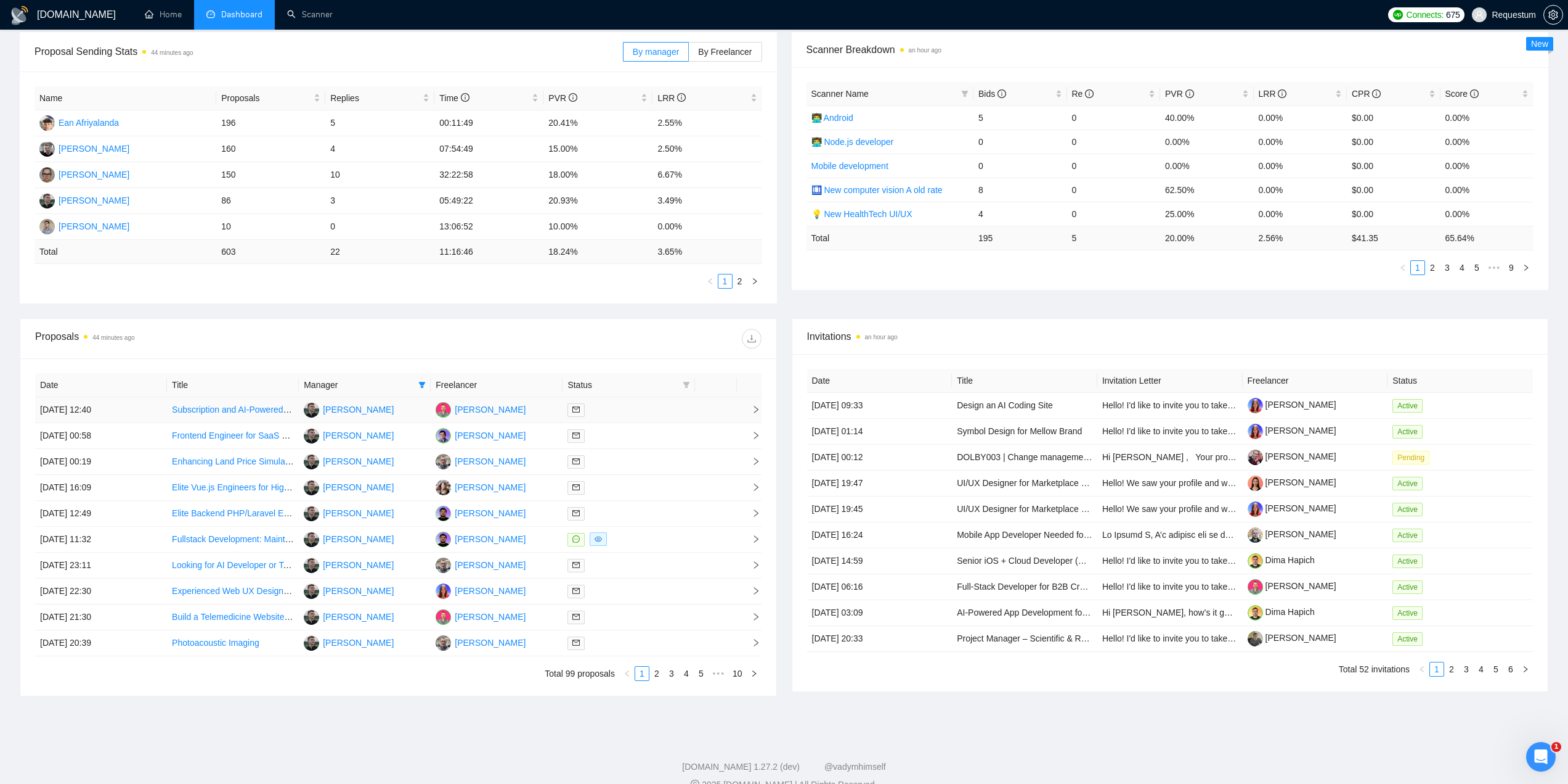
click at [640, 407] on div at bounding box center [628, 410] width 122 height 14
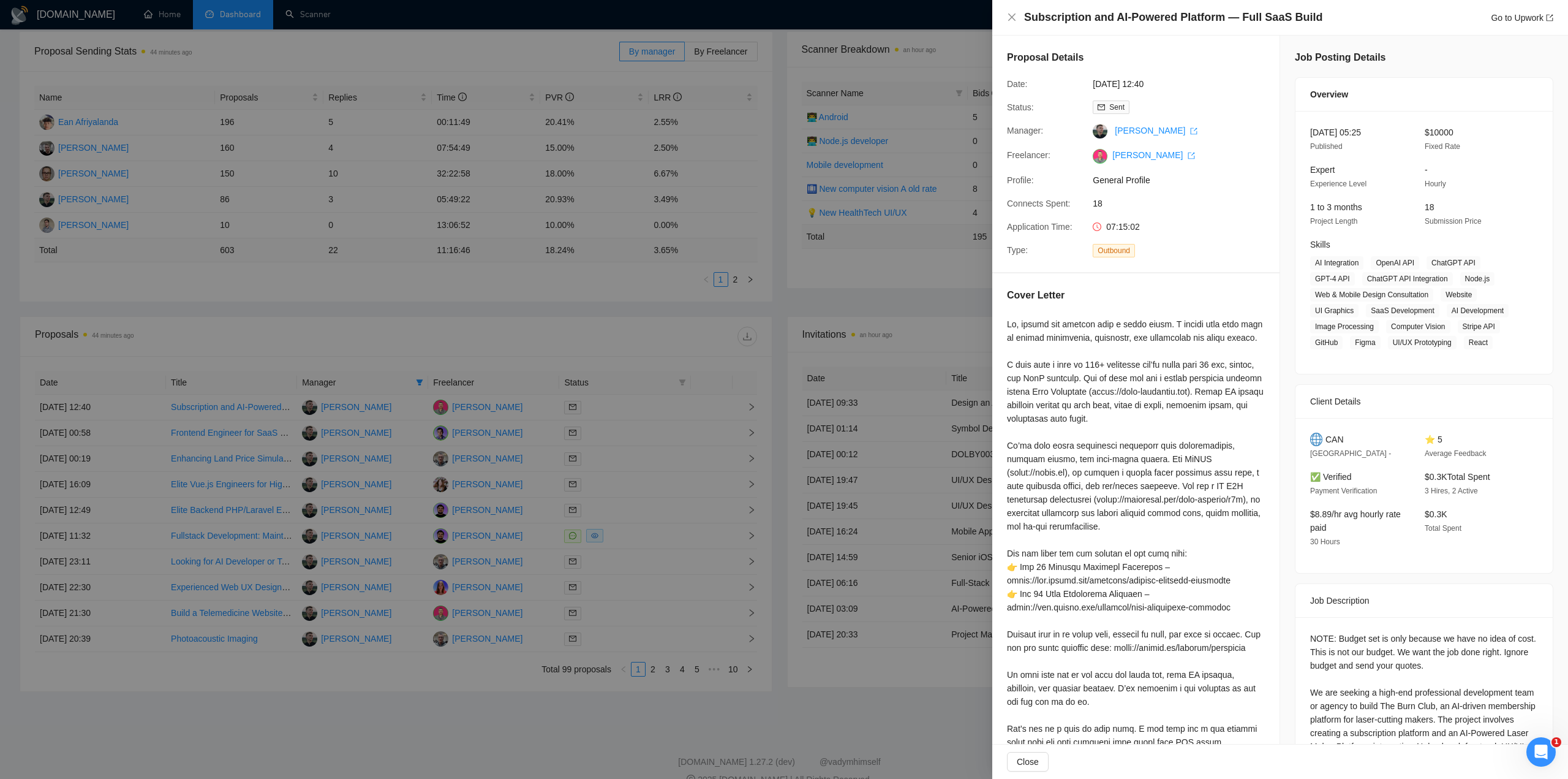
click at [610, 352] on div at bounding box center [784, 389] width 1568 height 779
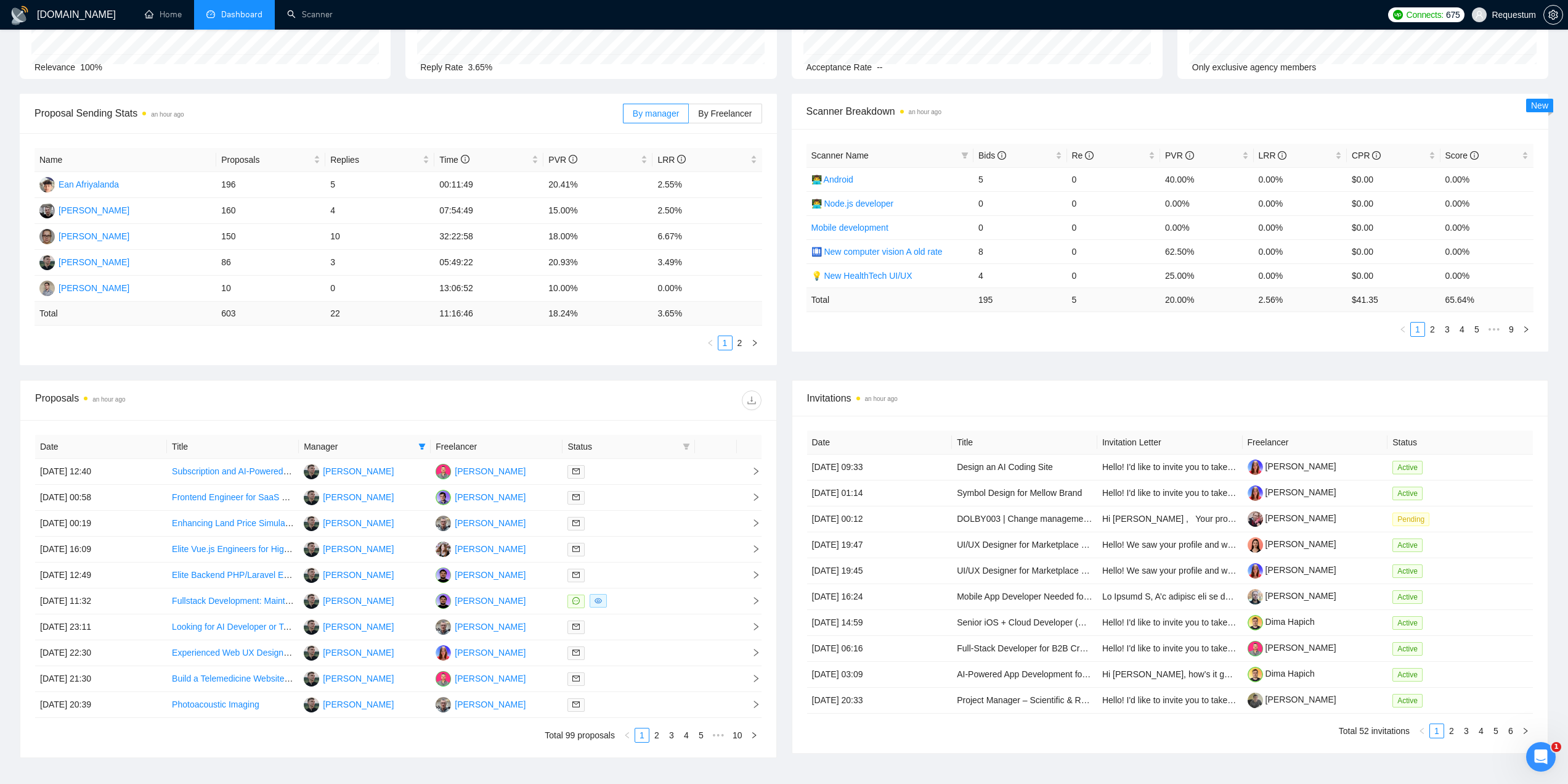
scroll to position [62, 0]
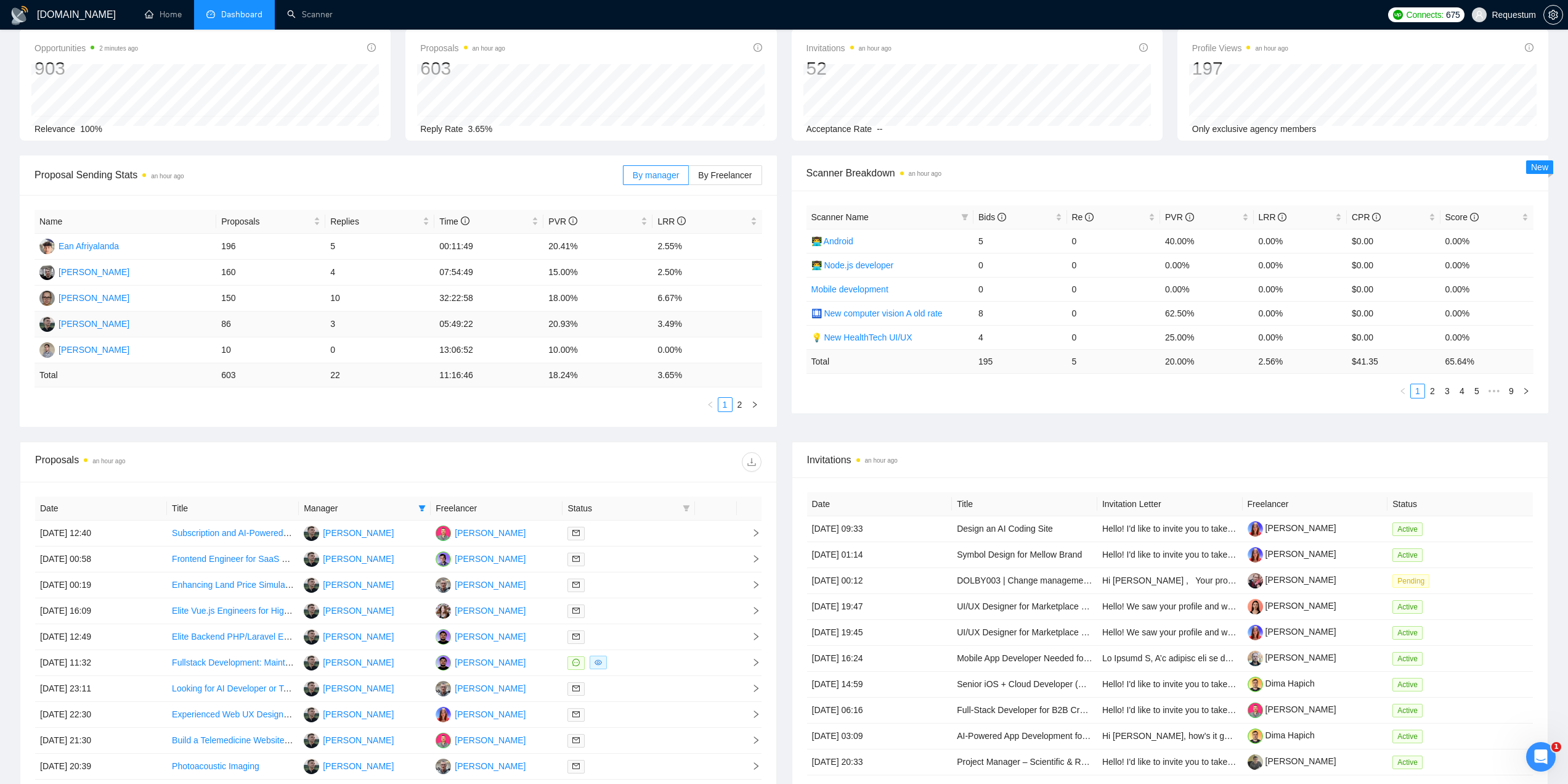
click at [555, 320] on td "20.93%" at bounding box center [598, 323] width 109 height 26
drag, startPoint x: 546, startPoint y: 320, endPoint x: 706, endPoint y: 322, distance: 160.0
click at [706, 322] on tr "[PERSON_NAME] 86 3 05:49:22 20.93% 3.49%" at bounding box center [398, 323] width 728 height 26
click at [642, 325] on td "20.93%" at bounding box center [598, 323] width 109 height 26
click at [734, 178] on span "By Freelancer" at bounding box center [725, 175] width 54 height 9
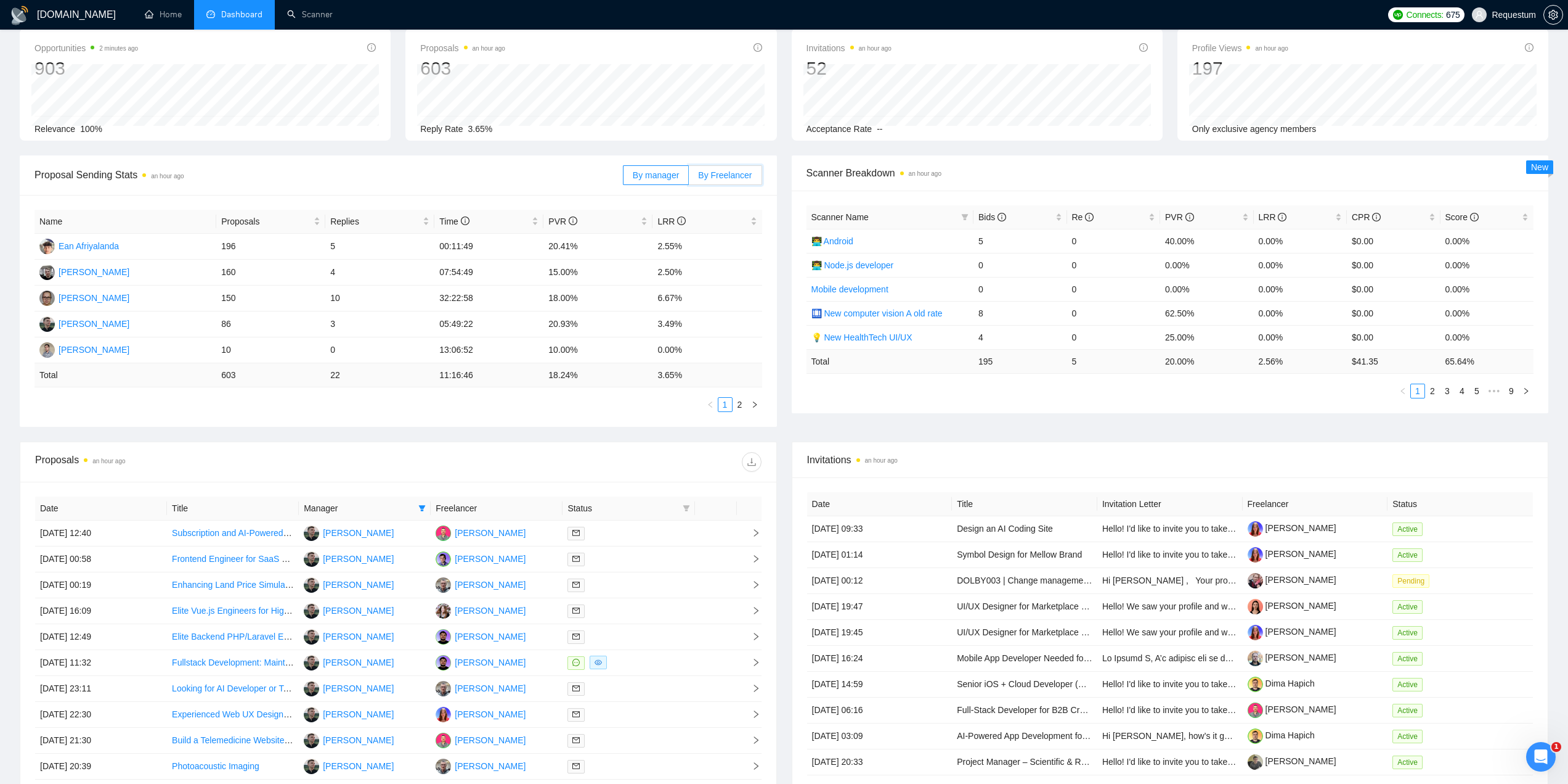
click at [689, 178] on input "By Freelancer" at bounding box center [689, 178] width 0 height 0
click at [698, 403] on link "2" at bounding box center [695, 405] width 13 height 13
click at [718, 403] on link "4" at bounding box center [725, 405] width 13 height 13
click at [91, 247] on div "[PERSON_NAME]" at bounding box center [94, 246] width 71 height 13
click at [683, 406] on link "1" at bounding box center [681, 405] width 13 height 13
